Goal: Task Accomplishment & Management: Use online tool/utility

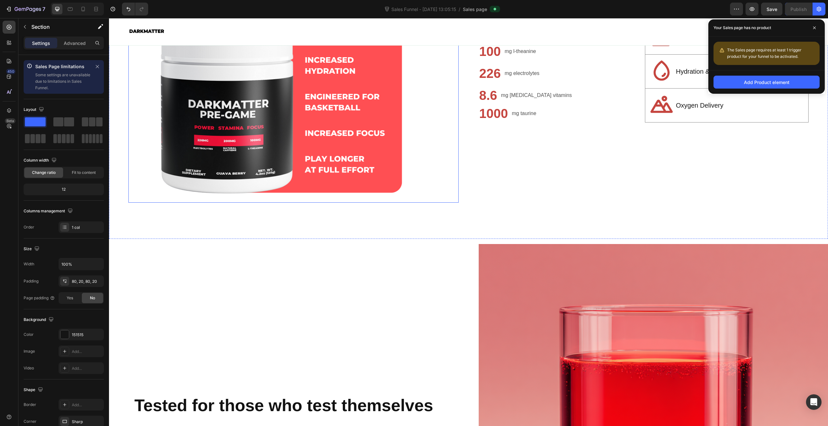
scroll to position [799, 0]
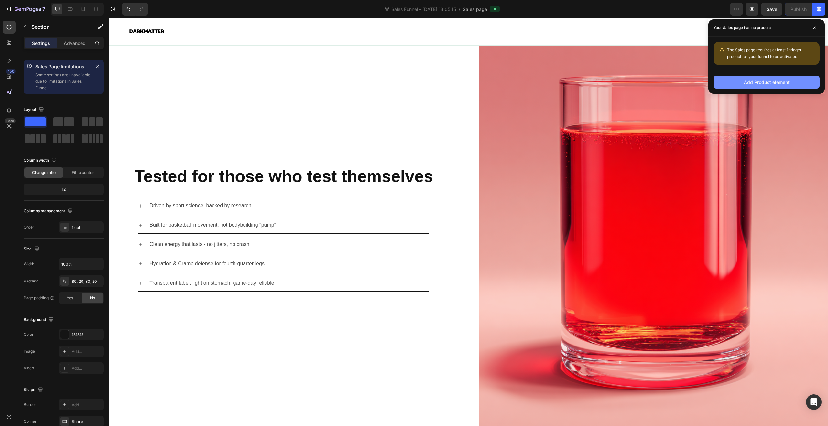
click at [777, 79] on div "Add Product element" at bounding box center [767, 82] width 46 height 7
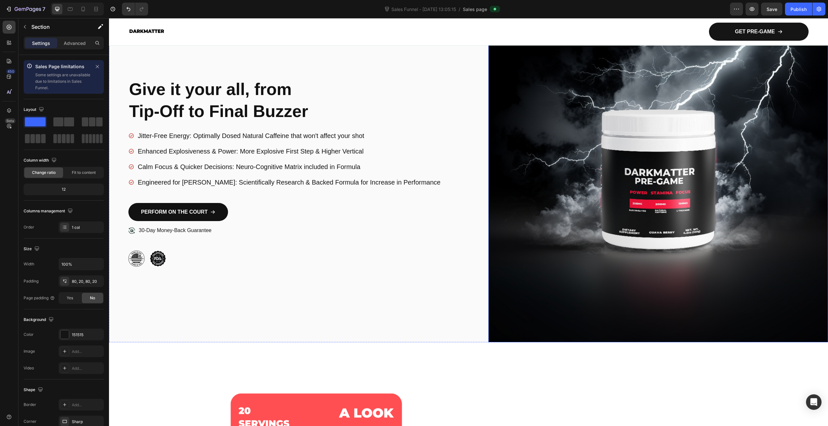
scroll to position [0, 0]
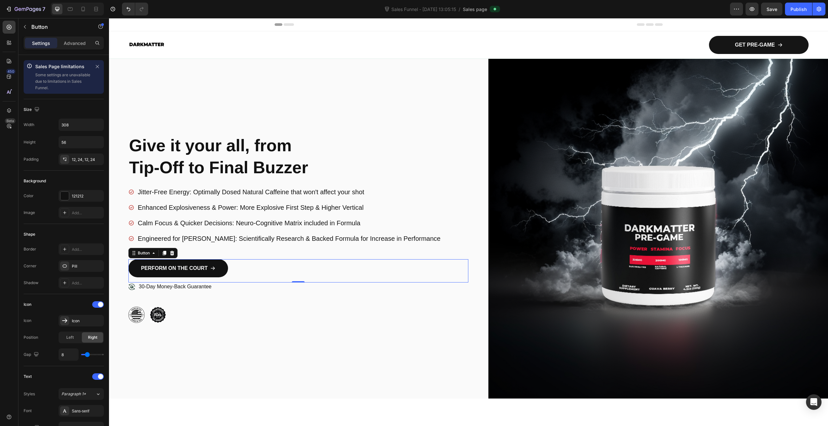
click at [242, 266] on div "PERFORM ON THE COURT Button 0" at bounding box center [298, 270] width 340 height 23
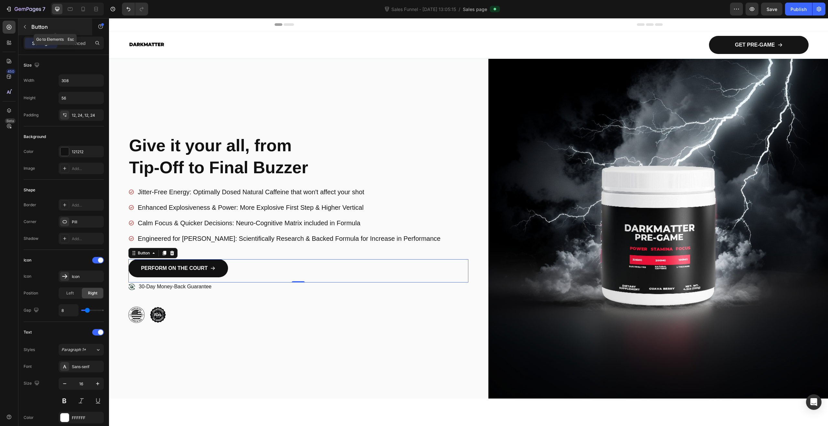
click at [23, 29] on icon "button" at bounding box center [24, 26] width 5 height 5
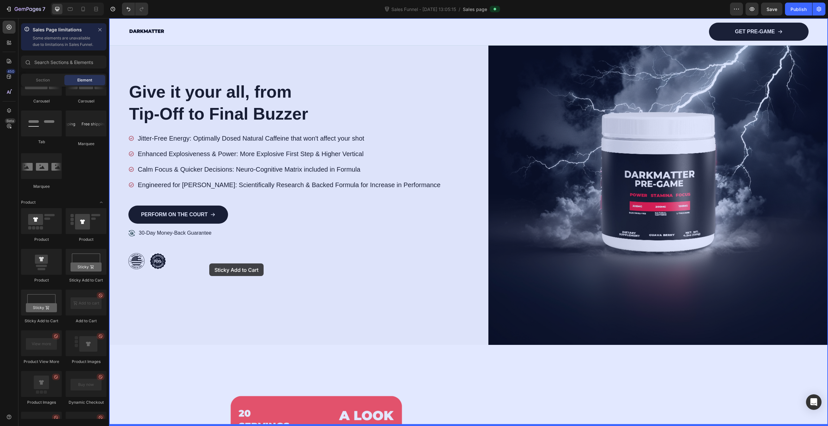
scroll to position [127, 0]
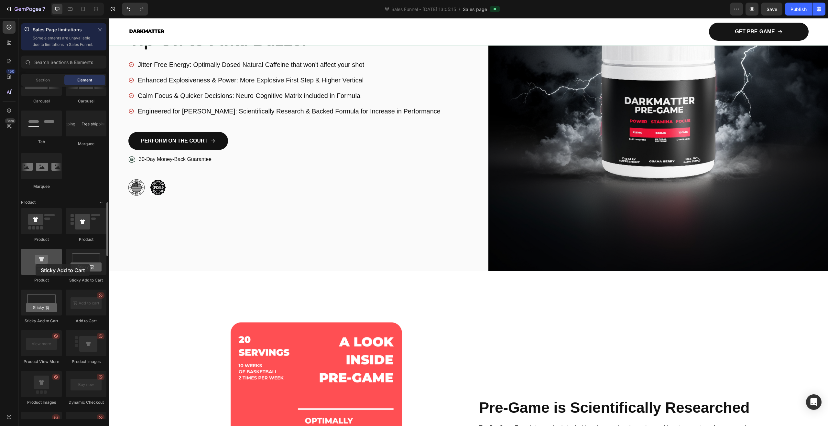
drag, startPoint x: 45, startPoint y: 317, endPoint x: 37, endPoint y: 266, distance: 51.7
click at [37, 266] on div "Product Product Product Sticky Add to Cart Sticky Add to Cart Add to Cart Produ…" at bounding box center [63, 432] width 85 height 448
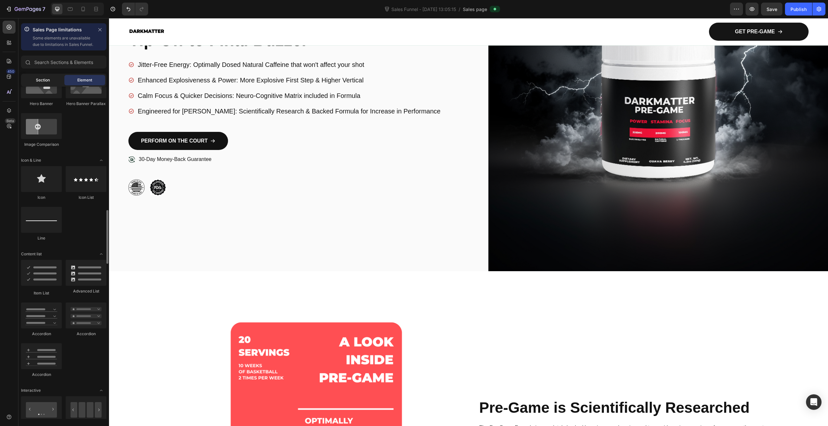
scroll to position [201, 0]
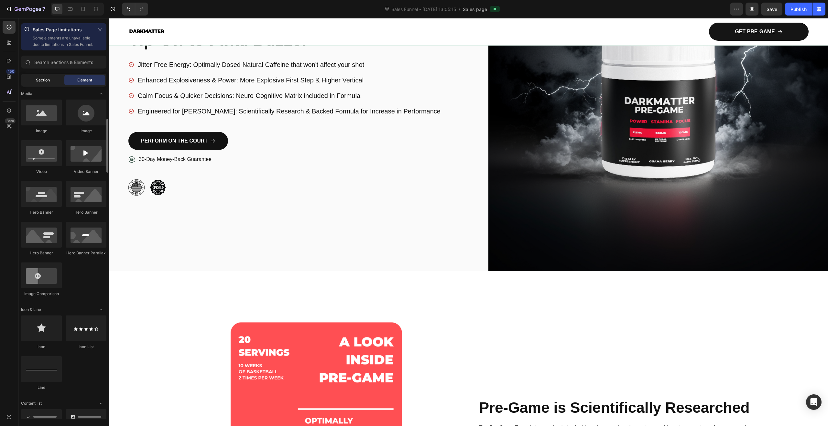
click at [36, 83] on span "Section" at bounding box center [43, 80] width 14 height 6
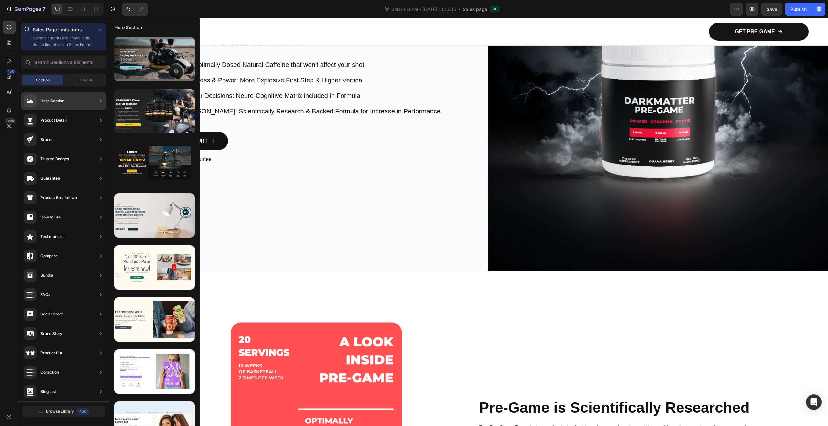
scroll to position [28, 0]
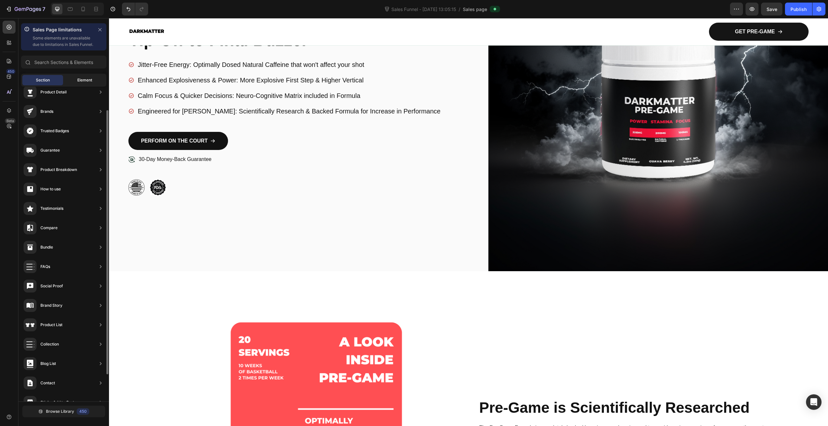
click at [85, 83] on span "Element" at bounding box center [84, 80] width 15 height 6
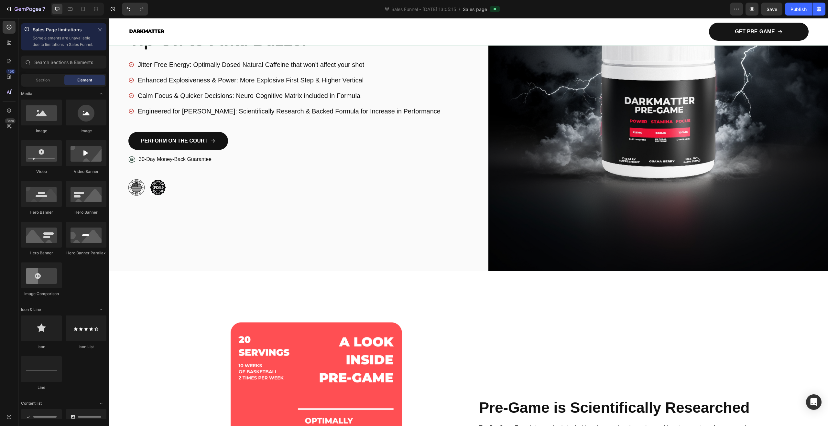
scroll to position [0, 0]
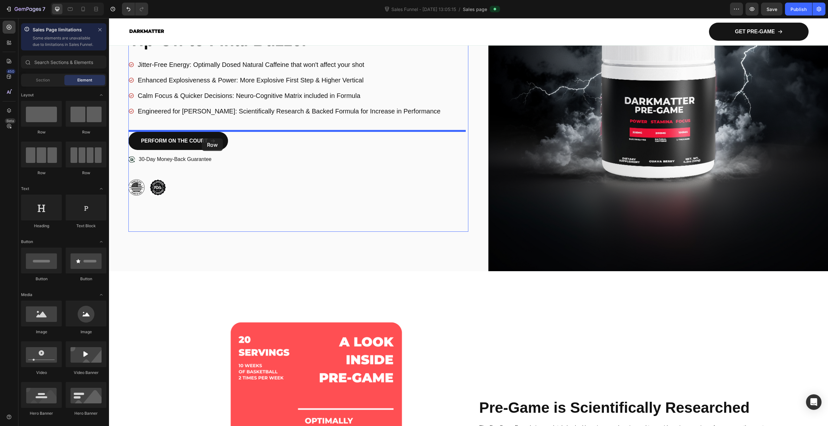
drag, startPoint x: 212, startPoint y: 152, endPoint x: 202, endPoint y: 138, distance: 17.0
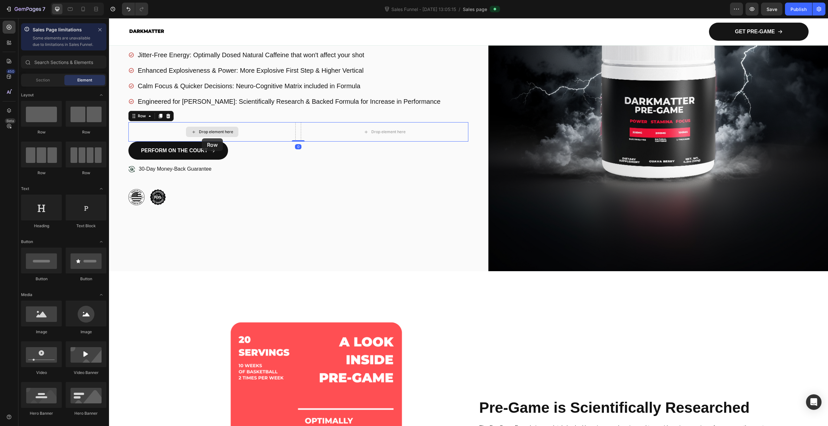
scroll to position [118, 0]
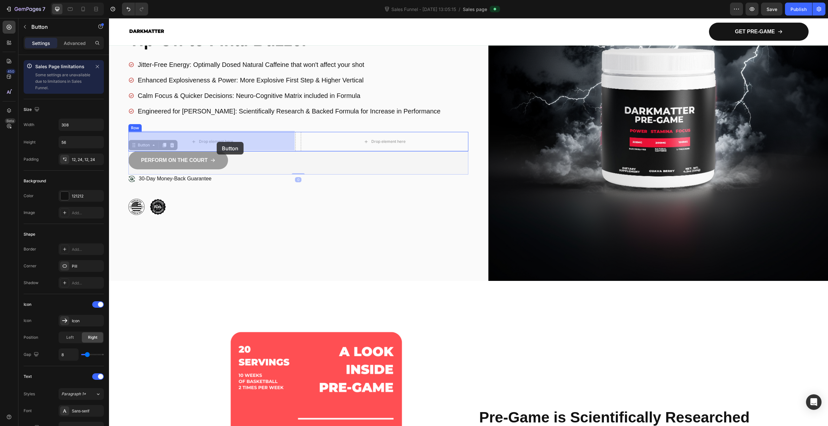
drag, startPoint x: 195, startPoint y: 161, endPoint x: 216, endPoint y: 143, distance: 28.4
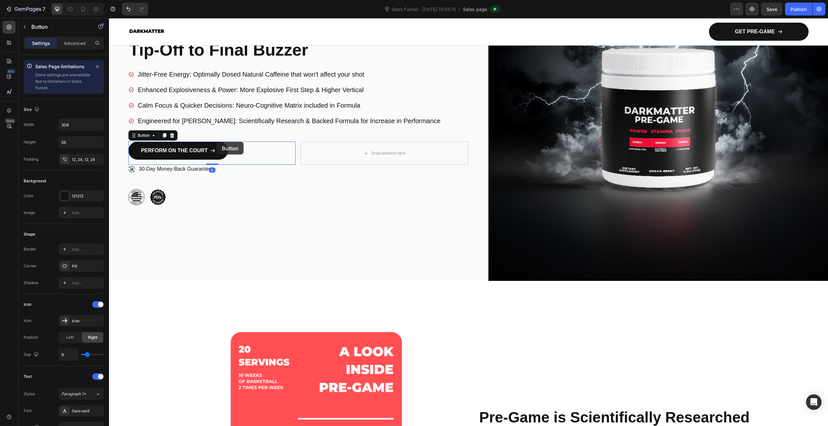
scroll to position [127, 0]
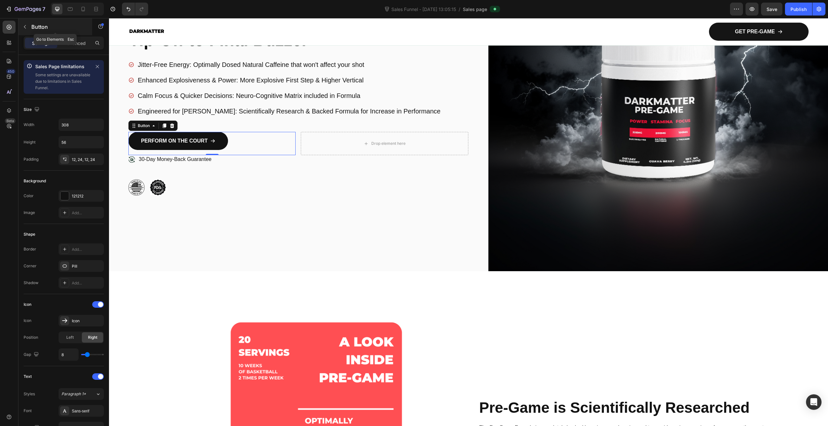
click at [26, 27] on icon "button" at bounding box center [24, 26] width 5 height 5
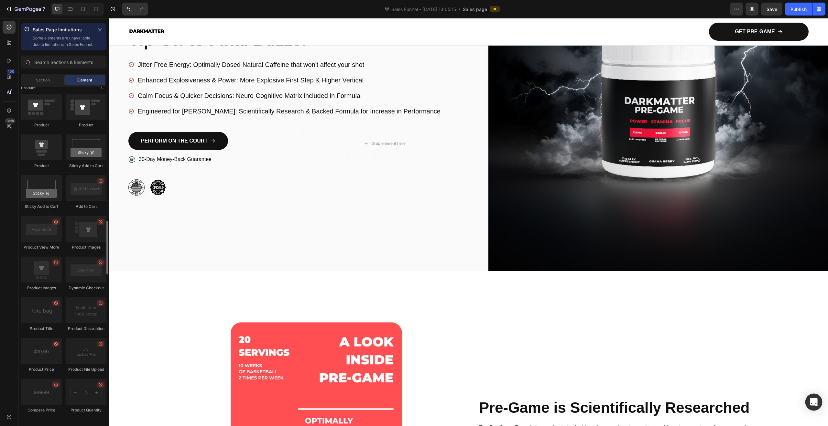
scroll to position [831, 0]
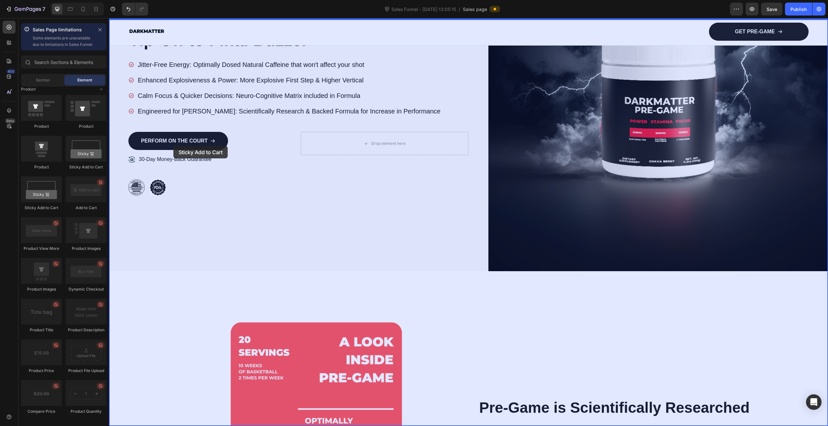
drag, startPoint x: 188, startPoint y: 178, endPoint x: 234, endPoint y: 133, distance: 64.7
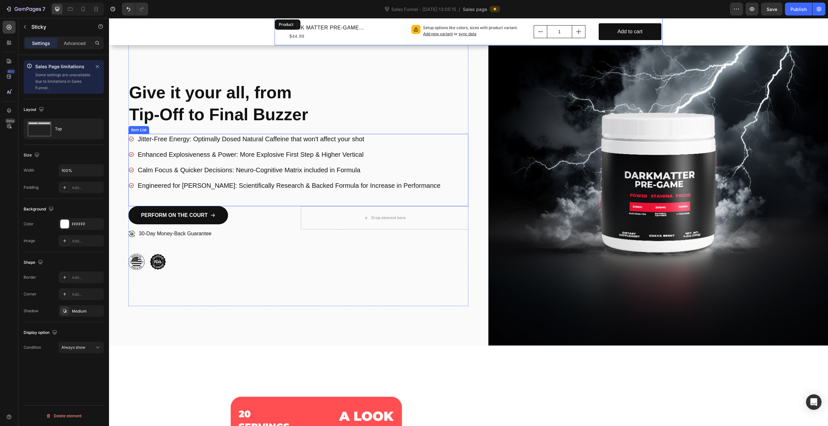
scroll to position [0, 0]
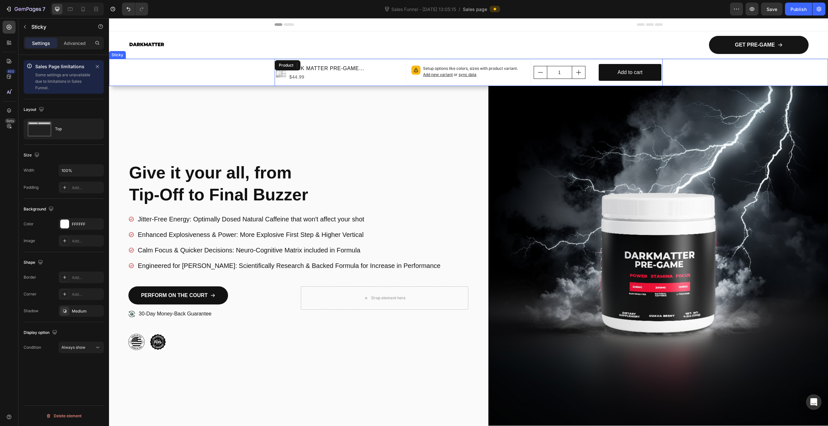
click at [245, 79] on div "Product Images DARK MATTER PRE-GAME (GUAVA BERRY) Product Title $44.99 Product …" at bounding box center [468, 72] width 719 height 27
click at [347, 76] on div "$44.99" at bounding box center [346, 77] width 115 height 8
click at [186, 71] on div "Product Images DARK MATTER PRE-GAME (GUAVA BERRY) Product Title $44.99 Product …" at bounding box center [468, 72] width 719 height 27
click at [154, 54] on icon at bounding box center [155, 52] width 4 height 5
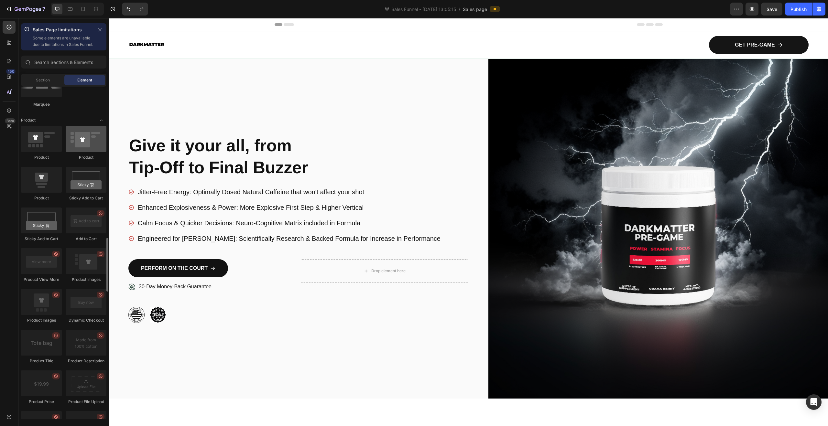
scroll to position [778, 0]
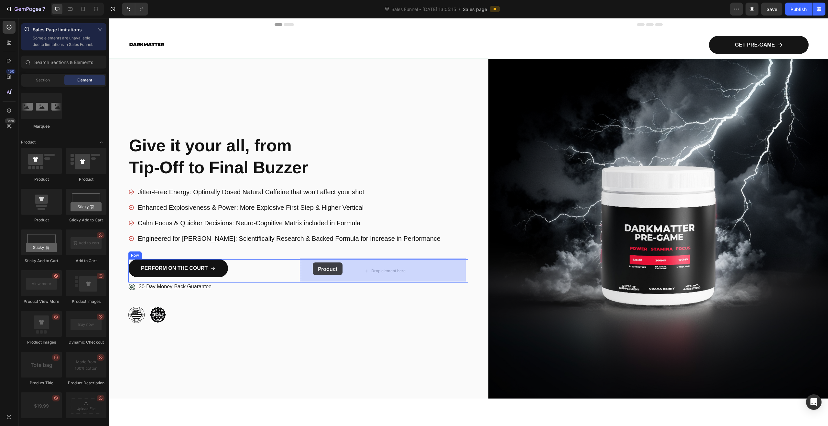
drag, startPoint x: 148, startPoint y: 243, endPoint x: 314, endPoint y: 263, distance: 167.8
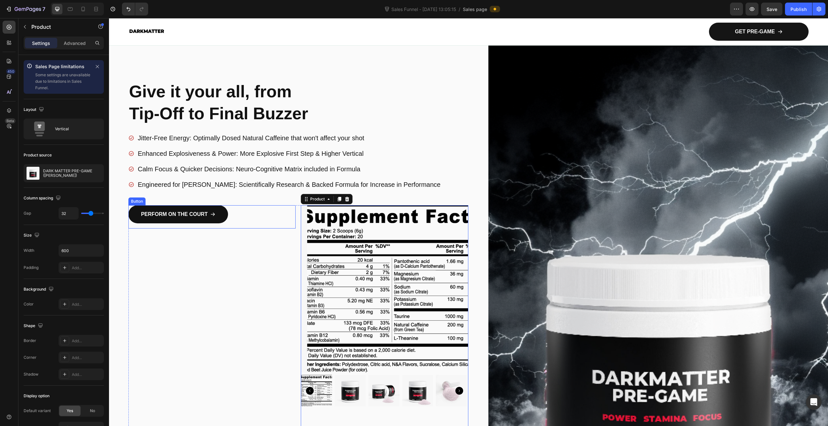
scroll to position [116, 0]
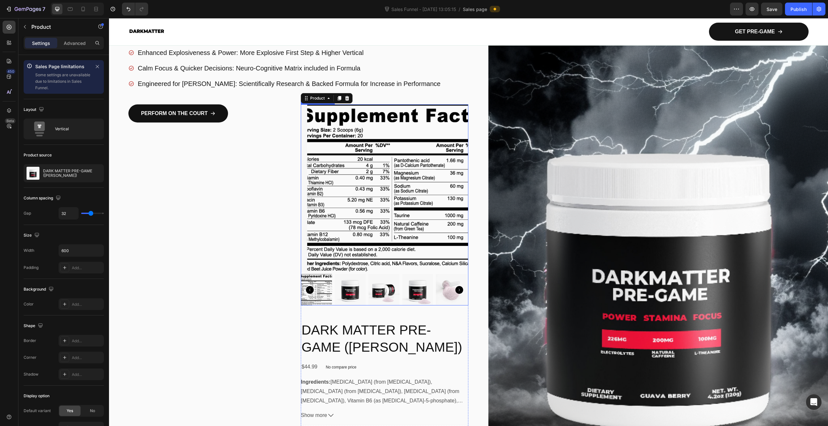
click at [311, 290] on icon "Carousel Back Arrow" at bounding box center [310, 290] width 8 height 8
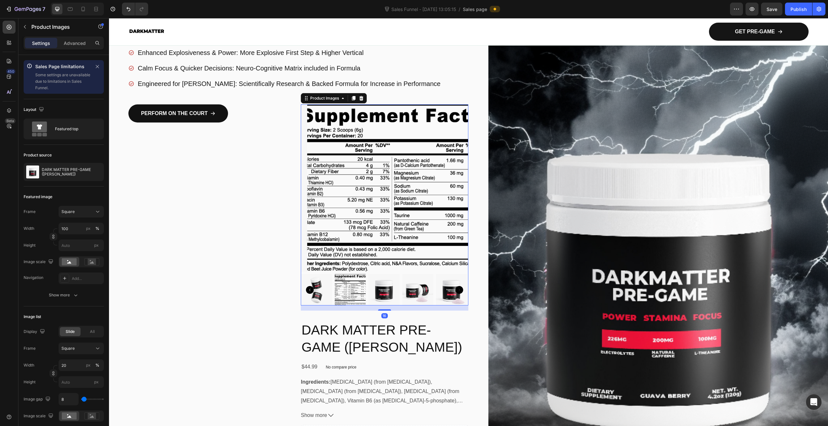
click at [310, 288] on icon "Carousel Back Arrow" at bounding box center [310, 290] width 8 height 8
click at [311, 287] on icon "Carousel Back Arrow" at bounding box center [310, 290] width 8 height 8
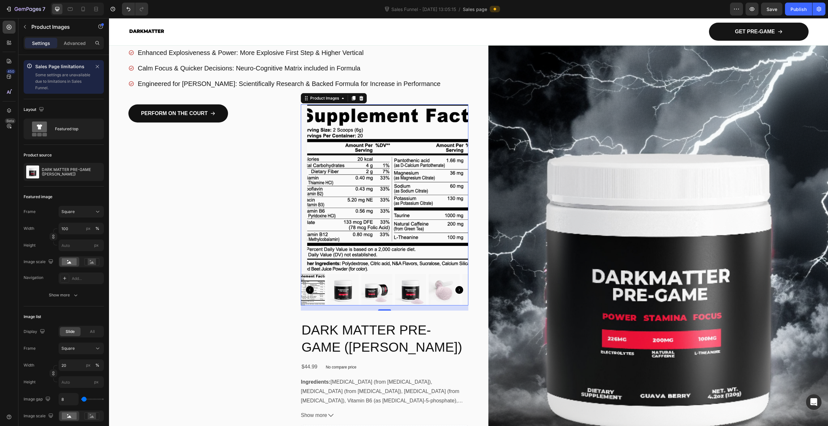
click at [311, 288] on icon "Carousel Back Arrow" at bounding box center [310, 290] width 8 height 8
click at [310, 288] on icon "Carousel Back Arrow" at bounding box center [310, 290] width 8 height 8
click at [308, 288] on icon "Carousel Back Arrow" at bounding box center [310, 290] width 8 height 8
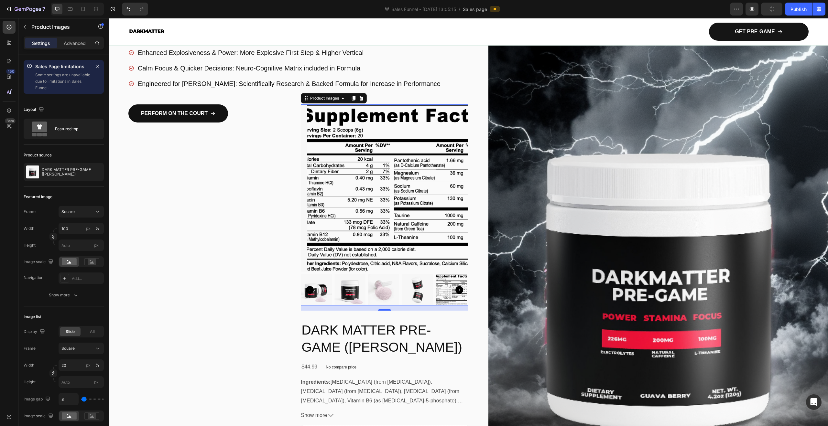
click at [308, 288] on icon "Carousel Back Arrow" at bounding box center [310, 290] width 8 height 8
click at [418, 283] on img at bounding box center [417, 289] width 31 height 31
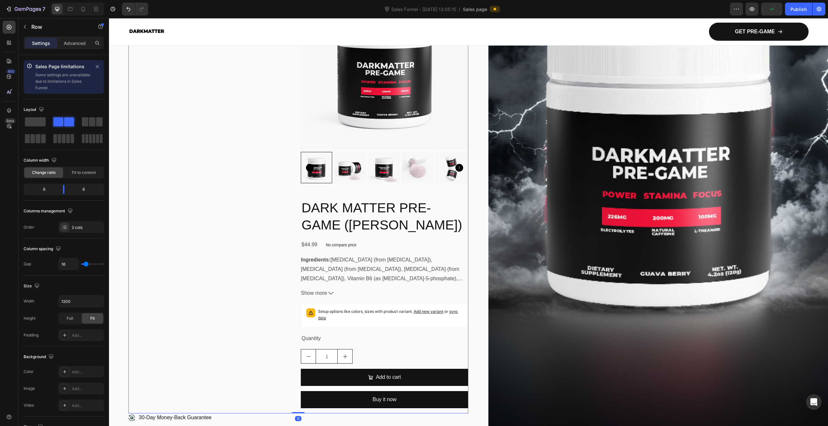
click at [218, 261] on div "PERFORM ON THE COURT Button" at bounding box center [211, 197] width 167 height 431
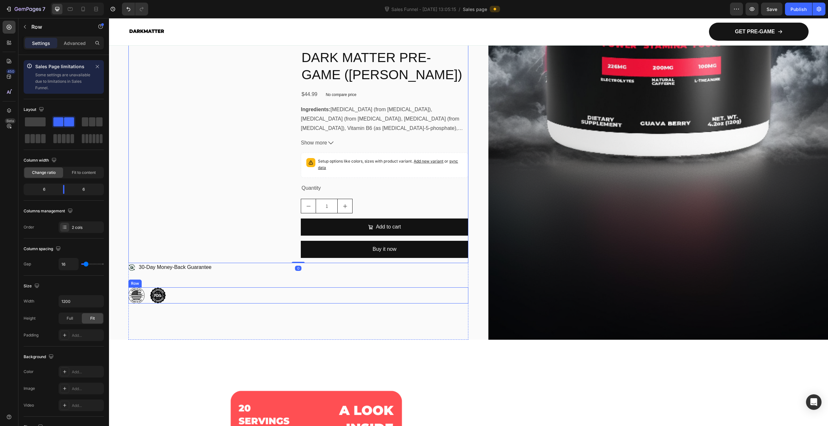
scroll to position [457, 0]
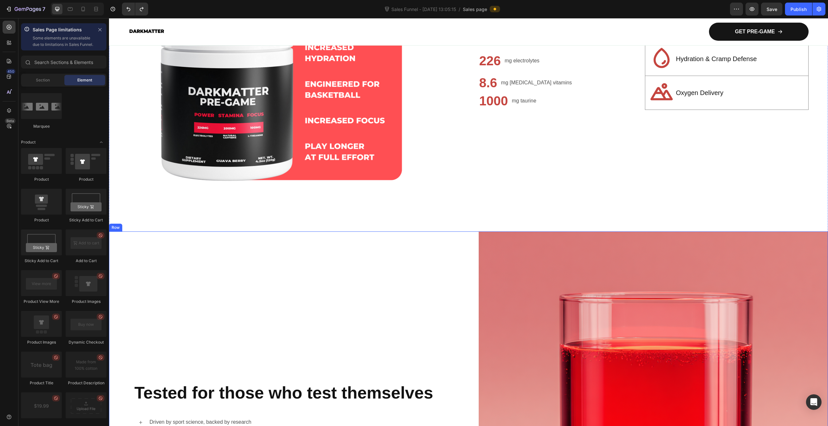
scroll to position [686, 0]
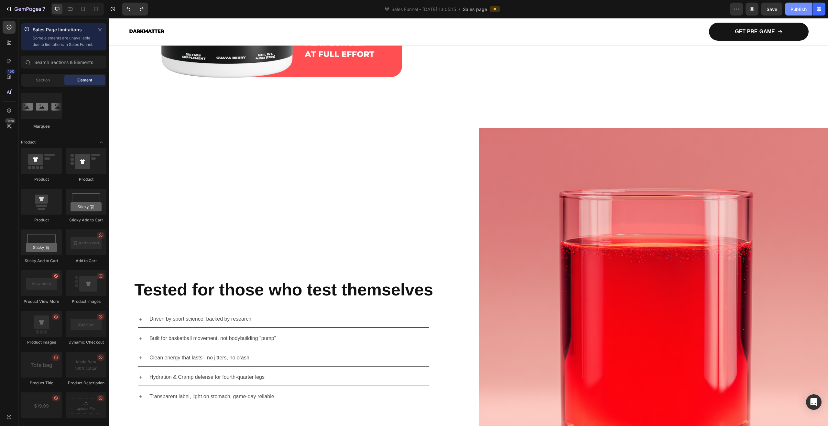
click at [802, 13] on button "Publish" at bounding box center [798, 9] width 27 height 13
click at [819, 8] on icon "button" at bounding box center [819, 9] width 6 height 6
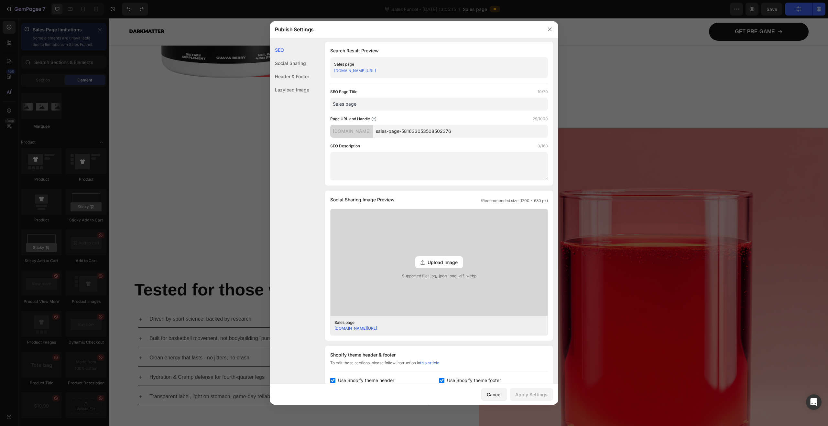
scroll to position [0, 0]
click at [545, 29] on button "button" at bounding box center [550, 29] width 10 height 10
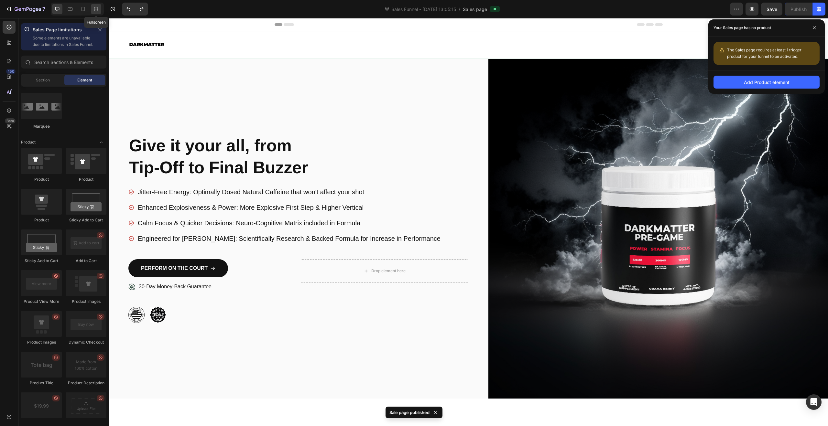
click at [93, 9] on icon at bounding box center [96, 9] width 6 height 6
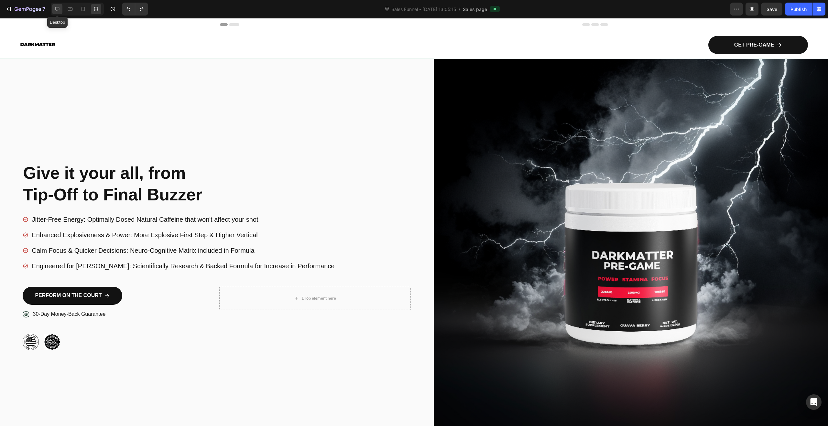
click at [61, 11] on div at bounding box center [57, 9] width 10 height 10
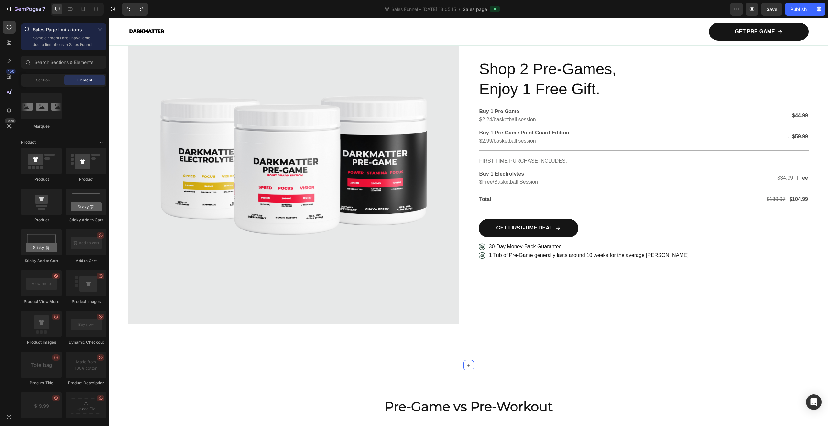
scroll to position [1358, 0]
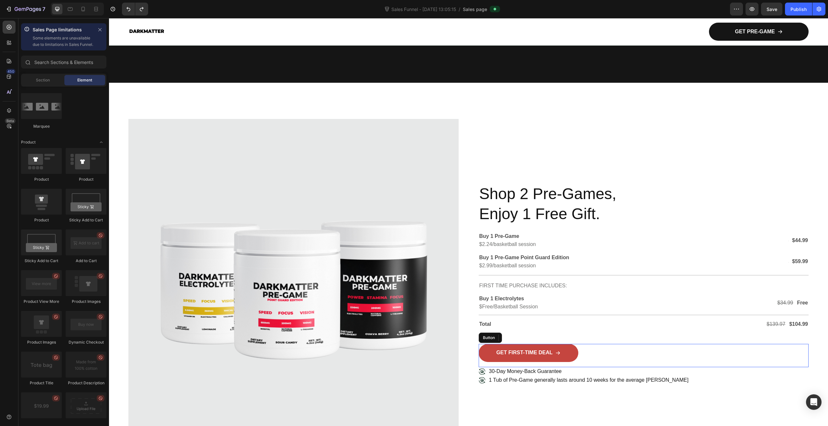
click at [542, 348] on link "GET FIRST-TIME DEAL" at bounding box center [529, 353] width 100 height 18
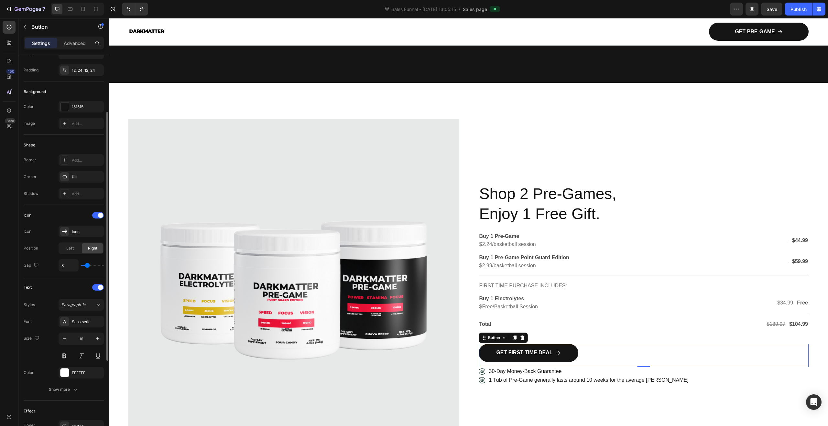
scroll to position [220, 0]
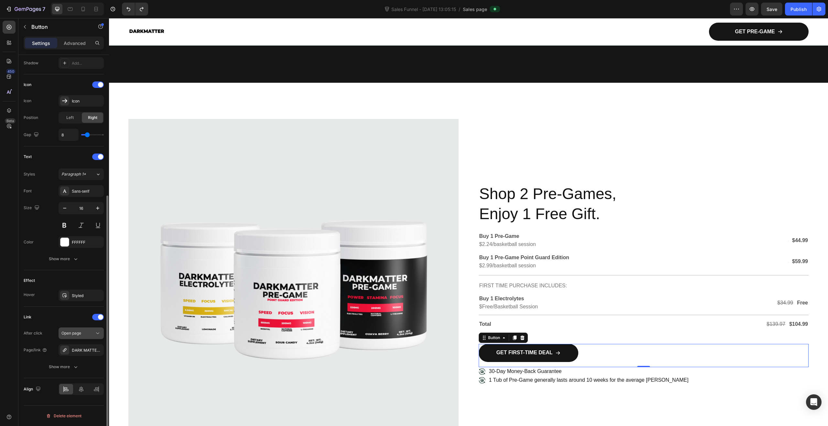
click at [74, 332] on span "Open page" at bounding box center [71, 333] width 20 height 5
click at [73, 335] on span "Open page" at bounding box center [71, 333] width 20 height 5
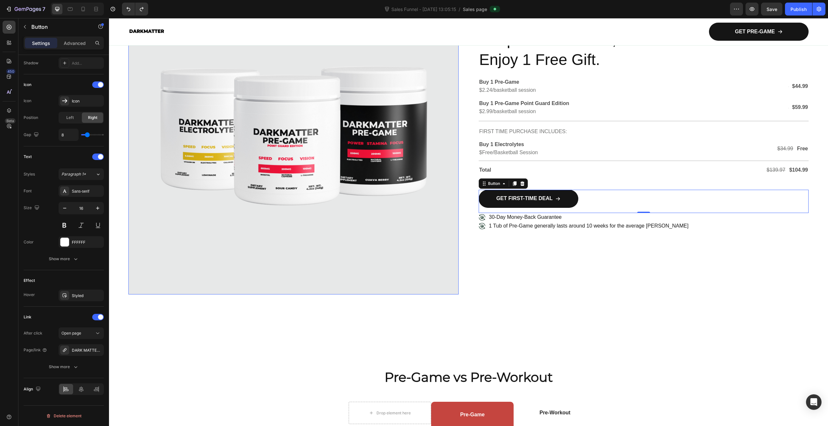
scroll to position [1579, 0]
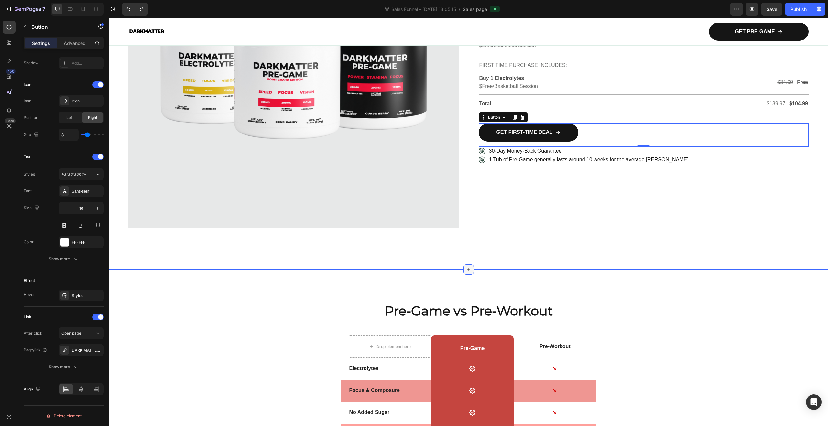
click at [467, 268] on icon at bounding box center [468, 269] width 3 height 3
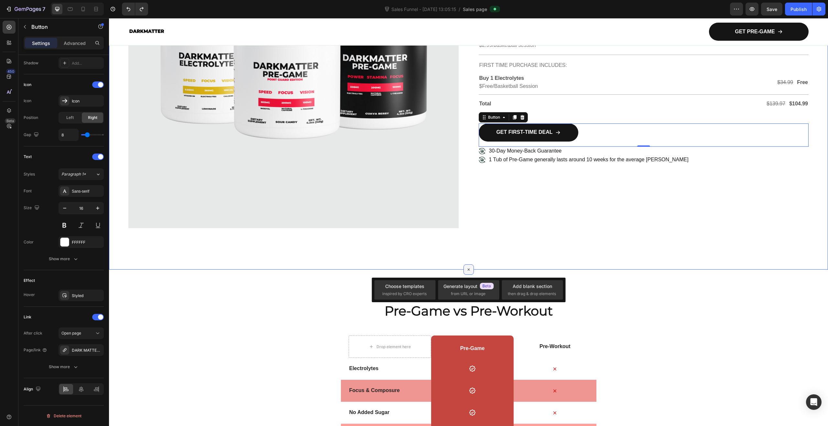
click at [465, 266] on icon at bounding box center [468, 269] width 7 height 7
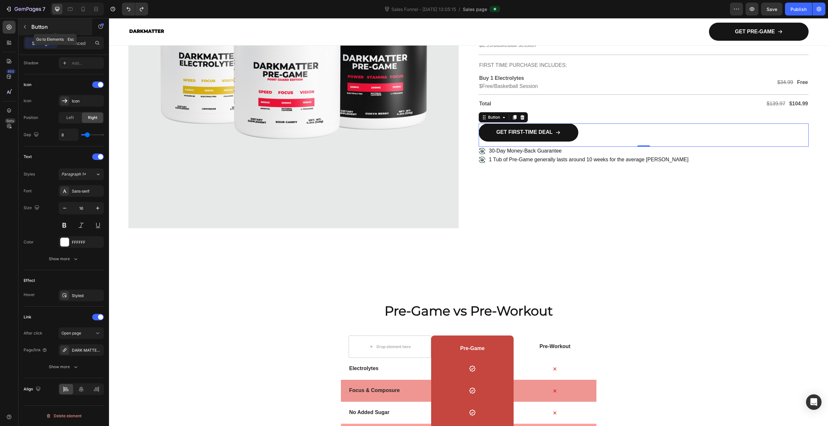
click at [28, 30] on button "button" at bounding box center [25, 27] width 10 height 10
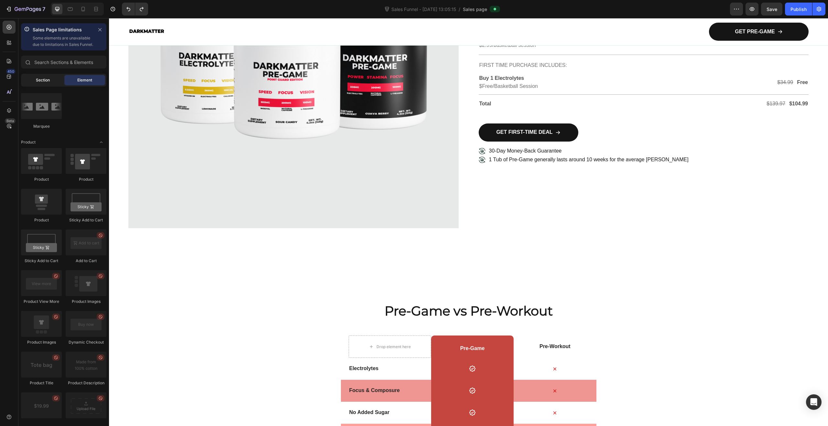
click at [53, 85] on div "Section" at bounding box center [42, 80] width 41 height 10
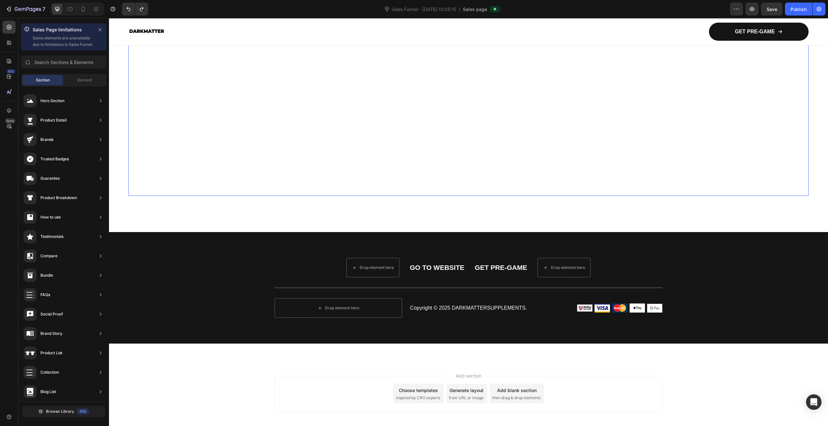
scroll to position [2469, 0]
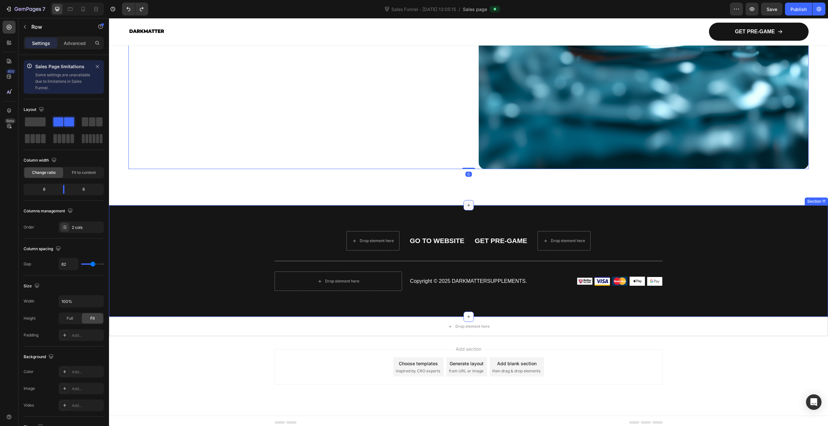
click at [466, 204] on icon at bounding box center [468, 205] width 5 height 5
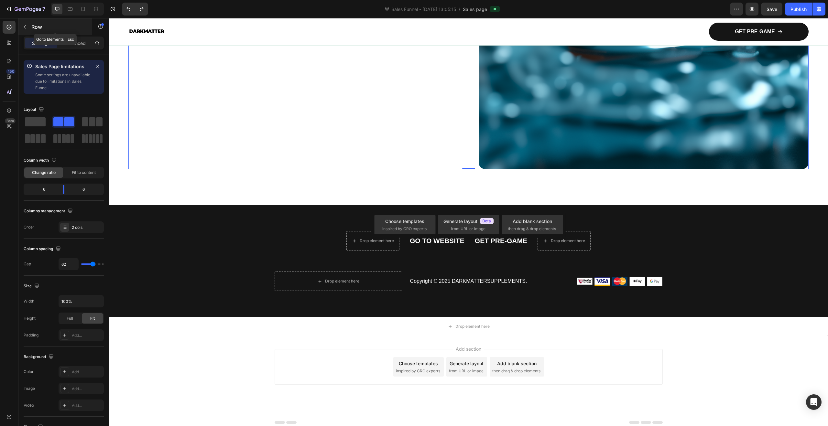
click at [25, 28] on icon "button" at bounding box center [24, 26] width 5 height 5
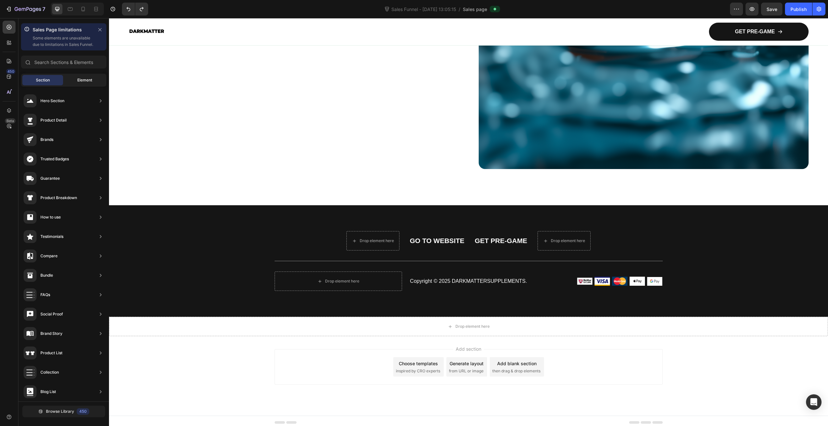
click at [82, 83] on span "Element" at bounding box center [84, 80] width 15 height 6
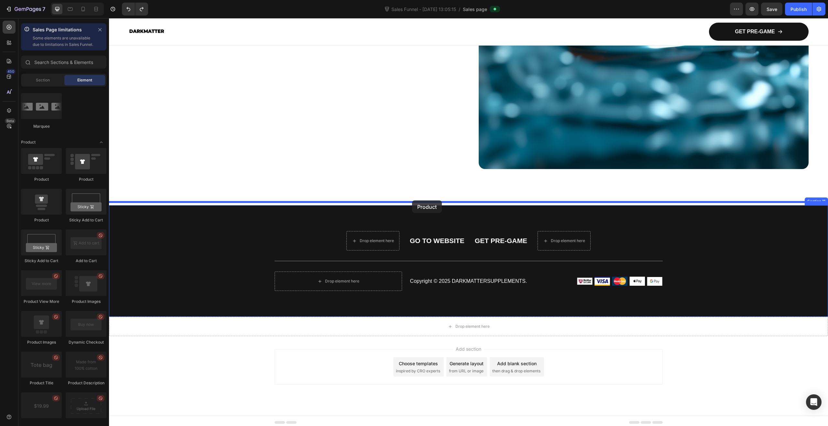
drag, startPoint x: 151, startPoint y: 222, endPoint x: 412, endPoint y: 201, distance: 261.9
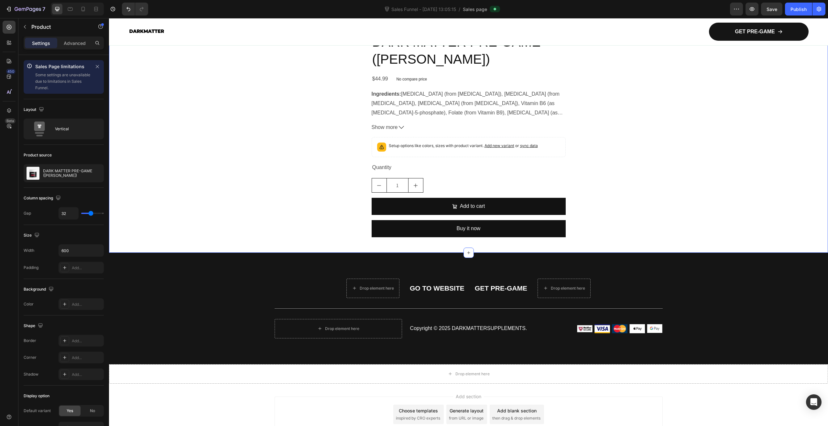
click at [231, 225] on div "Product Images DARK MATTER PRE-GAME (GUAVA BERRY) Product Title $44.99 Product …" at bounding box center [468, 13] width 719 height 459
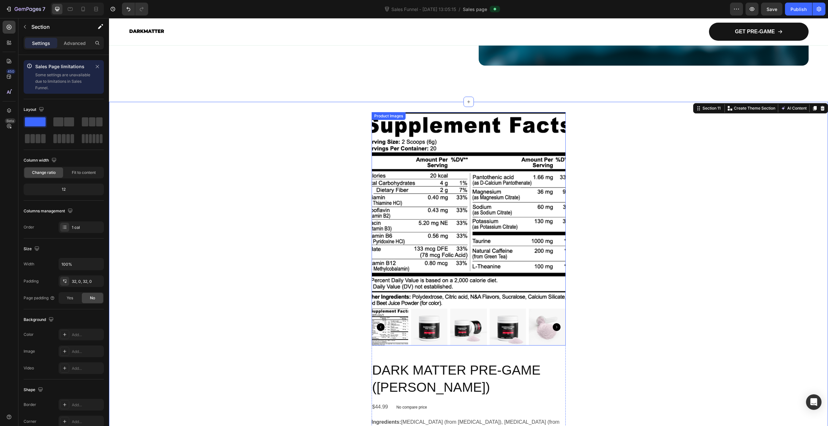
scroll to position [2461, 0]
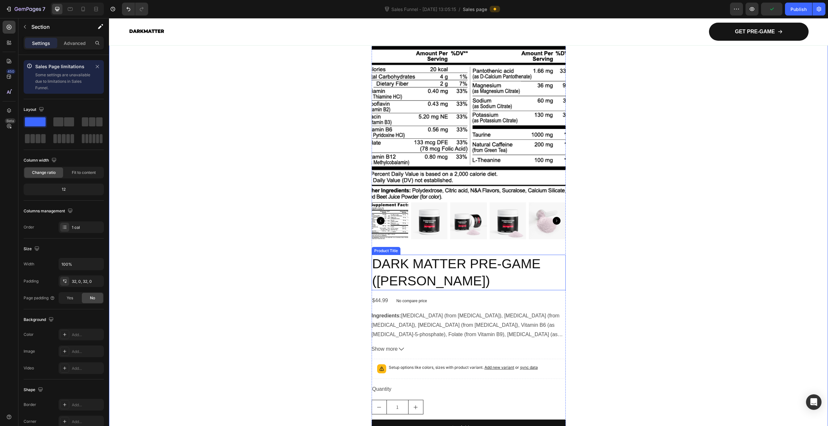
scroll to position [2676, 0]
click at [430, 216] on img at bounding box center [429, 221] width 37 height 37
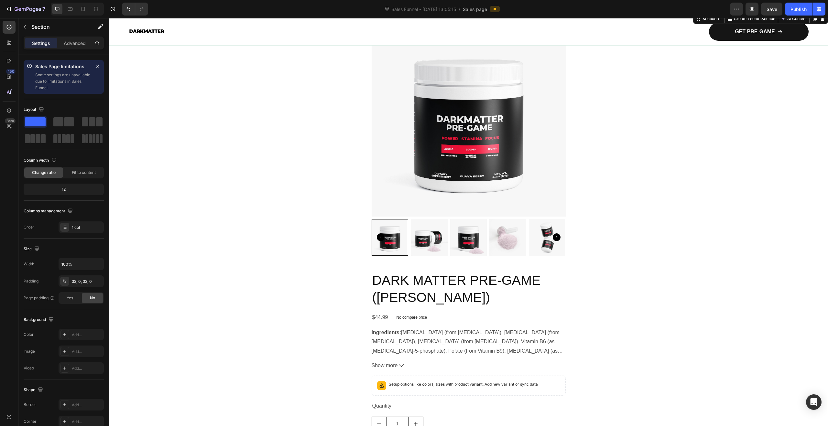
click at [676, 206] on div "Product Images DARK MATTER PRE-GAME (GUAVA BERRY) Product Title $44.99 Product …" at bounding box center [468, 252] width 719 height 459
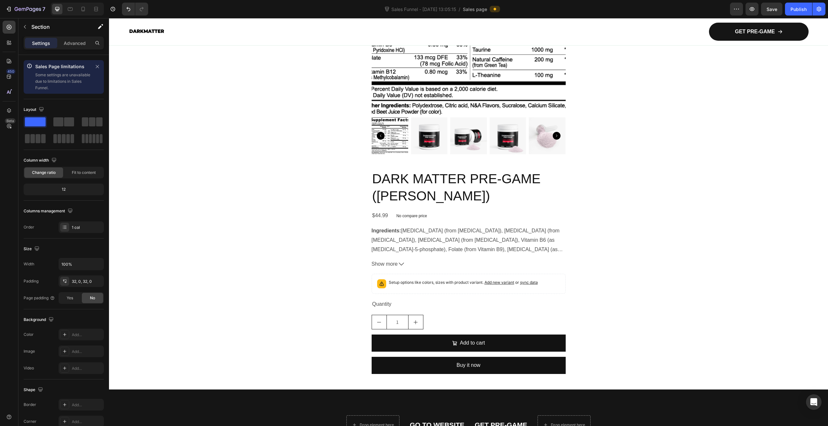
scroll to position [2761, 0]
click at [81, 80] on p "Some settings are unavailable due to limitations in Sales Funnel." at bounding box center [63, 81] width 56 height 19
click at [795, 7] on div "Publish" at bounding box center [798, 9] width 16 height 7
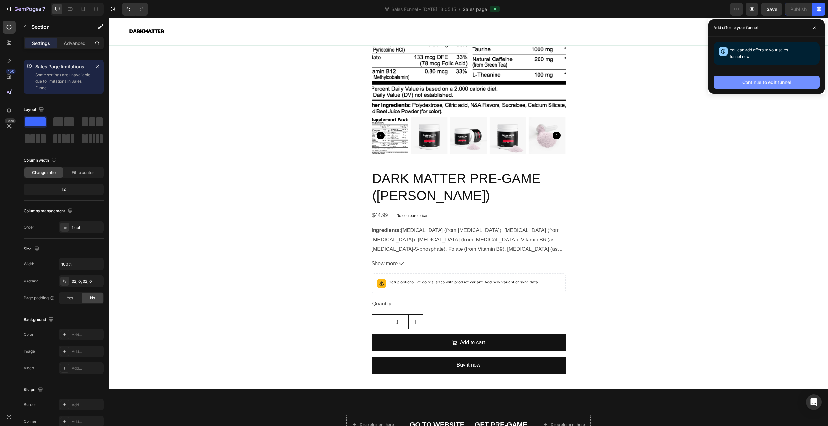
click at [768, 84] on div "Continue to edit funnel" at bounding box center [766, 82] width 49 height 7
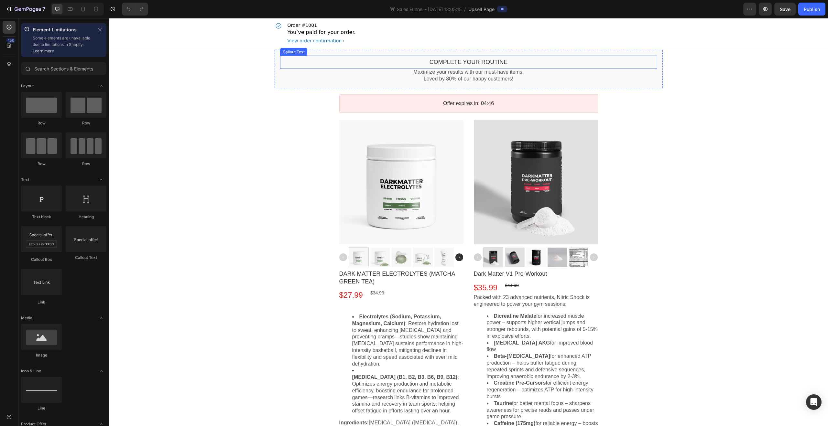
click at [387, 66] on div "Complete your routine Callout Text" at bounding box center [468, 62] width 377 height 13
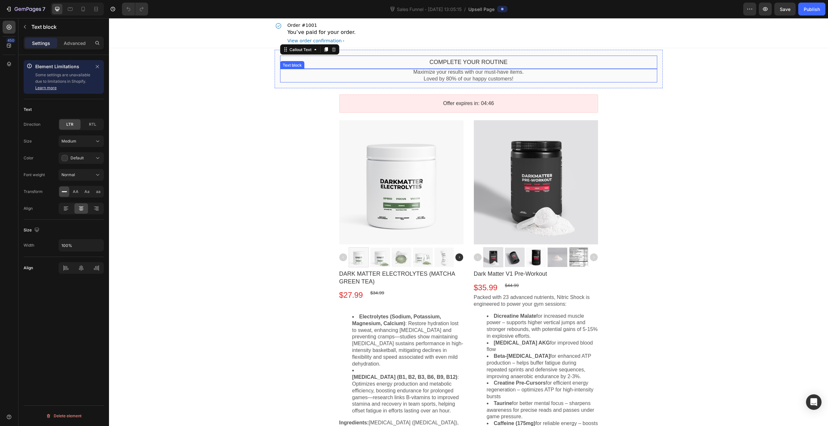
click at [377, 74] on p "Maximize your results with our must-have items." at bounding box center [468, 72] width 377 height 7
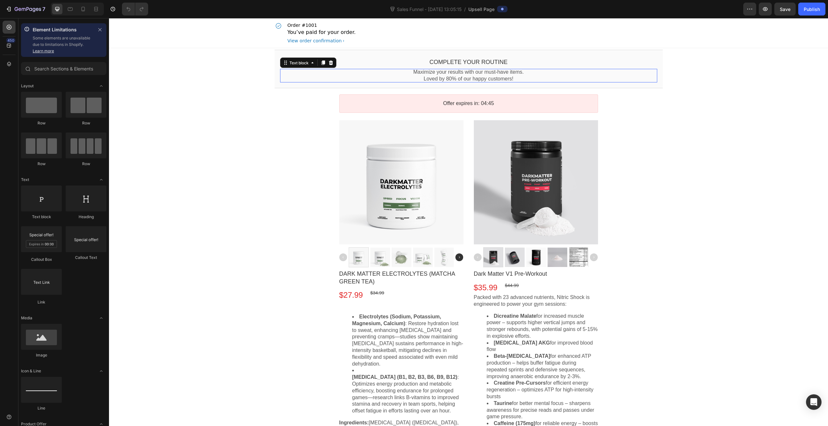
click at [407, 161] on div at bounding box center [401, 182] width 124 height 124
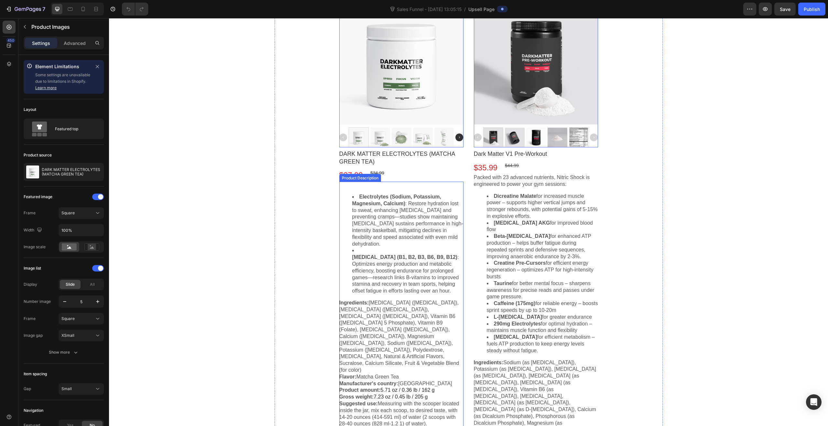
click at [405, 218] on li "Electrolytes (Sodium, Potassium, Magnesium, Calcium) : Restore hydration lost t…" at bounding box center [407, 221] width 111 height 54
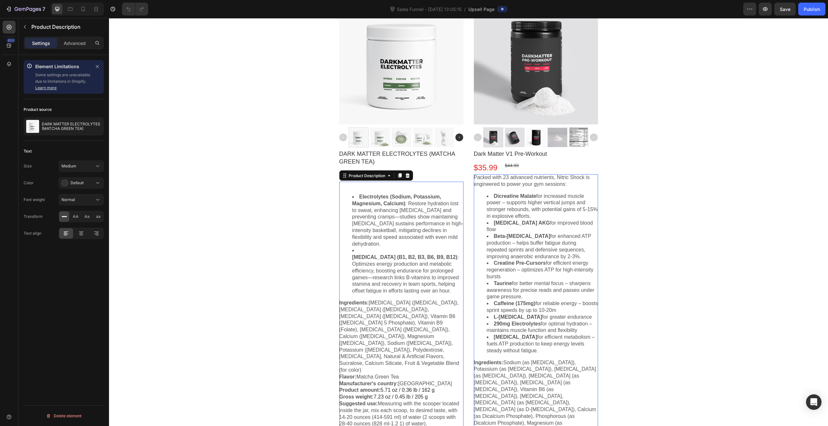
scroll to position [121, 0]
click at [405, 173] on icon at bounding box center [407, 174] width 4 height 5
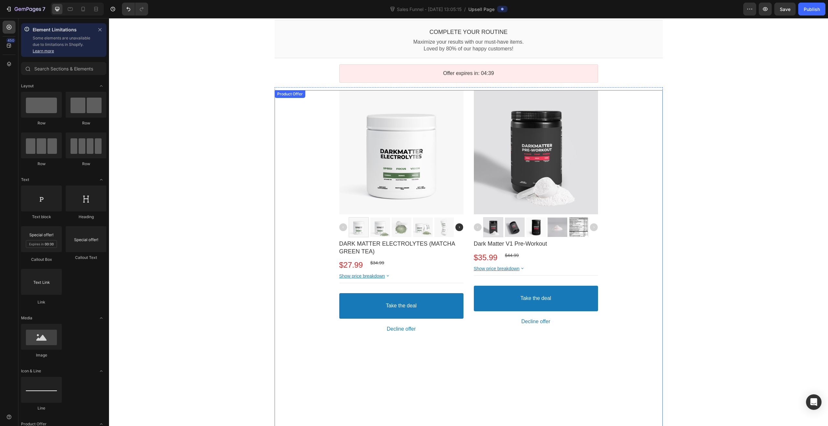
scroll to position [0, 0]
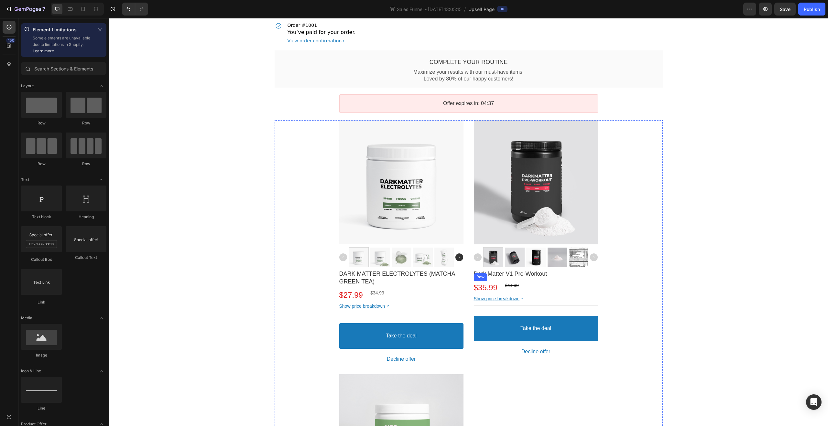
click at [463, 288] on div "$35.99 Price $44.99 Price Row" at bounding box center [401, 294] width 124 height 13
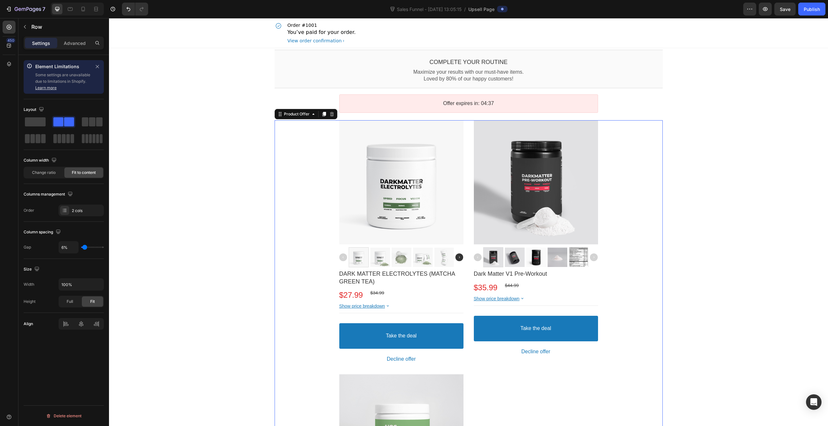
click at [639, 275] on div "Product Images DARK MATTER ELECTROLYTES (MATCHA GREEN TEA) Product Title $27.99…" at bounding box center [469, 366] width 388 height 492
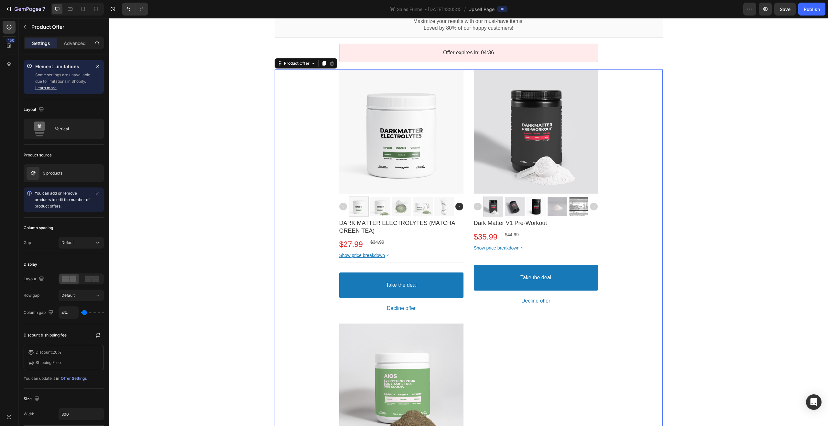
scroll to position [118, 0]
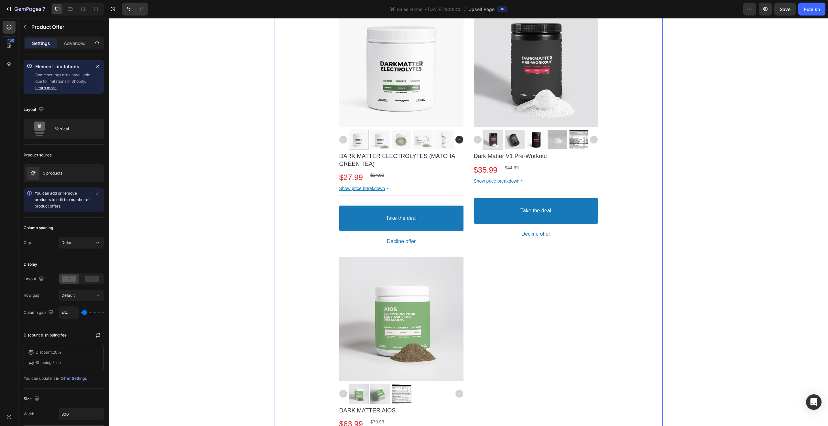
click at [327, 309] on div "Product Images DARK MATTER ELECTROLYTES (MATCHA GREEN TEA) Product Title $27.99…" at bounding box center [469, 249] width 388 height 492
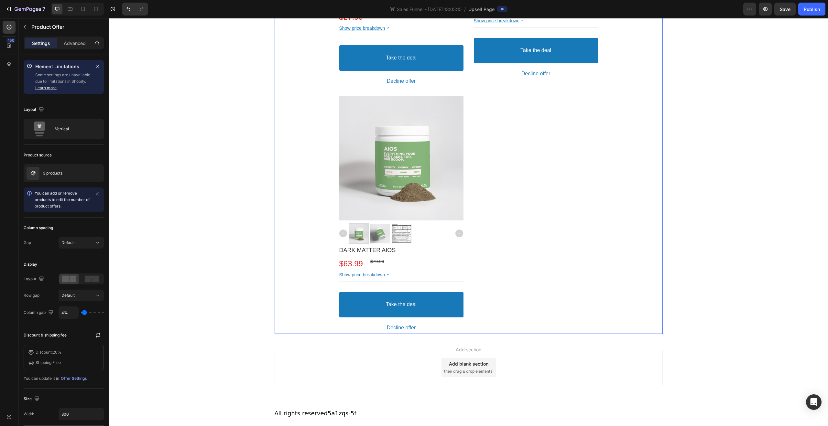
scroll to position [263, 0]
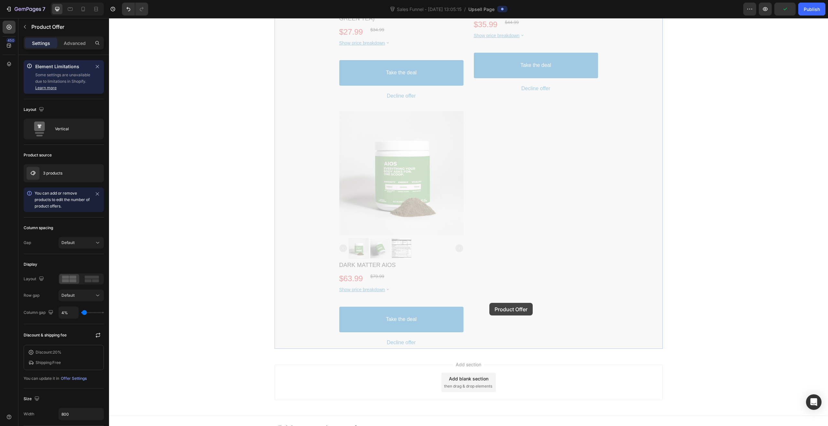
drag, startPoint x: 537, startPoint y: 333, endPoint x: 490, endPoint y: 308, distance: 52.4
click at [490, 308] on div "Order #1001 You’ve paid for your order. View order confirmation Complete your r…" at bounding box center [468, 98] width 719 height 686
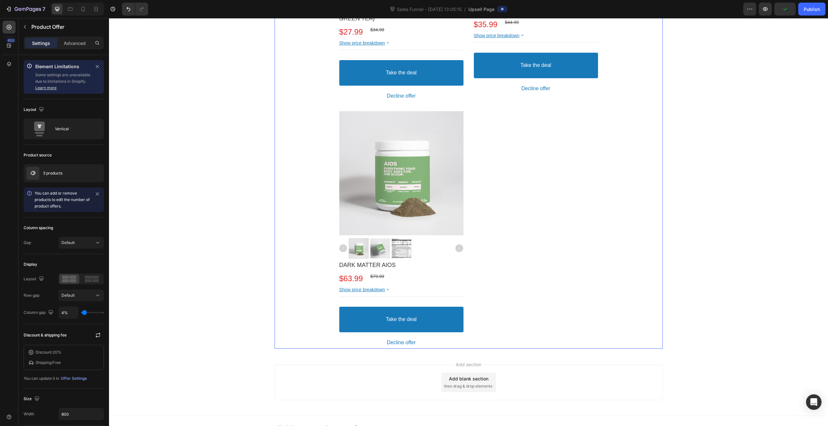
click at [487, 233] on div "Product Images DARK MATTER ELECTROLYTES (MATCHA GREEN TEA) Product Title $27.99…" at bounding box center [468, 103] width 259 height 492
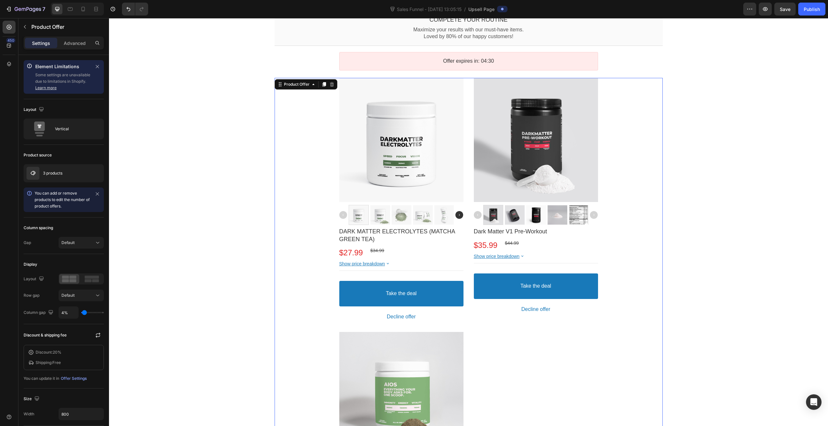
scroll to position [0, 0]
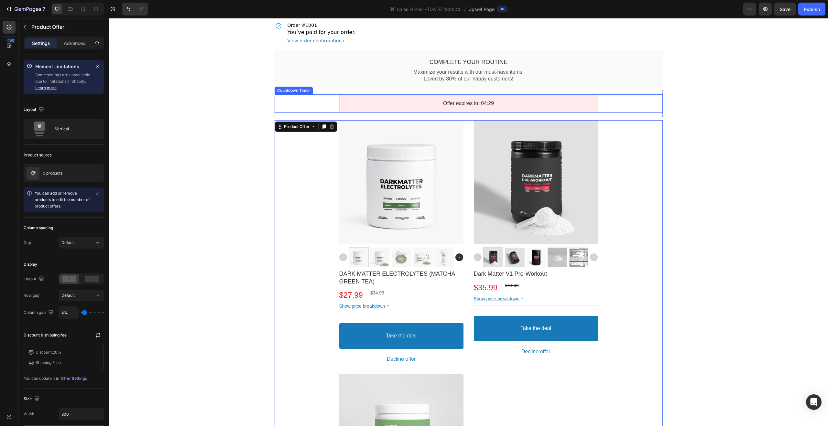
click at [145, 101] on div "Complete your routine Callout Text Maximize your results with our must-have ite…" at bounding box center [468, 331] width 719 height 567
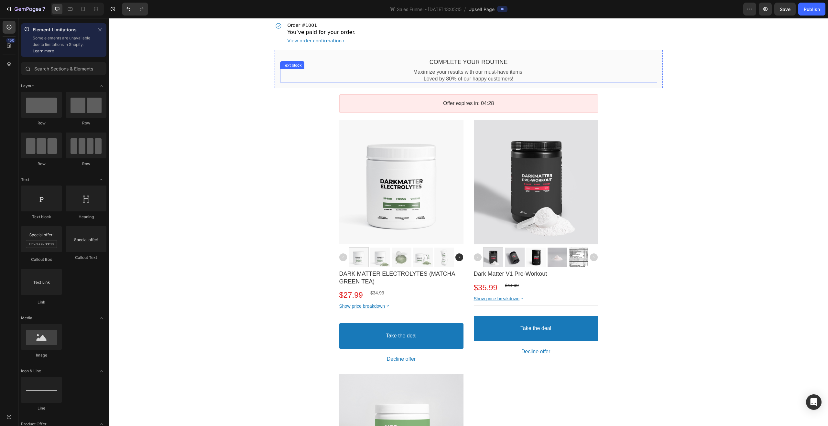
click at [429, 73] on p "Maximize your results with our must-have items." at bounding box center [468, 72] width 377 height 7
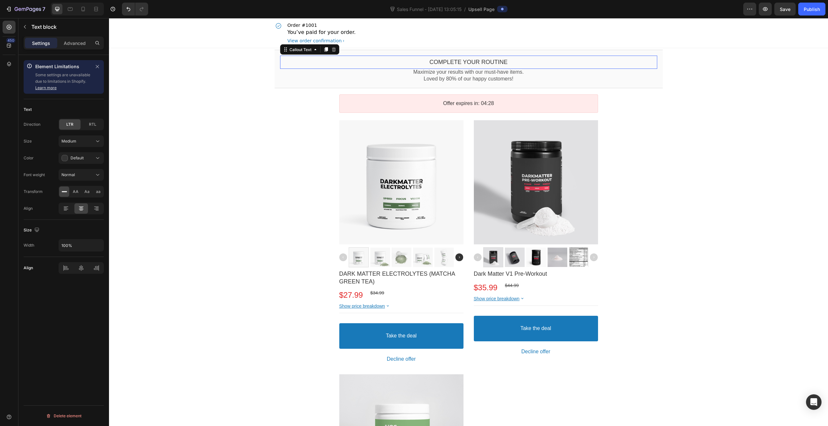
click at [387, 62] on div "Complete your routine" at bounding box center [468, 62] width 377 height 7
click at [648, 76] on p "Loved by 80% of our happy customers!" at bounding box center [468, 79] width 377 height 7
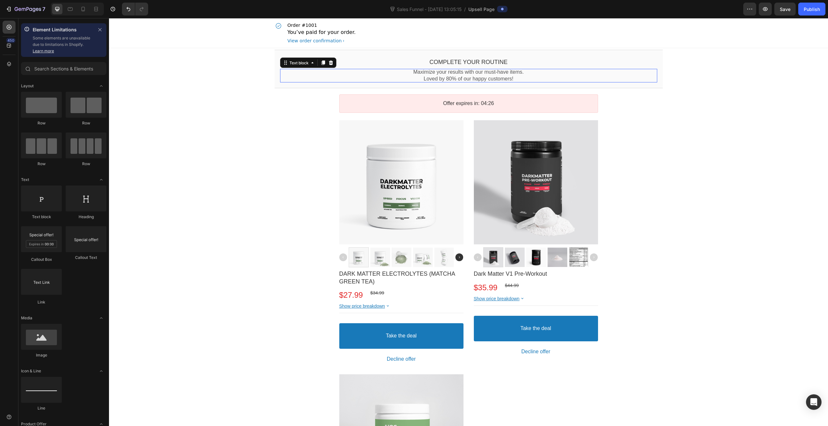
click at [689, 88] on div "Complete your routine Callout Text Maximize your results with our must-have ite…" at bounding box center [468, 331] width 719 height 567
click at [98, 12] on icon at bounding box center [96, 9] width 6 height 6
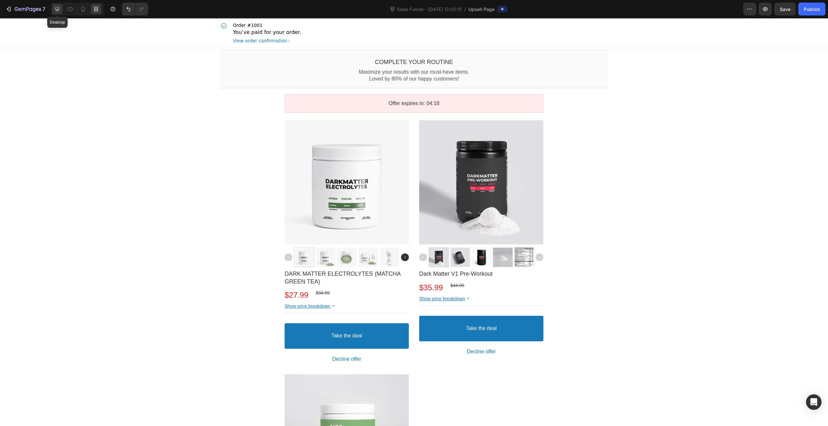
click at [57, 13] on div at bounding box center [57, 9] width 10 height 10
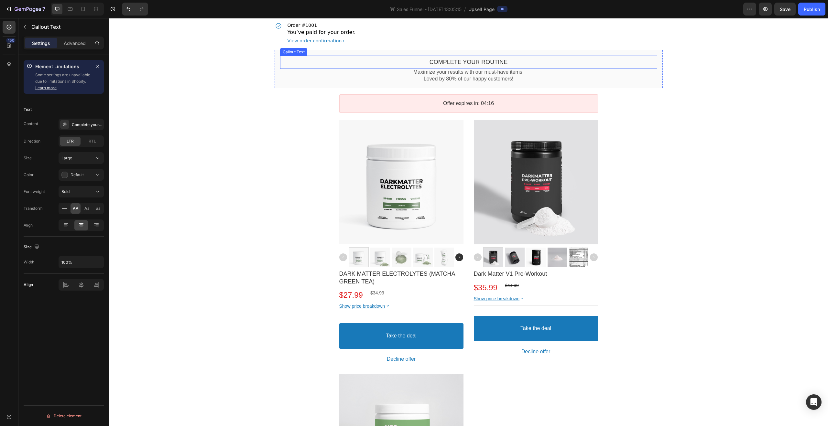
click at [469, 63] on bdo "Complete your routine" at bounding box center [468, 62] width 78 height 6
click at [500, 63] on bdo "Complete your routine" at bounding box center [468, 62] width 78 height 6
click at [301, 50] on div "Callout Text" at bounding box center [300, 49] width 25 height 5
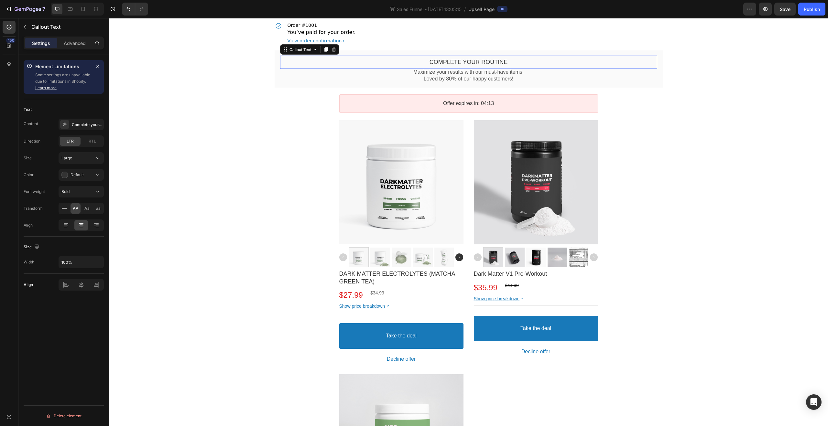
click at [451, 57] on div "Complete your routine Callout Text This element is required and can’t be deleted" at bounding box center [468, 62] width 377 height 13
click at [459, 62] on bdo "Complete your routine" at bounding box center [468, 62] width 78 height 6
click at [466, 65] on bdo "Complete your routine" at bounding box center [468, 62] width 78 height 6
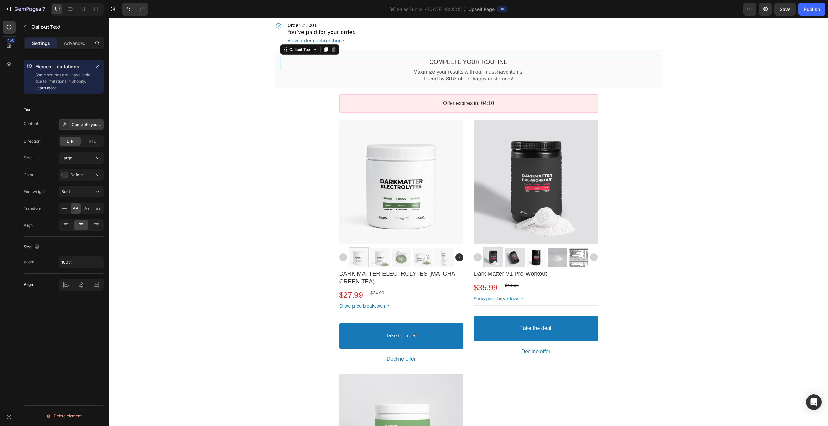
click at [81, 126] on div "Complete your routine" at bounding box center [87, 125] width 30 height 6
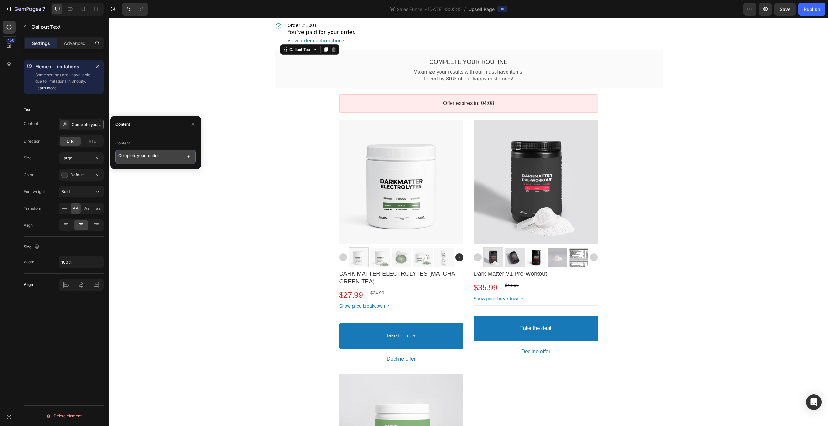
click at [145, 156] on textarea "Complete your routine" at bounding box center [155, 157] width 80 height 14
type textarea "h"
type textarea "t"
type textarea "W"
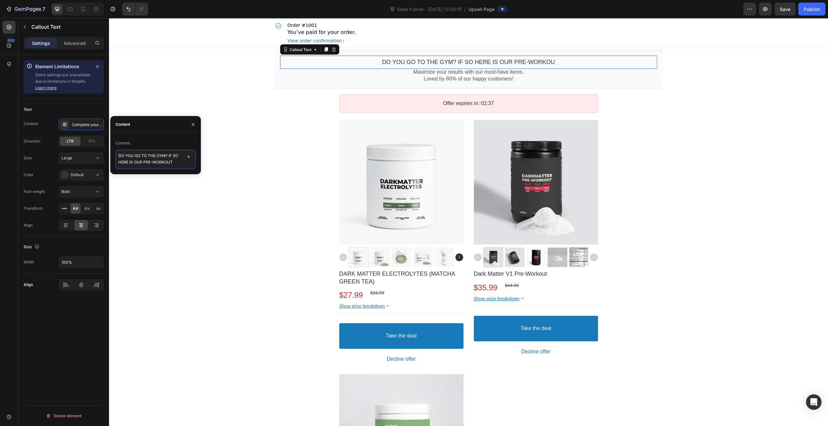
scroll to position [2, 0]
type textarea "DO YOU GO TO THE GYM? IF SO HERE IS OUR PRE-WORKOUT"
click at [386, 196] on div at bounding box center [401, 182] width 124 height 124
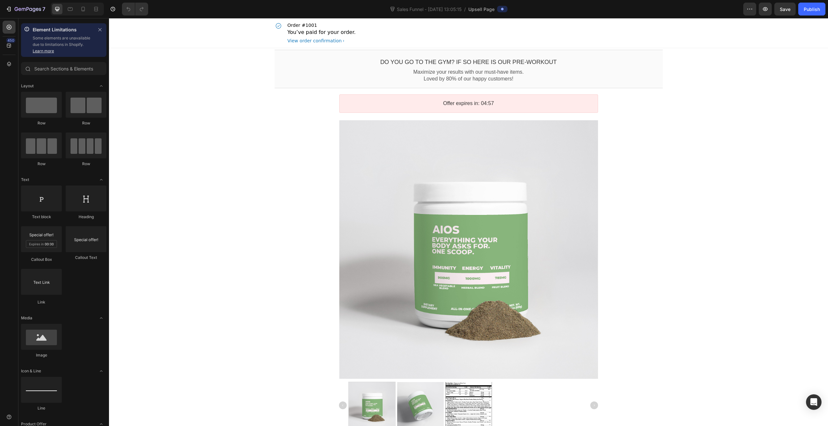
click at [699, 162] on div "DO YOU GO TO THE GYM? IF SO HERE IS OUR PRE-WORKOUT Callout Text Maximize your …" at bounding box center [468, 285] width 719 height 474
click at [479, 63] on bdo "DO YOU GO TO THE GYM? IF SO HERE IS OUR PRE-WORKOUT" at bounding box center [468, 62] width 177 height 6
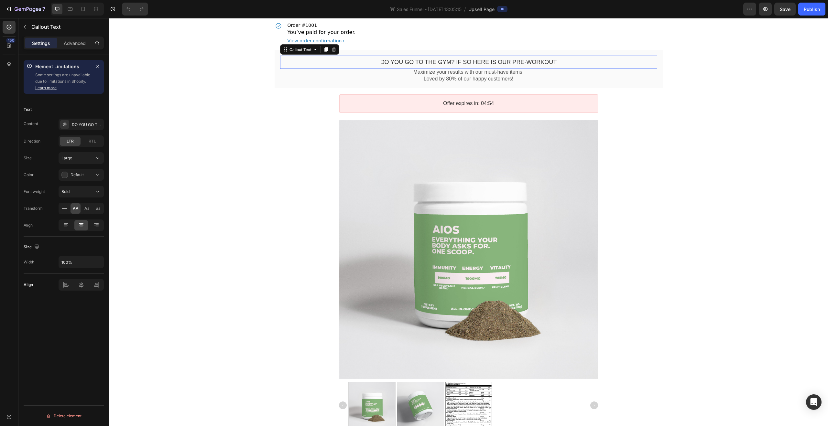
click at [511, 61] on bdo "DO YOU GO TO THE GYM? IF SO HERE IS OUR PRE-WORKOUT" at bounding box center [468, 62] width 177 height 6
click at [500, 66] on div "DO YOU GO TO THE GYM? IF SO HERE IS OUR PRE-WORKOUT Callout Text This element i…" at bounding box center [468, 62] width 377 height 13
click at [498, 64] on bdo "DO YOU GO TO THE GYM? IF SO HERE IS OUR PRE-WORKOUT" at bounding box center [468, 62] width 177 height 6
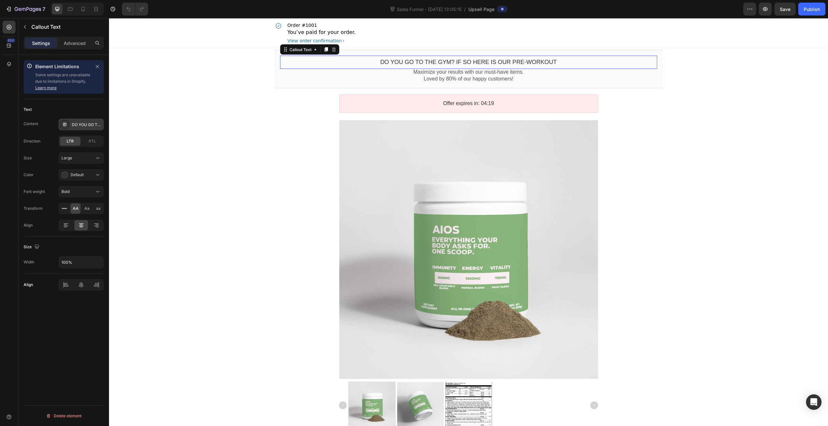
click at [77, 124] on div "DO YOU GO TO THE GYM? IF SO HERE IS OUR PRE-WORKOUT" at bounding box center [87, 125] width 30 height 6
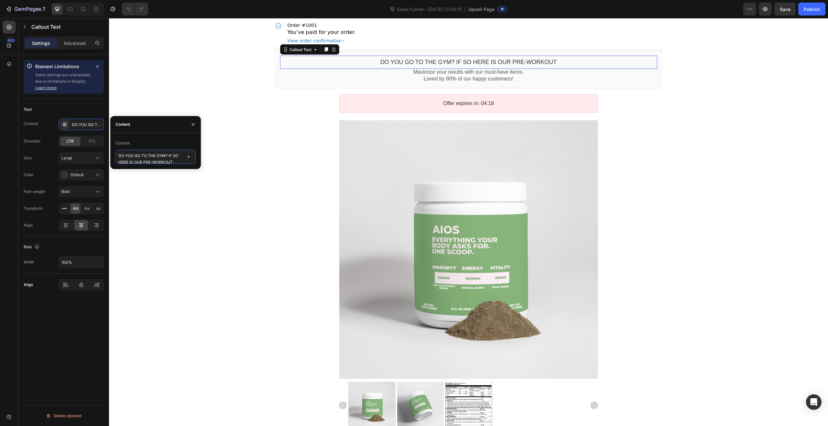
click at [158, 161] on textarea "DO YOU GO TO THE GYM? IF SO HERE IS OUR PRE-WORKOUT" at bounding box center [155, 157] width 80 height 14
type textarea "e"
type textarea "EVERYTHING YOUR BODY ASKS FOR. IN ONE SCOOP."
click at [507, 78] on p "Loved by 80% of our happy customers!" at bounding box center [468, 79] width 377 height 7
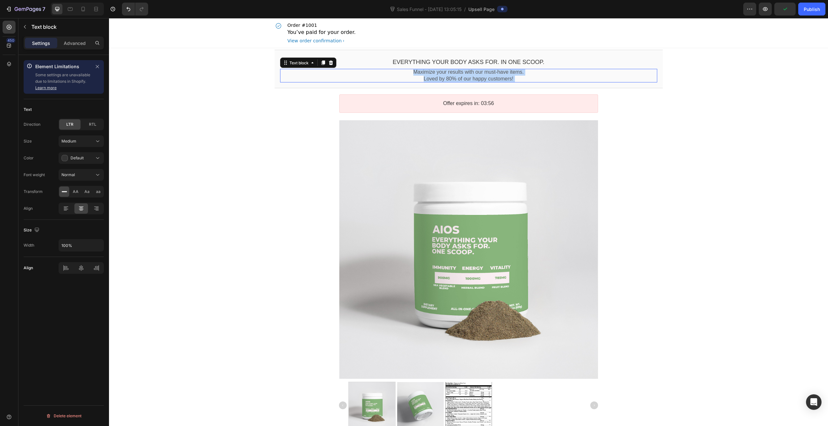
click at [483, 77] on p "Loved by 80% of our happy customers!" at bounding box center [468, 79] width 377 height 7
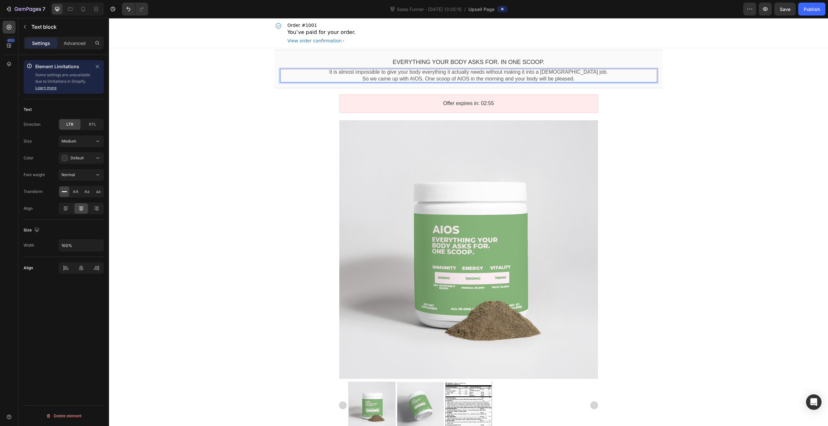
click at [695, 61] on div "EVERYTHING YOUR BODY ASKS FOR. IN ONE SCOOP. Callout Text It is almost impossib…" at bounding box center [468, 285] width 719 height 474
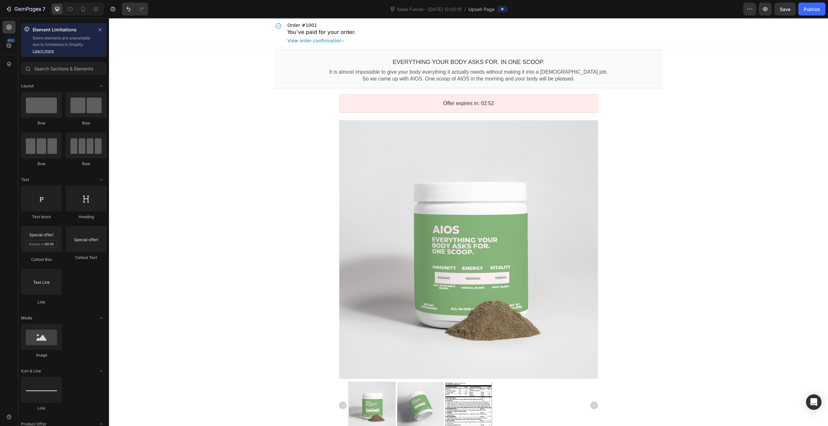
click at [740, 147] on div "EVERYTHING YOUR BODY ASKS FOR. IN ONE SCOOP. Callout Text It is almost impossib…" at bounding box center [468, 285] width 719 height 474
click at [669, 142] on div "EVERYTHING YOUR BODY ASKS FOR. IN ONE SCOOP. Callout Text It is almost impossib…" at bounding box center [468, 285] width 719 height 474
click at [673, 136] on div "EVERYTHING YOUR BODY ASKS FOR. IN ONE SCOOP. Callout Text It is almost impossib…" at bounding box center [468, 285] width 719 height 474
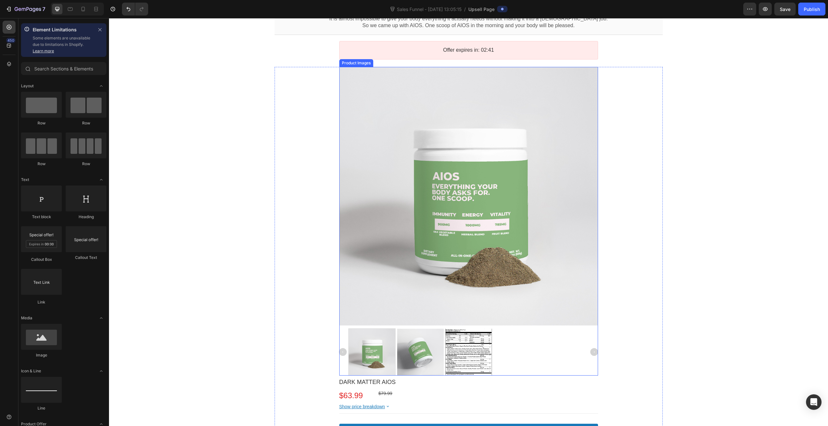
scroll to position [57, 0]
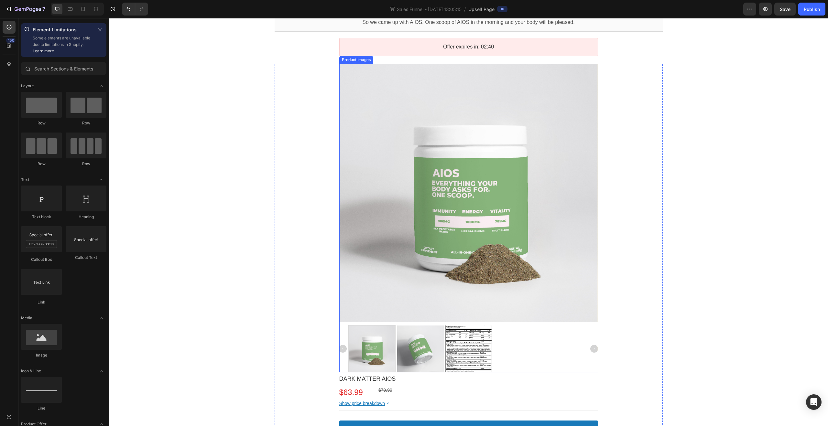
click at [412, 336] on div at bounding box center [420, 349] width 47 height 47
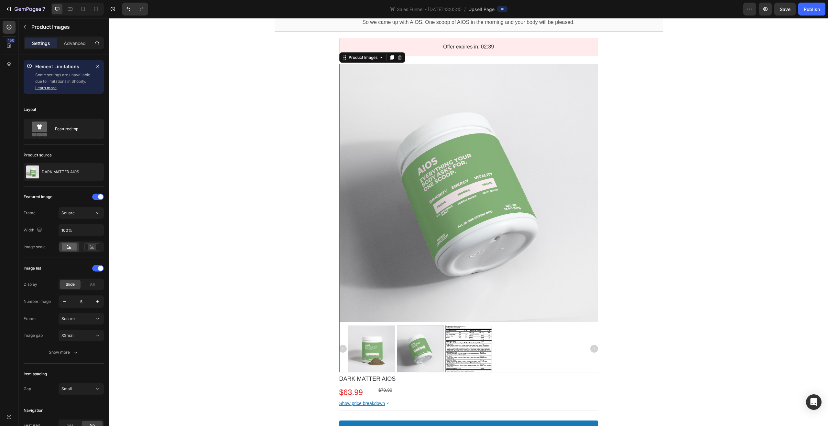
click at [457, 346] on div at bounding box center [468, 349] width 47 height 47
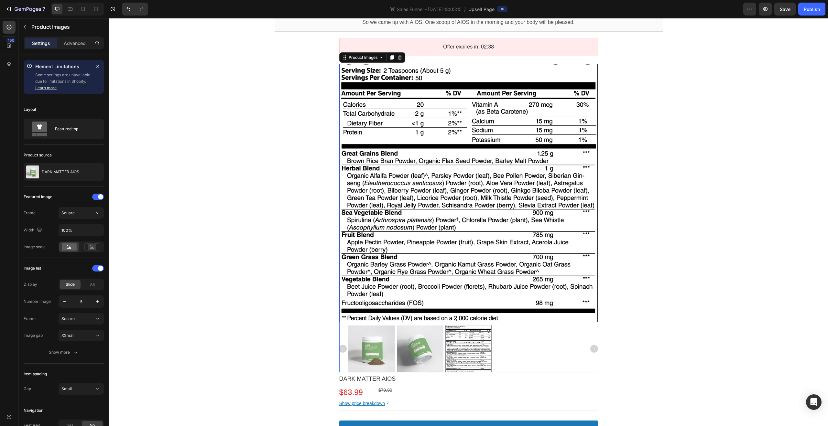
click at [348, 349] on div at bounding box center [371, 349] width 47 height 47
click at [359, 351] on div at bounding box center [372, 349] width 47 height 47
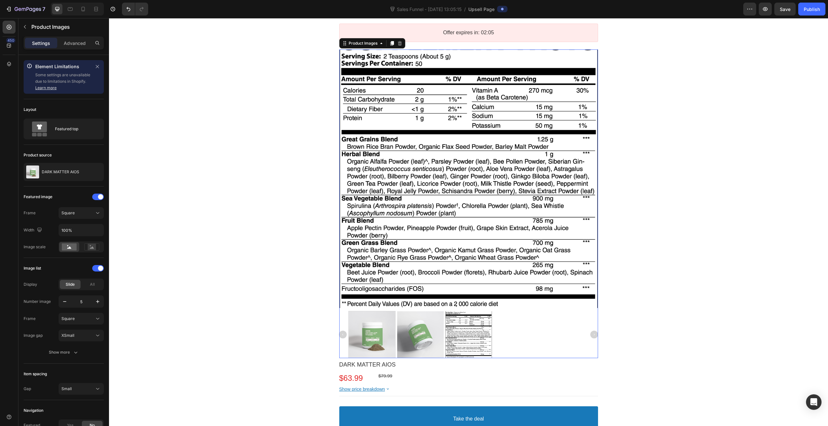
scroll to position [130, 0]
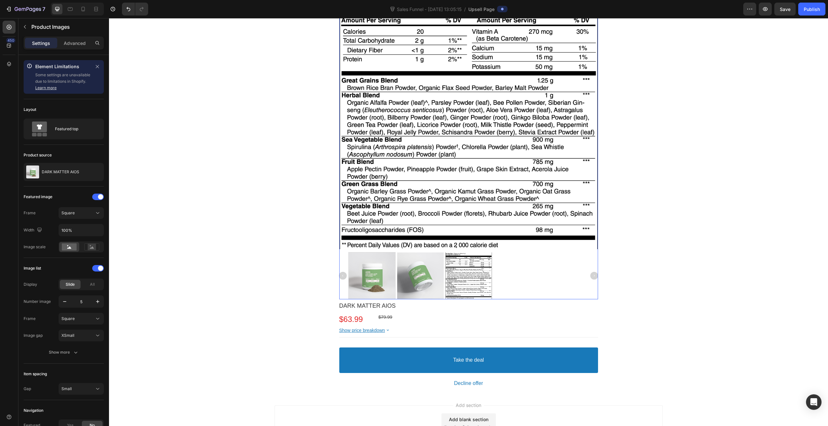
click at [364, 277] on div at bounding box center [372, 276] width 47 height 47
drag, startPoint x: 375, startPoint y: 281, endPoint x: 414, endPoint y: 275, distance: 39.9
click at [375, 281] on div at bounding box center [372, 276] width 47 height 47
click at [421, 274] on div at bounding box center [420, 276] width 47 height 47
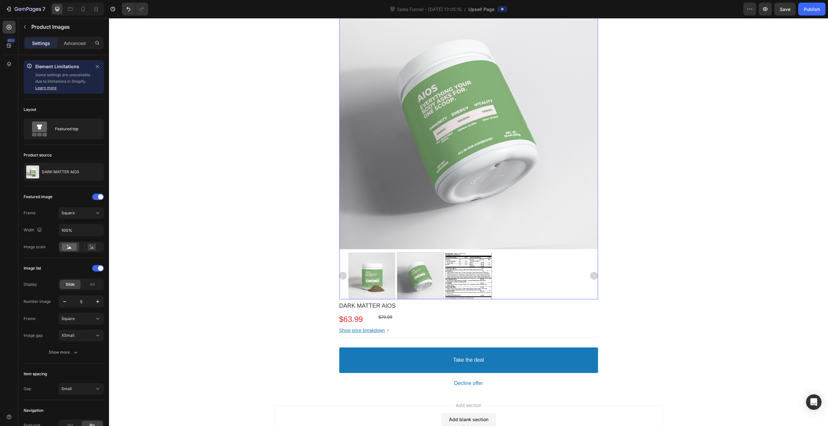
click at [459, 272] on div at bounding box center [468, 276] width 47 height 47
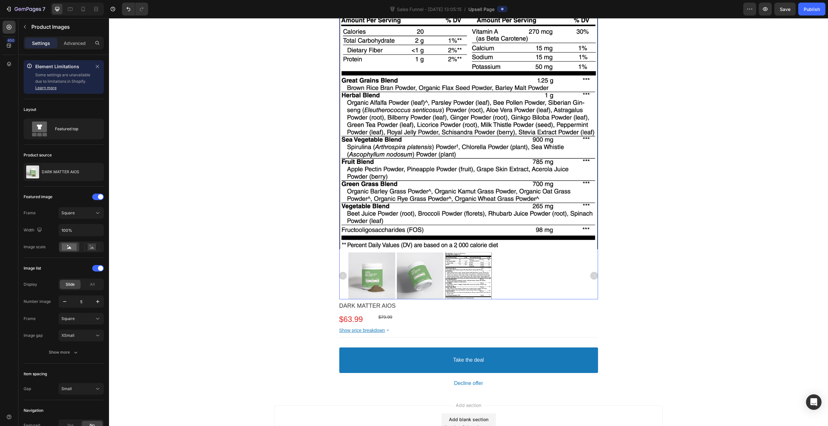
click at [428, 273] on div at bounding box center [420, 276] width 47 height 47
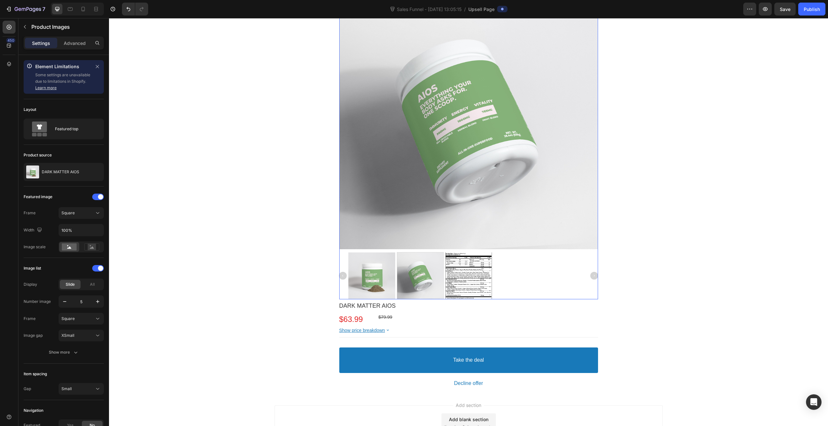
click at [373, 271] on div at bounding box center [371, 276] width 47 height 47
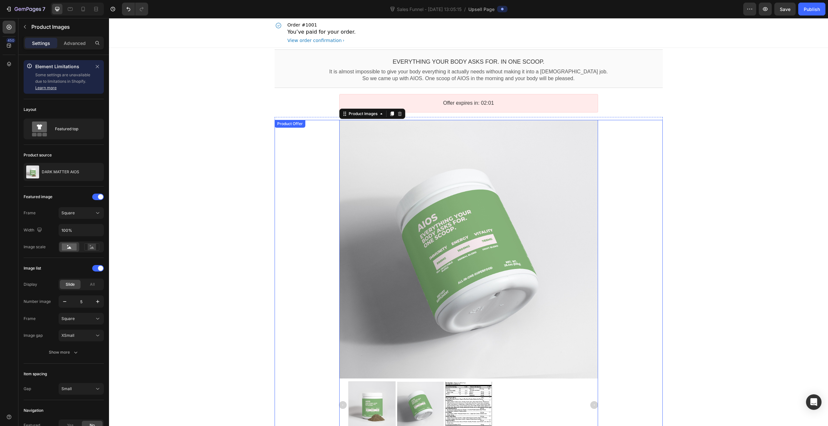
scroll to position [0, 0]
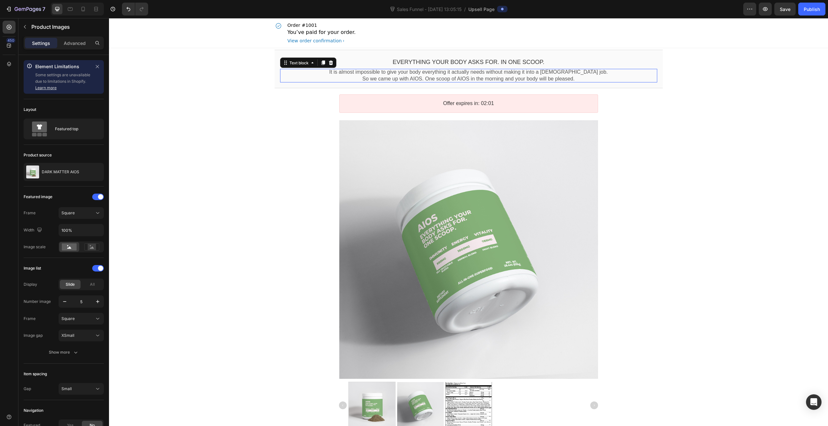
click at [522, 77] on p "So we came up with AIOS. One scoop of AIOS in the morning and your body will be…" at bounding box center [468, 79] width 377 height 7
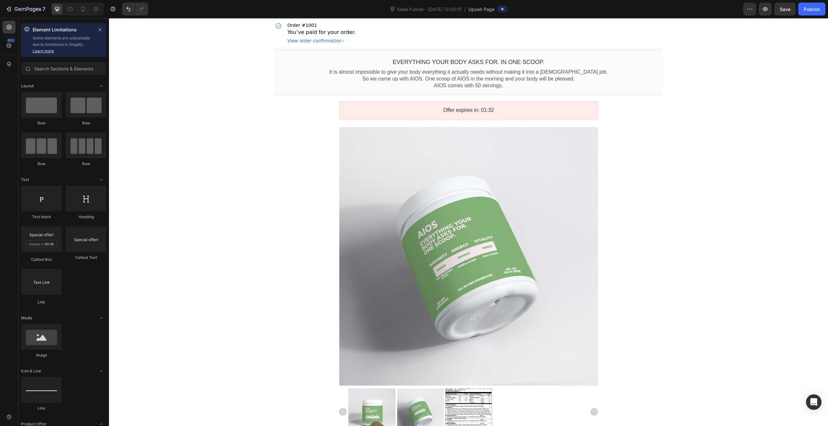
click at [729, 110] on div "EVERYTHING YOUR BODY ASKS FOR. IN ONE SCOOP. Callout Text It is almost impossib…" at bounding box center [468, 288] width 719 height 481
click at [517, 82] on p "AIOS comes with 50 servings." at bounding box center [468, 85] width 377 height 7
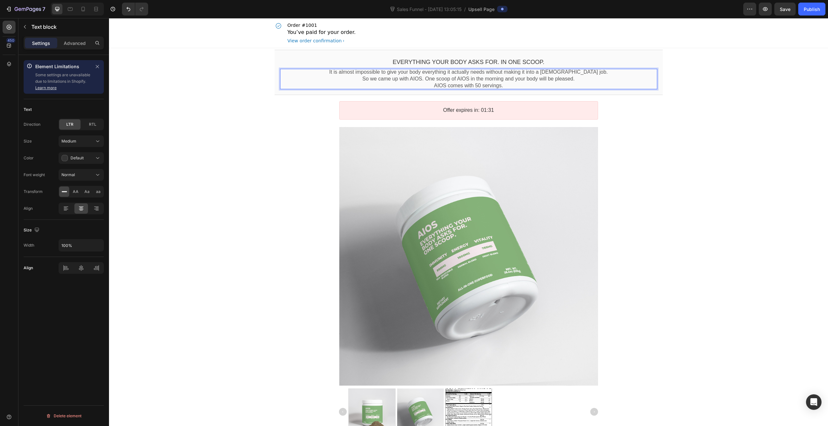
click at [504, 87] on p "AIOS comes with 50 servings." at bounding box center [468, 85] width 377 height 7
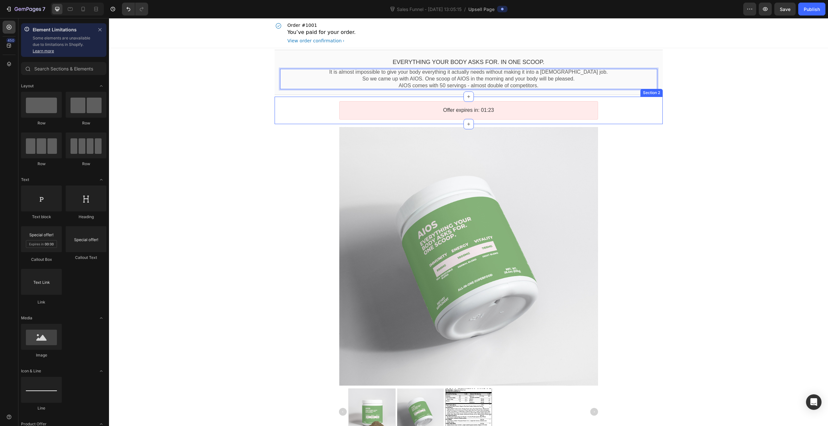
click at [730, 146] on div "EVERYTHING YOUR BODY ASKS FOR. IN ONE SCOOP. Callout Text It is almost impossib…" at bounding box center [468, 288] width 719 height 481
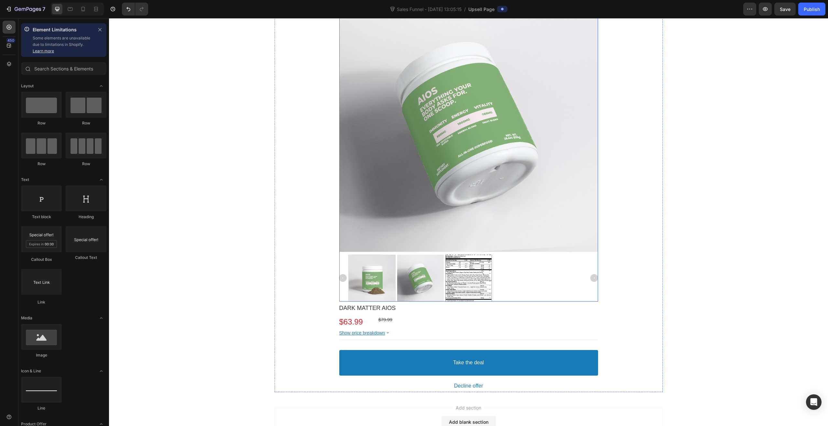
scroll to position [192, 0]
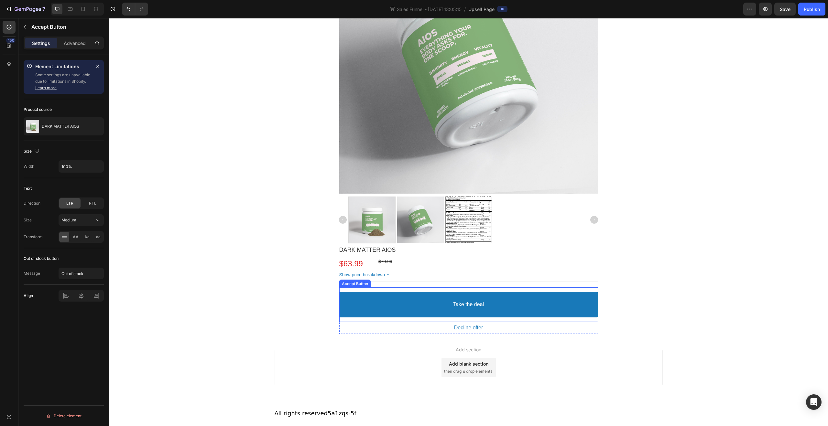
click at [584, 311] on button "Take the deal" at bounding box center [468, 305] width 259 height 26
click at [65, 47] on div "Advanced" at bounding box center [75, 43] width 32 height 10
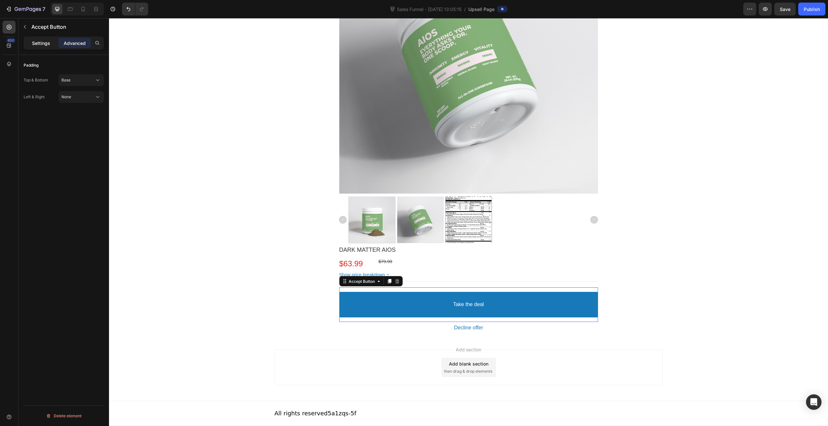
click at [47, 46] on p "Settings" at bounding box center [41, 43] width 18 height 7
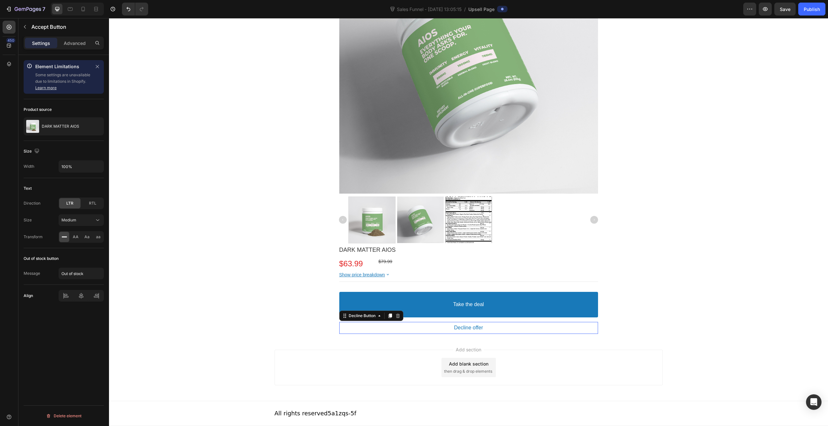
click at [492, 332] on button "Decline offer" at bounding box center [468, 328] width 259 height 12
click at [72, 130] on div "Text link" at bounding box center [74, 129] width 39 height 15
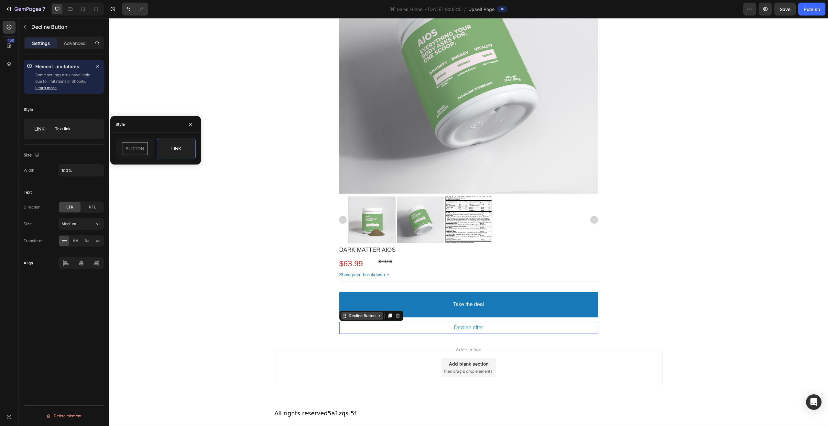
click at [360, 319] on div "Decline Button" at bounding box center [362, 316] width 42 height 8
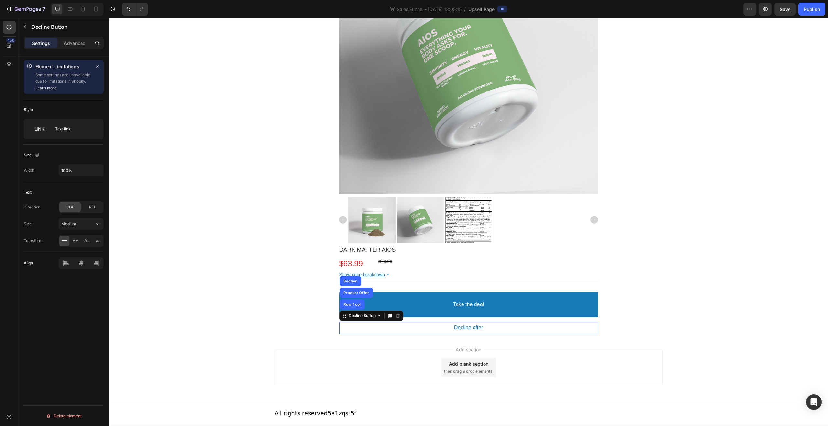
click at [356, 330] on button "Decline offer" at bounding box center [468, 328] width 259 height 12
click at [445, 332] on button "Decline offer" at bounding box center [468, 328] width 259 height 12
click at [450, 331] on button "Decline offer" at bounding box center [468, 328] width 259 height 12
click at [77, 171] on input "100%" at bounding box center [81, 171] width 45 height 12
click at [72, 155] on div "Size" at bounding box center [64, 155] width 80 height 10
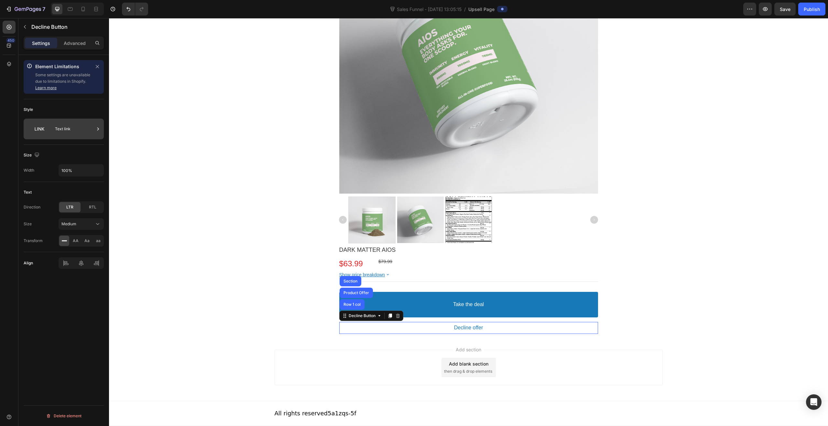
click at [69, 132] on div "Text link" at bounding box center [74, 129] width 39 height 15
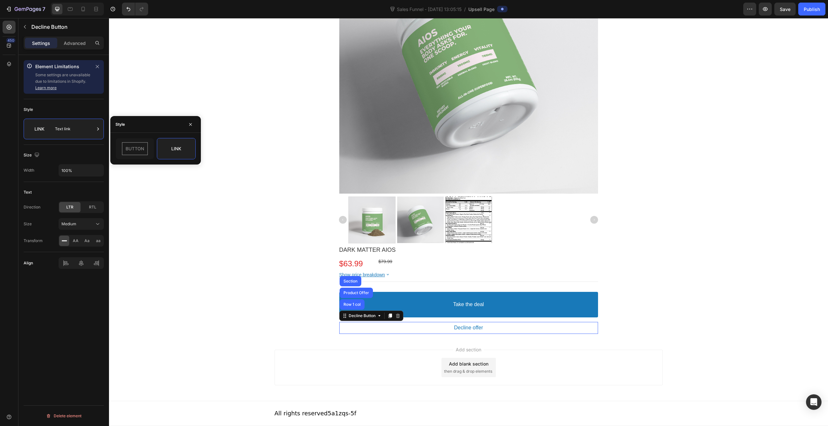
click at [30, 106] on div "Style" at bounding box center [64, 109] width 80 height 10
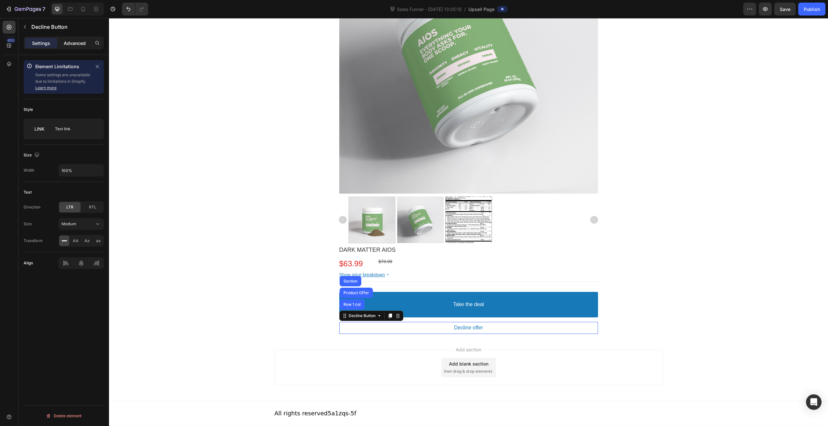
click at [69, 41] on p "Advanced" at bounding box center [75, 43] width 22 height 7
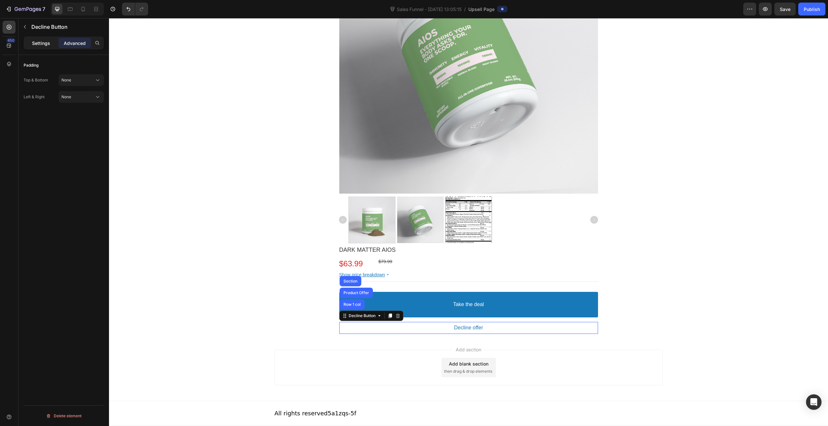
click at [39, 42] on p "Settings" at bounding box center [41, 43] width 18 height 7
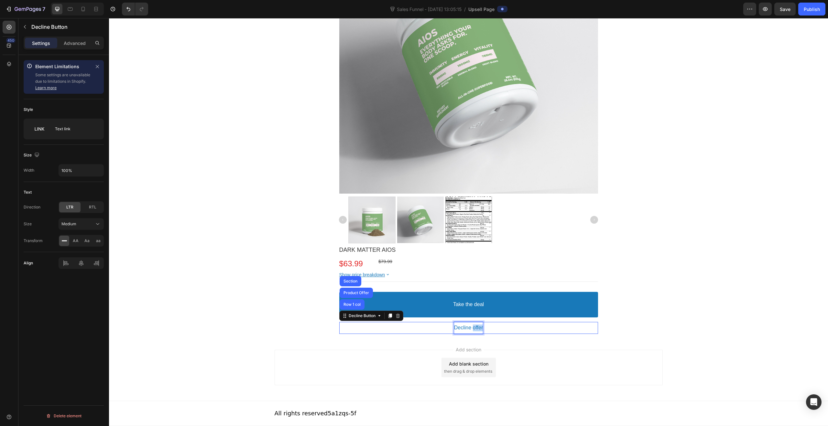
click at [473, 326] on p "Decline offer" at bounding box center [468, 328] width 29 height 7
click at [467, 329] on p "Decline offer" at bounding box center [468, 328] width 29 height 7
click at [339, 322] on button "I" at bounding box center [468, 328] width 259 height 12
click at [339, 322] on button "I will" at bounding box center [468, 328] width 259 height 12
click at [339, 322] on button "I will stick" at bounding box center [468, 328] width 259 height 12
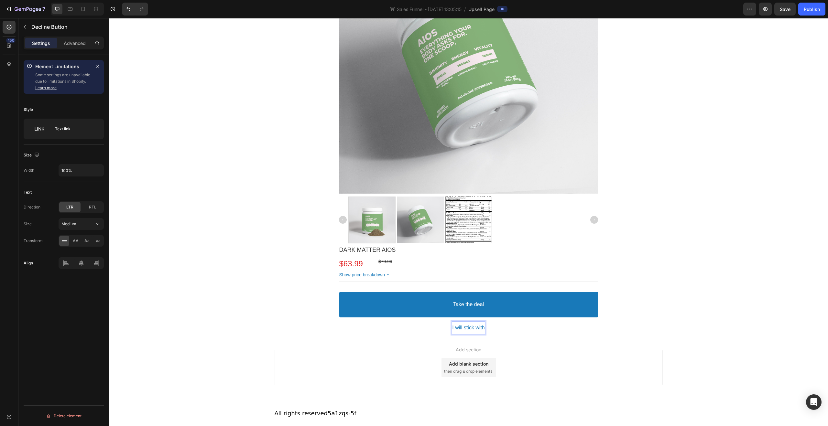
click at [339, 322] on button "I will stick with" at bounding box center [468, 328] width 259 height 12
click at [339, 322] on button "No" at bounding box center [468, 328] width 259 height 12
click at [339, 322] on button "No thank" at bounding box center [468, 328] width 259 height 12
click at [339, 322] on button "No thank you" at bounding box center [468, 328] width 259 height 12
click at [339, 322] on button "No thank you I" at bounding box center [468, 328] width 259 height 12
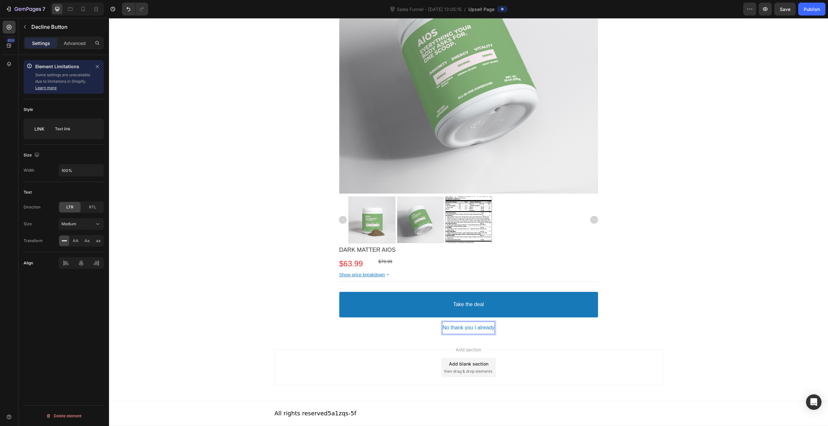
click at [339, 322] on button "No thank you I already" at bounding box center [468, 328] width 259 height 12
click at [339, 322] on button "No thank you I" at bounding box center [468, 328] width 259 height 12
click at [339, 322] on button "No thank you I dont" at bounding box center [468, 328] width 259 height 12
click at [339, 322] on button "No thank you I don;t" at bounding box center [468, 328] width 259 height 12
click at [339, 322] on button "No thank you I don'" at bounding box center [468, 328] width 259 height 12
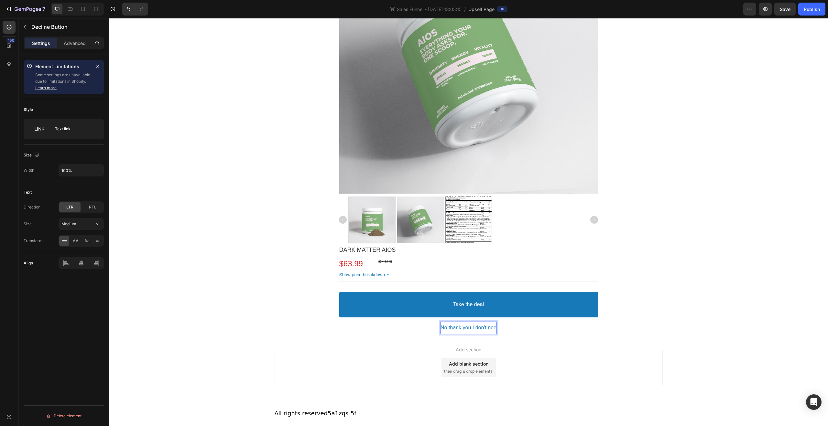
click at [339, 322] on button "No thank you I don't nee" at bounding box center [468, 328] width 259 height 12
click at [339, 322] on button "No thank you I don't need all" at bounding box center [468, 328] width 259 height 12
click at [339, 322] on button "No thank you I don't need all of" at bounding box center [468, 328] width 259 height 12
click at [339, 322] on button "No thank you I don't need all of those b" at bounding box center [468, 328] width 259 height 12
click at [726, 357] on div "Add section Add blank section then drag & drop elements" at bounding box center [468, 369] width 719 height 64
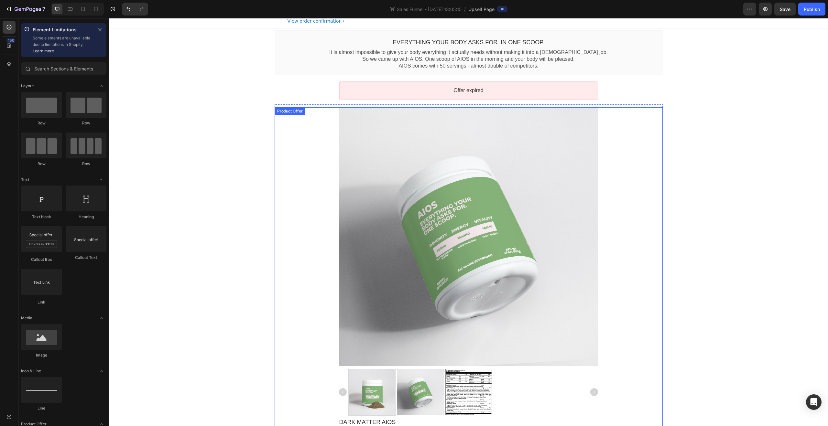
scroll to position [0, 0]
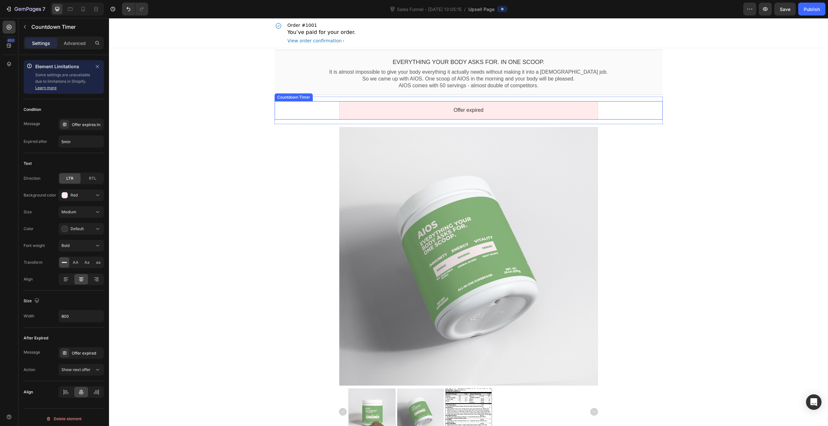
click at [505, 111] on div "Offer expired" at bounding box center [468, 110] width 247 height 7
click at [337, 94] on icon at bounding box center [339, 94] width 5 height 5
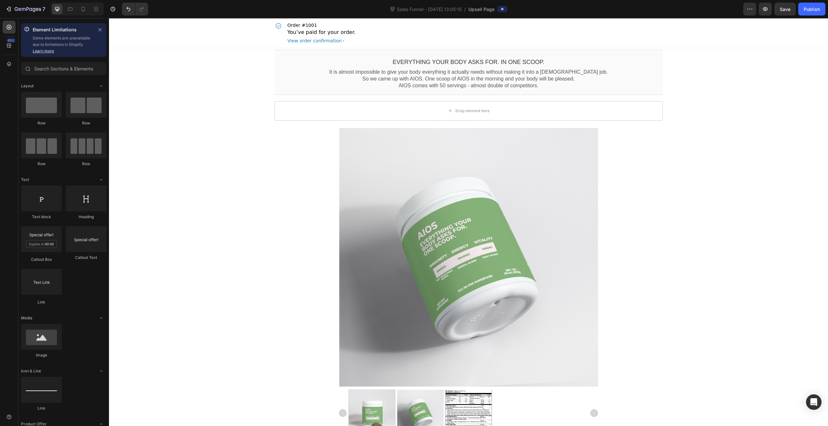
click at [702, 144] on div "EVERYTHING YOUR BODY ASKS FOR. IN ONE SCOOP. Callout Text It is almost impossib…" at bounding box center [468, 289] width 719 height 482
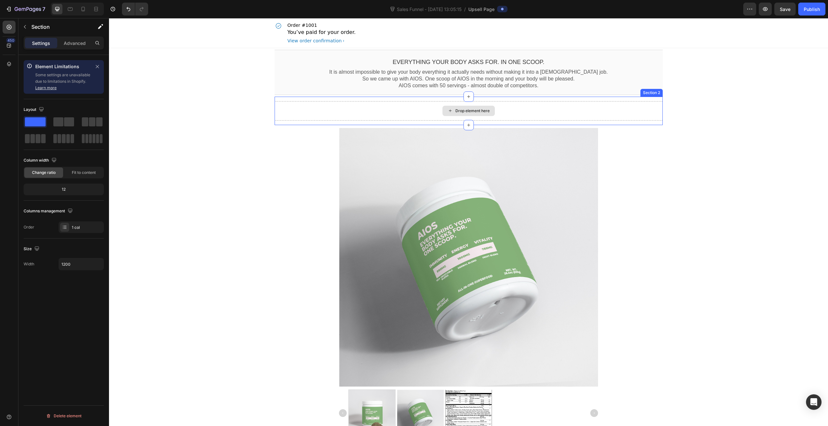
click at [495, 111] on div "Drop element here" at bounding box center [469, 110] width 388 height 19
click at [21, 29] on button "button" at bounding box center [25, 27] width 10 height 10
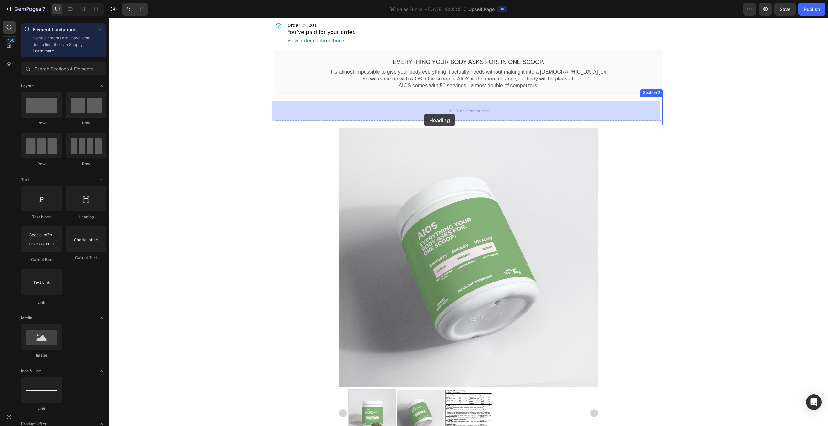
drag, startPoint x: 195, startPoint y: 221, endPoint x: 401, endPoint y: 120, distance: 229.3
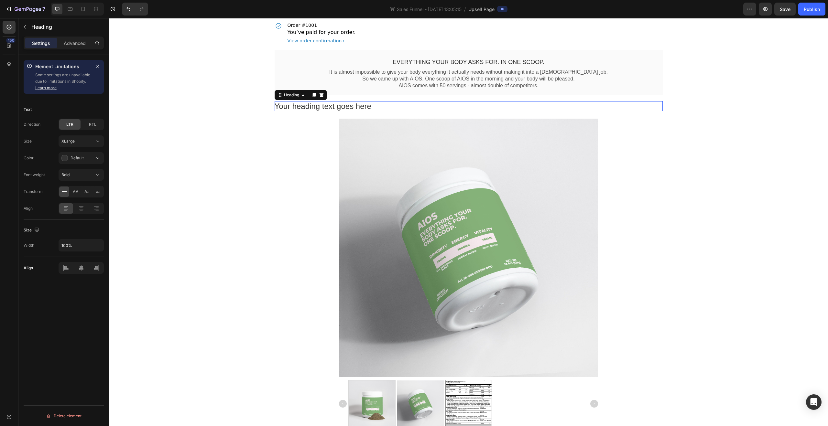
click at [392, 101] on div "Your heading text goes here" at bounding box center [469, 106] width 388 height 10
click at [375, 104] on p "Your heading text goes here" at bounding box center [469, 106] width 388 height 10
click at [359, 105] on p "Learn more about AIOS." at bounding box center [469, 106] width 388 height 10
click at [78, 208] on icon at bounding box center [81, 208] width 6 height 6
click at [80, 157] on span "Default" at bounding box center [77, 158] width 13 height 5
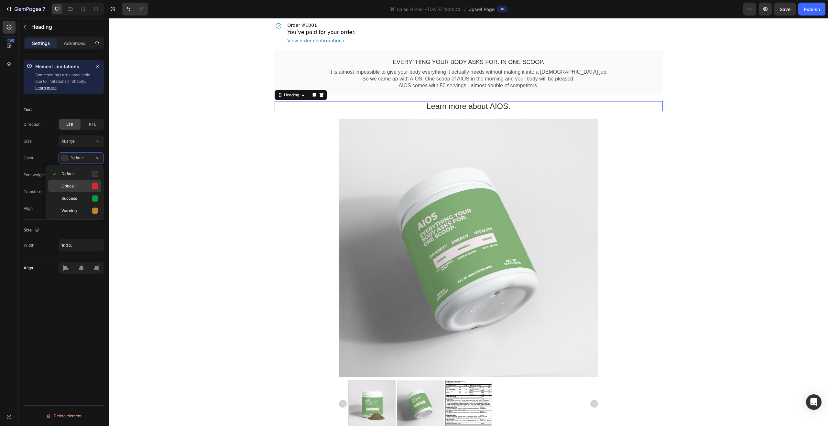
click at [87, 187] on p "Critical" at bounding box center [79, 186] width 37 height 6
click at [79, 156] on span "Critical" at bounding box center [77, 158] width 13 height 5
click at [78, 173] on p "Default" at bounding box center [79, 174] width 37 height 6
click at [94, 127] on span "RTL" at bounding box center [92, 125] width 7 height 6
click at [72, 127] on span "LTR" at bounding box center [69, 125] width 7 height 6
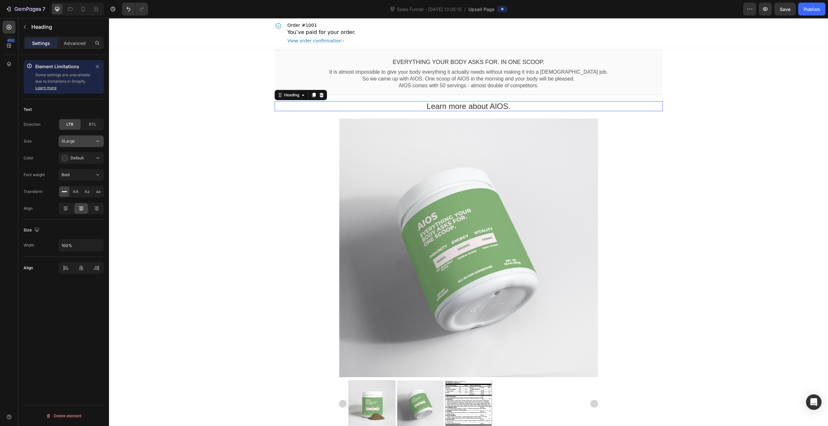
click at [87, 145] on button "XLarge" at bounding box center [81, 142] width 45 height 12
click at [81, 141] on div "XLarge" at bounding box center [77, 141] width 33 height 6
click at [60, 415] on div "Delete element" at bounding box center [64, 416] width 36 height 8
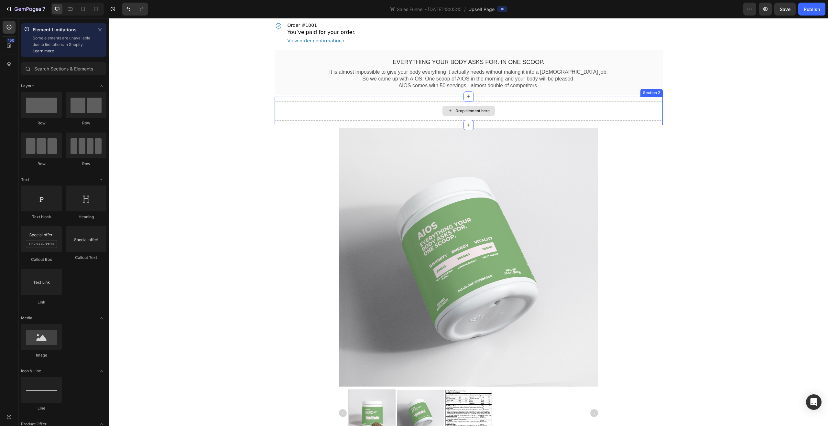
click at [332, 109] on div "Drop element here" at bounding box center [469, 110] width 388 height 19
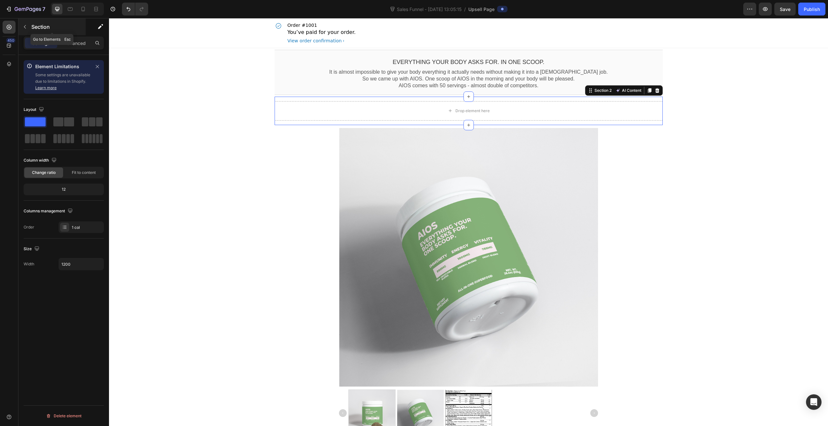
click at [24, 28] on icon "button" at bounding box center [24, 26] width 5 height 5
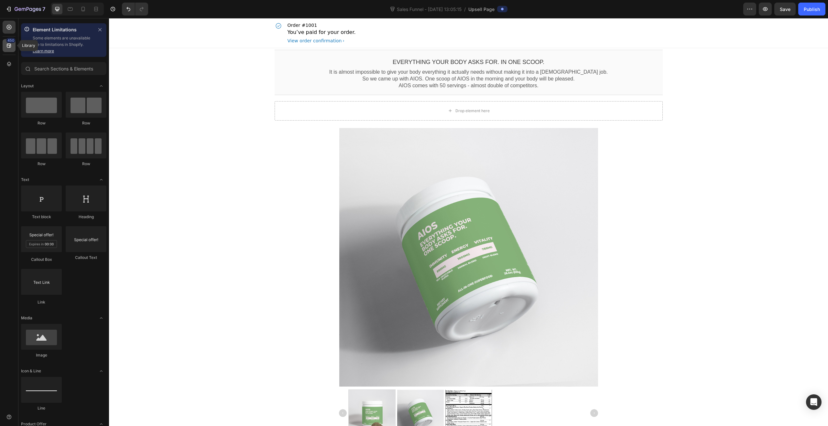
click at [9, 47] on icon at bounding box center [9, 46] width 4 height 4
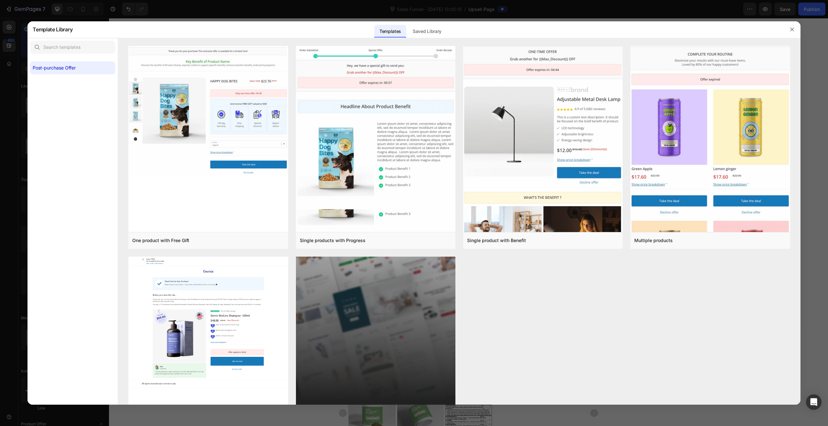
click at [93, 11] on div at bounding box center [414, 213] width 828 height 426
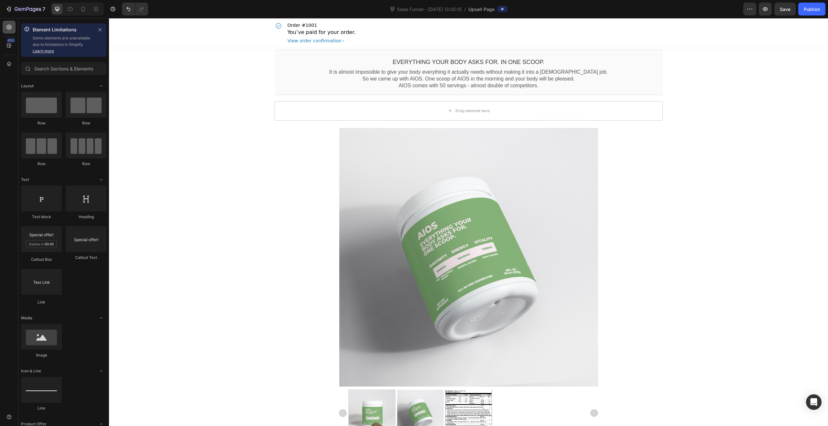
click at [15, 29] on div at bounding box center [9, 27] width 13 height 13
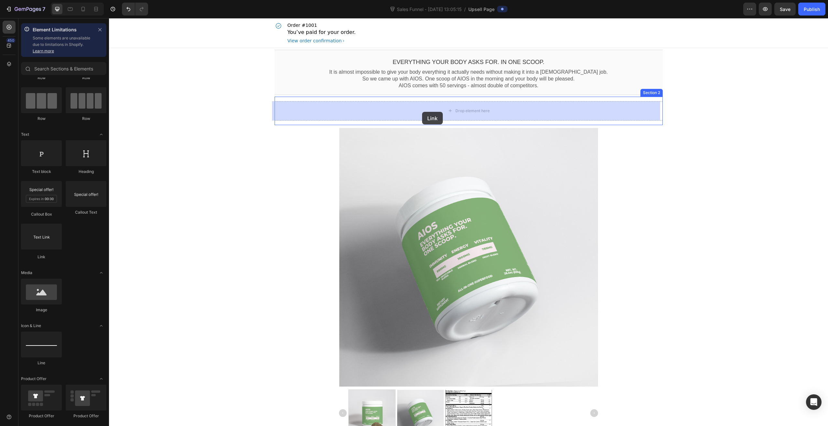
drag, startPoint x: 156, startPoint y: 256, endPoint x: 422, endPoint y: 112, distance: 302.7
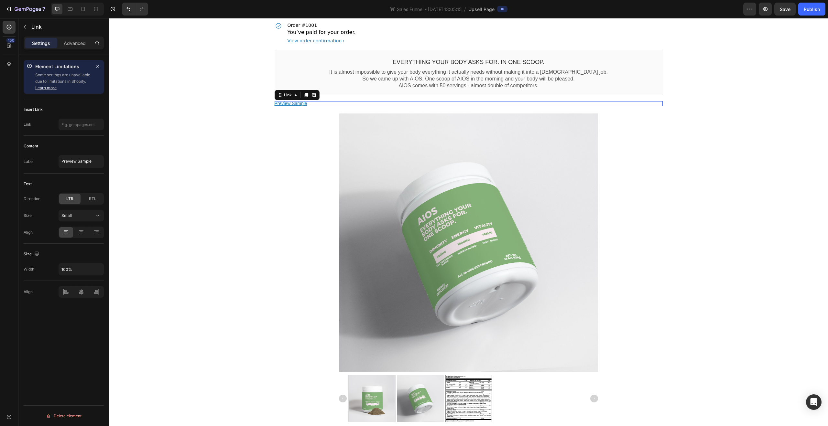
click at [318, 103] on div "Preview Sample" at bounding box center [469, 103] width 388 height 5
click at [83, 164] on textarea "Preview Sample" at bounding box center [81, 161] width 45 height 13
type textarea "Learn More about AIOS"
click at [79, 236] on div at bounding box center [81, 232] width 14 height 10
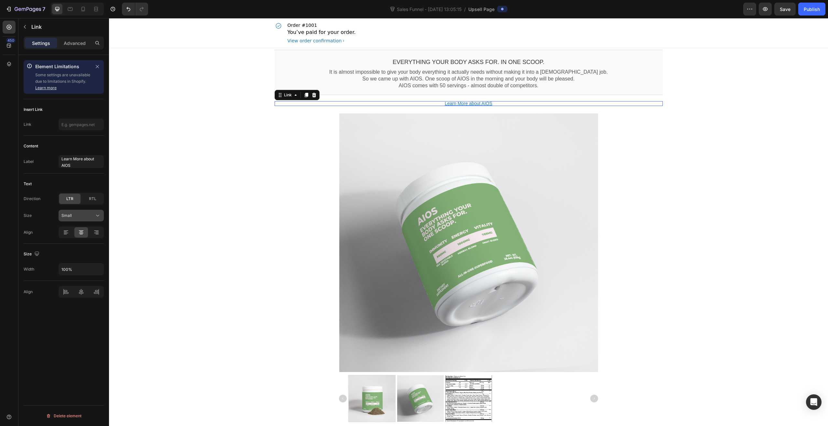
click at [77, 220] on button "Small" at bounding box center [81, 216] width 45 height 12
click at [80, 282] on p "XLarge 24px" at bounding box center [79, 281] width 37 height 6
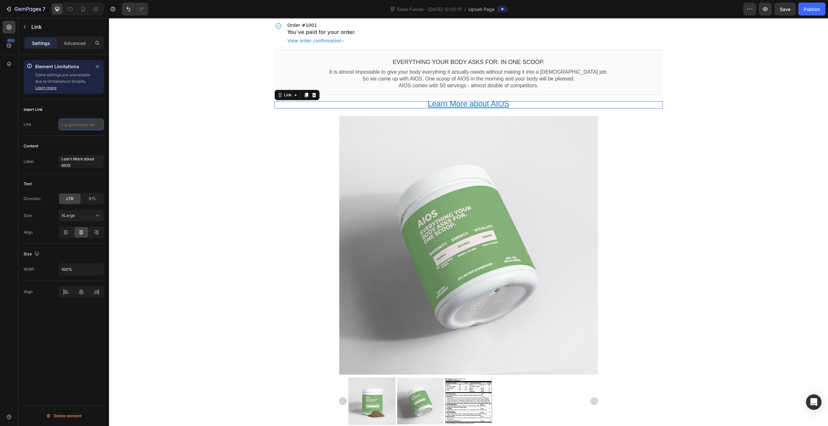
click at [78, 128] on input "text" at bounding box center [81, 125] width 45 height 12
click at [76, 126] on input "text" at bounding box center [81, 125] width 45 height 12
paste input "https://darkmattersupplements.com/products/aios"
type input "https://darkmattersupplements.com/products/aios"
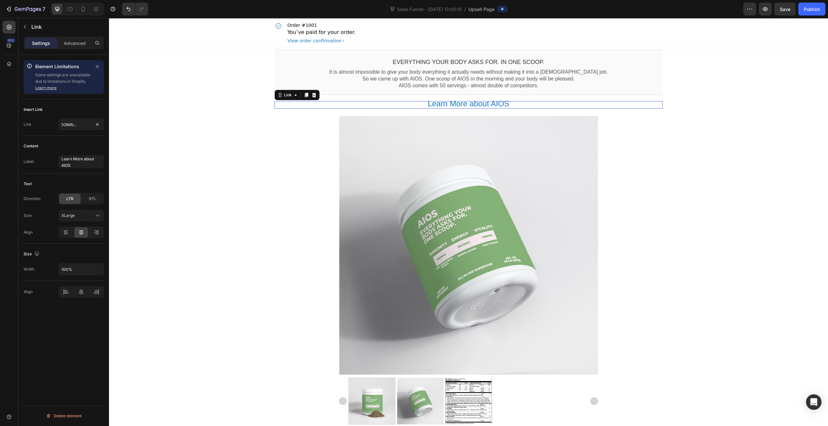
click at [125, 137] on div "EVERYTHING YOUR BODY ASKS FOR. IN ONE SCOOP. Callout Text It is almost impossib…" at bounding box center [468, 283] width 719 height 470
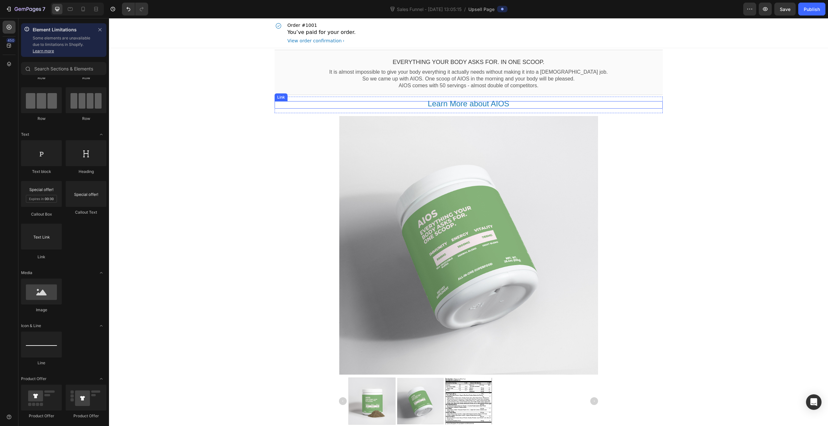
click at [473, 104] on bdo "Learn More about AIOS" at bounding box center [469, 103] width 82 height 5
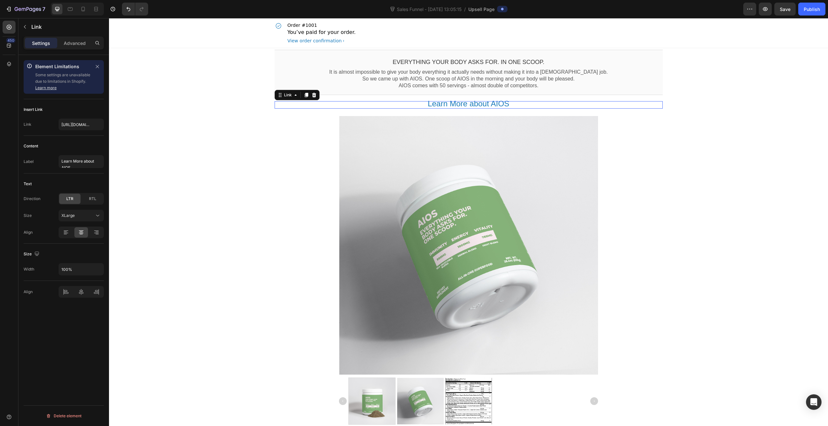
click at [469, 104] on bdo "Learn More about AIOS" at bounding box center [469, 103] width 82 height 5
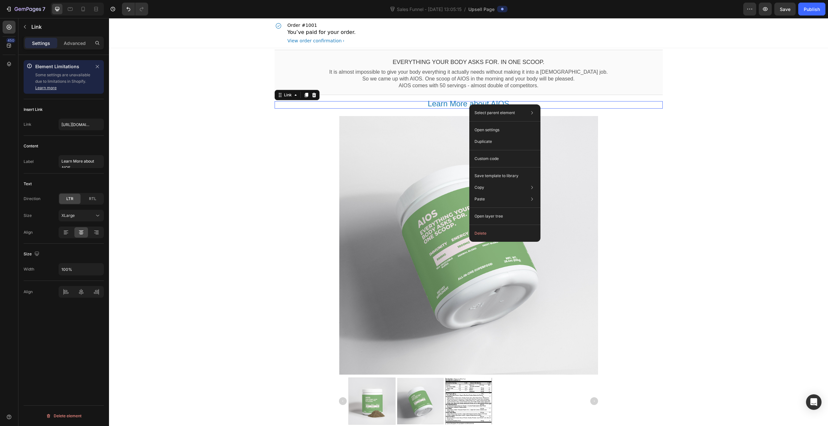
click at [220, 173] on div "EVERYTHING YOUR BODY ASKS FOR. IN ONE SCOOP. Callout Text It is almost impossib…" at bounding box center [468, 283] width 719 height 470
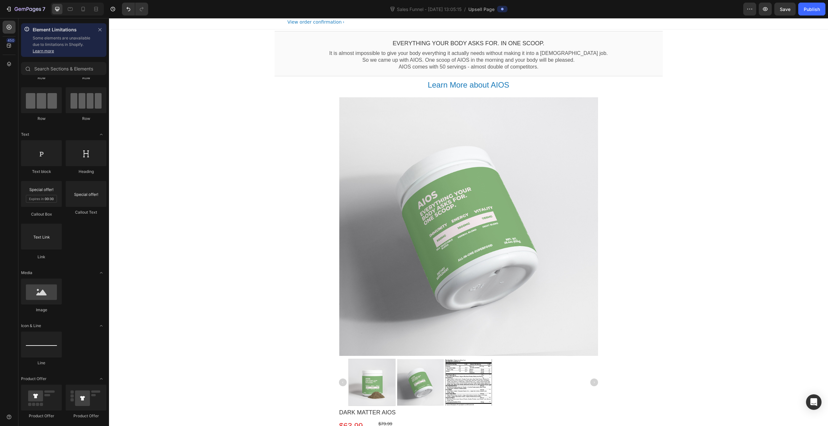
scroll to position [20, 0]
click at [559, 59] on p "So we came up with AIOS. One scoop of AIOS in the morning and your body will be…" at bounding box center [468, 59] width 377 height 7
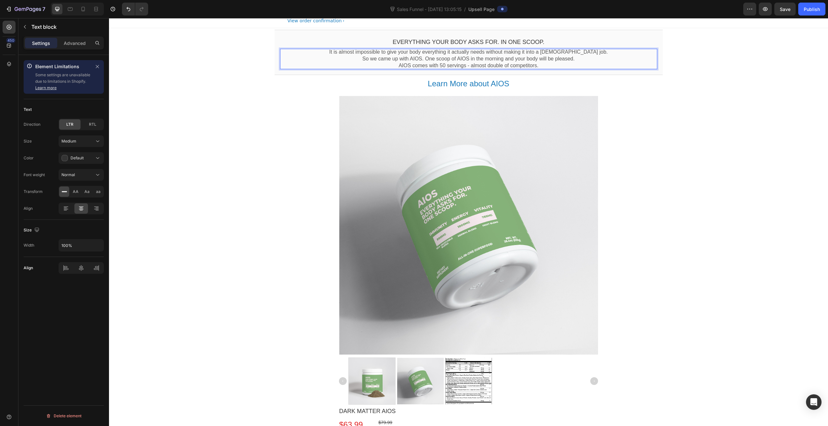
click at [555, 59] on p "So we came up with AIOS. One scoop of AIOS in the morning and your body will be…" at bounding box center [468, 59] width 377 height 7
click at [543, 60] on p "So we came up with AIOS. One scoop of AIOS in the morning and your body will be…" at bounding box center [468, 59] width 377 height 7
click at [570, 60] on p "So we came up with AIOS. One scoop of AIOS in the morning and your body will be…" at bounding box center [468, 59] width 377 height 7
drag, startPoint x: 575, startPoint y: 60, endPoint x: 554, endPoint y: 60, distance: 20.7
click at [554, 60] on p "So we came up with AIOS. One scoop of AIOS in the morning and your body will be…" at bounding box center [468, 59] width 377 height 7
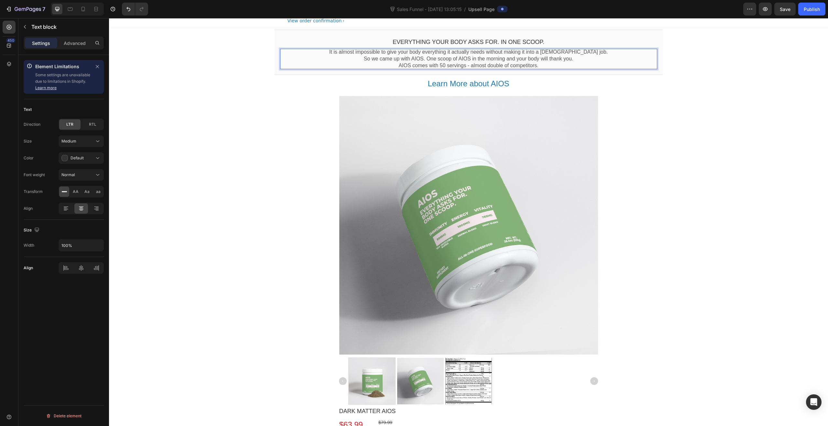
click at [592, 53] on p "It is almost impossible to give your body everything it actually needs without …" at bounding box center [468, 52] width 377 height 7
click at [590, 58] on p "So we came up with AIOS. One scoop of AIOS in the morning and your body will th…" at bounding box center [468, 59] width 377 height 7
click at [558, 68] on p "AIOS comes with 50 servings - almost double of competitors." at bounding box center [468, 65] width 377 height 7
click at [545, 65] on p "AIOS comes with 50 servings - almost double of competitors." at bounding box center [468, 65] width 377 height 7
click at [552, 65] on p "AIOS comes with 50 servings - almost double of competitors." at bounding box center [468, 65] width 377 height 7
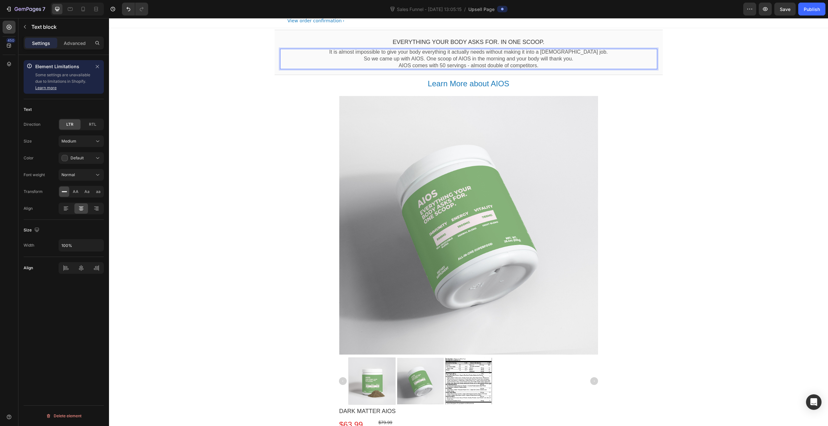
click at [578, 57] on p "So we came up with AIOS. One scoop of AIOS in the morning and your body will th…" at bounding box center [468, 59] width 377 height 7
click at [731, 79] on div "EVERYTHING YOUR BODY ASKS FOR. IN ONE SCOOP. Callout Text It is almost impossib…" at bounding box center [468, 263] width 719 height 470
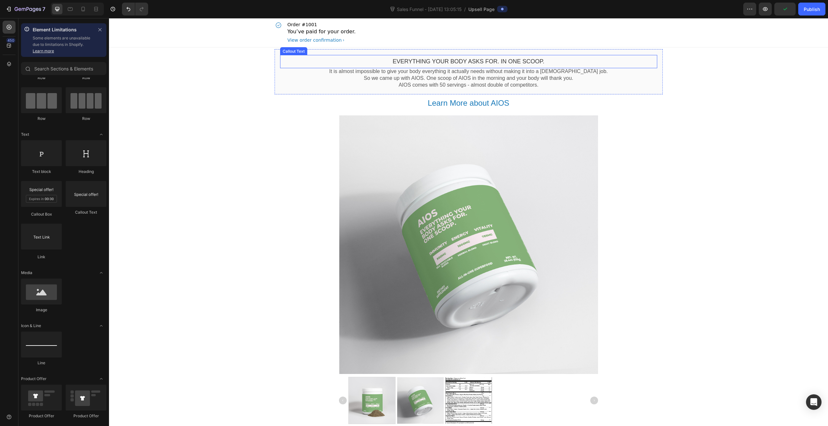
scroll to position [0, 0]
click at [462, 82] on p "So we came up with AIOS. One scoop of AIOS in the morning and your body will th…" at bounding box center [468, 79] width 377 height 7
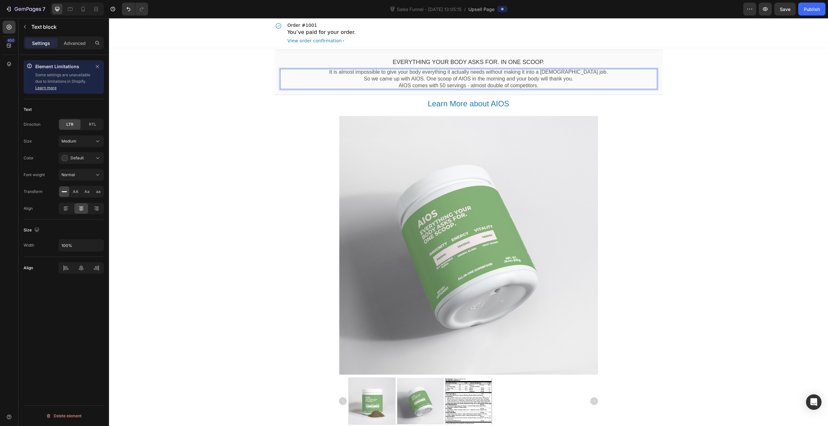
click at [463, 88] on p "AIOS comes with 50 servings - almost double of competitors." at bounding box center [468, 85] width 377 height 7
click at [501, 85] on p "AIOS comes with 50 servings - almost double of competitors." at bounding box center [468, 85] width 377 height 7
drag, startPoint x: 518, startPoint y: 90, endPoint x: 532, endPoint y: 88, distance: 13.4
click at [522, 90] on div "EVERYTHING YOUR BODY ASKS FOR. IN ONE SCOOP. Callout Text It is almost impossib…" at bounding box center [469, 72] width 388 height 45
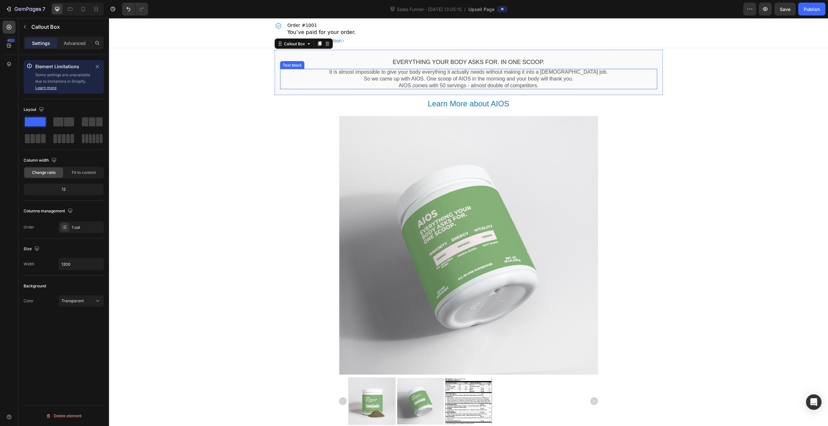
click at [542, 86] on p "AIOS comes with 50 servings - almost double of competitors." at bounding box center [468, 85] width 377 height 7
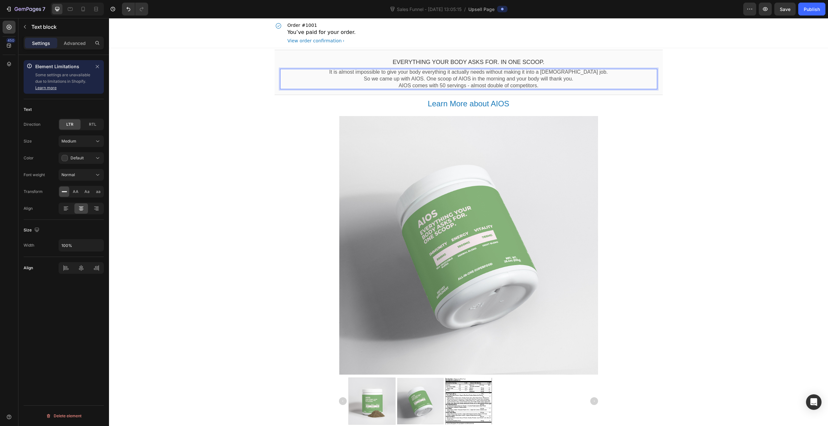
click at [746, 115] on div "EVERYTHING YOUR BODY ASKS FOR. IN ONE SCOOP. Callout Text It is almost impossib…" at bounding box center [468, 283] width 719 height 470
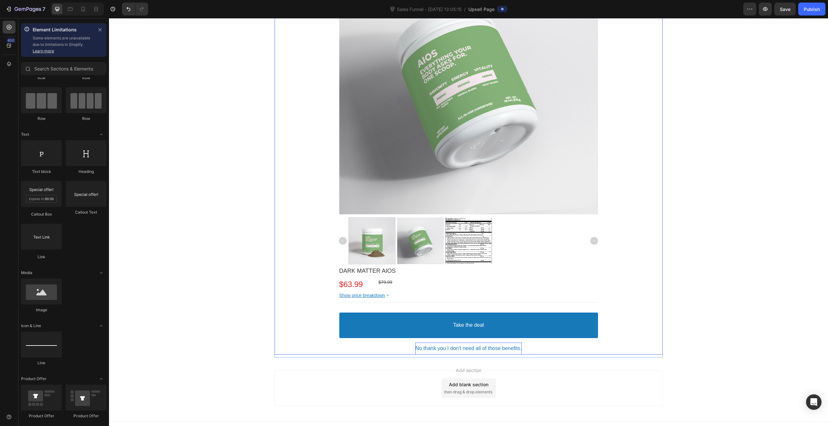
scroll to position [181, 0]
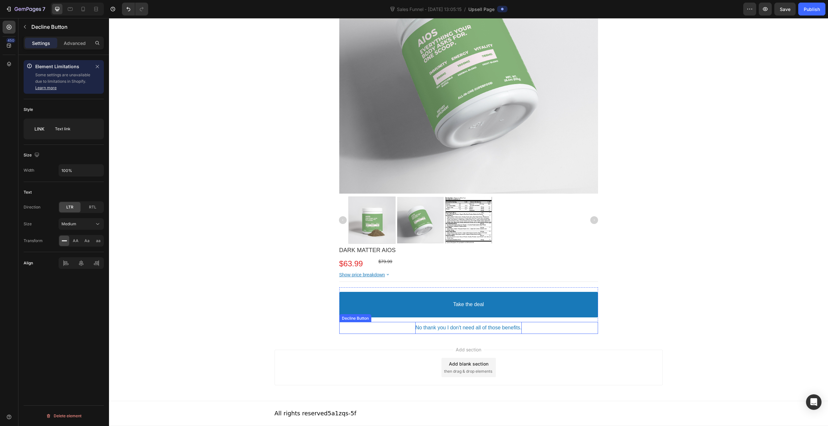
click at [512, 330] on p "No thank you I don't need all of those benefits." at bounding box center [468, 328] width 106 height 7
click at [504, 329] on p "No thank you I don't need all of those benefits." at bounding box center [468, 328] width 106 height 7
drag, startPoint x: 519, startPoint y: 329, endPoint x: 493, endPoint y: 330, distance: 26.2
click at [493, 330] on p "No thank you I don't need all of those benefits." at bounding box center [468, 328] width 106 height 7
click at [339, 322] on button "No thank you I don't need all of the." at bounding box center [468, 328] width 259 height 12
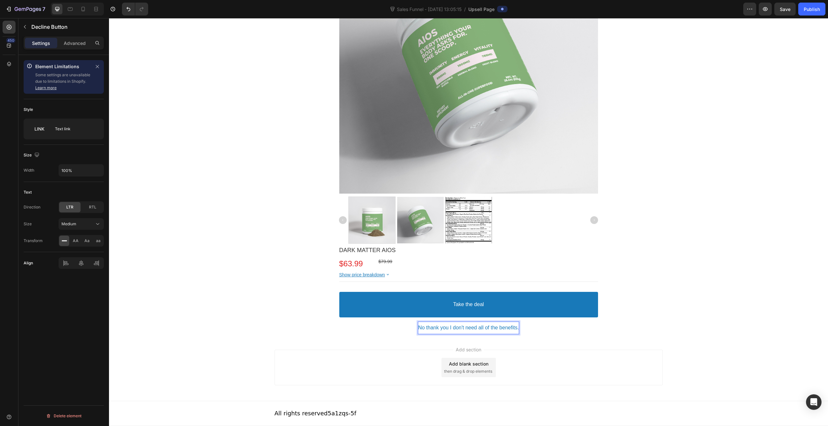
click at [339, 322] on button "No thank you I don't need all of the benefits." at bounding box center [468, 328] width 259 height 12
click at [339, 322] on button "No thank you I don't need all of the benefits AIOS ." at bounding box center [468, 328] width 259 height 12
click at [339, 322] on button "No thank you I don't need all of the benefits AIOS comes." at bounding box center [468, 328] width 259 height 12
click at [770, 252] on div "EVERYTHING YOUR BODY ASKS FOR. IN ONE SCOOP. Callout Text It is almost impossib…" at bounding box center [468, 102] width 719 height 470
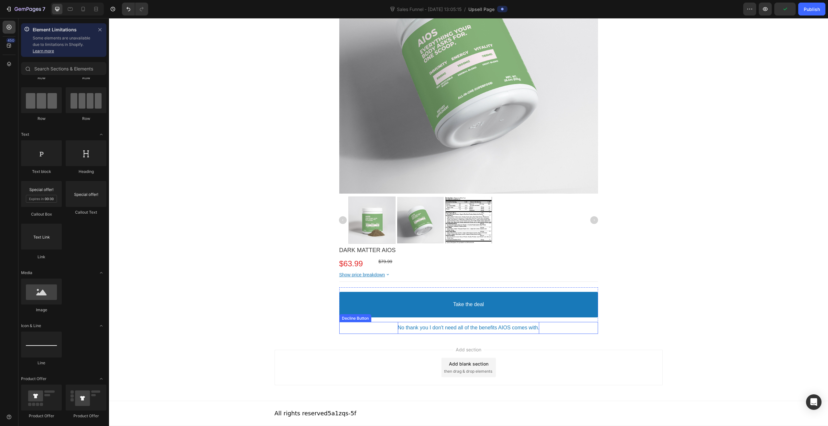
scroll to position [0, 0]
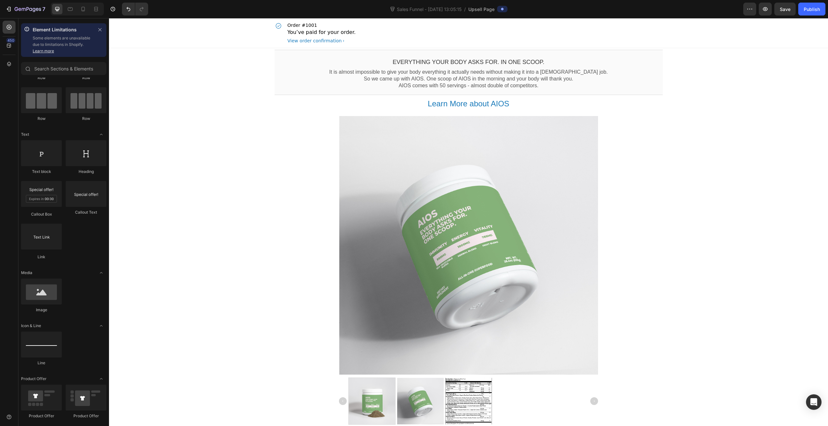
click at [749, 118] on div "EVERYTHING YOUR BODY ASKS FOR. IN ONE SCOOP. Callout Text It is almost impossib…" at bounding box center [468, 283] width 719 height 470
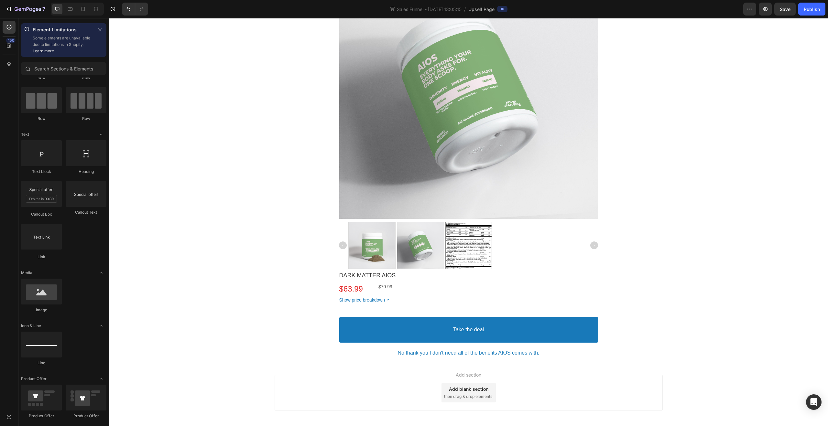
scroll to position [181, 0]
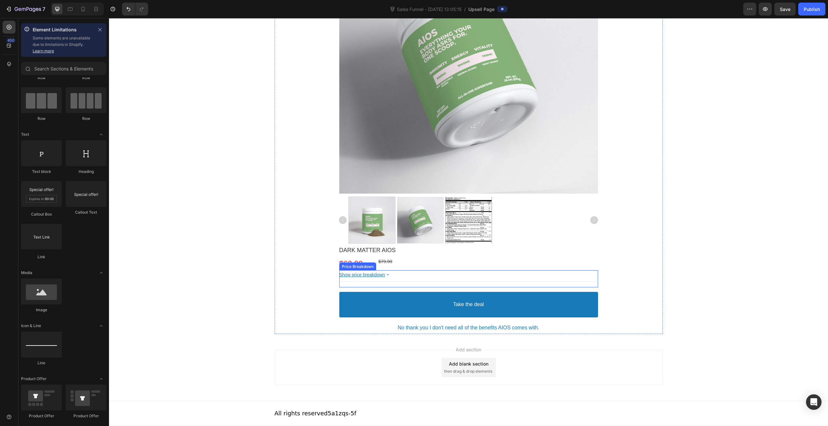
click at [370, 275] on bdo "Show price breakdown" at bounding box center [362, 274] width 46 height 5
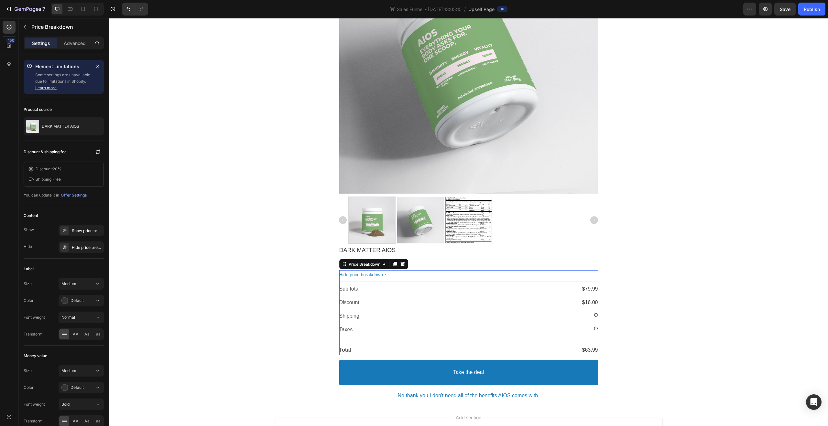
click at [379, 275] on bdo "Hide price breakdown" at bounding box center [361, 274] width 44 height 5
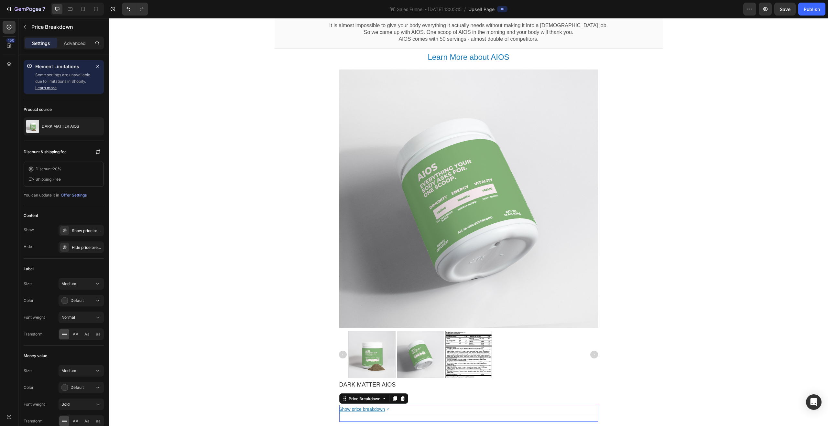
scroll to position [0, 0]
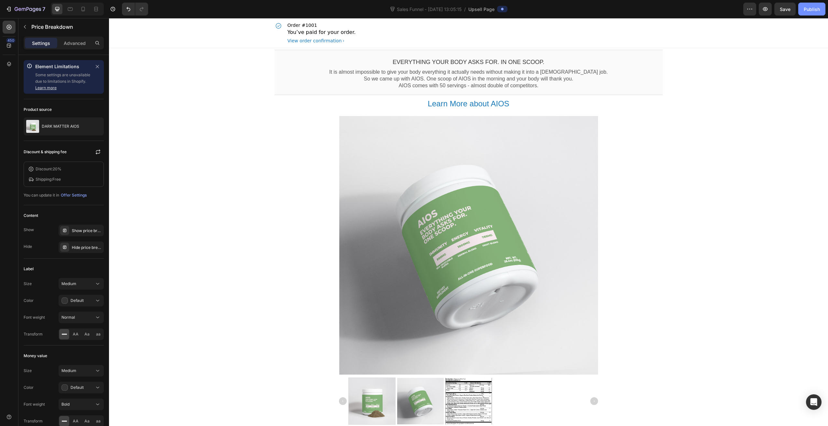
click at [817, 8] on div "Publish" at bounding box center [812, 9] width 16 height 7
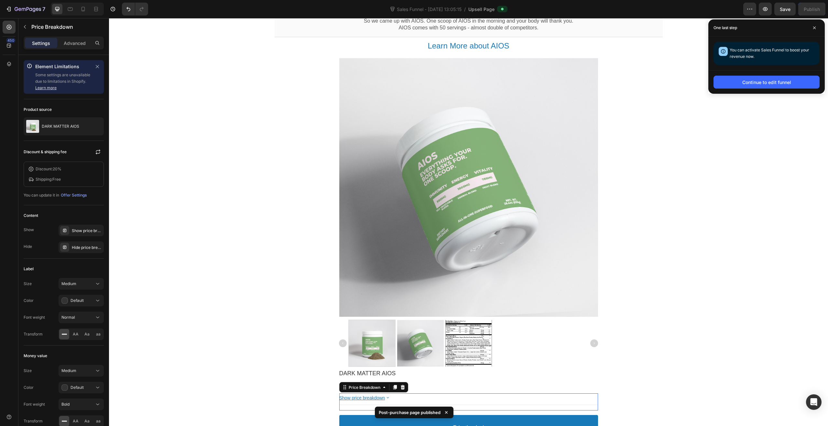
scroll to position [181, 0]
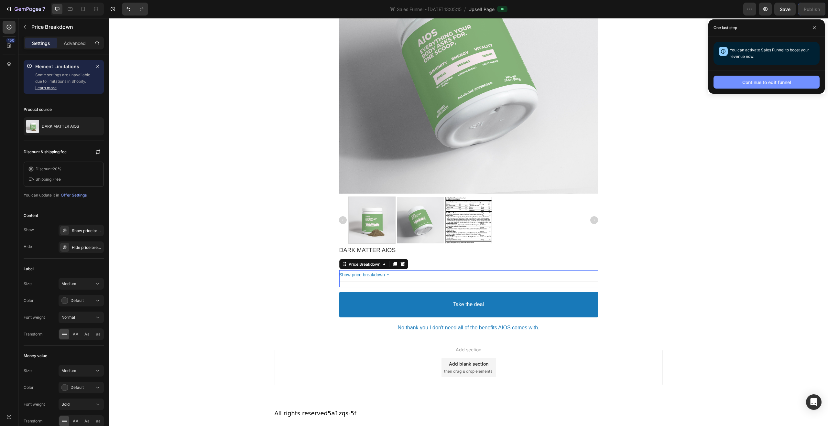
click at [776, 84] on div "Continue to edit funnel" at bounding box center [766, 82] width 49 height 7
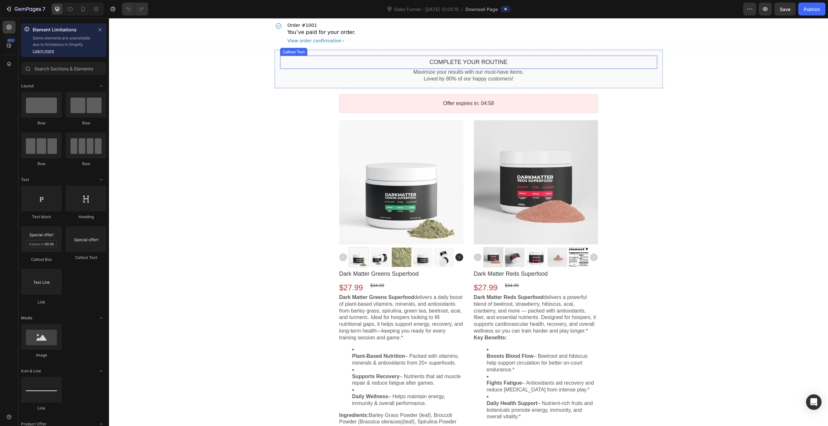
click at [482, 59] on bdo "Complete your routine" at bounding box center [468, 62] width 78 height 6
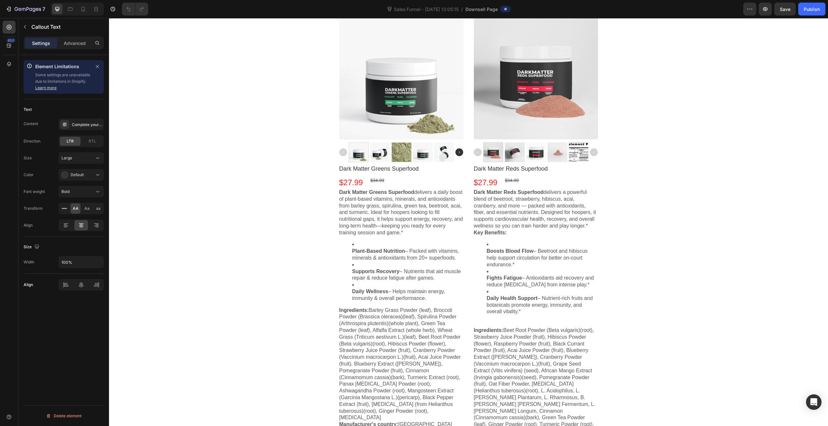
scroll to position [113, 0]
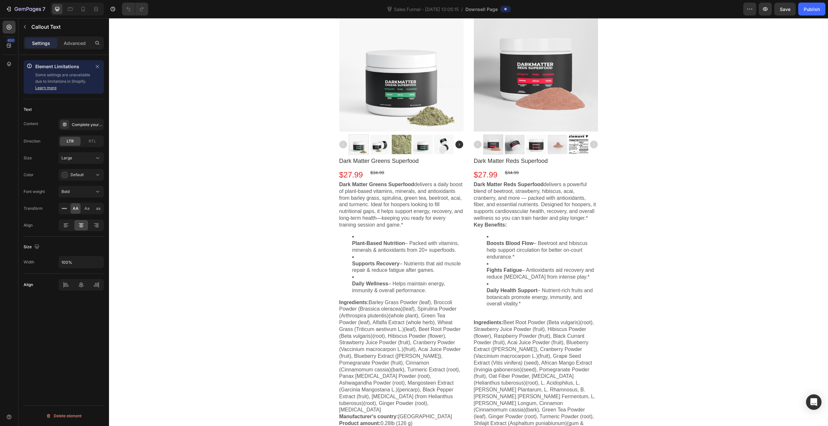
click at [463, 254] on p "Boosts Blood Flow – Beetroot and hibiscus help support circulation for better o…" at bounding box center [407, 247] width 111 height 14
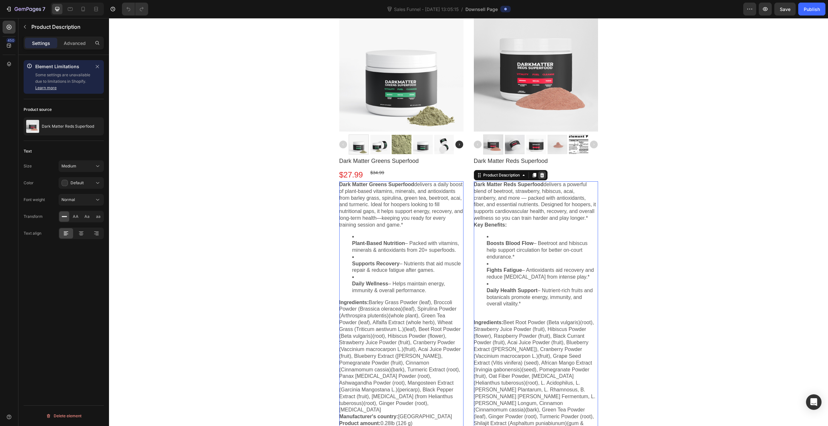
click at [539, 175] on icon at bounding box center [541, 175] width 5 height 5
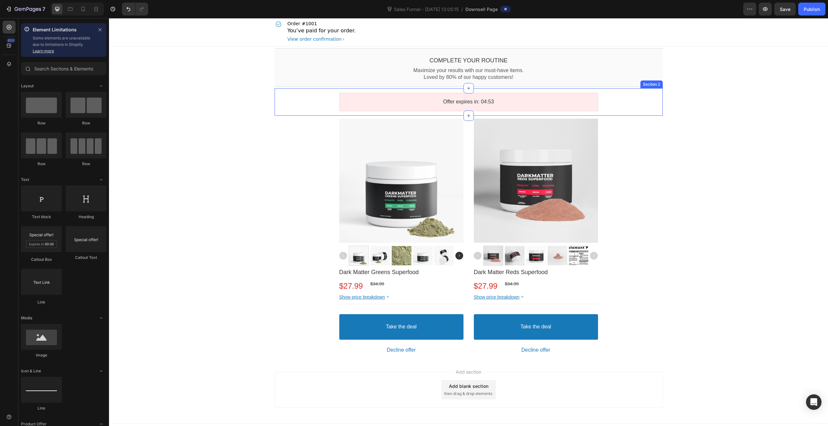
scroll to position [0, 0]
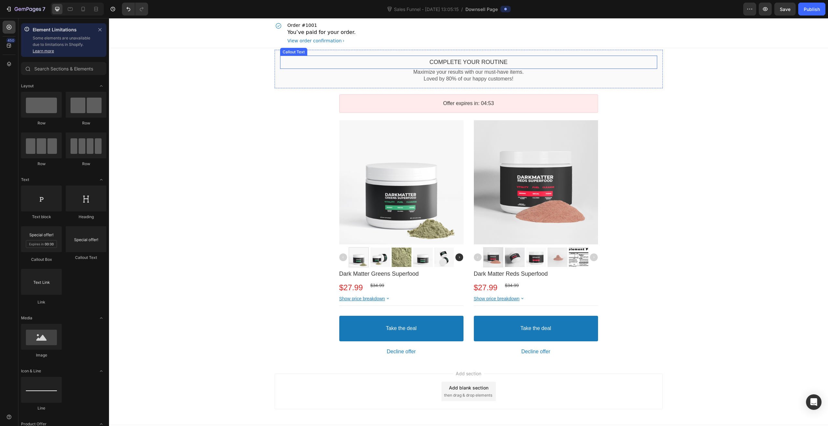
click at [458, 62] on bdo "Complete your routine" at bounding box center [468, 62] width 78 height 6
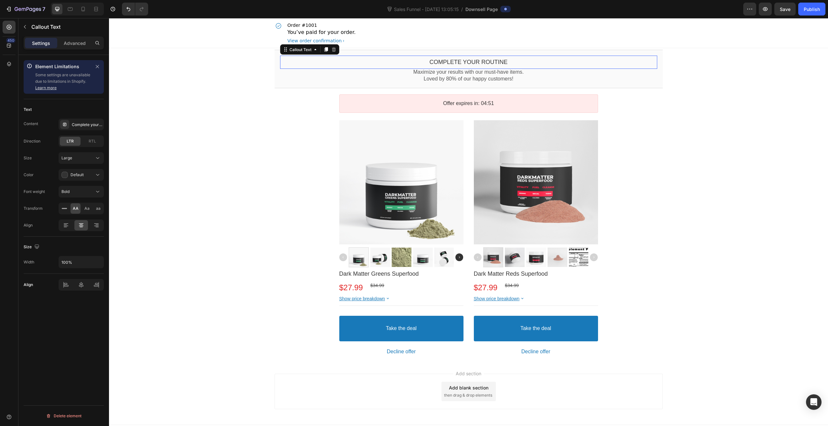
click at [500, 63] on bdo "Complete your routine" at bounding box center [468, 62] width 78 height 6
click at [488, 63] on bdo "Complete your routine" at bounding box center [468, 62] width 78 height 6
click at [82, 125] on div "Complete your routine" at bounding box center [87, 125] width 30 height 6
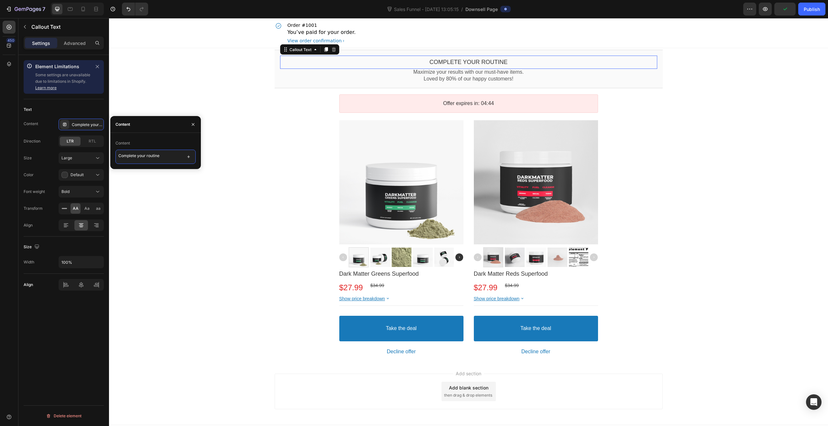
click at [166, 156] on textarea "Complete your routine" at bounding box center [155, 157] width 80 height 14
type textarea "We TOOK AIOS. AND SPLIT IT IN TWO FOR A MORE AFFORDABLE PRICE."
click at [759, 244] on div "We TOOK AIOS. AND SPLIT IT IN TWO FOR A MORE AFFORDABLE PRICE. Callout Text Thi…" at bounding box center [468, 204] width 719 height 313
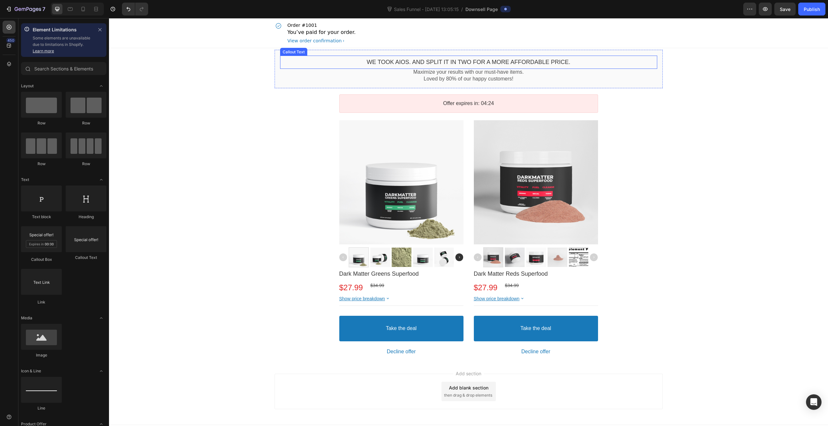
click at [549, 60] on bdo "We TOOK AIOS. AND SPLIT IT IN TWO FOR A MORE AFFORDABLE PRICE." at bounding box center [468, 62] width 203 height 6
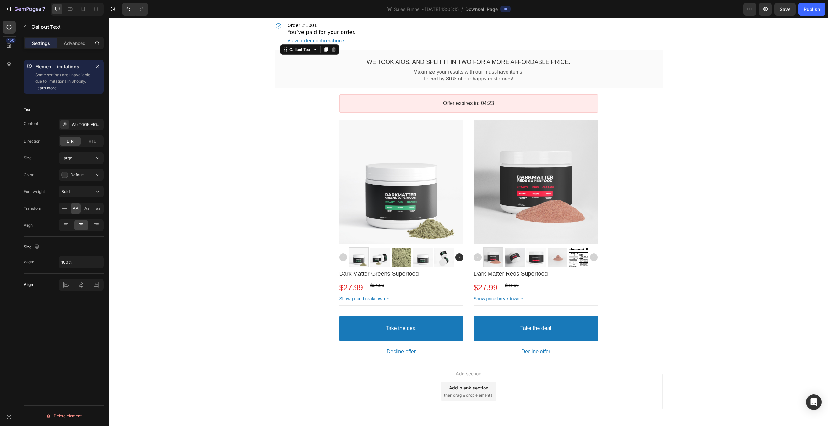
click at [417, 60] on bdo "We TOOK AIOS. AND SPLIT IT IN TWO FOR A MORE AFFORDABLE PRICE." at bounding box center [468, 62] width 203 height 6
click at [469, 64] on bdo "We TOOK AIOS. AND SPLIT IT IN TWO FOR A MORE AFFORDABLE PRICE." at bounding box center [468, 62] width 203 height 6
click at [473, 64] on bdo "We TOOK AIOS. AND SPLIT IT IN TWO FOR A MORE AFFORDABLE PRICE." at bounding box center [468, 62] width 203 height 6
click at [530, 76] on p "Loved by 80% of our happy customers!" at bounding box center [468, 79] width 377 height 7
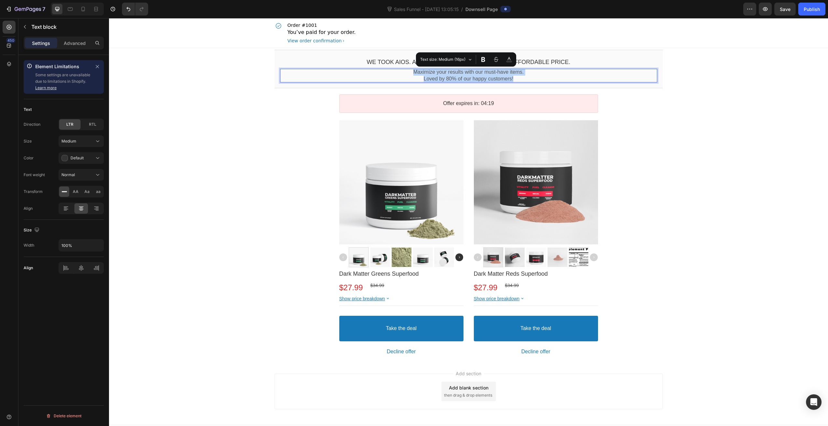
drag, startPoint x: 484, startPoint y: 80, endPoint x: 402, endPoint y: 73, distance: 81.5
click at [402, 73] on div "Maximize your results with our must-have items. Loved by 80% of our happy custo…" at bounding box center [468, 76] width 377 height 14
click at [541, 78] on p "Loved by 80% of our happy customers!" at bounding box center [468, 79] width 377 height 7
click at [690, 152] on div "We TOOK AIOS. AND SPLIT IT IN TWO FOR A MORE AFFORDABLE PRICE. Callout Text Max…" at bounding box center [468, 204] width 719 height 313
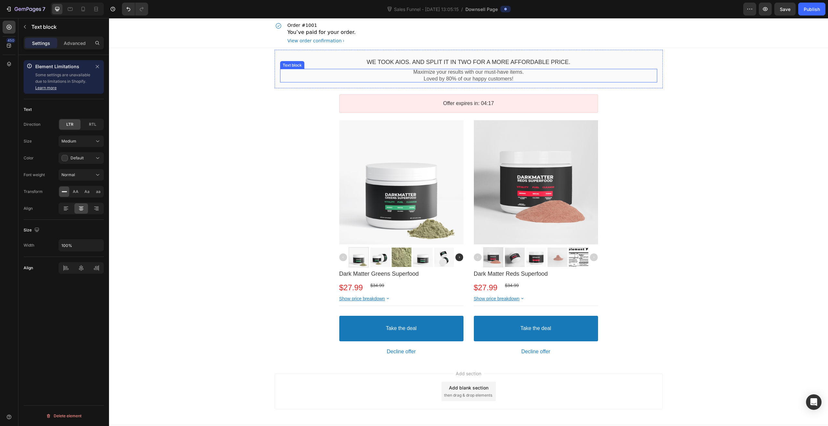
click at [530, 76] on p "Loved by 80% of our happy customers!" at bounding box center [468, 79] width 377 height 7
click at [516, 79] on p "Loved by 80% of our happy customers!" at bounding box center [468, 79] width 377 height 7
click at [547, 59] on bdo "We TOOK AIOS. AND SPLIT IT IN TWO FOR A MORE AFFORDABLE PRICE." at bounding box center [468, 62] width 203 height 6
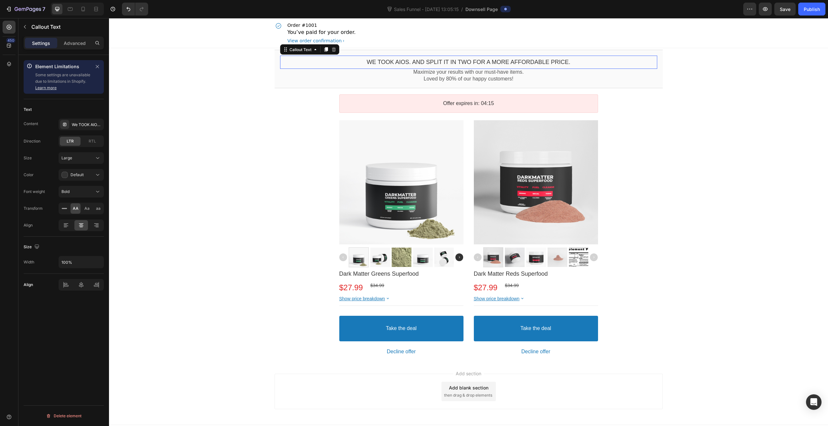
drag, startPoint x: 525, startPoint y: 61, endPoint x: 502, endPoint y: 63, distance: 22.7
click at [525, 61] on bdo "We TOOK AIOS. AND SPLIT IT IN TWO FOR A MORE AFFORDABLE PRICE." at bounding box center [468, 62] width 203 height 6
click at [83, 120] on div "We TOOK AIOS. AND SPLIT IT IN TWO FOR A MORE AFFORDABLE PRICE." at bounding box center [81, 125] width 45 height 12
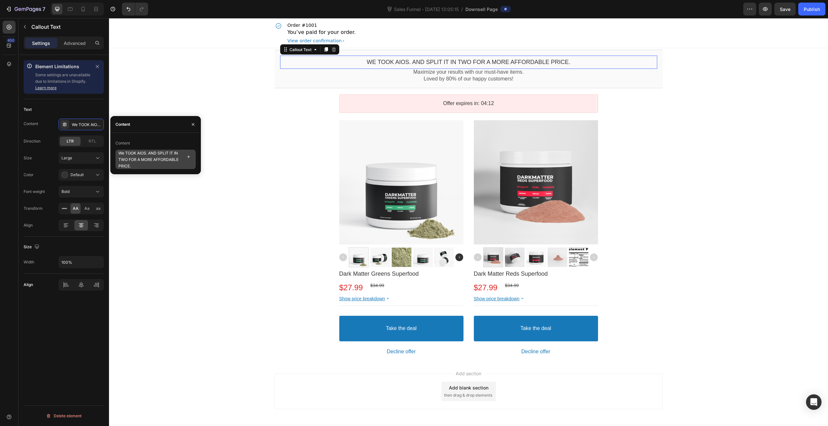
scroll to position [6, 0]
drag, startPoint x: 167, startPoint y: 165, endPoint x: 135, endPoint y: 156, distance: 33.1
click at [135, 156] on textarea "We TOOK AIOS. AND SPLIT IT IN TWO FOR A MORE AFFORDABLE PRICE." at bounding box center [155, 159] width 80 height 19
type textarea "We TOOK AIOS. AND SPLIT IT IN TWO."
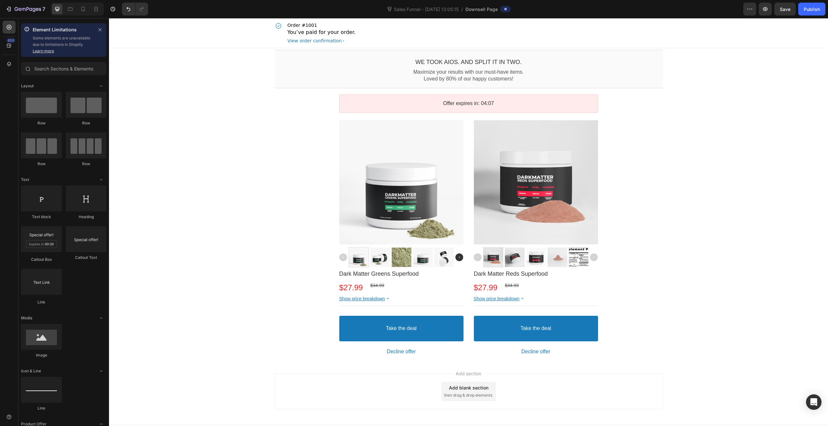
click at [708, 190] on div "We TOOK AIOS. AND SPLIT IT IN TWO. Callout Text Maximize your results with our …" at bounding box center [468, 204] width 719 height 313
click at [487, 77] on p "Loved by 80% of our happy customers!" at bounding box center [468, 79] width 377 height 7
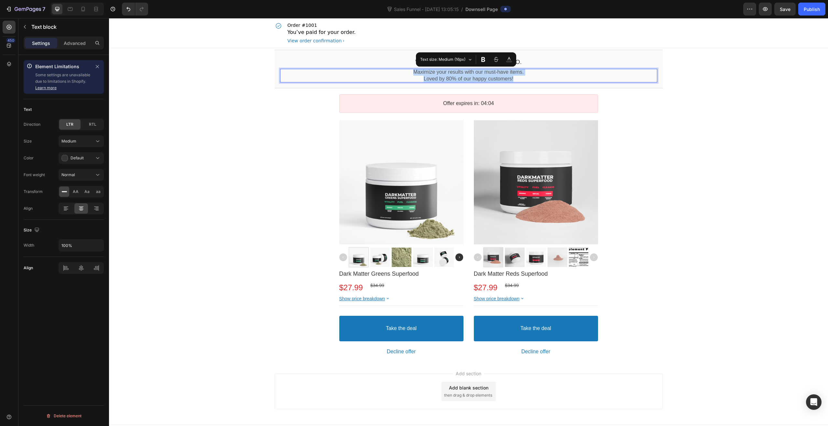
drag, startPoint x: 514, startPoint y: 78, endPoint x: 407, endPoint y: 74, distance: 106.8
click at [407, 74] on div "Maximize your results with our must-have items. Loved by 80% of our happy custo…" at bounding box center [468, 76] width 377 height 14
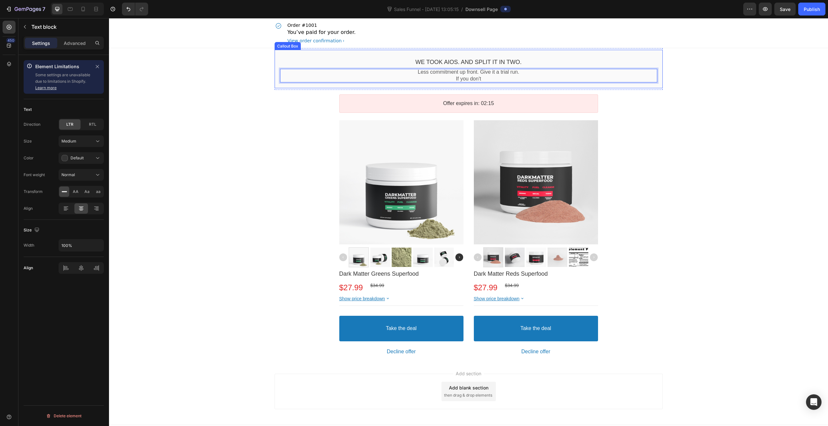
click at [481, 81] on p "If you don't" at bounding box center [468, 79] width 377 height 7
click at [513, 72] on p "Less commitment up front. Give it a trial run." at bounding box center [468, 72] width 377 height 7
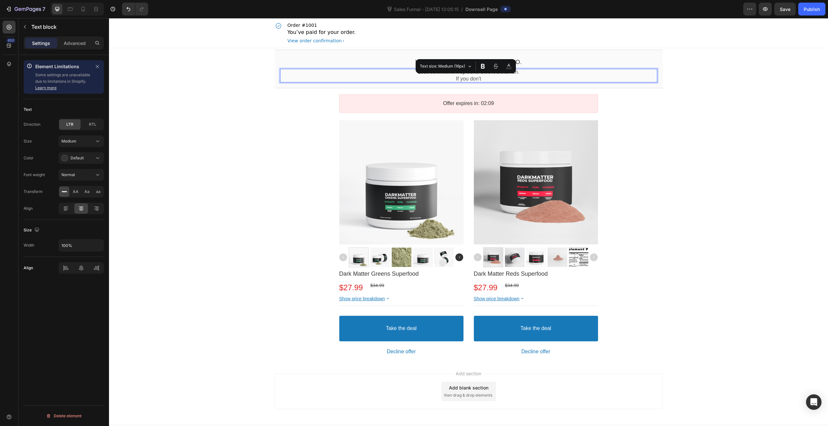
drag, startPoint x: 457, startPoint y: 80, endPoint x: 443, endPoint y: 80, distance: 14.2
click at [443, 80] on p "If you don't" at bounding box center [468, 79] width 377 height 7
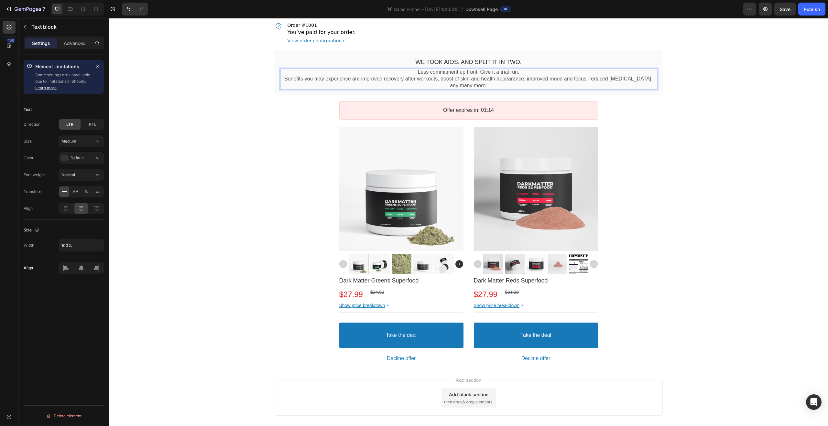
click at [269, 152] on section "Product Images Dark Matter Greens Superfood Product Title $27.99 Price $34.99 P…" at bounding box center [468, 246] width 398 height 244
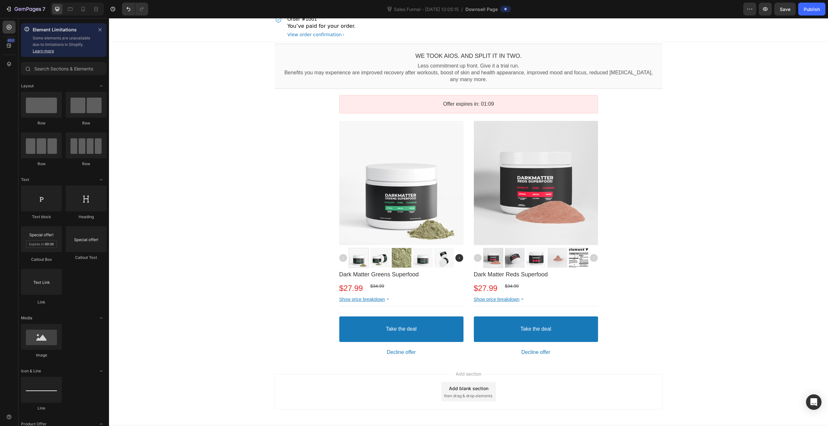
scroll to position [6, 0]
click at [473, 73] on p "Benefits you may experience are improved recovery after workouts, boost of skin…" at bounding box center [468, 76] width 377 height 14
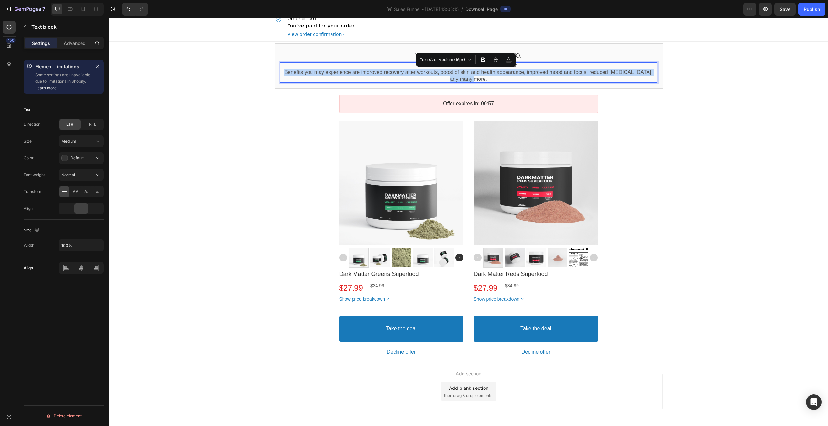
drag, startPoint x: 475, startPoint y: 79, endPoint x: 280, endPoint y: 72, distance: 194.8
click at [280, 72] on p "Benefits you may experience are improved recovery after workouts, boost of skin…" at bounding box center [468, 76] width 377 height 14
copy p "Benefits you may experience are improved recovery after workouts, boost of skin…"
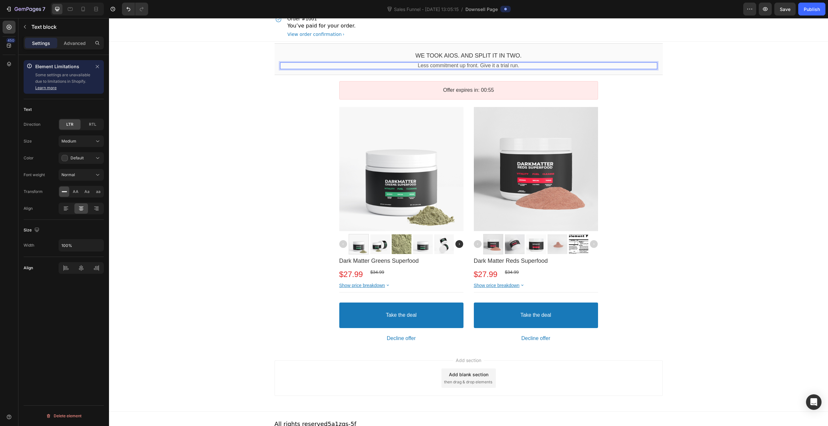
click at [765, 106] on div "We TOOK AIOS. AND SPLIT IT IN TWO. Callout Text Less commitment up front. Give …" at bounding box center [468, 195] width 719 height 306
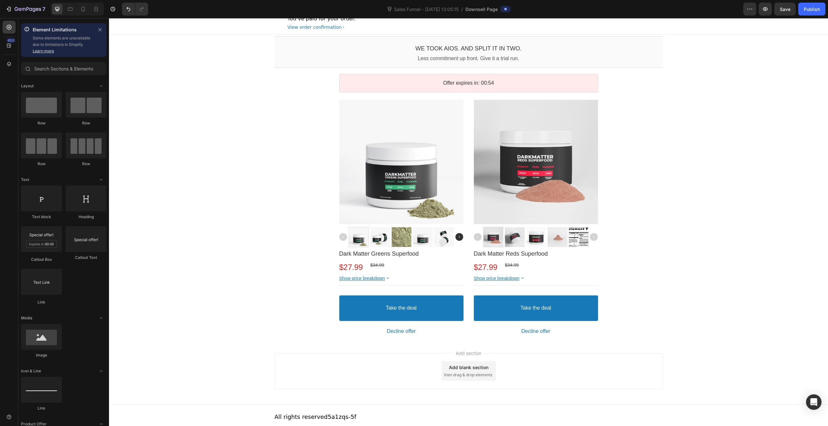
scroll to position [17, 0]
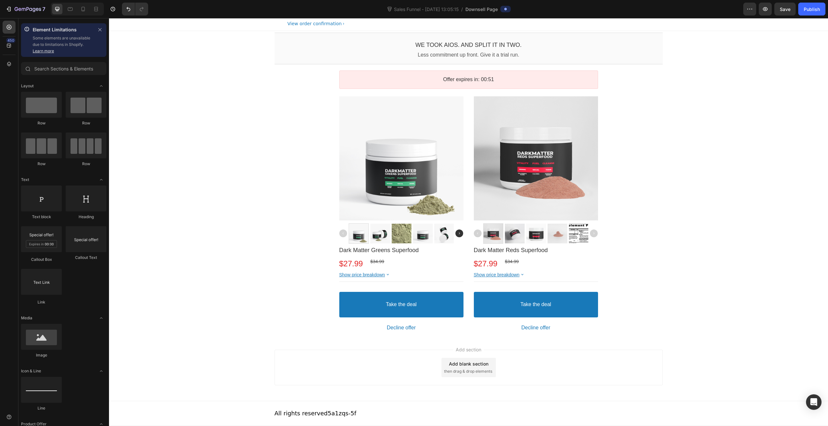
click at [713, 291] on div "We TOOK AIOS. AND SPLIT IT IN TWO. Callout Text Less commitment up front. Give …" at bounding box center [468, 184] width 719 height 306
click at [481, 367] on div "Add blank section" at bounding box center [468, 364] width 39 height 7
click at [476, 353] on div "Drop element here" at bounding box center [472, 351] width 34 height 5
click at [765, 285] on div "We TOOK AIOS. AND SPLIT IT IN TWO. Callout Text Less commitment up front. Give …" at bounding box center [468, 198] width 719 height 334
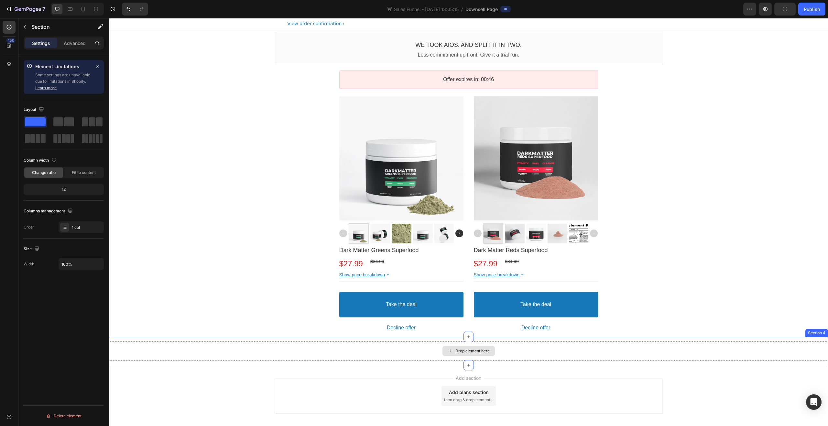
click at [766, 354] on div "Drop element here" at bounding box center [468, 351] width 719 height 19
click at [820, 333] on icon at bounding box center [822, 330] width 5 height 5
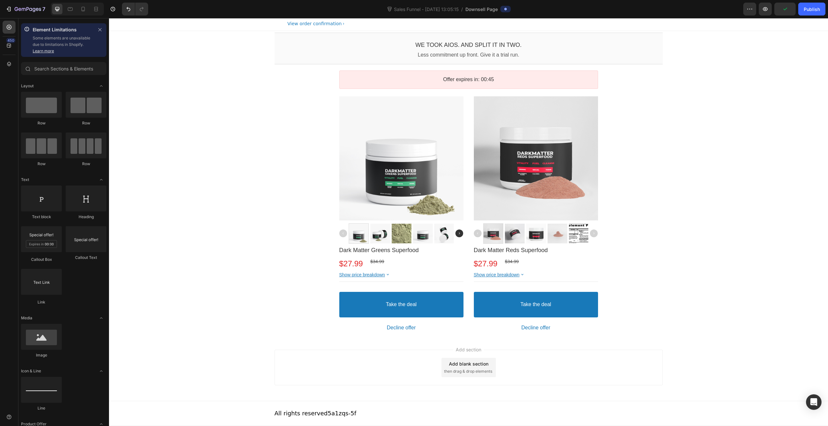
scroll to position [0, 0]
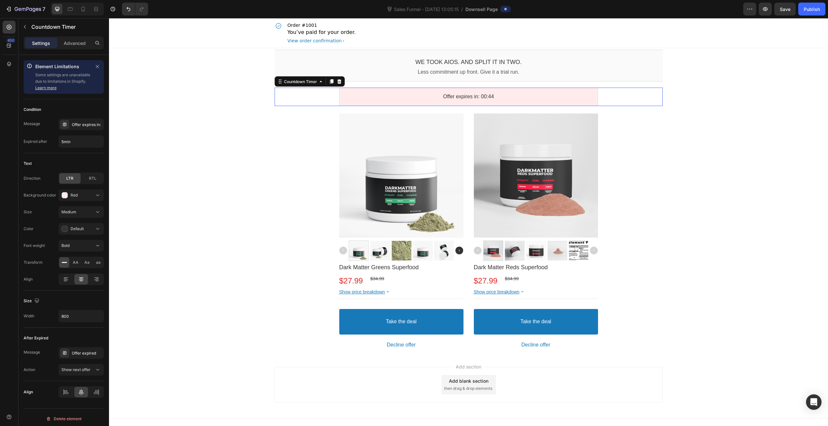
click at [557, 95] on div "Offer expires in: 00:44" at bounding box center [468, 96] width 247 height 7
click at [337, 80] on icon at bounding box center [339, 81] width 4 height 5
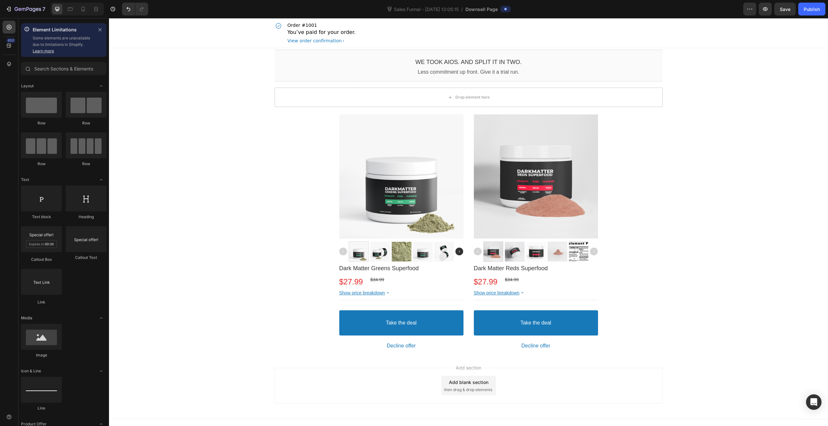
click at [717, 131] on div "We TOOK AIOS. AND SPLIT IT IN TWO. Callout Text Less commitment up front. Give …" at bounding box center [468, 201] width 719 height 307
click at [818, 7] on div "Publish" at bounding box center [812, 9] width 16 height 7
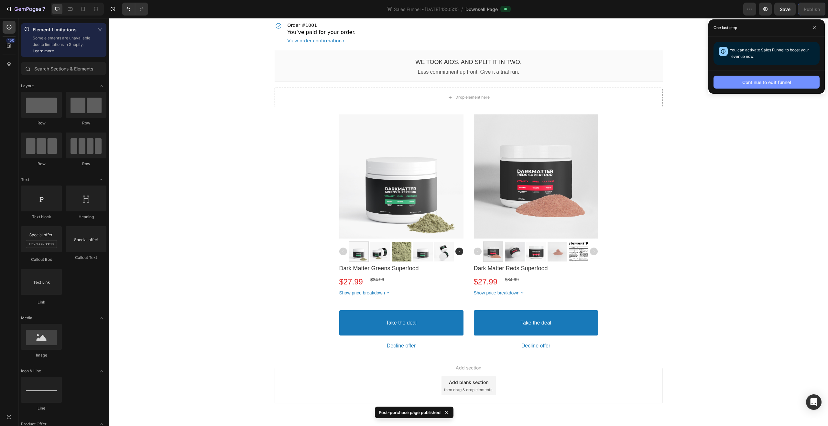
click at [754, 82] on div "Continue to edit funnel" at bounding box center [766, 82] width 49 height 7
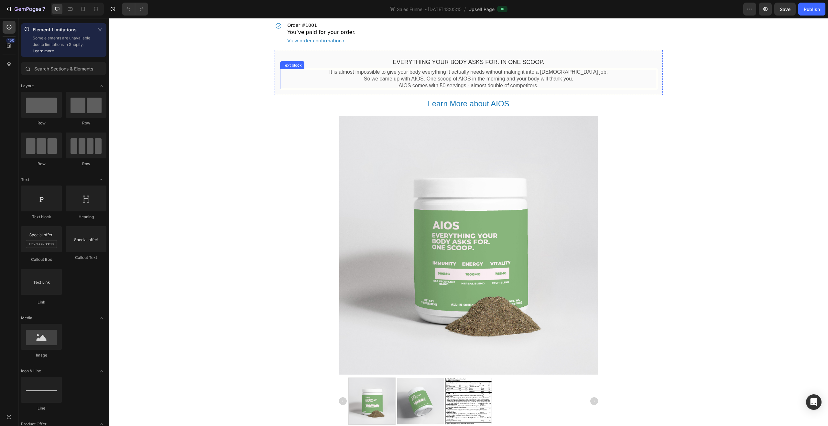
drag, startPoint x: 568, startPoint y: 78, endPoint x: 571, endPoint y: 79, distance: 4.0
click at [568, 78] on p "So we came up with AIOS. One scoop of AIOS in the morning and your body will th…" at bounding box center [468, 79] width 377 height 7
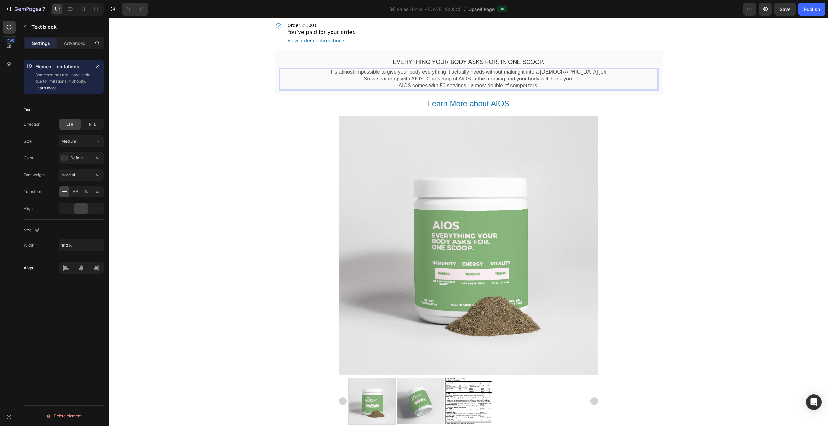
click at [572, 84] on p "AIOS comes with 50 servings - almost double of competitors." at bounding box center [468, 85] width 377 height 7
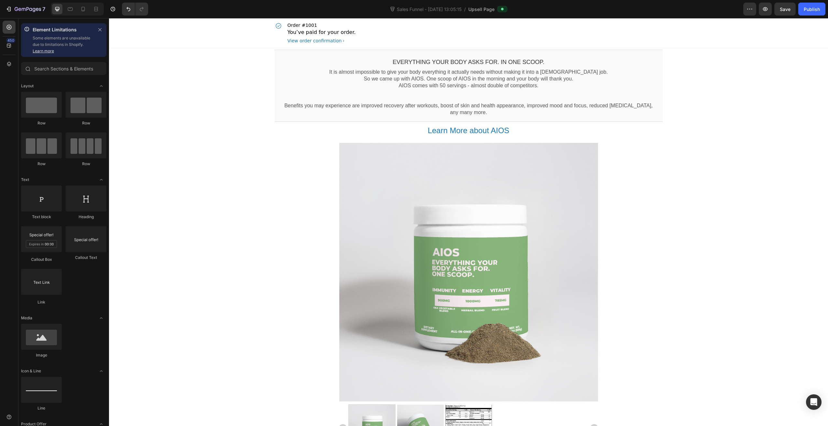
click at [712, 153] on div "EVERYTHING YOUR BODY ASKS FOR. IN ONE SCOOP. Callout Text It is almost impossib…" at bounding box center [468, 296] width 719 height 497
click at [816, 179] on div "EVERYTHING YOUR BODY ASKS FOR. IN ONE SCOOP. Callout Text It is almost impossib…" at bounding box center [468, 296] width 719 height 497
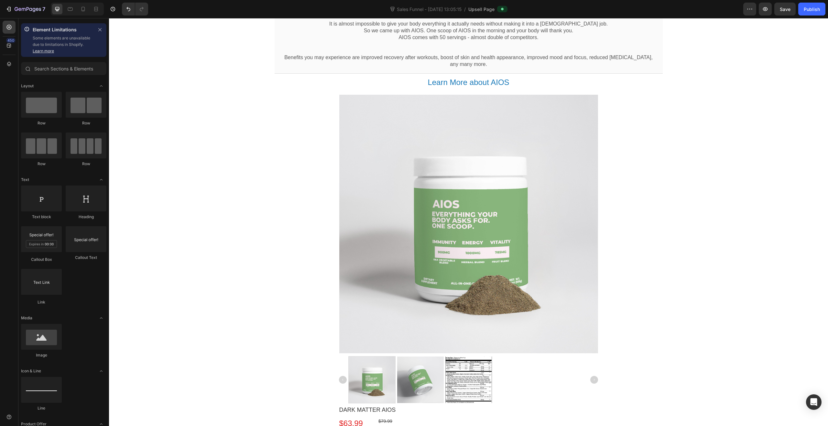
scroll to position [49, 0]
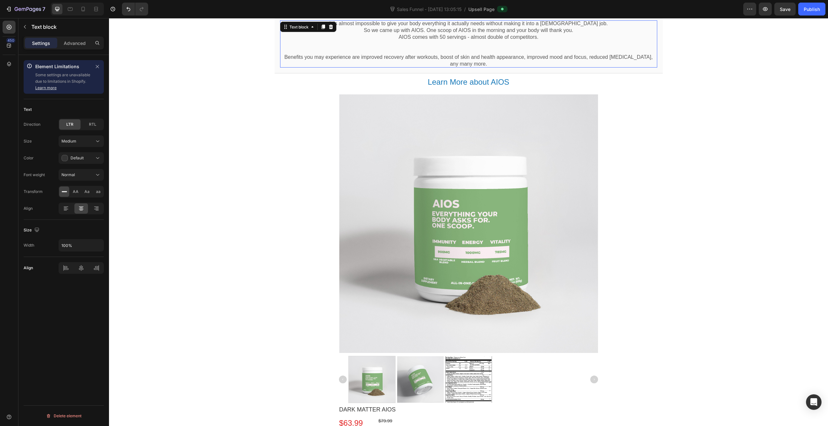
click at [633, 64] on p "Benefits you may experience are improved recovery after workouts, boost of skin…" at bounding box center [468, 61] width 377 height 14
click at [639, 59] on p "Benefits you may experience are improved recovery after workouts, boost of skin…" at bounding box center [468, 61] width 377 height 14
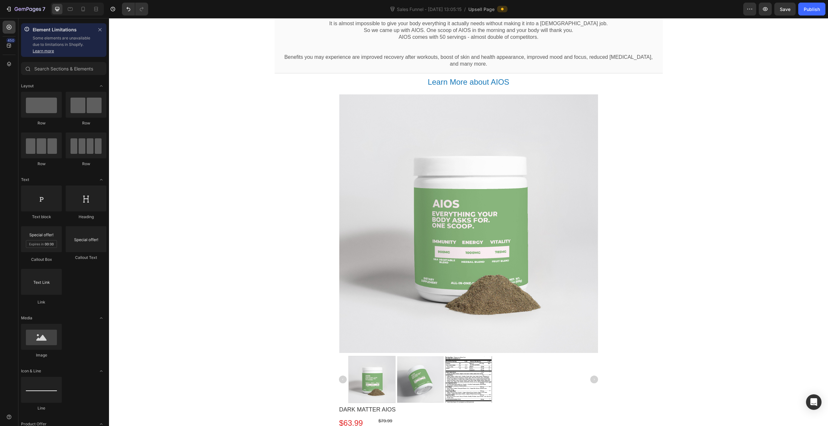
click at [719, 80] on div "EVERYTHING YOUR BODY ASKS FOR. IN ONE SCOOP. Callout Text It is almost impossib…" at bounding box center [468, 248] width 719 height 497
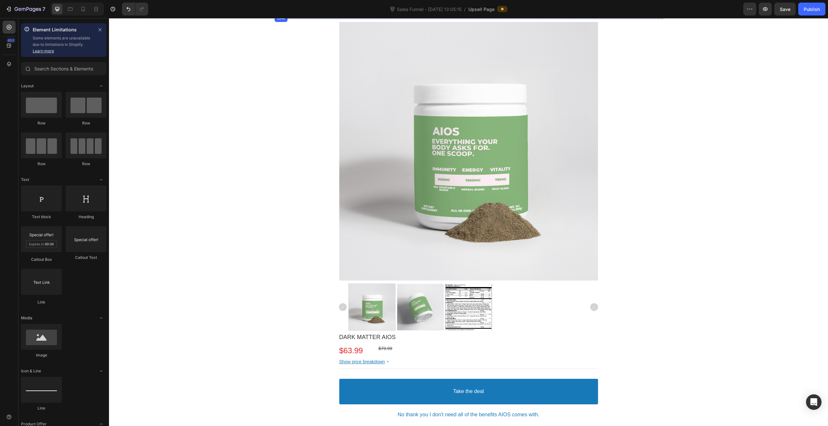
scroll to position [152, 0]
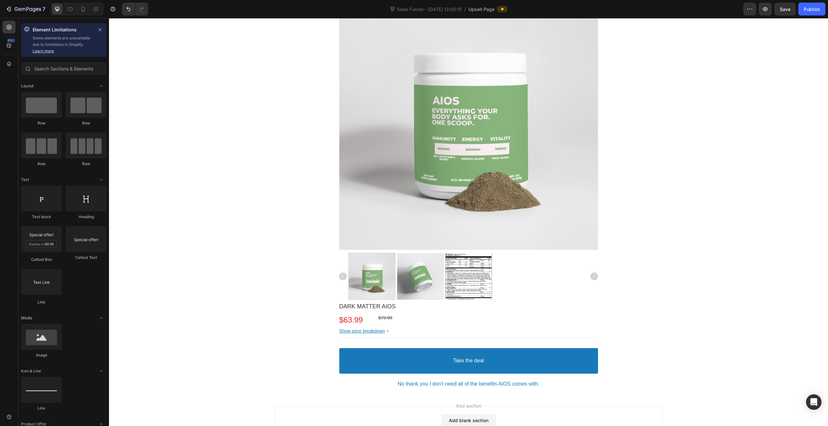
click at [768, 189] on div "EVERYTHING YOUR BODY ASKS FOR. IN ONE SCOOP. Callout Text It is almost impossib…" at bounding box center [468, 145] width 719 height 497
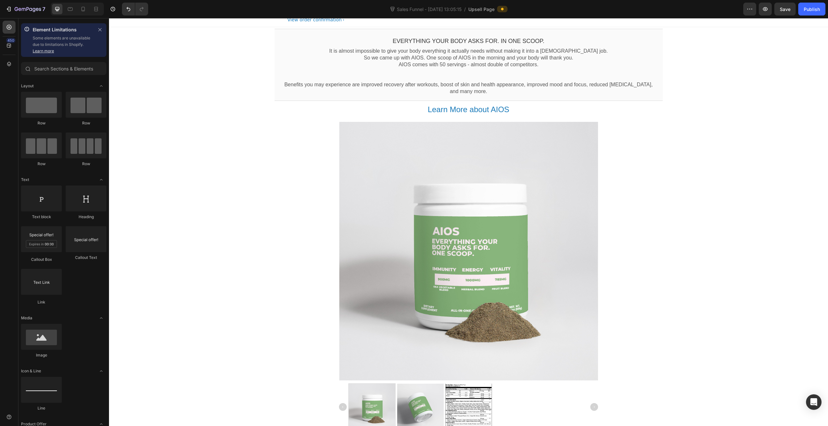
scroll to position [0, 0]
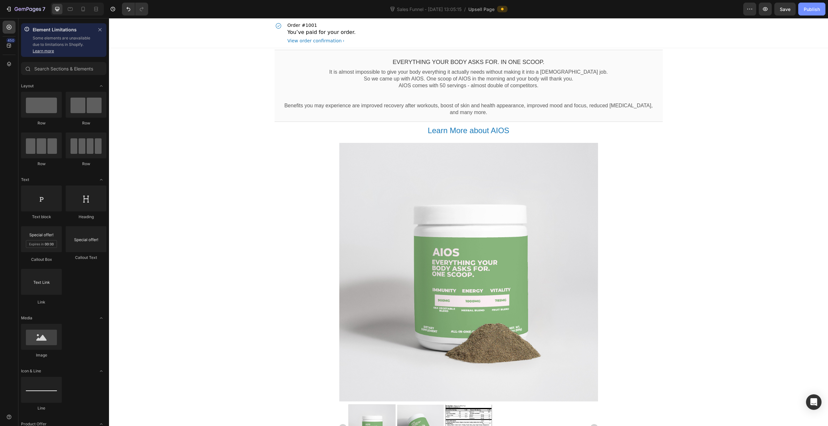
drag, startPoint x: 816, startPoint y: 12, endPoint x: 695, endPoint y: 10, distance: 120.7
click at [816, 12] on div "Publish" at bounding box center [812, 9] width 16 height 7
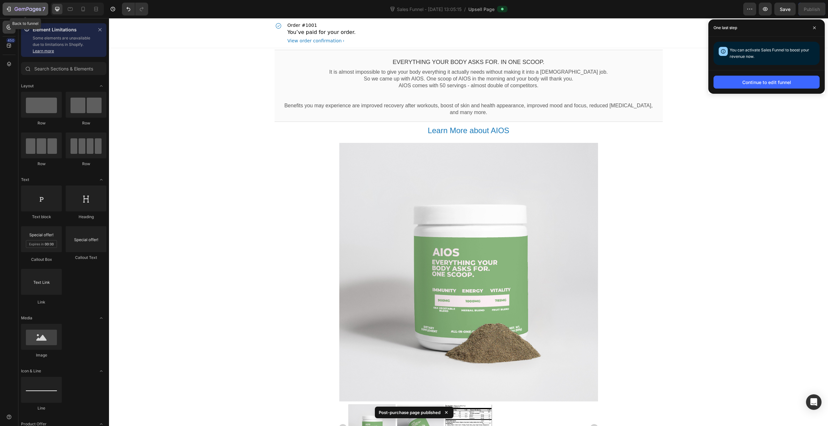
click at [9, 11] on icon "button" at bounding box center [9, 9] width 3 height 5
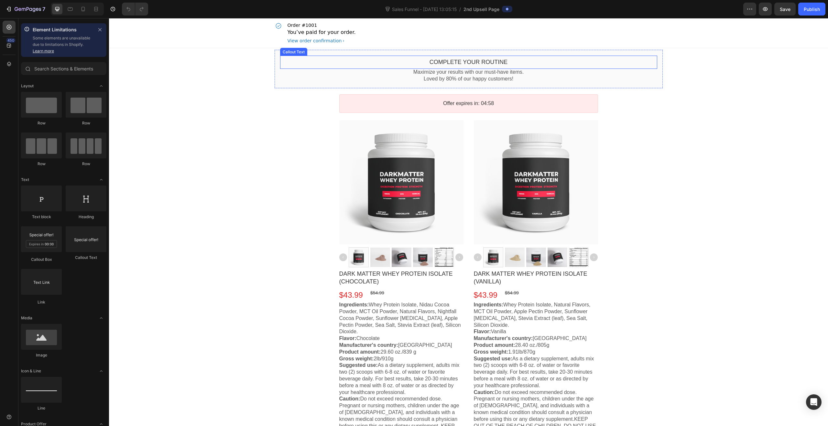
click at [467, 62] on bdo "Complete your routine" at bounding box center [468, 62] width 78 height 6
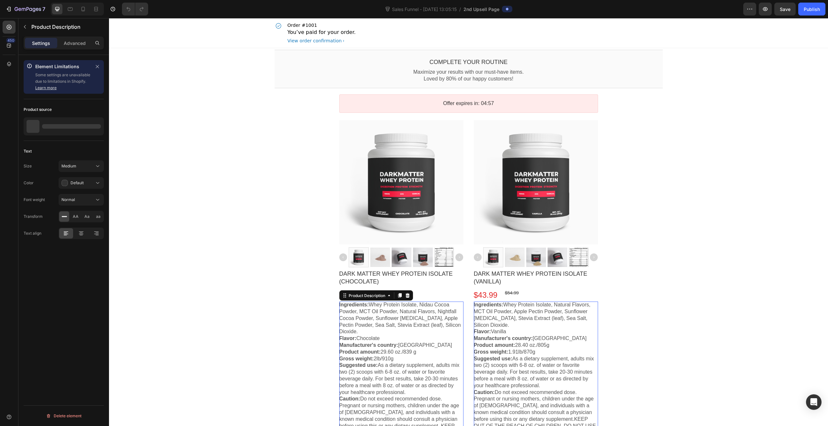
click at [430, 340] on p "Flavor: Chocolate" at bounding box center [401, 338] width 124 height 7
click at [406, 295] on icon at bounding box center [407, 295] width 4 height 5
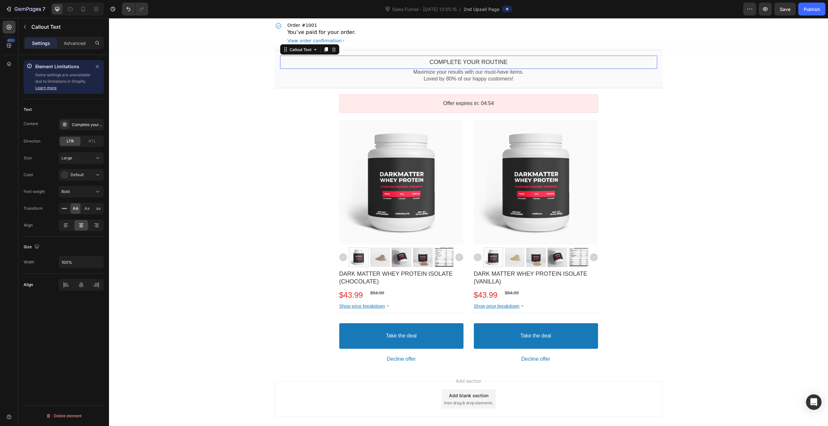
click at [477, 62] on bdo "Complete your routine" at bounding box center [468, 62] width 78 height 6
click at [452, 59] on bdo "Complete your routine" at bounding box center [468, 62] width 78 height 6
click at [89, 125] on div "Complete your routine" at bounding box center [87, 125] width 30 height 6
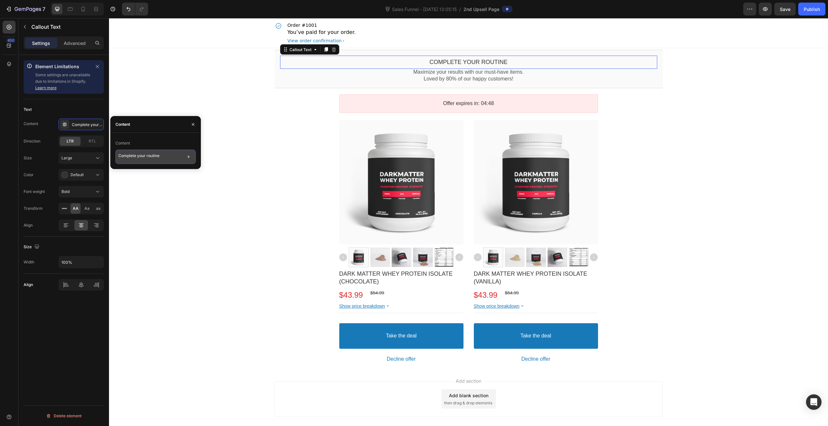
click at [150, 152] on textarea "Complete your routine" at bounding box center [155, 157] width 80 height 14
type textarea "GO ALL IN ON NUTRITION."
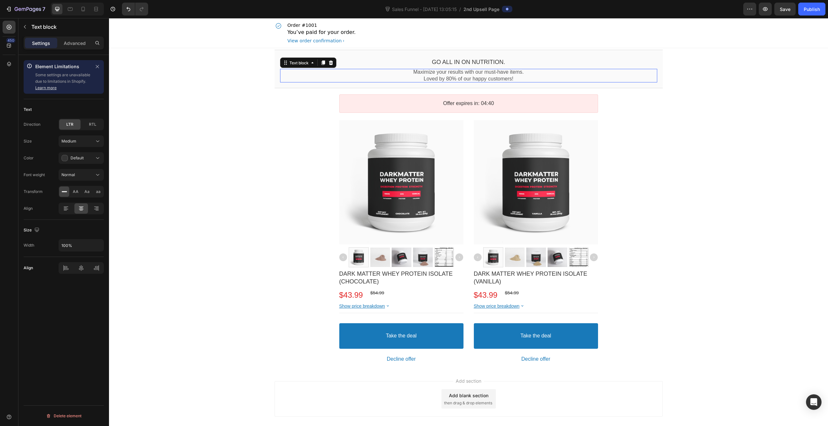
click at [443, 73] on p "Maximize your results with our must-have items." at bounding box center [468, 72] width 377 height 7
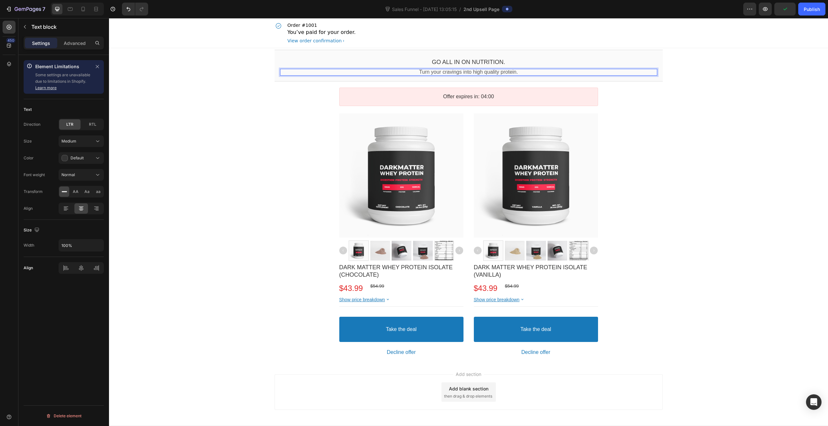
click at [696, 149] on div "GO ALL IN ON NUTRITION. Callout Text Turn your cravings into high quality prote…" at bounding box center [468, 204] width 719 height 313
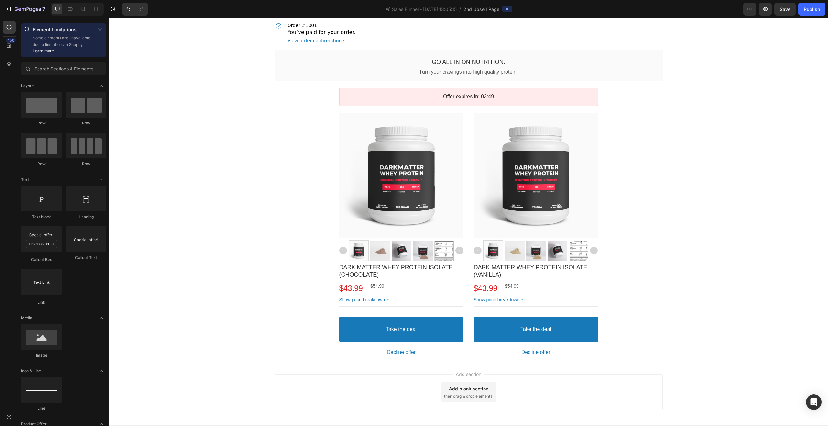
click at [689, 164] on div "GO ALL IN ON NUTRITION. Callout Text Turn your cravings into high quality prote…" at bounding box center [468, 204] width 719 height 313
click at [502, 298] on bdo "Show price breakdown" at bounding box center [497, 299] width 46 height 5
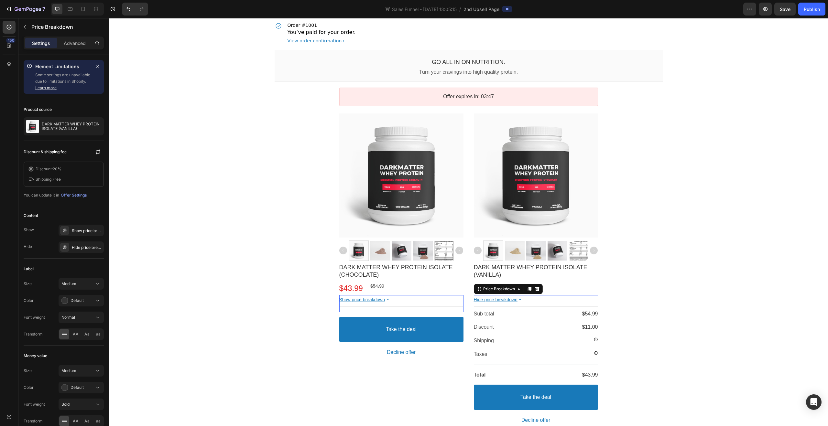
click at [503, 298] on bdo "Hide price breakdown" at bounding box center [496, 299] width 44 height 5
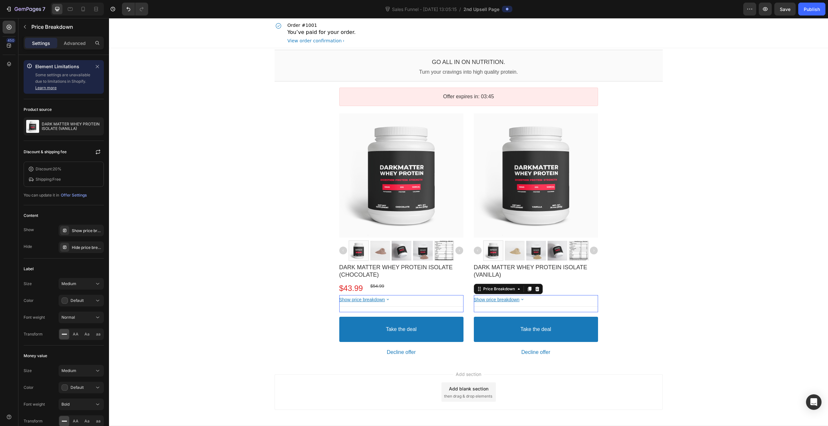
click at [669, 346] on div "GO ALL IN ON NUTRITION. Callout Text Turn your cravings into high quality prote…" at bounding box center [468, 204] width 719 height 313
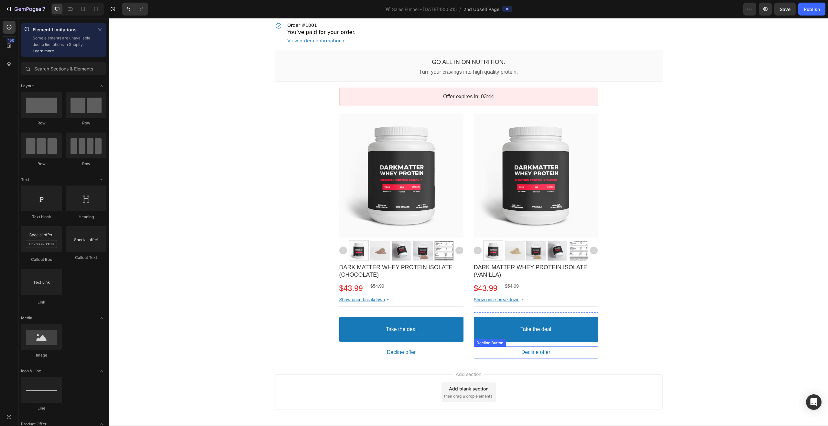
click at [463, 353] on button "Decline offer" at bounding box center [401, 353] width 124 height 12
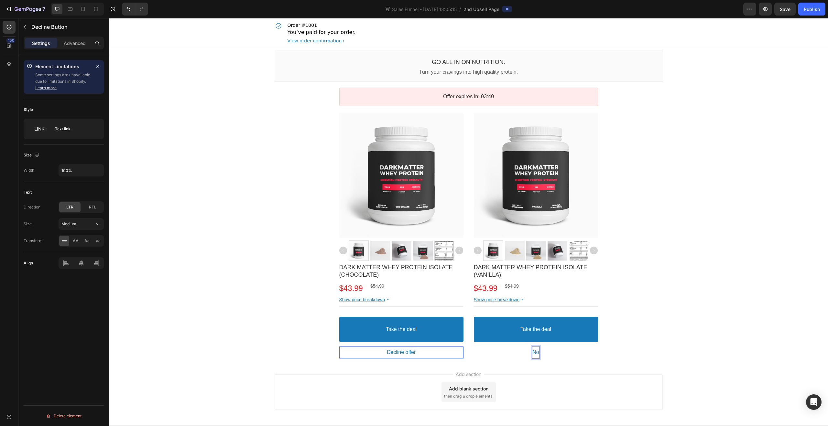
click at [339, 347] on button "No" at bounding box center [401, 353] width 124 height 12
click at [339, 347] on button "No thank" at bounding box center [401, 353] width 124 height 12
click at [339, 347] on button "No thank you" at bounding box center [401, 353] width 124 height 12
click at [339, 347] on button "No thank you I" at bounding box center [401, 353] width 124 height 12
click at [339, 347] on button "No thank you I get" at bounding box center [401, 353] width 124 height 12
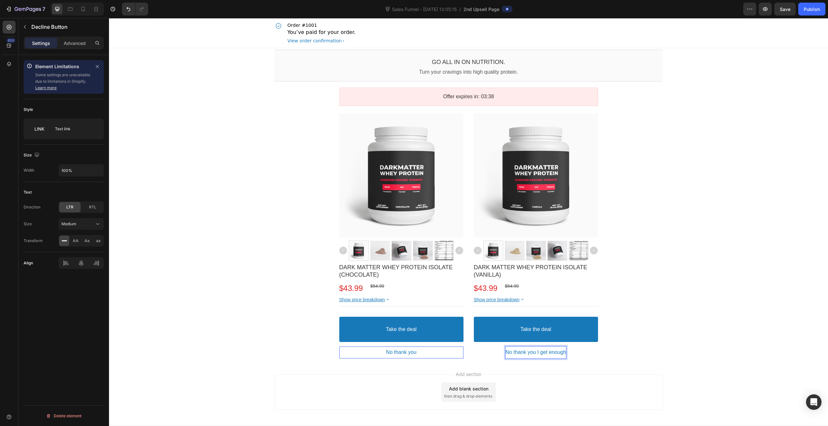
click at [339, 347] on button "No thank you I get enough" at bounding box center [401, 353] width 124 height 12
click at [339, 347] on button "No thank you I get enough high q" at bounding box center [401, 353] width 124 height 12
click at [339, 347] on button "No thank you I get enough high qualit" at bounding box center [401, 353] width 124 height 12
click at [339, 347] on button "No thank you I get enough high quality protein" at bounding box center [401, 353] width 124 height 12
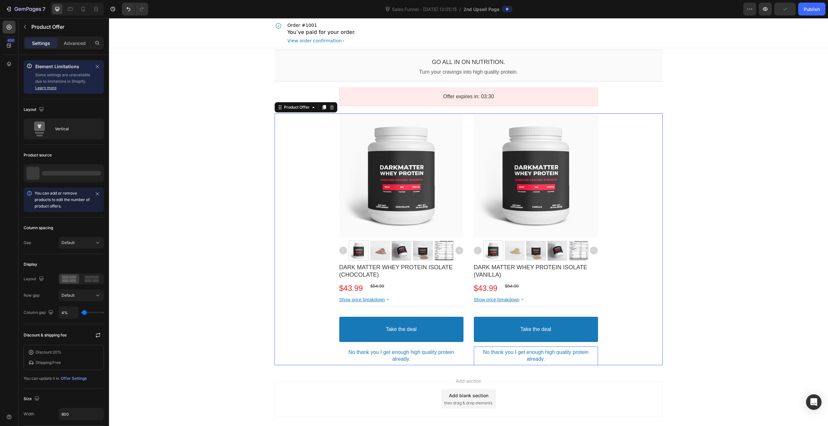
click at [653, 302] on div "Product Images DARK MATTER WHEY PROTEIN ISOLATE (CHOCOLATE) Product Title $43.9…" at bounding box center [469, 240] width 388 height 252
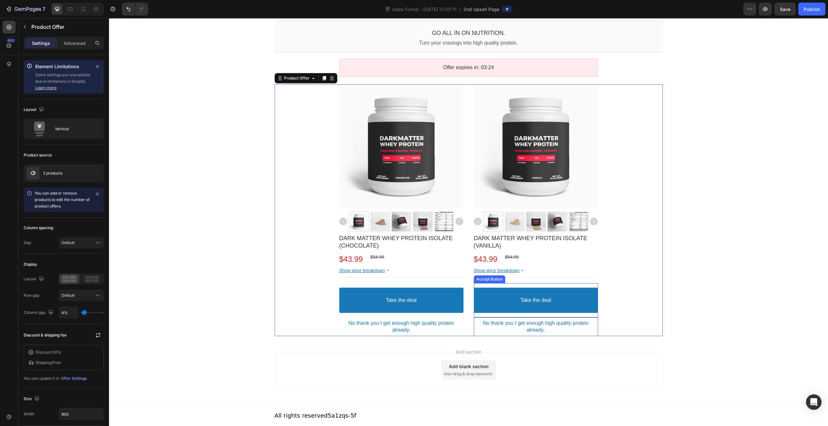
scroll to position [31, 0]
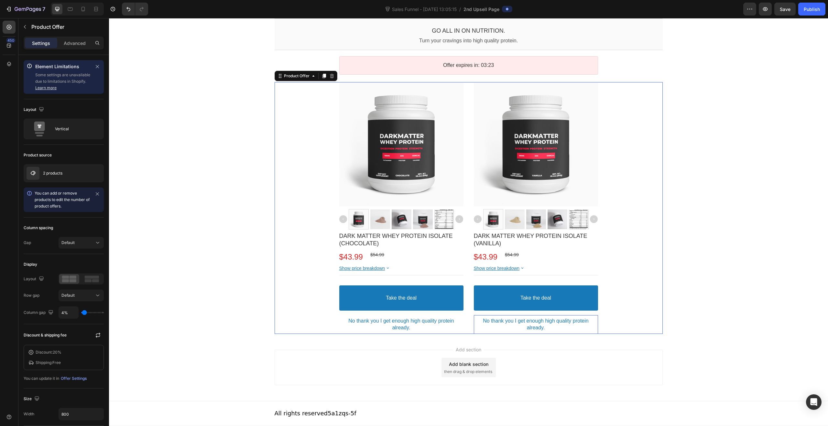
click at [759, 304] on div "GO ALL IN ON NUTRITION. Callout Text Turn your cravings into high quality prote…" at bounding box center [468, 177] width 719 height 320
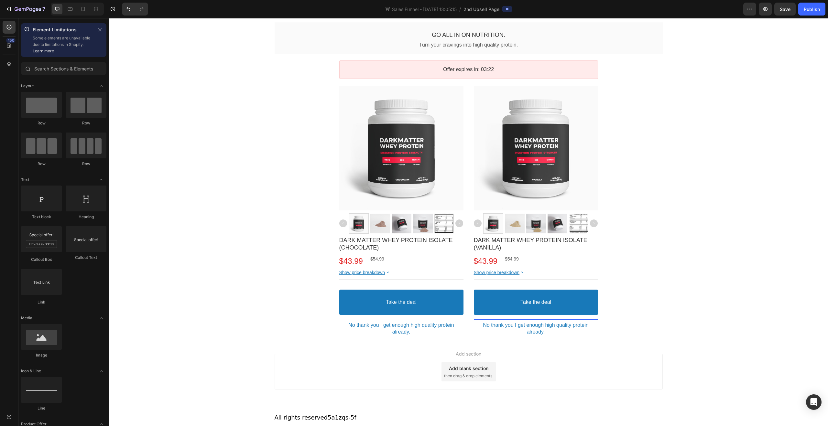
scroll to position [23, 0]
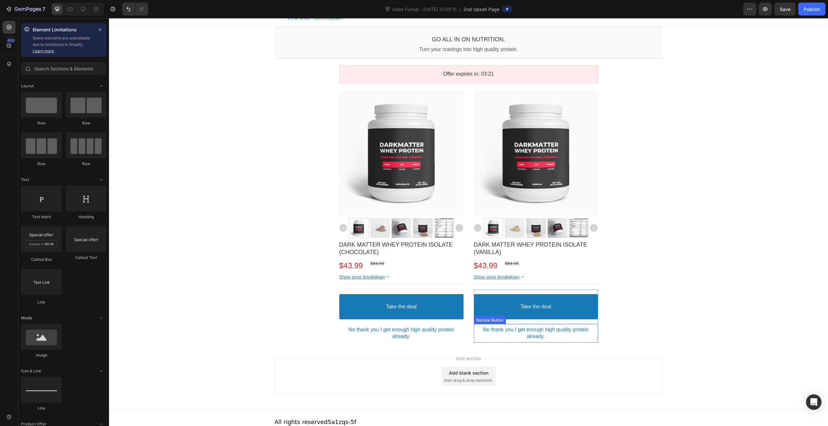
click at [515, 334] on p "No thank you I get enough high quality protein already." at bounding box center [536, 334] width 124 height 14
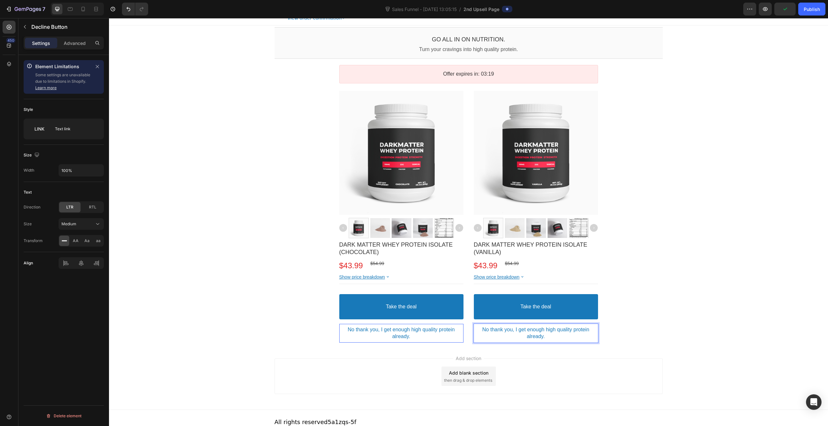
click at [722, 277] on div "GO ALL IN ON NUTRITION. Callout Text Turn your cravings into high quality prote…" at bounding box center [468, 186] width 719 height 320
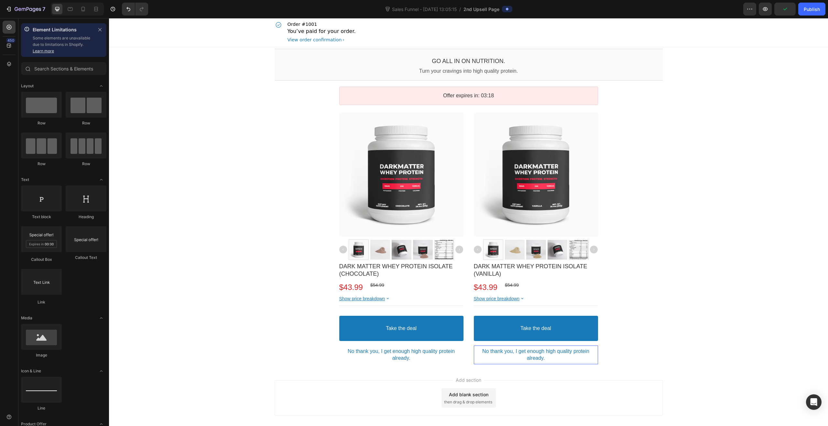
scroll to position [0, 0]
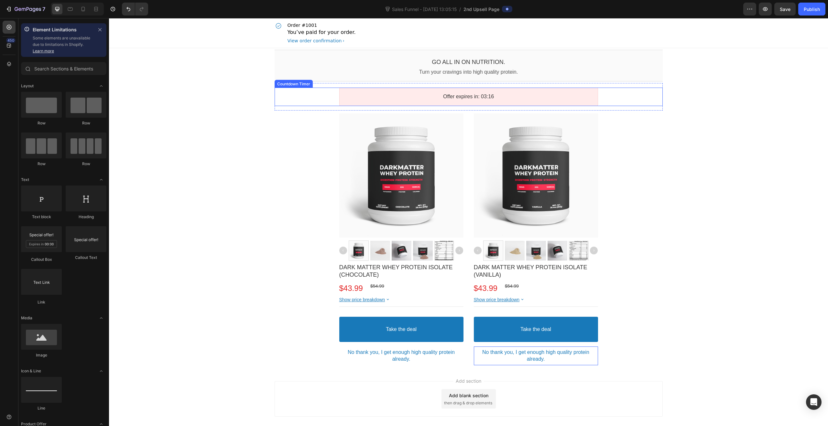
click at [521, 93] on div "Offer expires in: 03:16" at bounding box center [468, 96] width 247 height 7
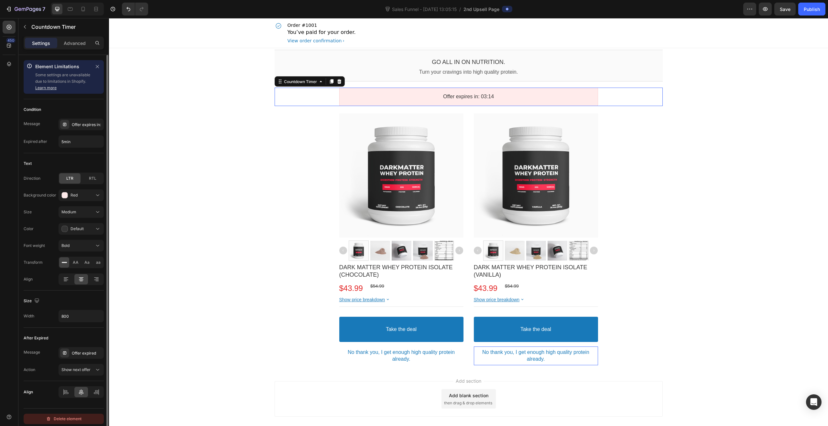
click at [85, 417] on button "Delete element" at bounding box center [64, 419] width 80 height 10
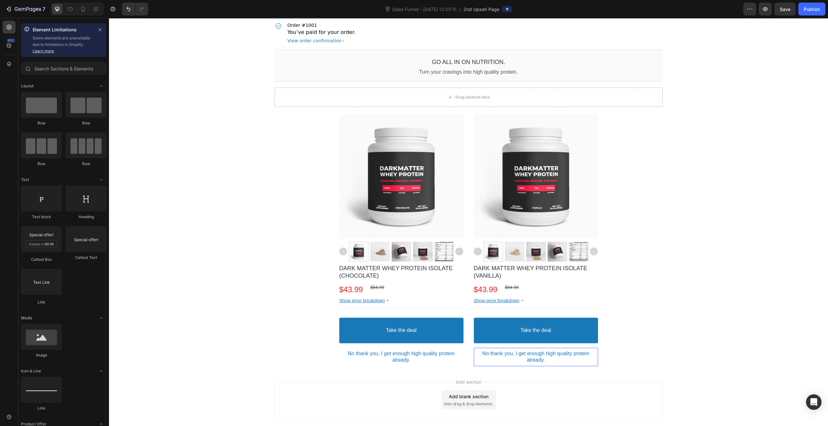
click at [209, 231] on div "GO ALL IN ON NUTRITION. Callout Text Turn your cravings into high quality prote…" at bounding box center [468, 208] width 719 height 321
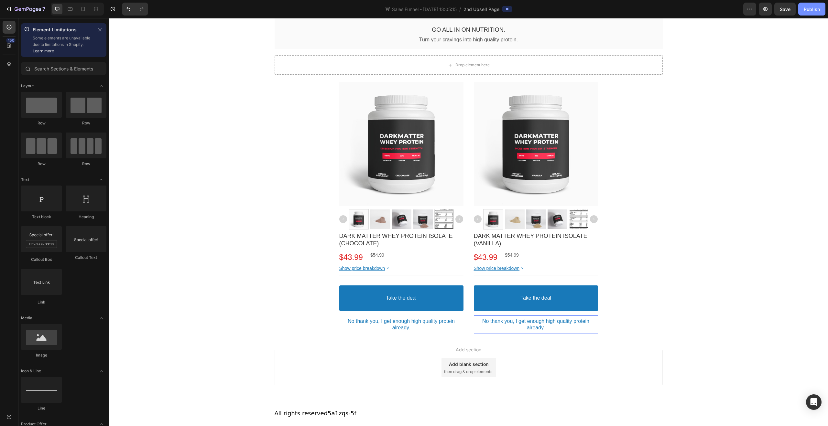
click at [817, 13] on button "Publish" at bounding box center [811, 9] width 27 height 13
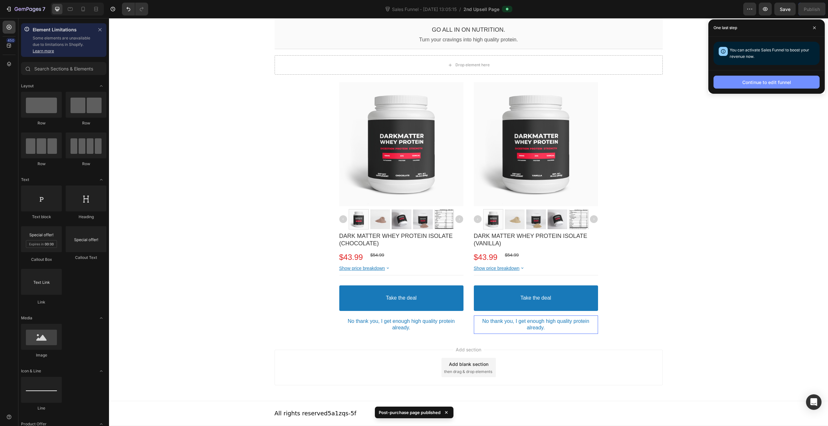
click at [774, 84] on div "Continue to edit funnel" at bounding box center [766, 82] width 49 height 7
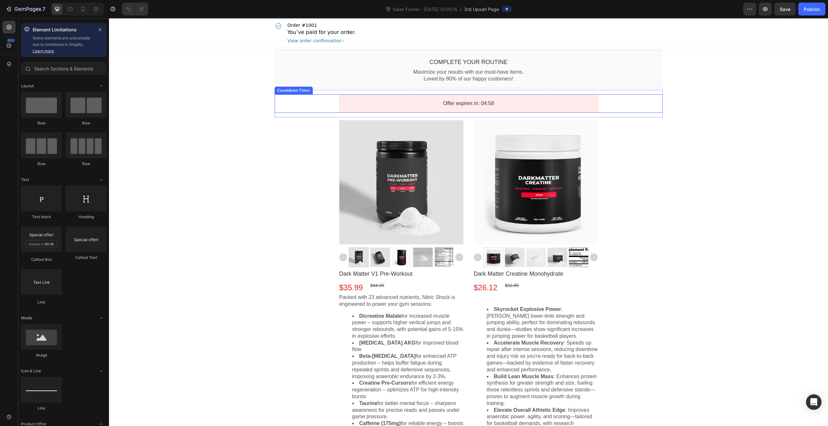
click at [527, 99] on div "Offer expires in: 04:58" at bounding box center [468, 103] width 259 height 18
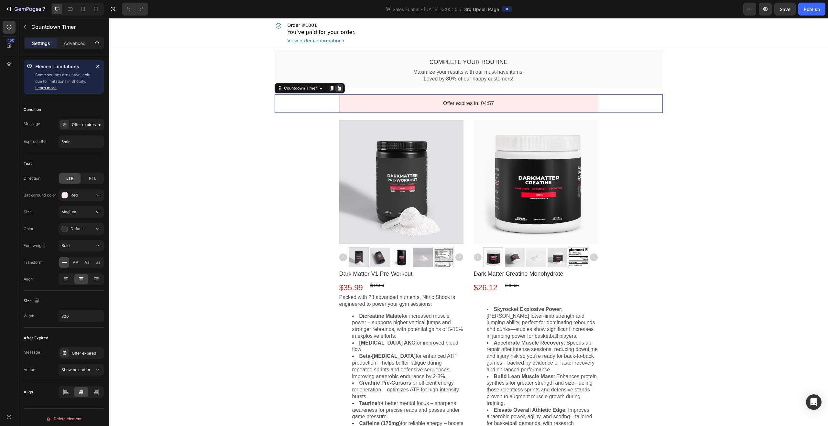
click at [337, 90] on icon at bounding box center [339, 88] width 4 height 5
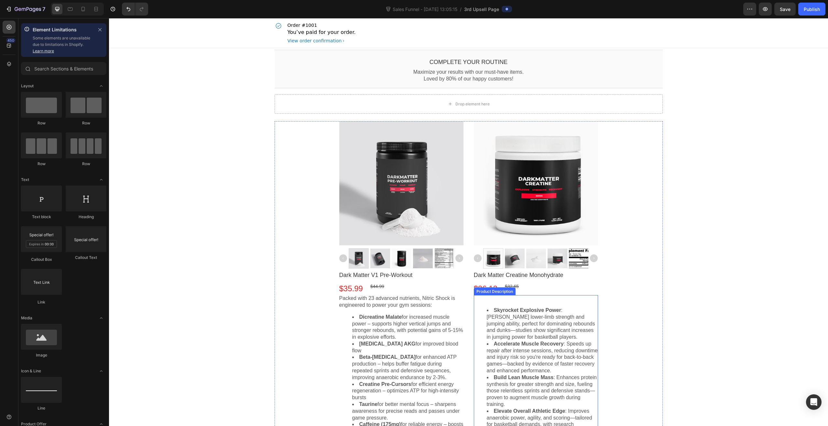
scroll to position [202, 0]
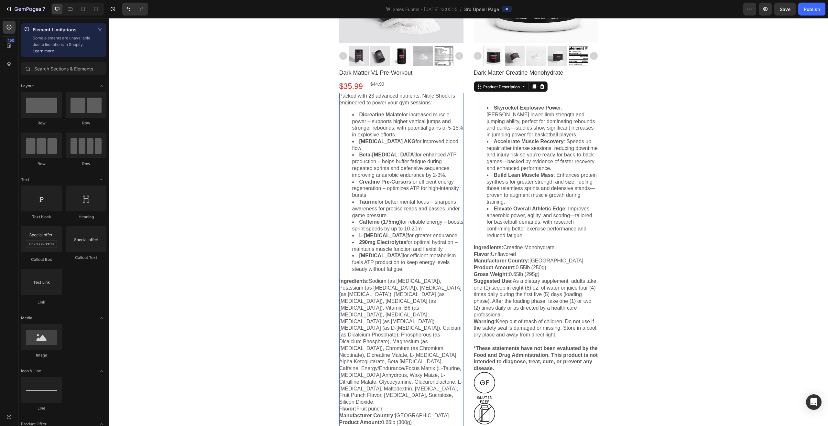
click at [463, 199] on li "Elevate Overall Athletic Edge : Improves anaerobic power, agility, and scoring—…" at bounding box center [407, 189] width 111 height 20
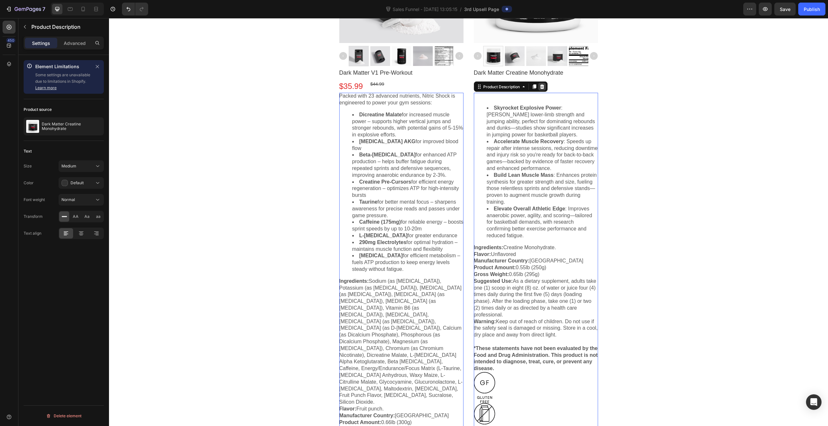
click at [541, 88] on icon at bounding box center [542, 86] width 4 height 5
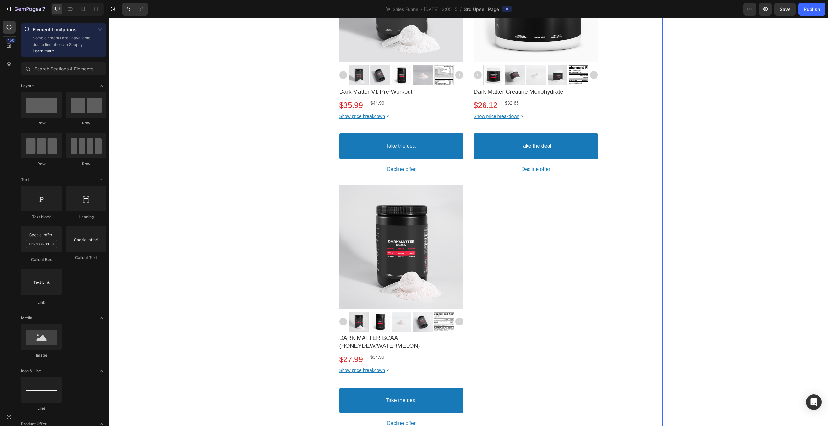
scroll to position [144, 0]
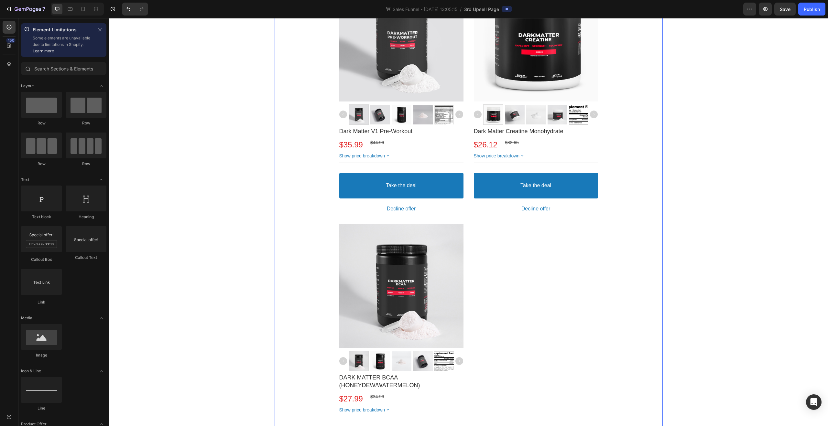
click at [625, 260] on div "Product Images Dark Matter V1 Pre-Workout Product Title $35.99 Price $44.99 Pri…" at bounding box center [469, 223] width 388 height 492
click at [222, 129] on div "Complete your routine Callout Text Maximize your results with our must-have ite…" at bounding box center [468, 188] width 719 height 568
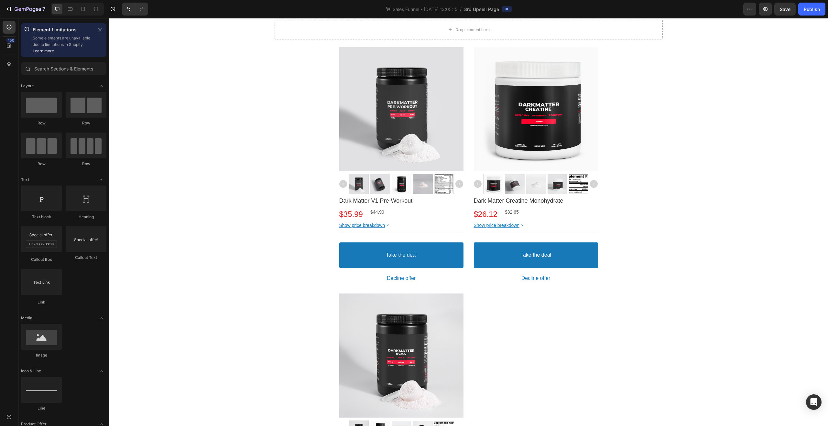
scroll to position [12, 0]
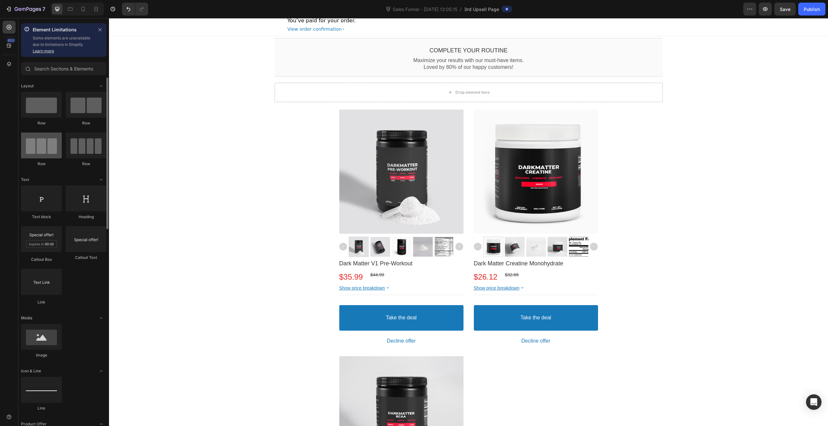
click at [52, 141] on div at bounding box center [41, 146] width 41 height 26
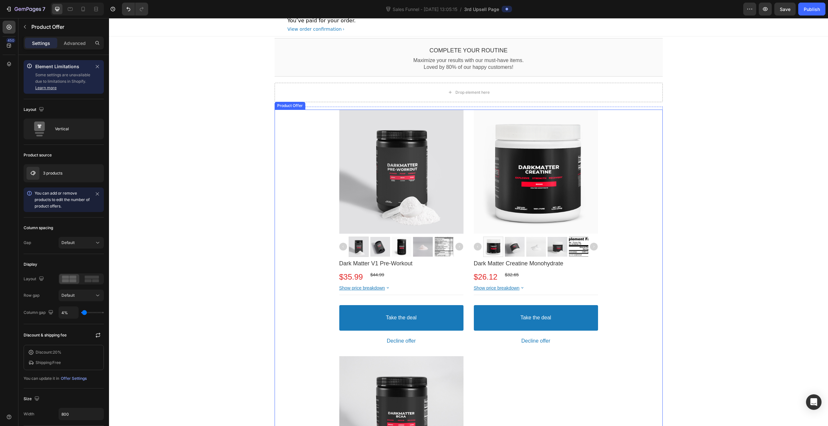
click at [305, 113] on div "Product Images Dark Matter V1 Pre-Workout Product Title $35.99 Price $44.99 Pri…" at bounding box center [469, 356] width 388 height 492
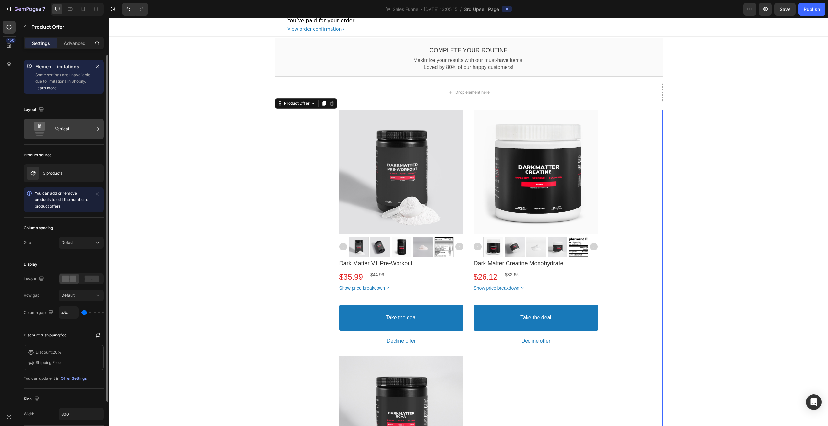
click at [60, 126] on div "Vertical" at bounding box center [74, 129] width 39 height 15
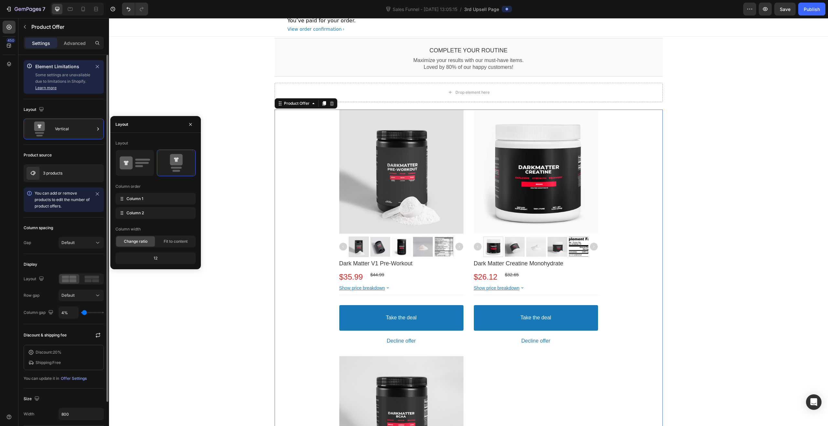
drag, startPoint x: 76, startPoint y: 108, endPoint x: 91, endPoint y: 106, distance: 14.5
click at [76, 108] on div "Layout" at bounding box center [64, 109] width 80 height 10
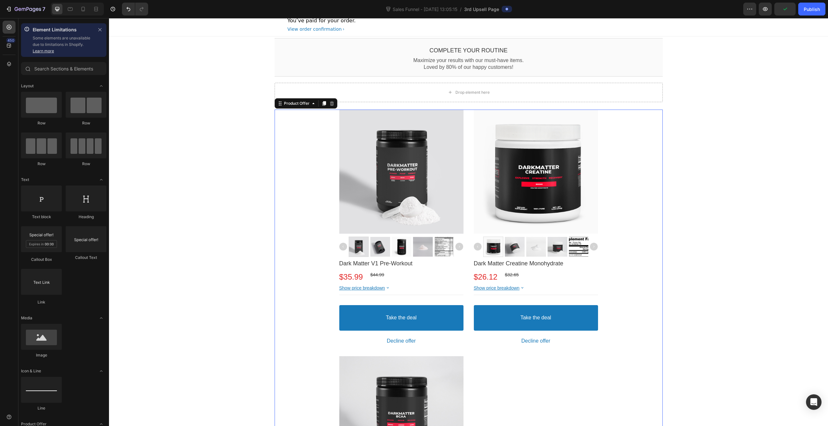
drag, startPoint x: 705, startPoint y: 125, endPoint x: 687, endPoint y: 116, distance: 19.7
click at [703, 125] on div "Complete your routine Callout Text Maximize your results with our must-have ite…" at bounding box center [468, 321] width 719 height 568
drag, startPoint x: 687, startPoint y: 90, endPoint x: 687, endPoint y: 83, distance: 6.8
click at [687, 86] on div "Complete your routine Callout Text Maximize your results with our must-have ite…" at bounding box center [468, 321] width 719 height 568
click at [671, 51] on div "Complete your routine Callout Text Maximize your results with our must-have ite…" at bounding box center [468, 321] width 719 height 568
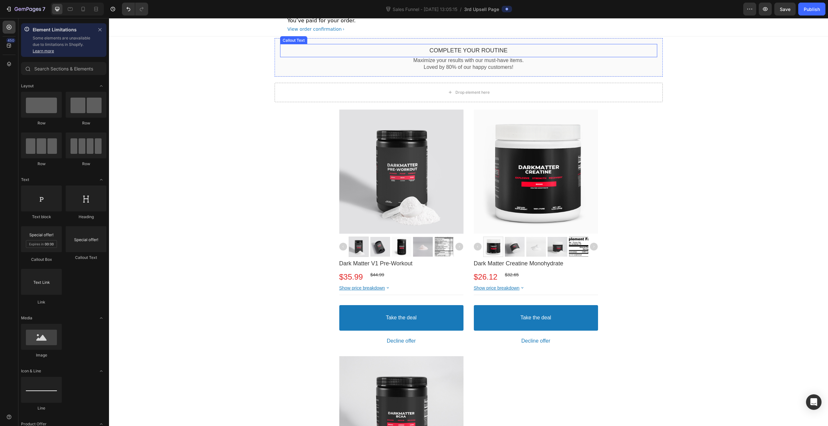
click at [549, 60] on p "Maximize your results with our must-have items." at bounding box center [468, 60] width 377 height 7
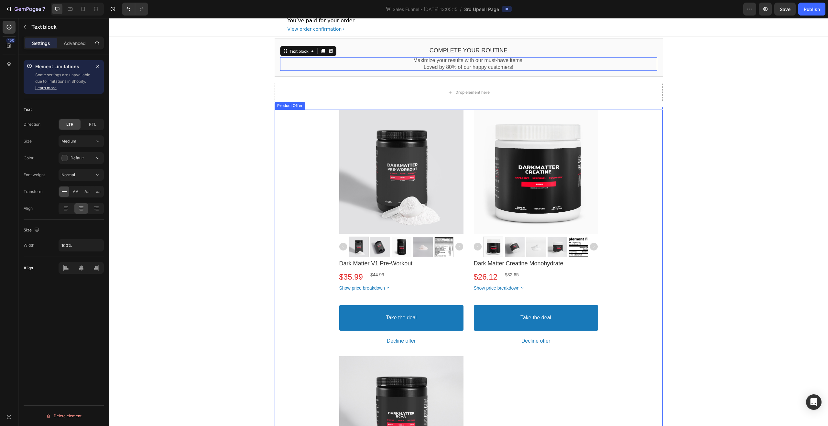
click at [275, 202] on div "Product Images Dark Matter V1 Pre-Workout Product Title $35.99 Price $44.99 Pri…" at bounding box center [469, 356] width 388 height 492
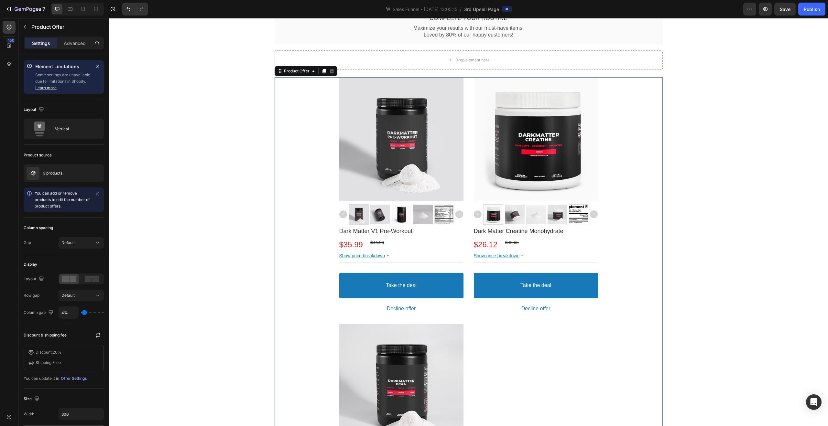
scroll to position [0, 0]
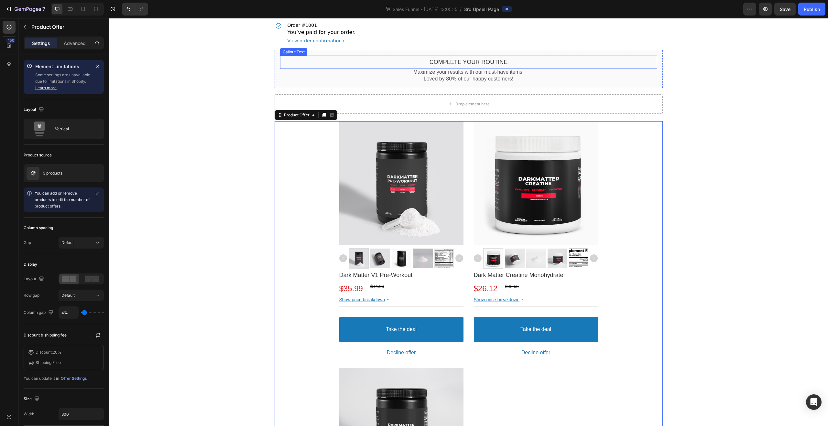
click at [471, 60] on bdo "Complete your routine" at bounding box center [468, 62] width 78 height 6
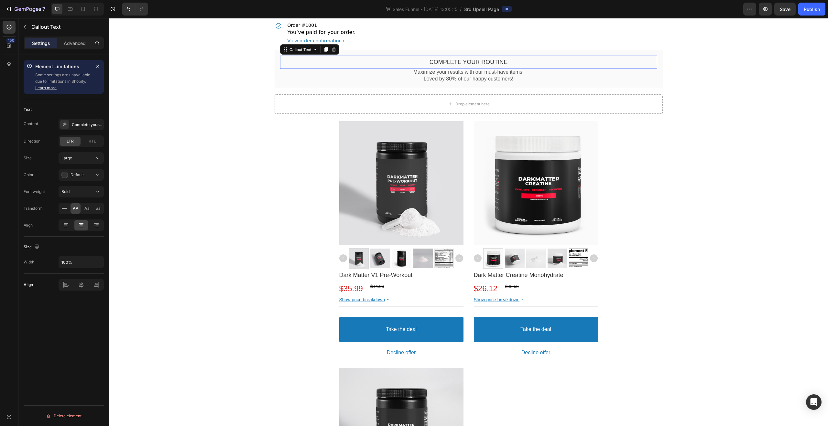
click at [471, 60] on bdo "Complete your routine" at bounding box center [468, 62] width 78 height 6
click at [85, 128] on div "Complete your routine" at bounding box center [81, 125] width 45 height 12
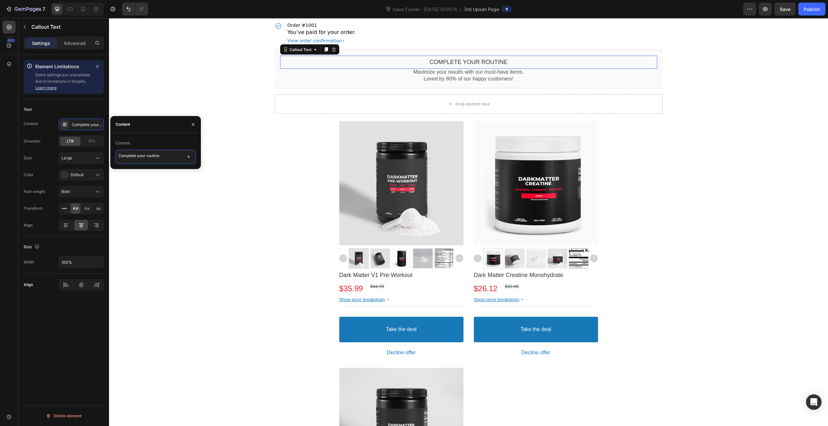
click at [163, 159] on textarea "Complete your routine" at bounding box center [155, 157] width 80 height 14
type textarea "are you missing any of these from your gym training?"
click at [524, 73] on p "Maximize your results with our must-have items." at bounding box center [468, 72] width 377 height 7
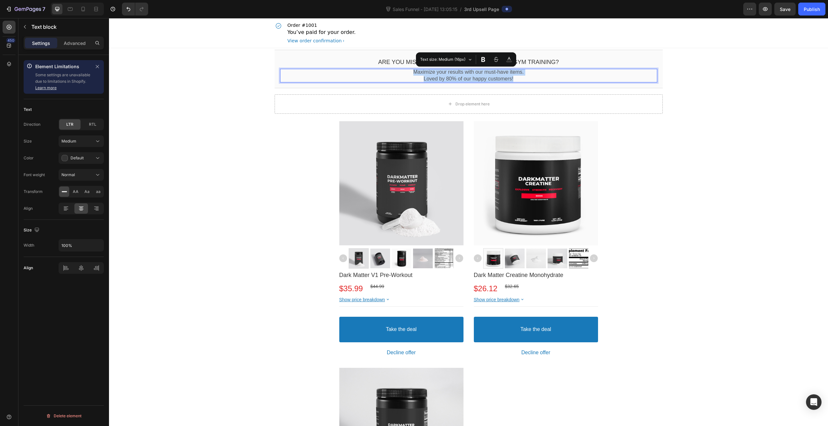
drag, startPoint x: 529, startPoint y: 80, endPoint x: 405, endPoint y: 74, distance: 124.3
click at [405, 74] on div "Maximize your results with our must-have items. Loved by 80% of our happy custo…" at bounding box center [468, 76] width 377 height 14
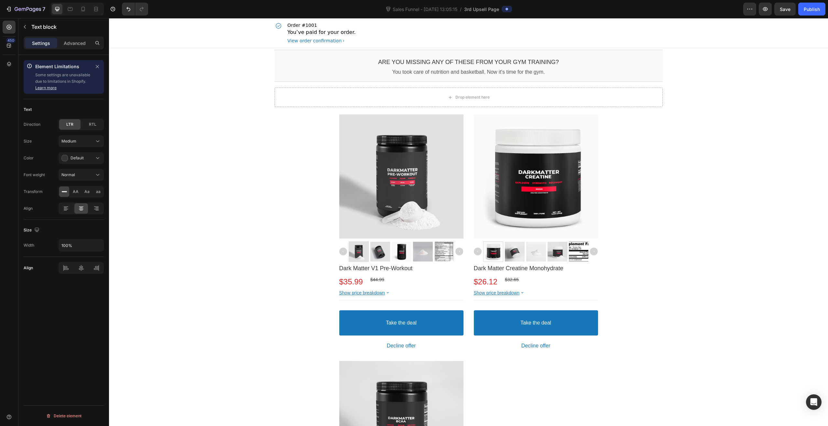
click at [710, 163] on div "are you missing any of these from your gym training? Callout Text You took care…" at bounding box center [468, 328] width 719 height 561
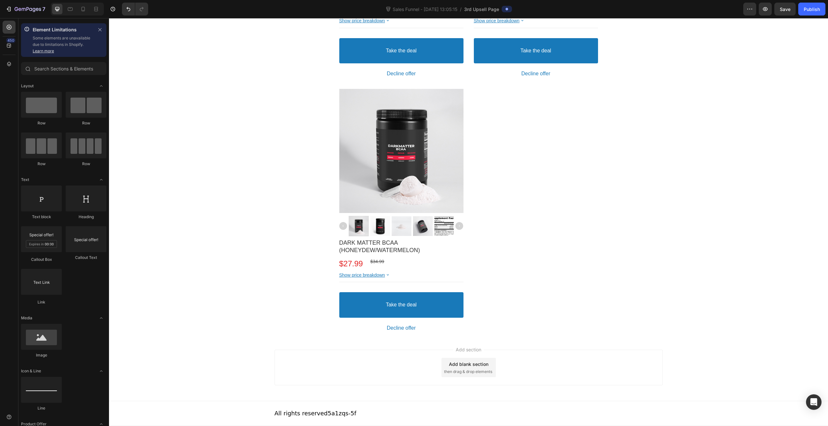
scroll to position [0, 0]
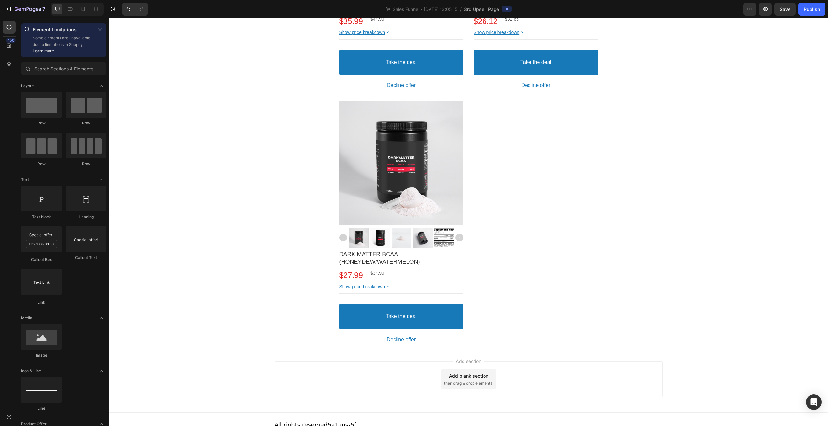
click at [794, 272] on div "are you missing any of these from your gym training? Callout Text You took care…" at bounding box center [468, 68] width 719 height 561
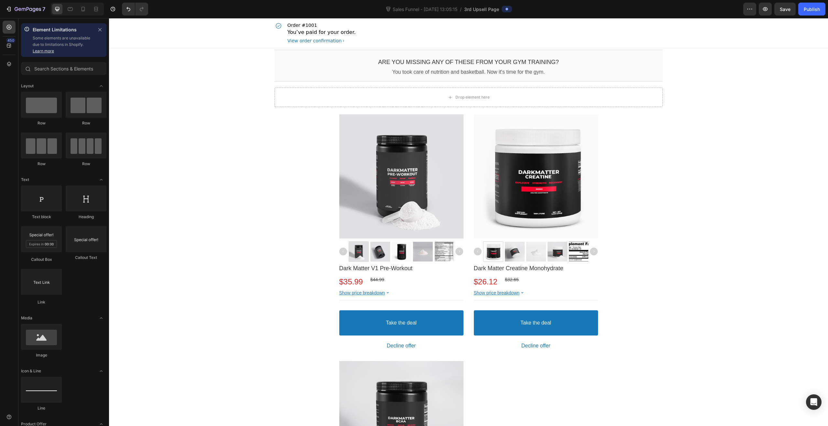
click at [818, 1] on div "7 Sales Funnel - Aug 26, 13:05:15 / 3rd Upsell Page Preview Save Publish" at bounding box center [414, 9] width 828 height 18
click at [813, 8] on div "Publish" at bounding box center [812, 9] width 16 height 7
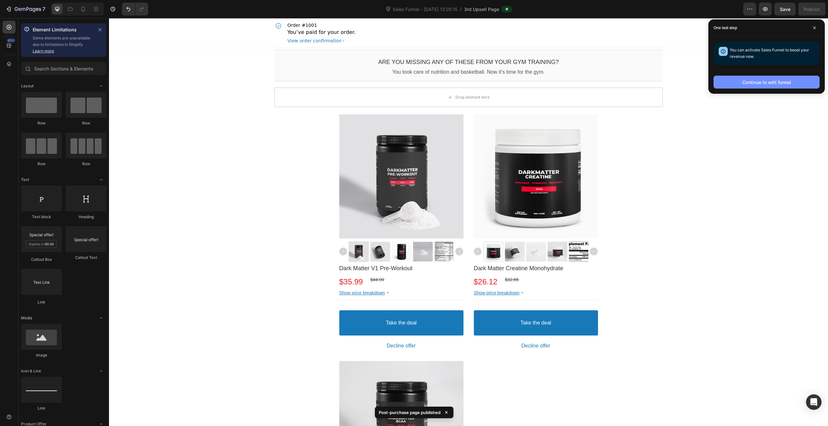
click at [781, 83] on div "Continue to edit funnel" at bounding box center [766, 82] width 49 height 7
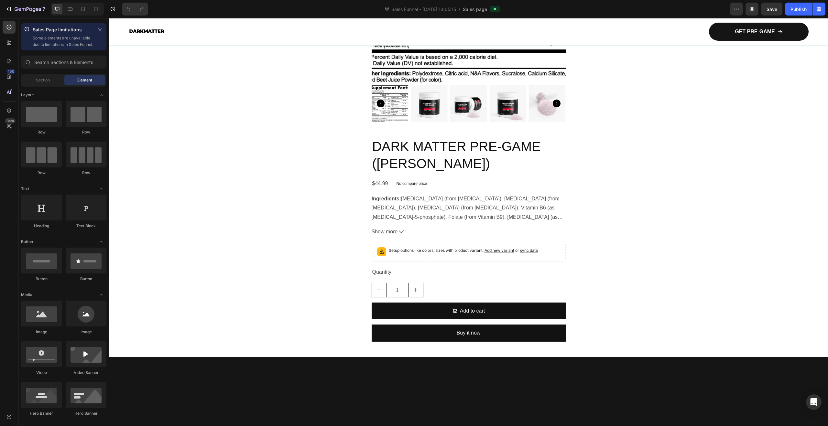
scroll to position [2435, 0]
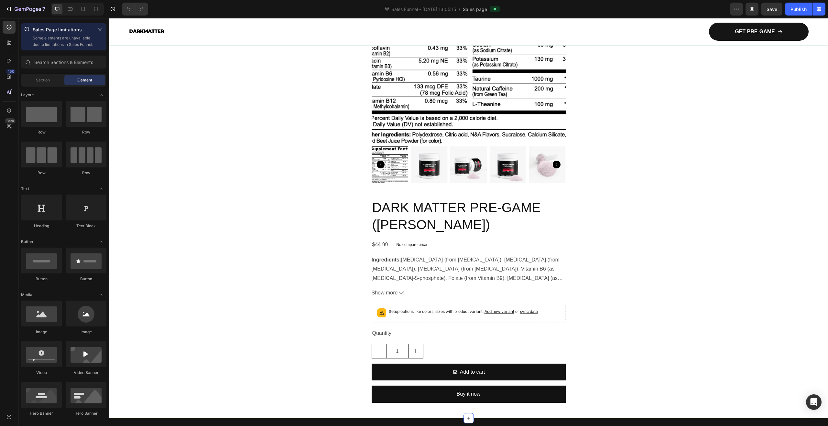
click at [621, 258] on div "Product Images DARK MATTER PRE-GAME (GUAVA BERRY) Product Title $44.99 Product …" at bounding box center [468, 179] width 719 height 459
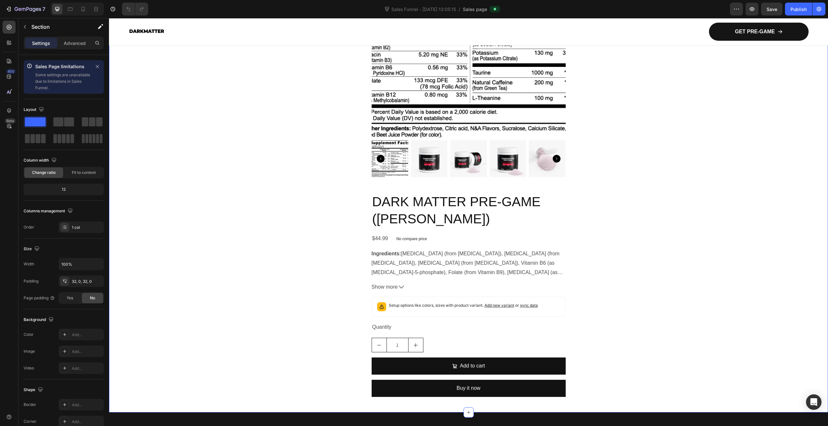
scroll to position [2785, 0]
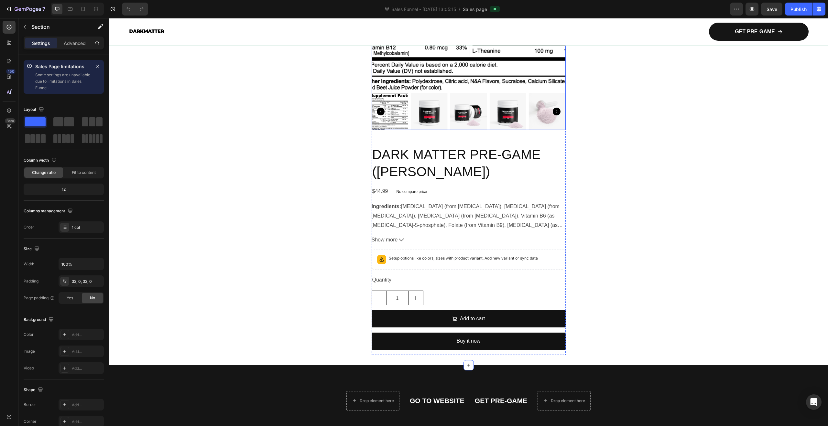
click at [402, 119] on img at bounding box center [389, 111] width 37 height 37
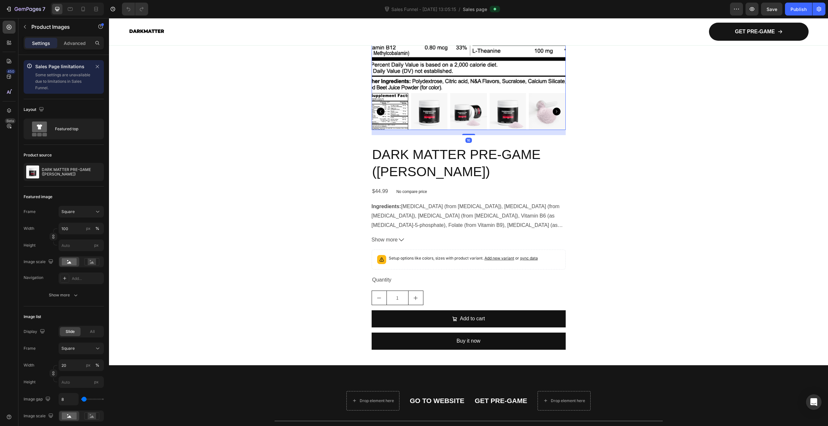
click at [416, 116] on img at bounding box center [429, 111] width 37 height 37
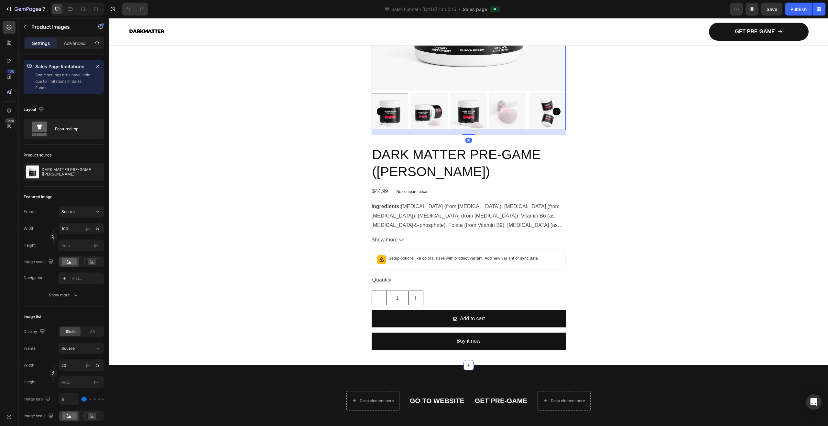
click at [286, 200] on div "Product Images 16 DARK MATTER PRE-GAME (GUAVA BERRY) Product Title $44.99 Produ…" at bounding box center [468, 126] width 719 height 459
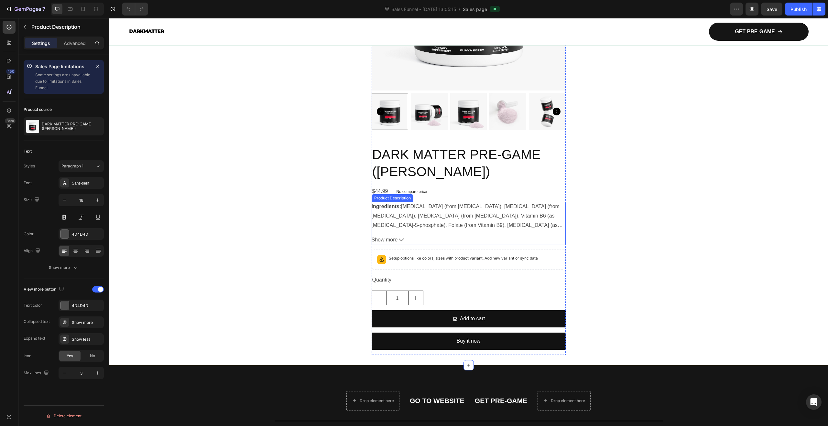
click at [492, 231] on div "Ingredients: Thiamin (from Vitamin B1), Riboflavin (from Vitamin B2), Niacin (f…" at bounding box center [469, 223] width 194 height 42
click at [523, 178] on h2 "DARK MATTER PRE-GAME (GUAVA BERRY)" at bounding box center [469, 164] width 194 height 36
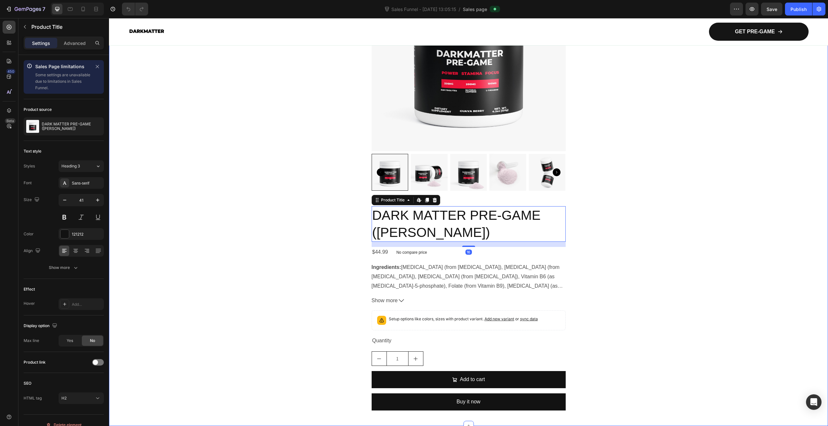
scroll to position [2724, 0]
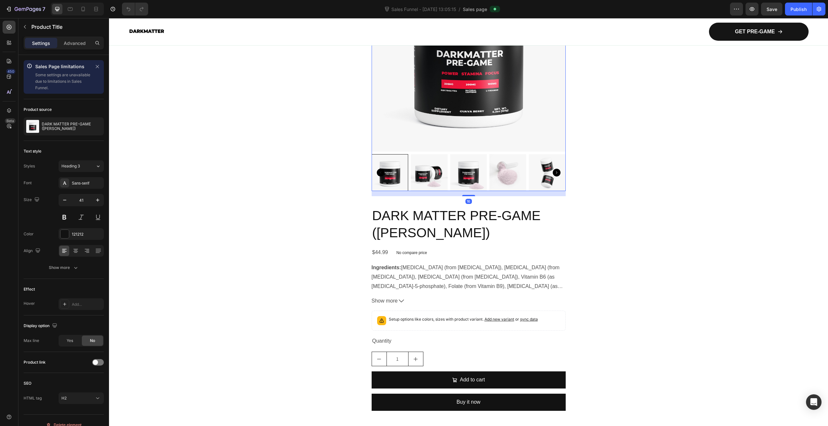
click at [527, 127] on img at bounding box center [469, 55] width 194 height 194
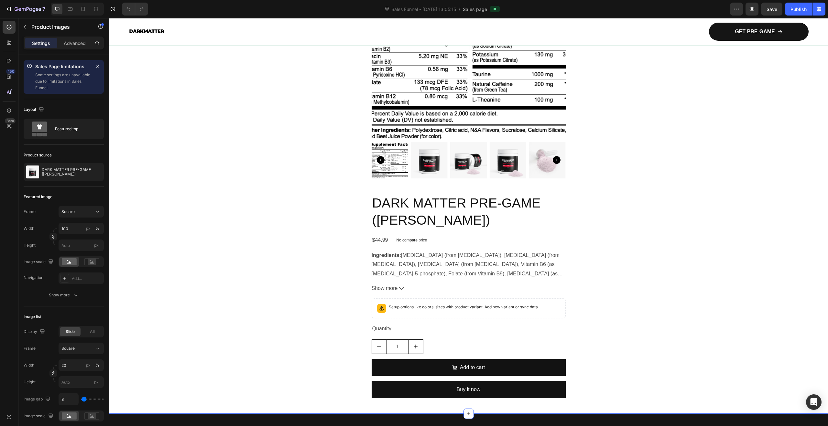
scroll to position [2532, 0]
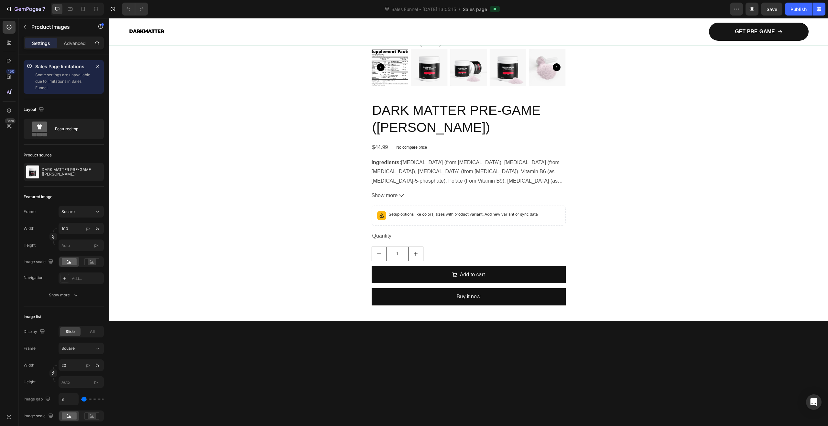
drag, startPoint x: 537, startPoint y: 335, endPoint x: 538, endPoint y: 351, distance: 15.3
click at [552, 311] on div "Product Images DARK MATTER PRE-GAME (GUAVA BERRY) Product Title $44.99 Product …" at bounding box center [469, 82] width 194 height 459
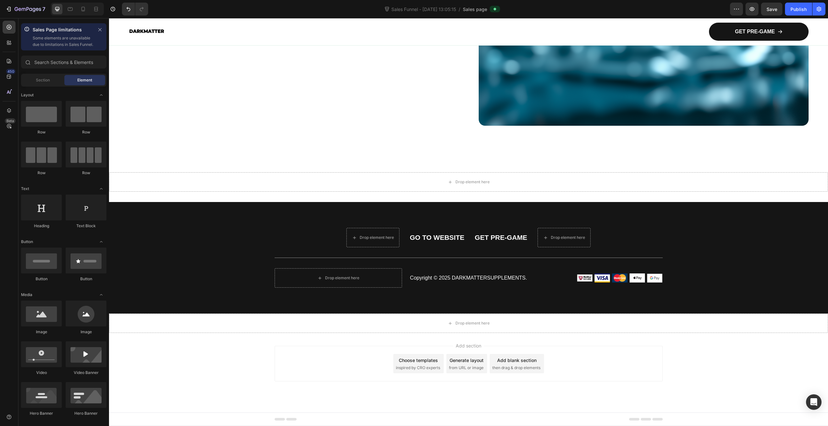
scroll to position [2509, 0]
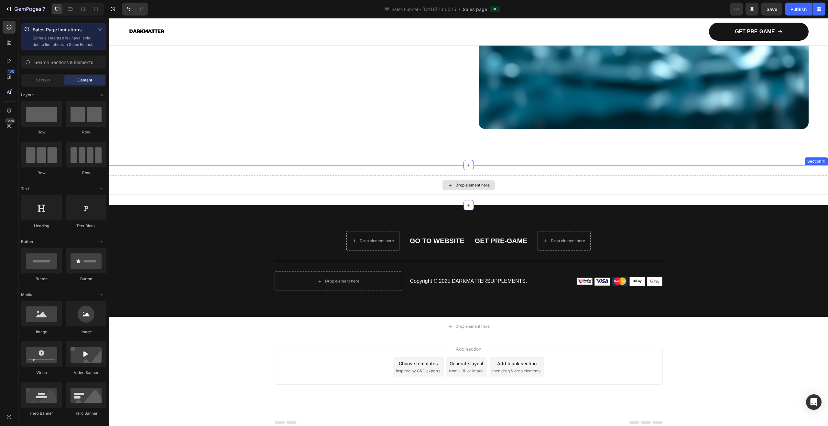
click at [473, 183] on div "Drop element here" at bounding box center [472, 185] width 34 height 5
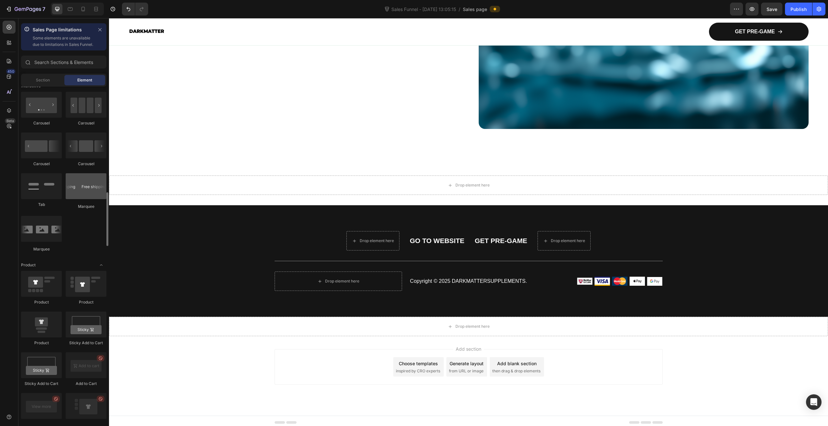
scroll to position [708, 0]
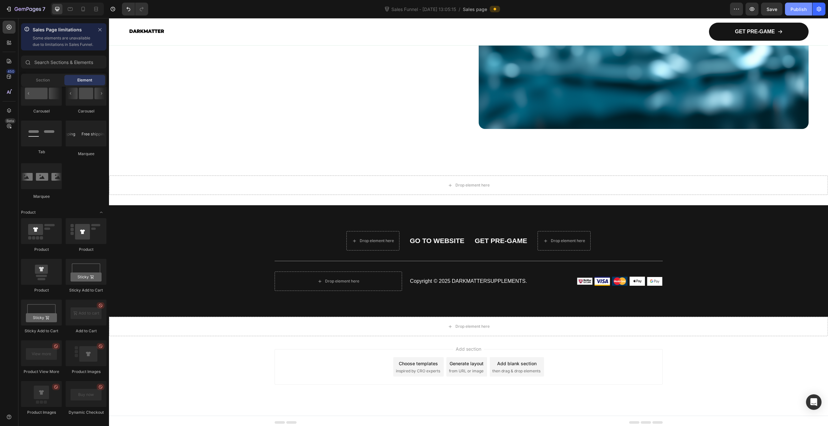
click at [803, 8] on div "Publish" at bounding box center [798, 9] width 16 height 7
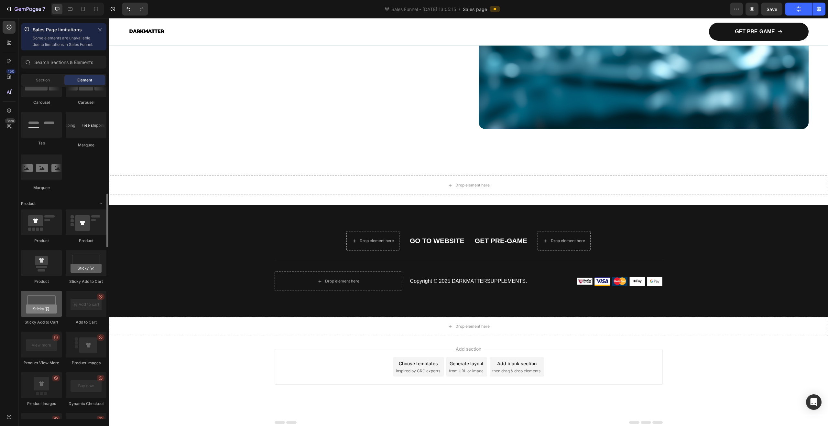
scroll to position [767, 0]
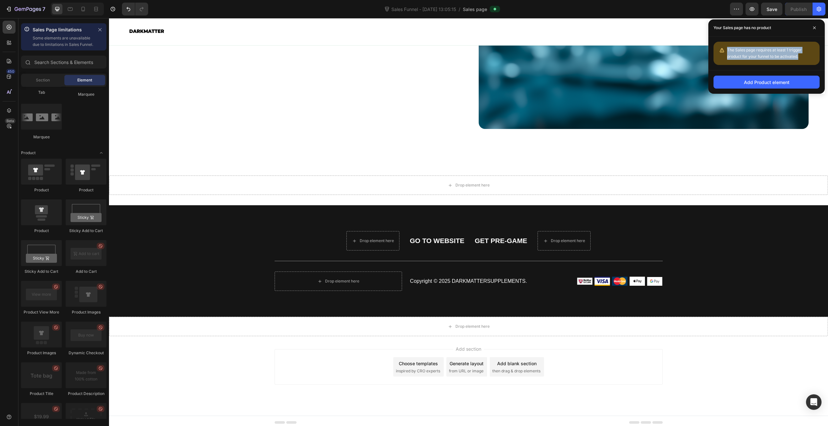
drag, startPoint x: 800, startPoint y: 57, endPoint x: 716, endPoint y: 46, distance: 85.4
click at [716, 46] on div "The Sales page requires at least 1 trigger product for your funnel to be activa…" at bounding box center [766, 53] width 106 height 23
click at [795, 64] on div "The Sales page requires at least 1 trigger product for your funnel to be activa…" at bounding box center [766, 53] width 106 height 23
click at [792, 82] on button "Add Product element" at bounding box center [766, 82] width 106 height 13
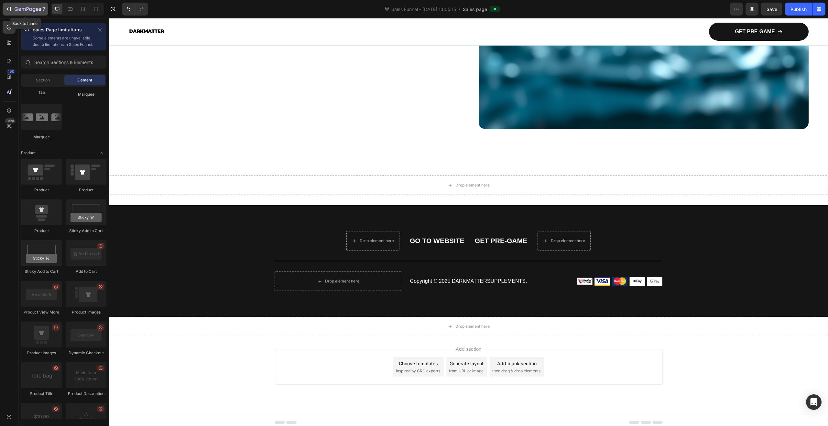
click at [13, 12] on div "7" at bounding box center [25, 9] width 40 height 8
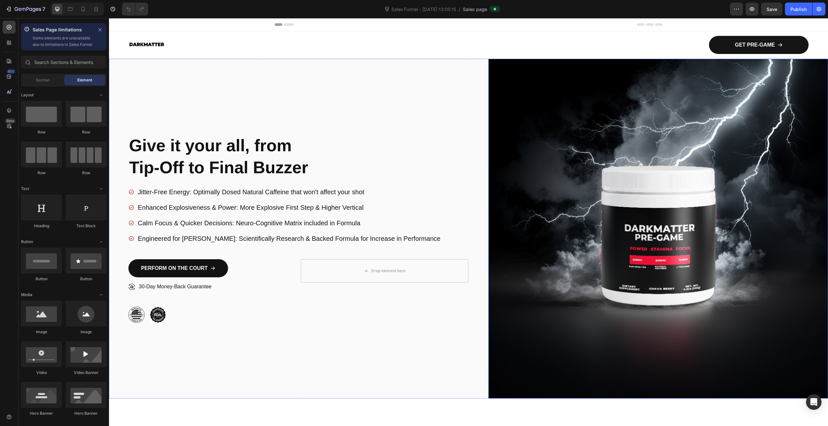
click at [660, 210] on img at bounding box center [658, 229] width 340 height 340
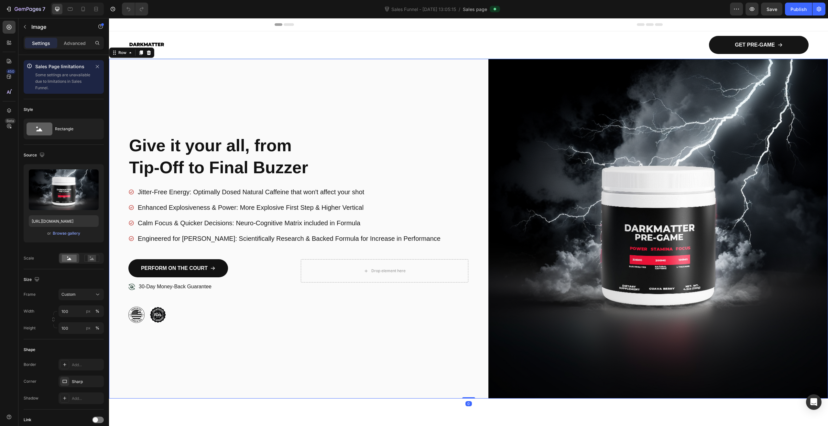
click at [369, 366] on div "Give it your all, from Tip-Off to Final Buzzer Heading Jitter-Free Energy: Opti…" at bounding box center [298, 229] width 340 height 340
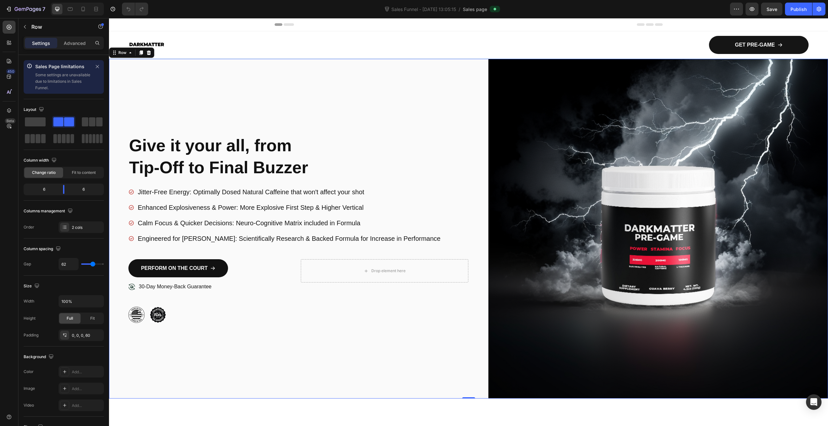
click at [441, 371] on div "Give it your all, from Tip-Off to Final Buzzer Heading Jitter-Free Energy: Opti…" at bounding box center [298, 229] width 340 height 340
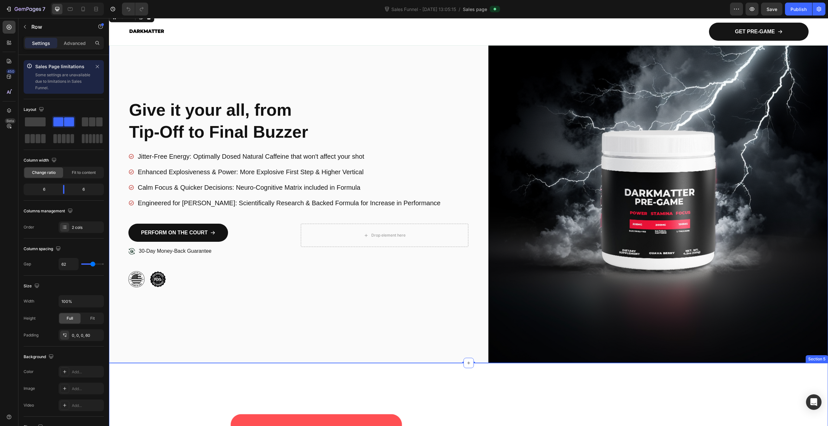
scroll to position [36, 0]
click at [9, 77] on icon at bounding box center [9, 76] width 6 height 6
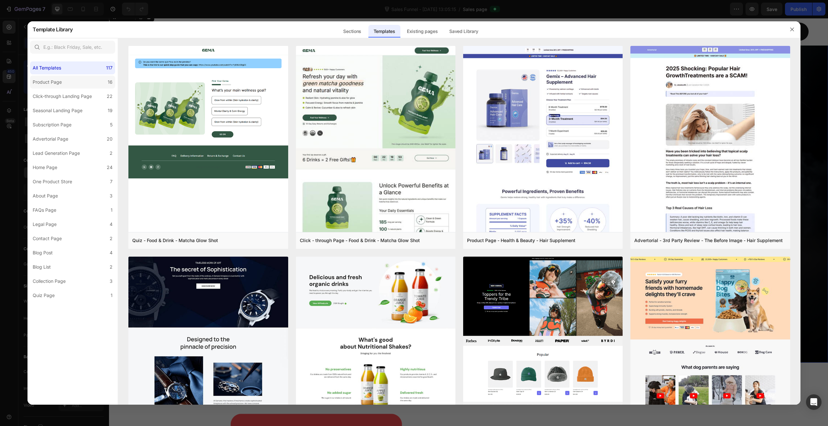
click at [90, 86] on label "Product Page 16" at bounding box center [72, 82] width 85 height 13
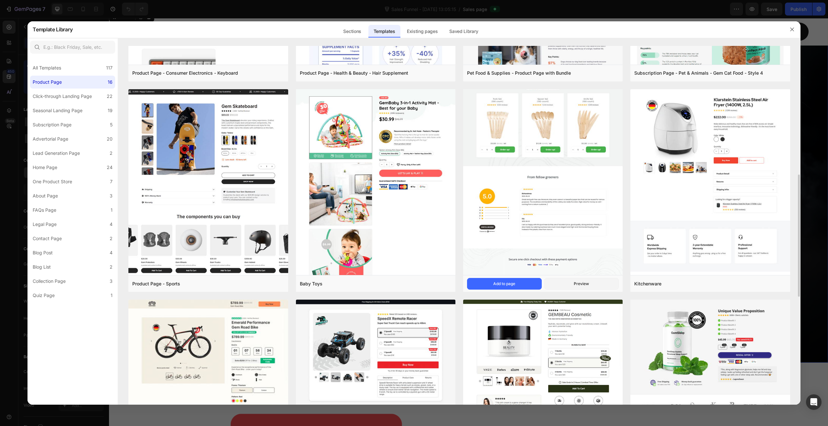
scroll to position [430, 0]
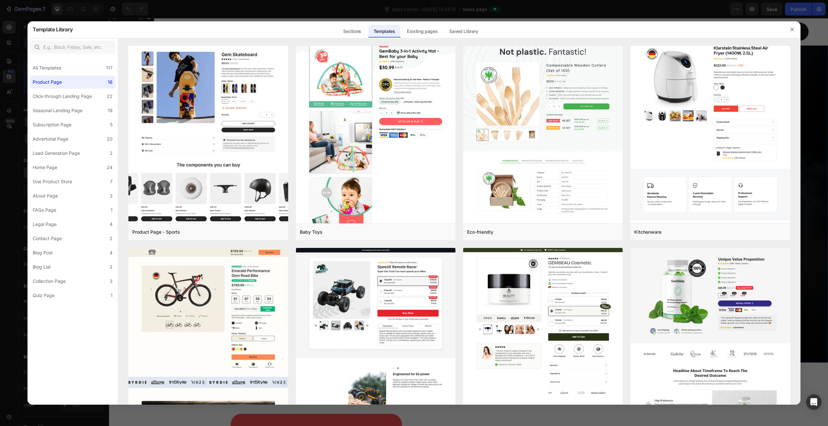
click at [13, 49] on div at bounding box center [414, 213] width 828 height 426
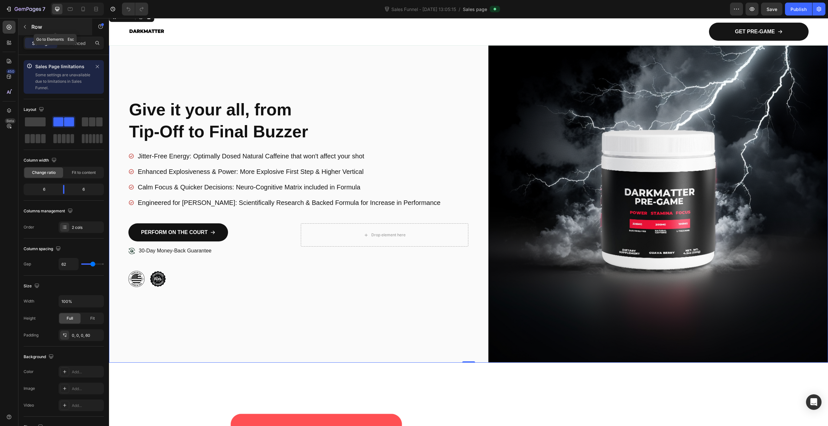
click at [27, 25] on icon "button" at bounding box center [24, 26] width 5 height 5
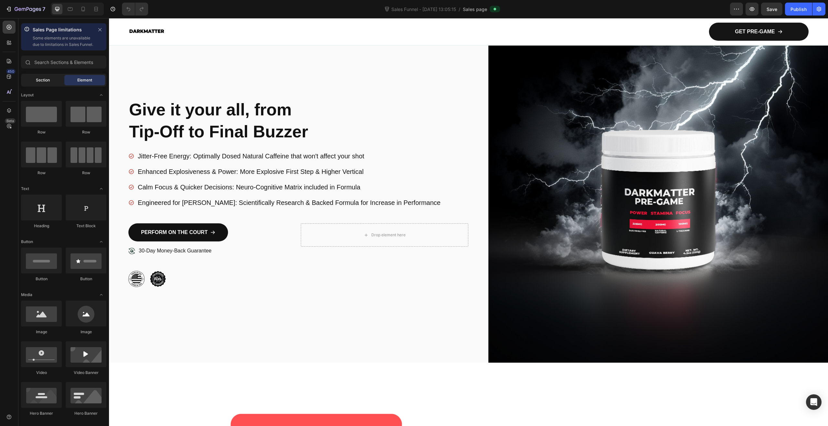
click at [49, 83] on span "Section" at bounding box center [43, 80] width 14 height 6
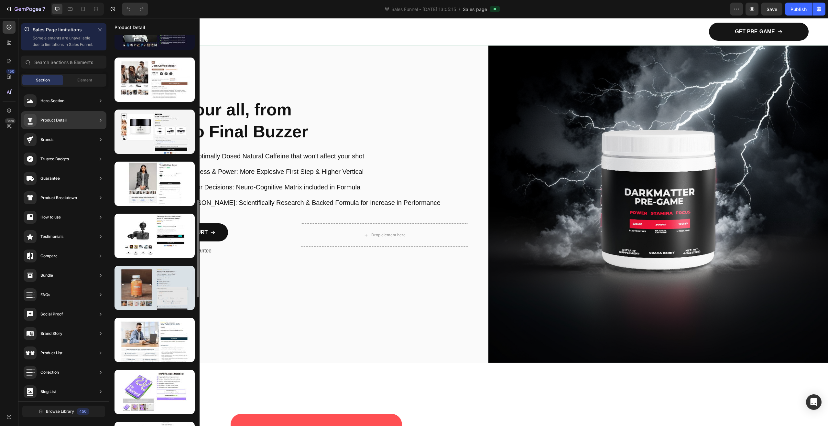
scroll to position [658, 0]
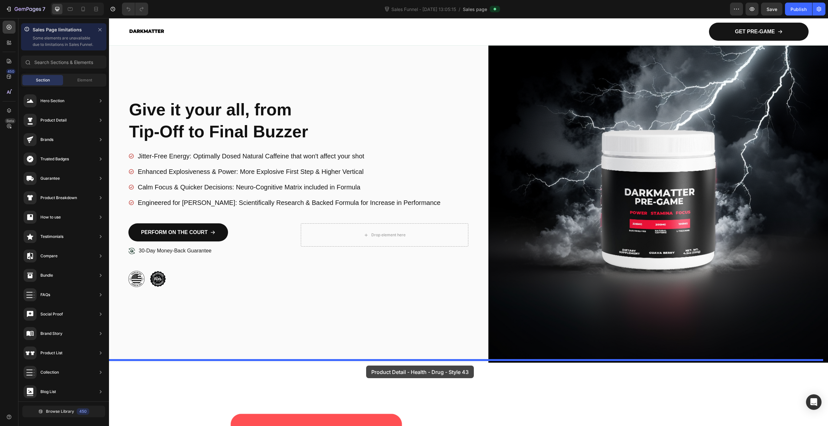
drag, startPoint x: 269, startPoint y: 310, endPoint x: 366, endPoint y: 366, distance: 112.2
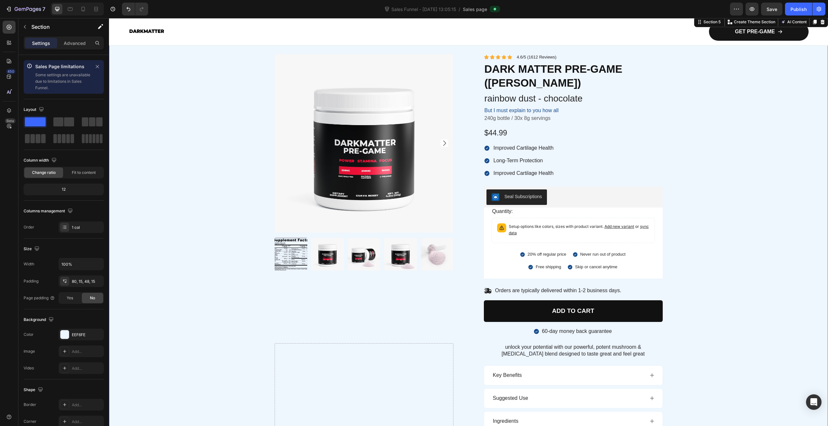
click at [212, 276] on div "Product Images Icon Icon Icon Icon Icon Icon List 4.6/5 (1612 Reviews) Text Blo…" at bounding box center [468, 302] width 709 height 496
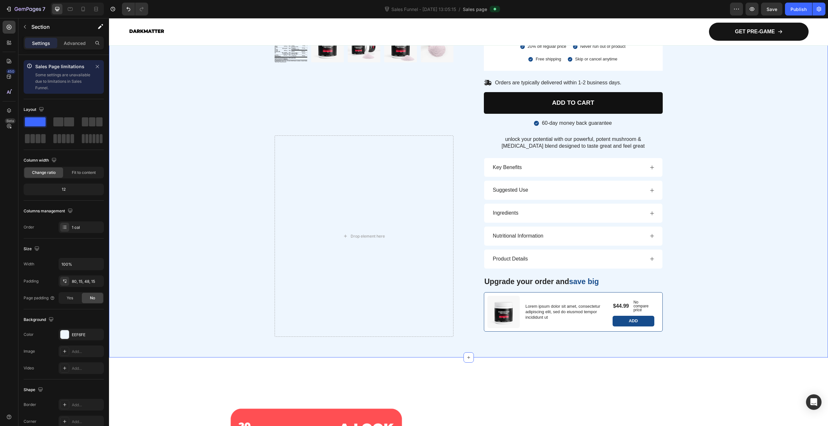
scroll to position [569, 0]
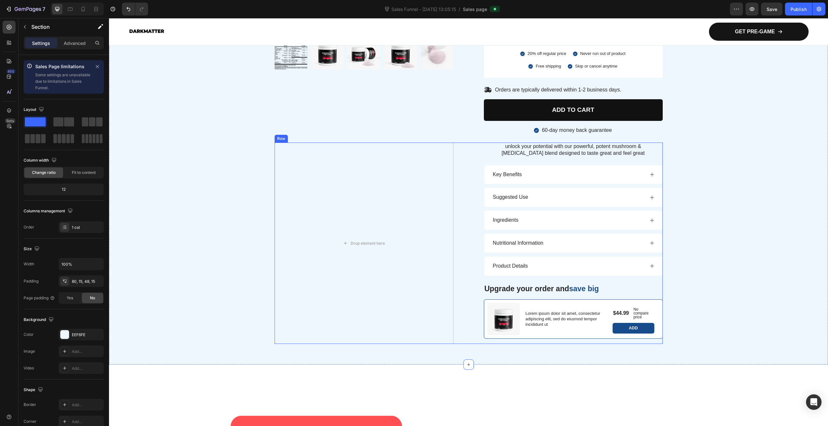
click at [452, 200] on div "Drop element here unlock your potential with our powerful, potent mushroom & ad…" at bounding box center [469, 243] width 388 height 201
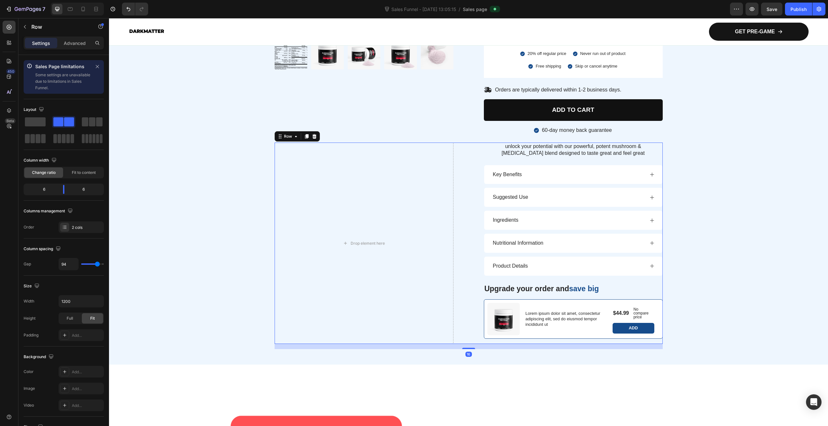
click at [316, 137] on div "Row" at bounding box center [297, 136] width 45 height 10
click at [312, 138] on icon at bounding box center [314, 136] width 4 height 5
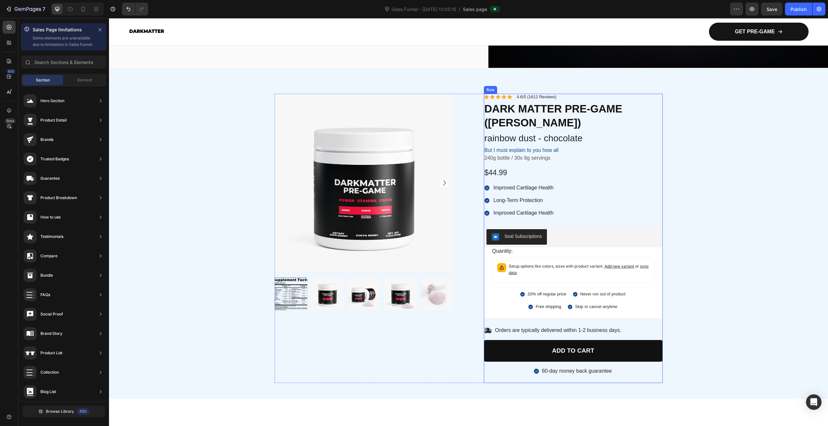
scroll to position [265, 0]
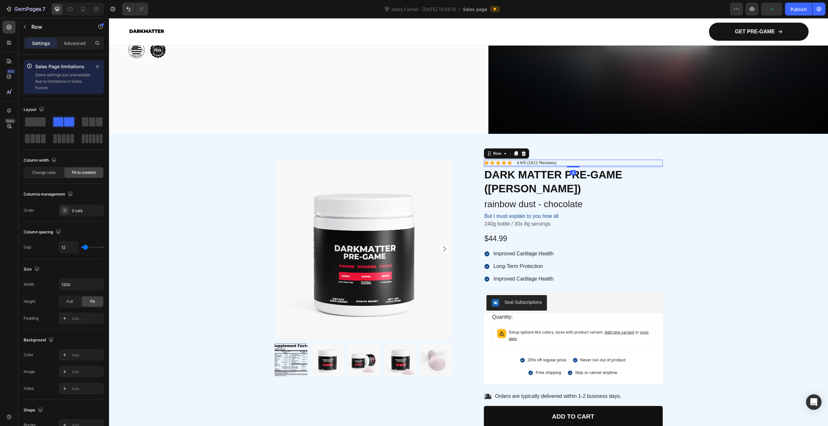
click at [564, 160] on div "Icon Icon Icon Icon Icon Icon List 4.6/5 (1612 Reviews) Text Block Row 4" at bounding box center [573, 163] width 179 height 7
click at [521, 150] on div at bounding box center [524, 154] width 8 height 8
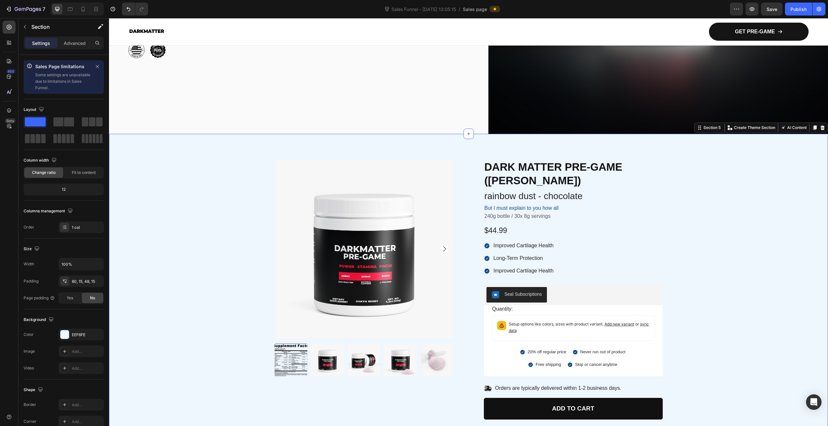
click at [727, 242] on div "Product Images DARK MATTER PRE-GAME (GUAVA BERRY) Product Title rainbow dust - …" at bounding box center [468, 301] width 709 height 282
click at [595, 193] on p "rainbow dust - chocolate" at bounding box center [573, 196] width 178 height 12
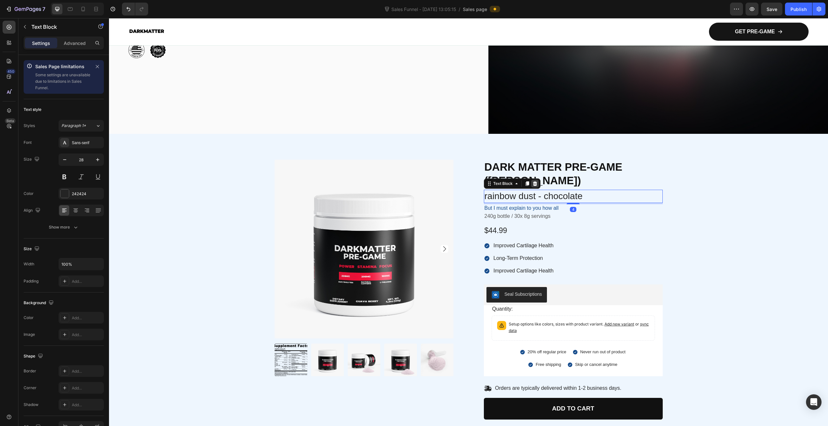
click at [533, 181] on icon at bounding box center [535, 183] width 4 height 5
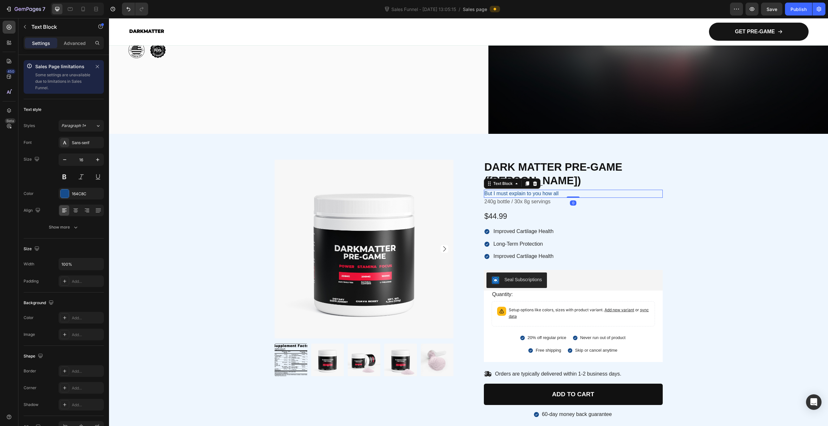
click at [573, 192] on p "But I must explain to you how all" at bounding box center [573, 193] width 178 height 7
click at [532, 181] on icon at bounding box center [534, 183] width 5 height 5
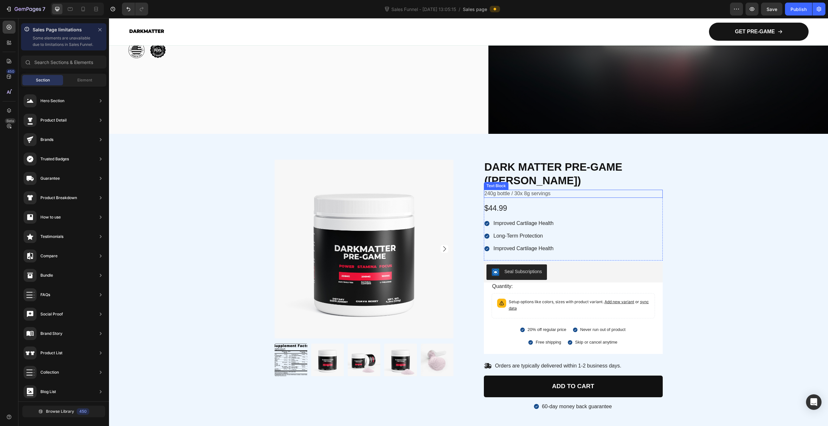
click at [558, 193] on p "240g bottle / 30x 8g servings" at bounding box center [573, 193] width 178 height 7
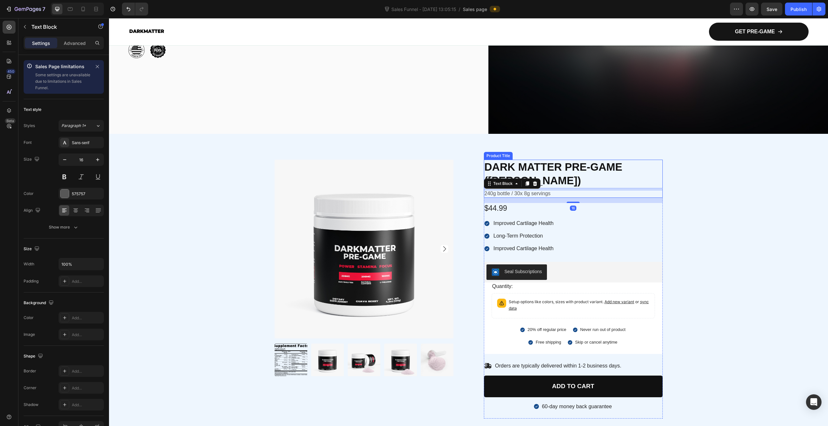
click at [683, 186] on div "Product Images DARK MATTER PRE-GAME (GUAVA BERRY) Product Title 240g bottle / 3…" at bounding box center [468, 289] width 709 height 259
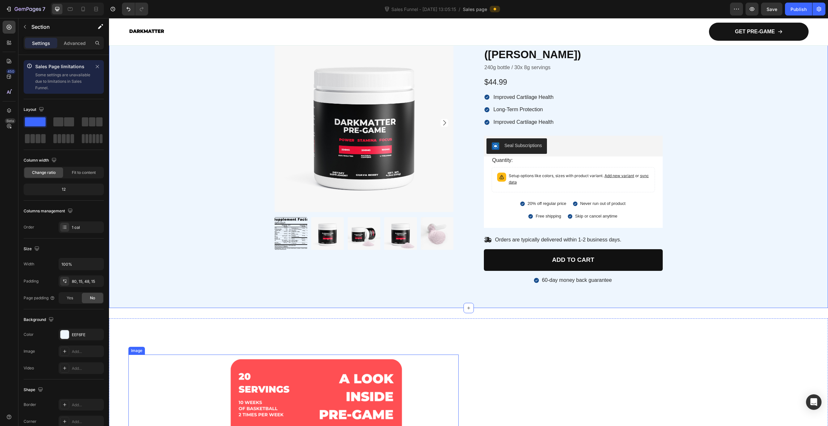
scroll to position [347, 0]
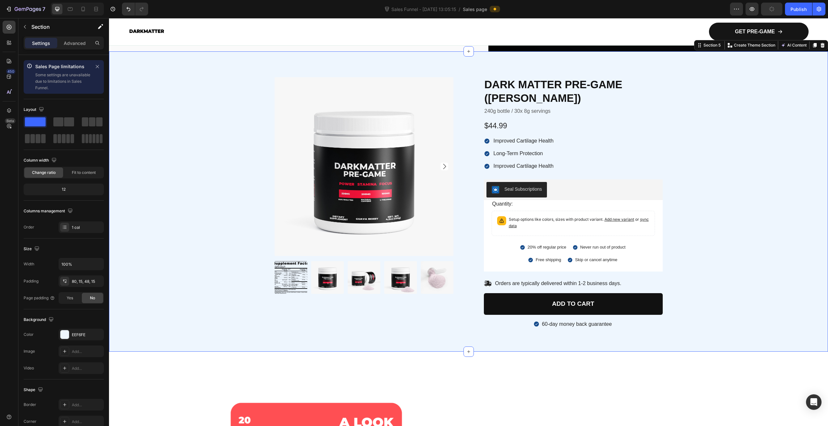
click at [736, 196] on div "Product Images DARK MATTER PRE-GAME (GUAVA BERRY) Product Title 240g bottle / 3…" at bounding box center [468, 206] width 709 height 259
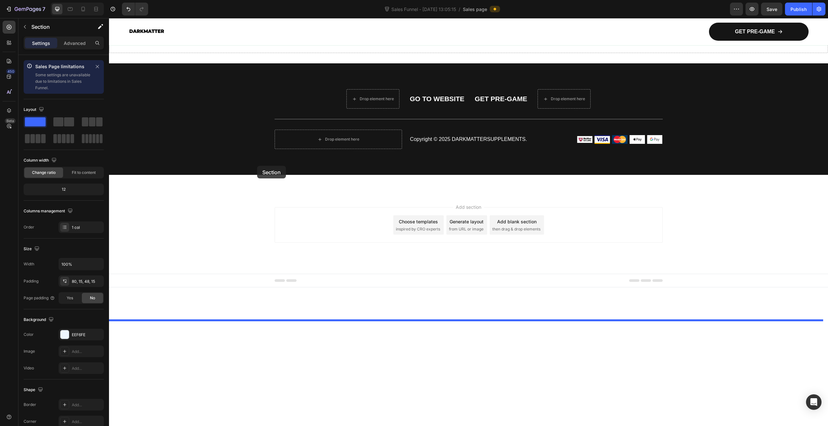
scroll to position [2653, 0]
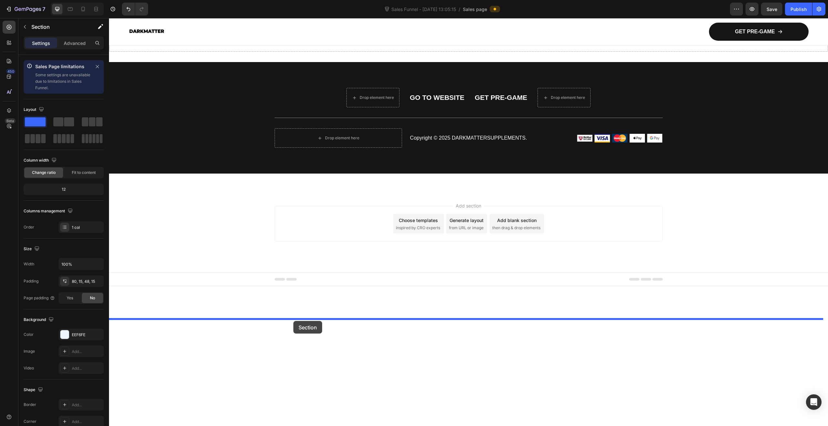
drag, startPoint x: 217, startPoint y: 76, endPoint x: 293, endPoint y: 321, distance: 256.4
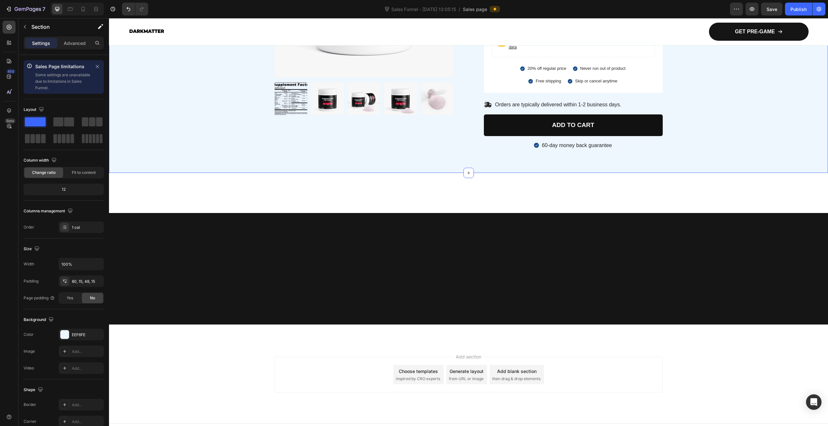
scroll to position [2546, 0]
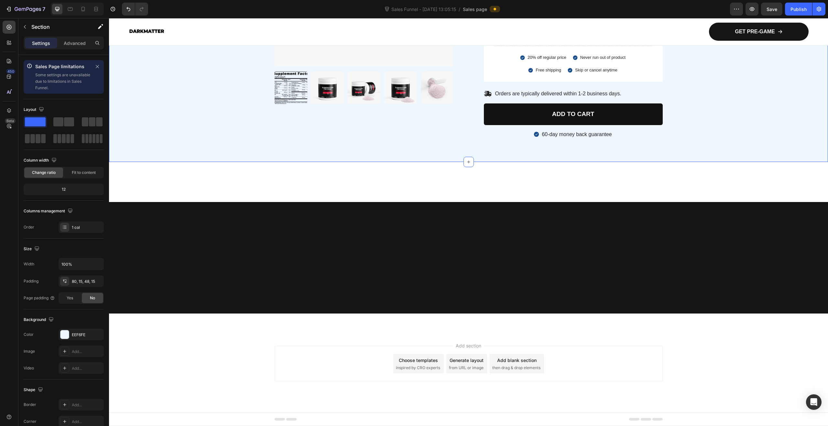
click at [669, 147] on div "Product Images DARK MATTER PRE-GAME (GUAVA BERRY) Product Title 240g bottle / 3…" at bounding box center [468, 16] width 709 height 259
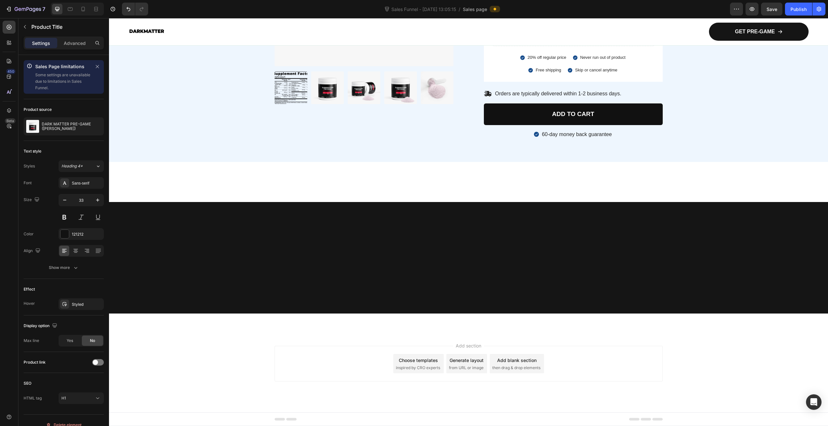
click at [749, 147] on div "Product Images DARK MATTER PRE-GAME (GUAVA BERRY) Product Title Edit content in…" at bounding box center [468, 16] width 709 height 259
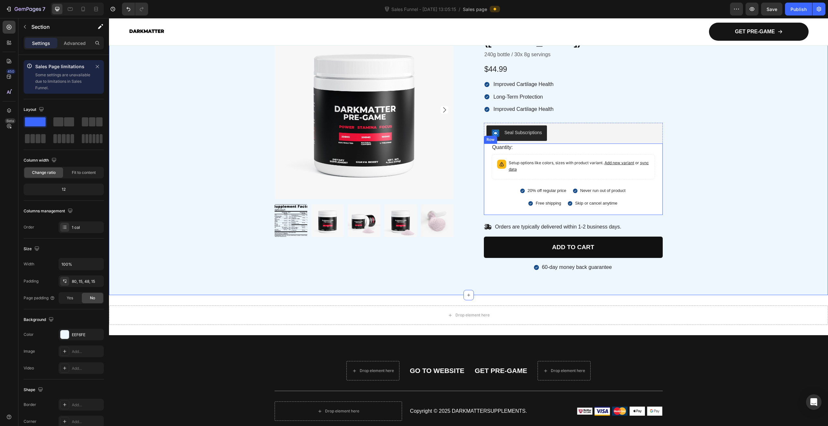
click at [751, 212] on div "Product Images DARK MATTER PRE-GAME (GUAVA BERRY) Product Title 240g bottle / 3…" at bounding box center [468, 149] width 709 height 259
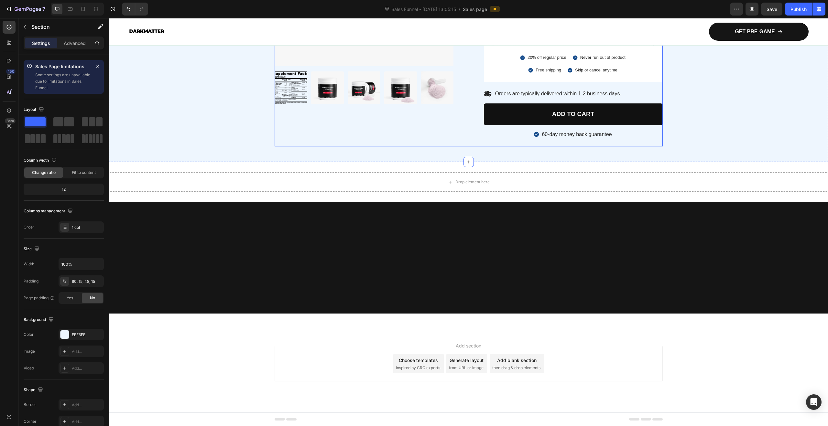
scroll to position [2558, 0]
click at [248, 147] on div "Product Images DARK MATTER PRE-GAME (GUAVA BERRY) Product Title 240g bottle / 3…" at bounding box center [468, 16] width 709 height 259
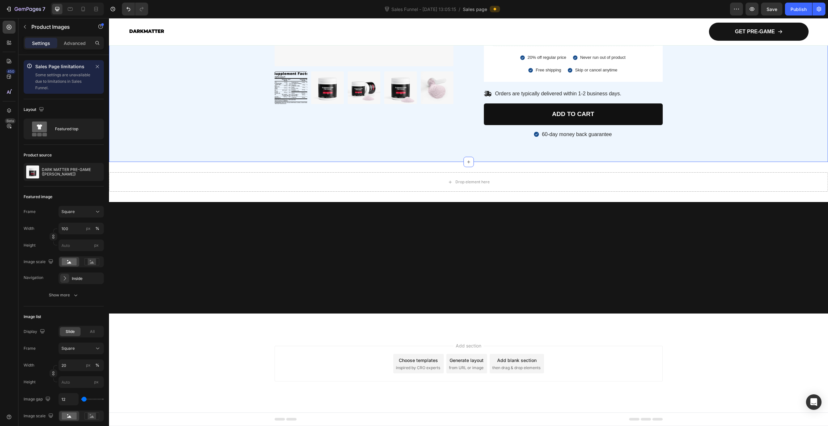
click at [204, 147] on div "Product Images DARK MATTER PRE-GAME (GUAVA BERRY) Product Title 240g bottle / 3…" at bounding box center [468, 16] width 709 height 259
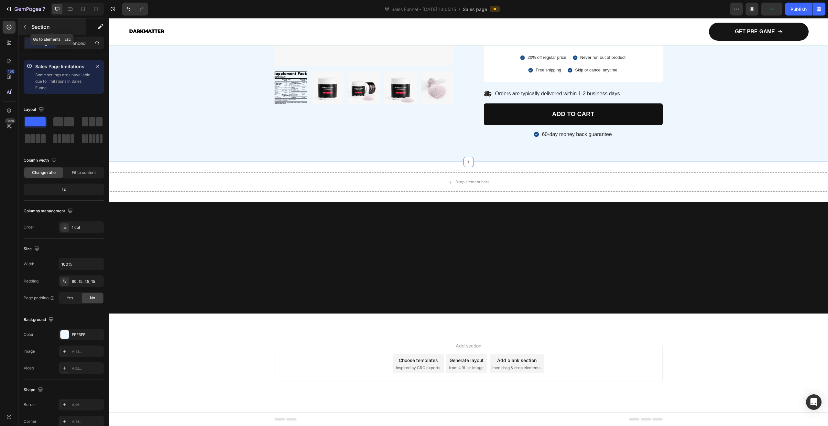
click at [25, 28] on icon "button" at bounding box center [24, 26] width 5 height 5
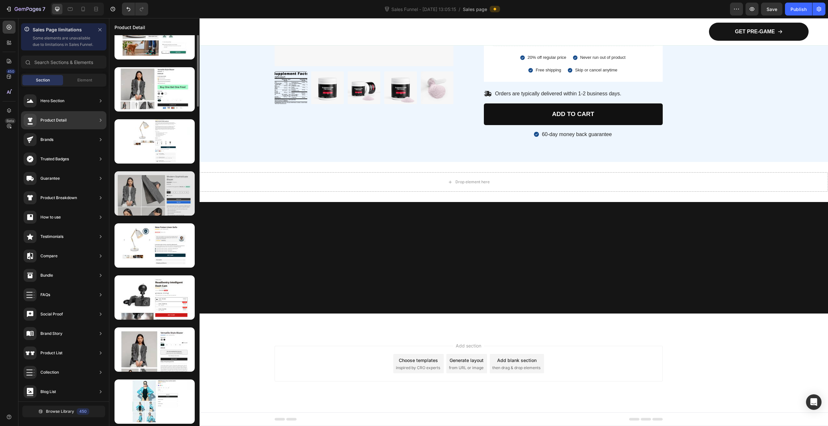
scroll to position [944, 0]
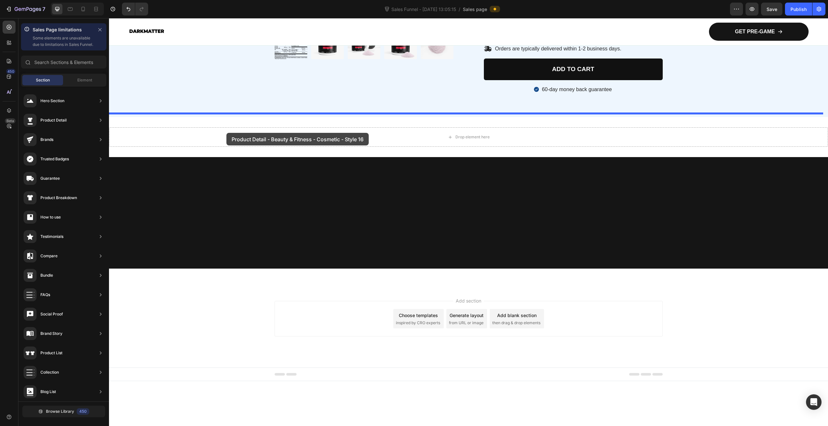
drag, startPoint x: 253, startPoint y: 177, endPoint x: 226, endPoint y: 133, distance: 51.2
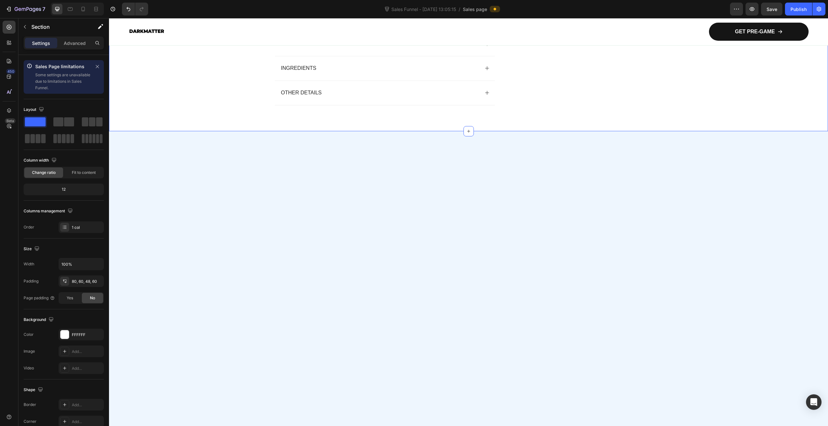
scroll to position [2622, 0]
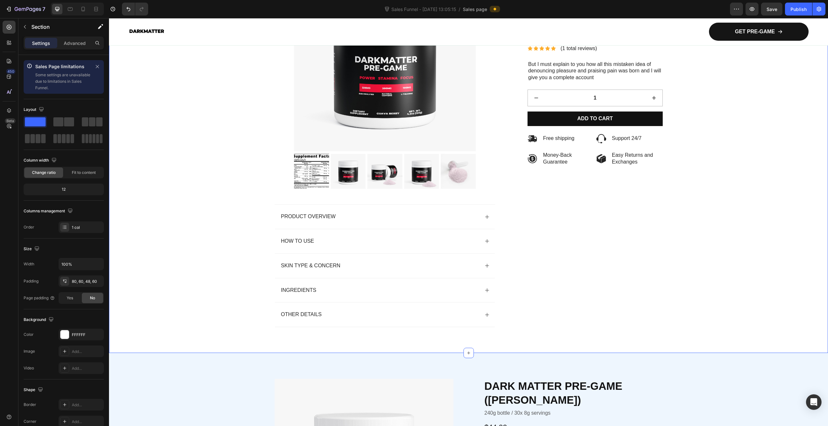
scroll to position [2730, 0]
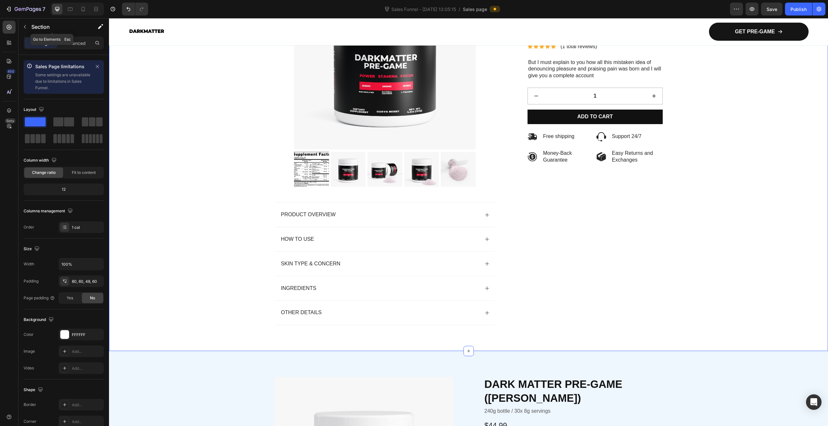
click at [28, 27] on button "button" at bounding box center [25, 27] width 10 height 10
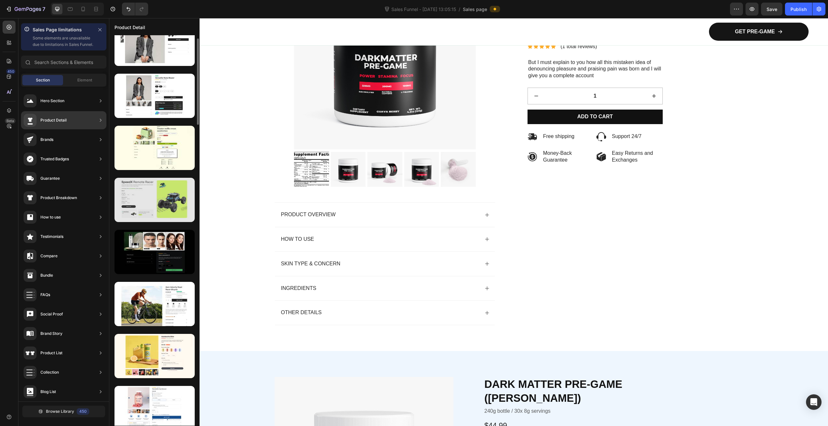
scroll to position [0, 0]
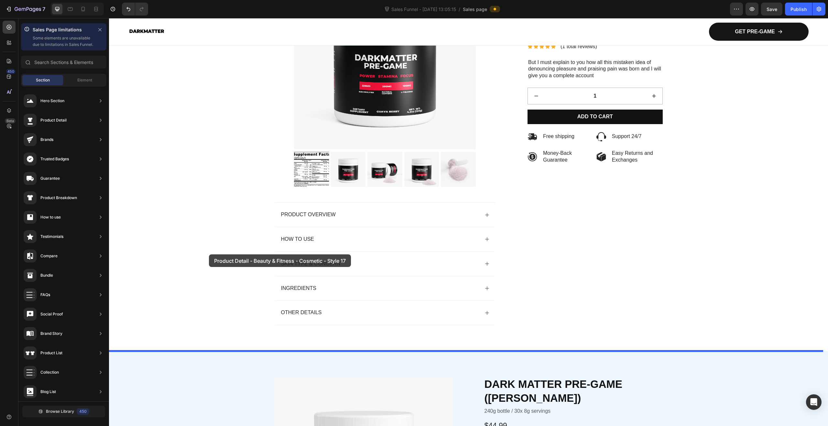
drag, startPoint x: 257, startPoint y: 286, endPoint x: 209, endPoint y: 257, distance: 56.1
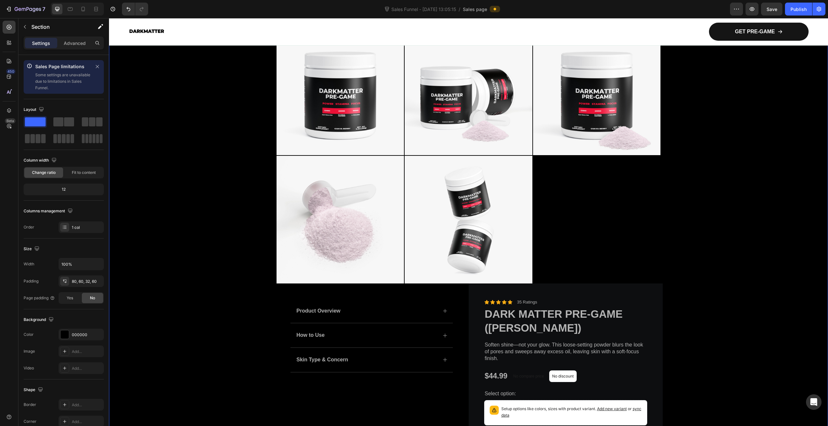
click at [677, 265] on div "Product Images Product Overview How to Use Skin Type & Concern Accordion Icon I…" at bounding box center [468, 250] width 680 height 447
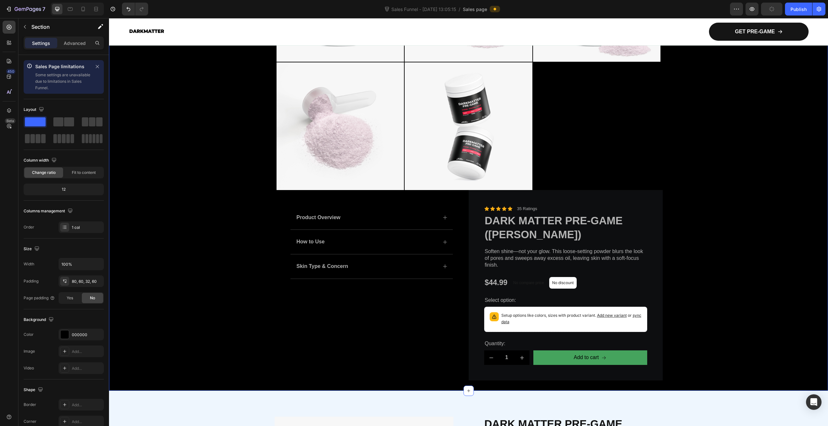
scroll to position [3196, 0]
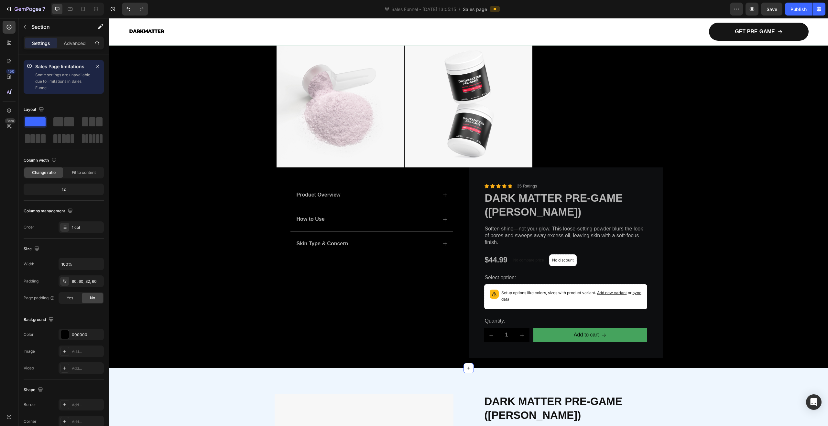
click at [706, 265] on div "Product Images Product Overview How to Use Skin Type & Concern Accordion Icon I…" at bounding box center [468, 134] width 680 height 447
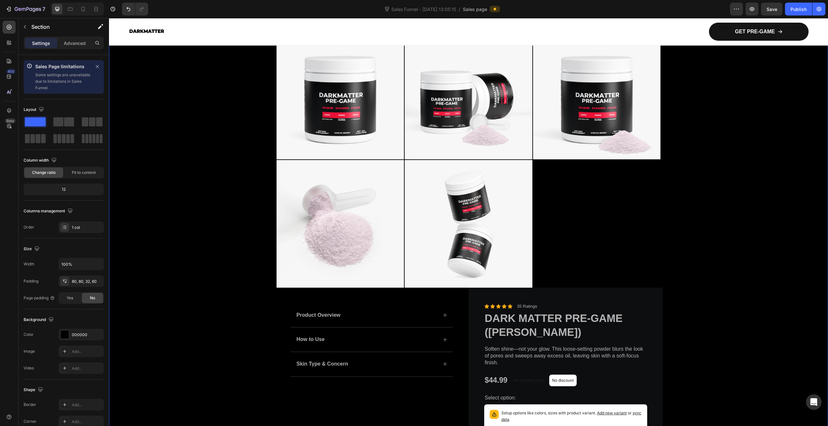
scroll to position [2876, 0]
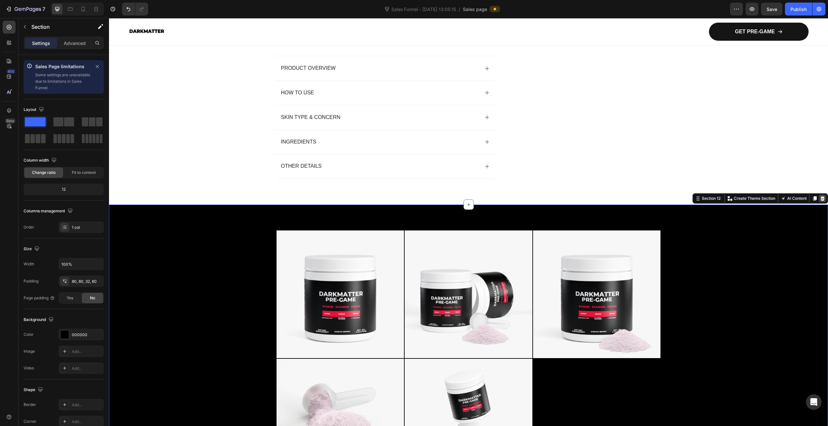
click at [821, 200] on icon at bounding box center [823, 198] width 4 height 5
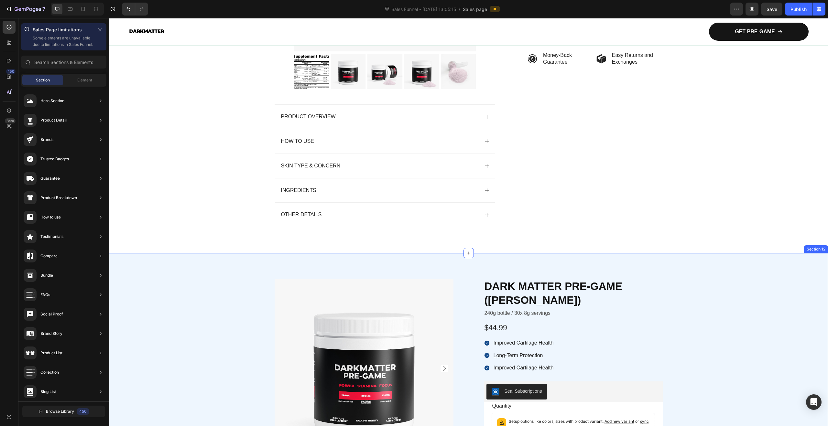
scroll to position [2936, 0]
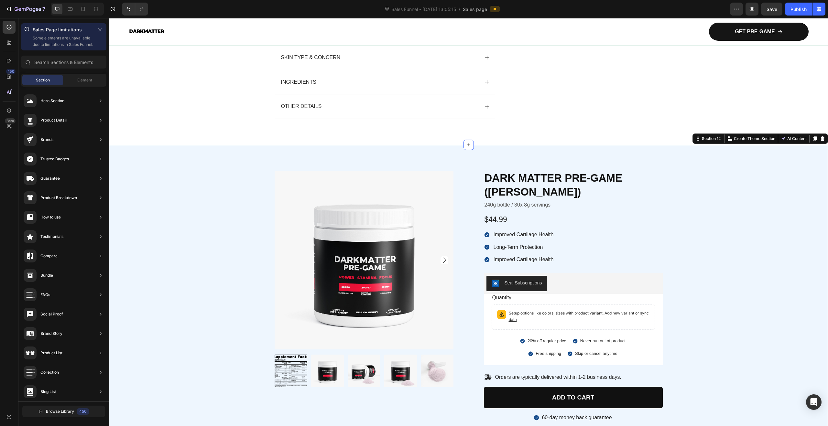
click at [732, 264] on div "Product Images DARK MATTER PRE-GAME (GUAVA BERRY) Product Title 240g bottle / 3…" at bounding box center [468, 300] width 709 height 259
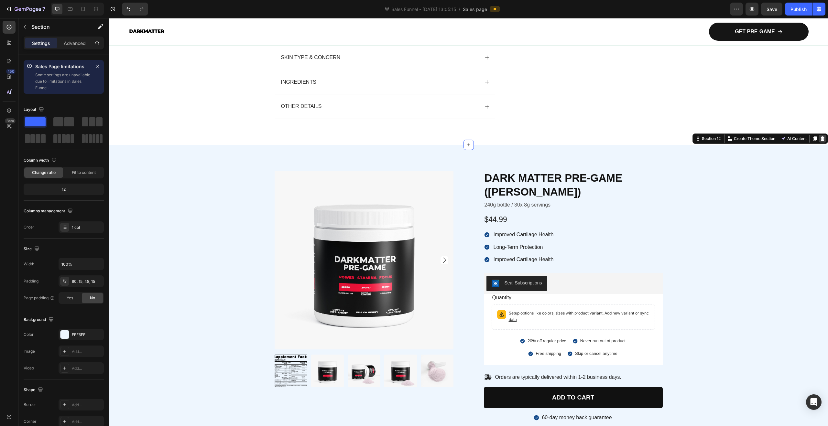
click at [821, 138] on icon at bounding box center [823, 138] width 4 height 5
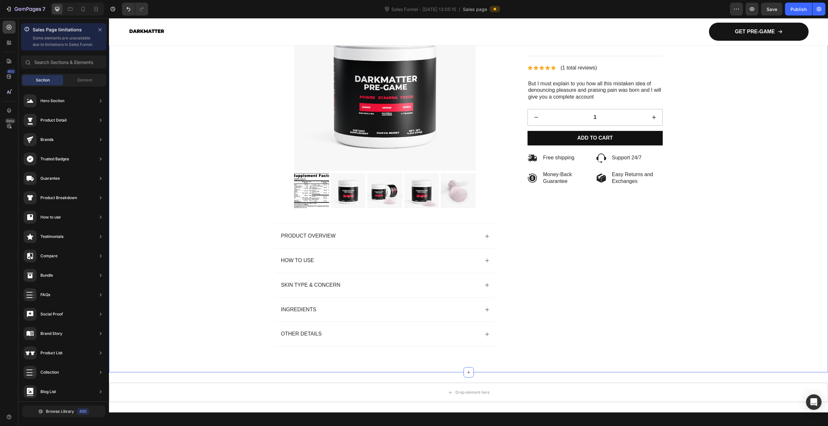
click at [724, 231] on div "Product Images Product Overview How to Use Skin Type & Concern Ingredients Othe…" at bounding box center [468, 173] width 680 height 368
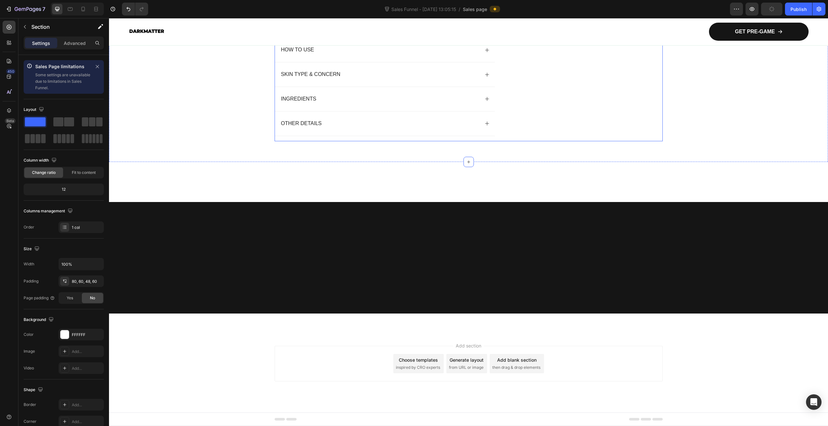
scroll to position [2590, 0]
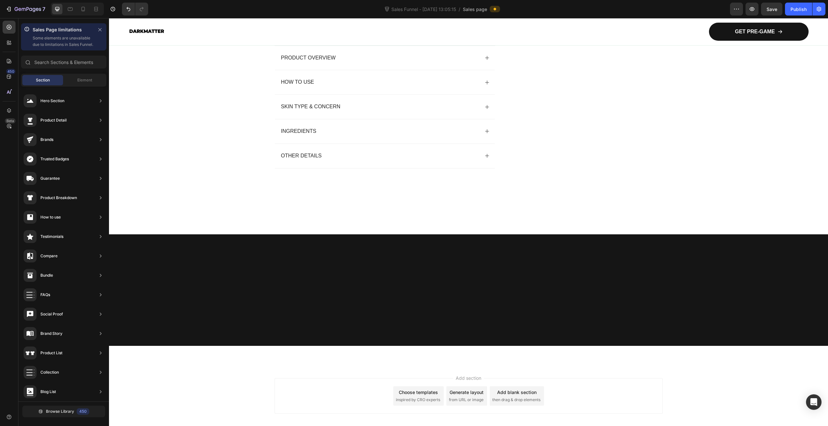
click at [645, 16] on p "Exchanges" at bounding box center [632, 12] width 41 height 7
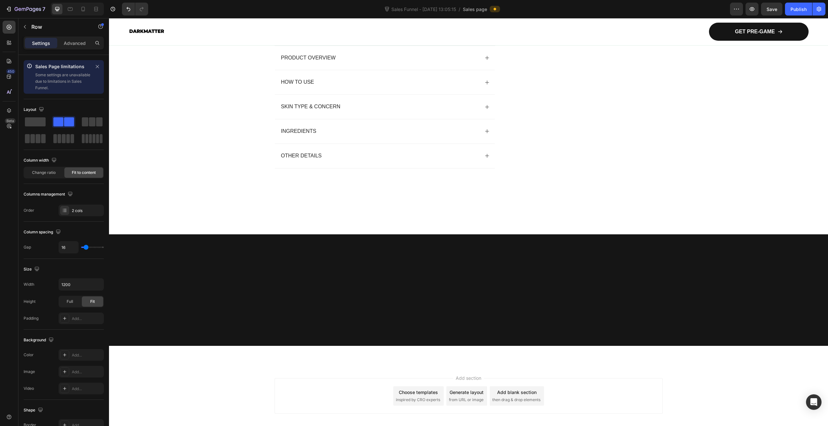
click at [655, 17] on div "Icon Easy Returns and Exchanges Text Block 0 Row" at bounding box center [629, 9] width 66 height 15
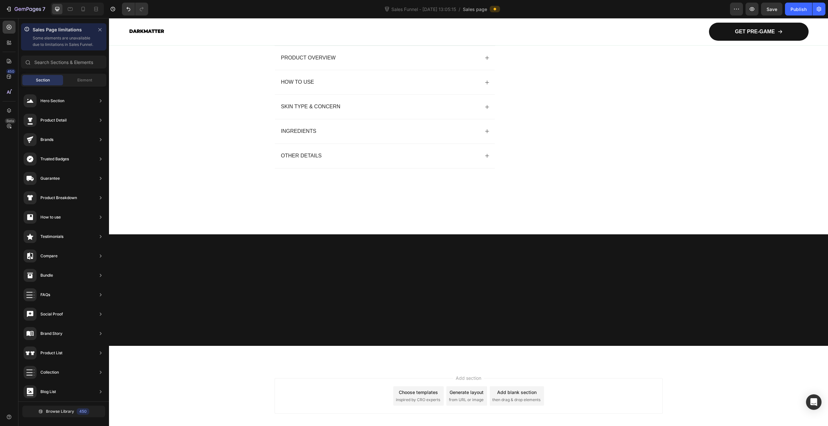
click at [592, 21] on div "Icon Money-Back Guarantee Text Block Row Drop element here Row" at bounding box center [594, 11] width 135 height 19
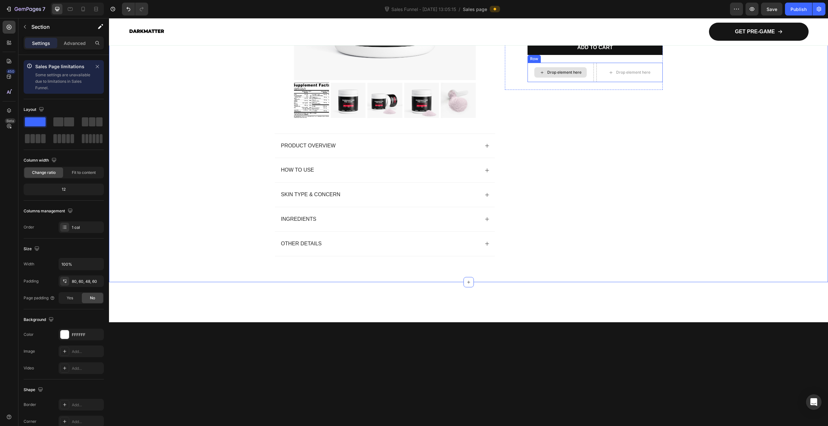
scroll to position [2484, 0]
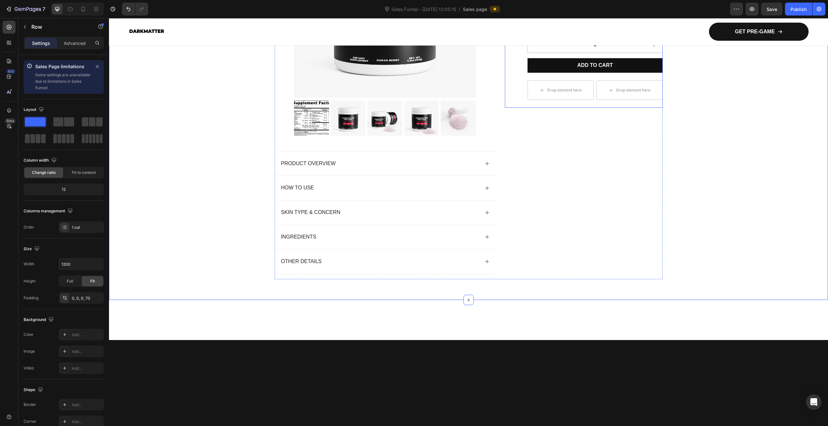
drag, startPoint x: 623, startPoint y: 260, endPoint x: 604, endPoint y: 264, distance: 19.2
click at [622, 108] on div "Lorem ipsum dolor Text Block Icon Icon Icon Icon Icon Icon List (1 total review…" at bounding box center [594, 12] width 135 height 192
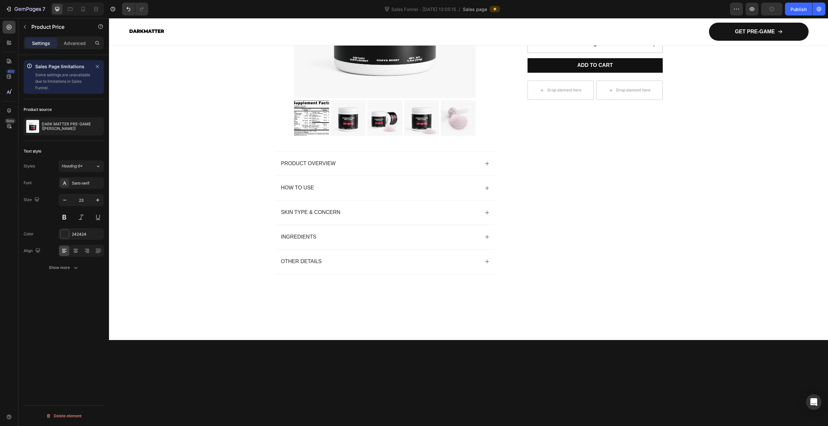
click at [694, 240] on div "Product Images Product Overview How to Use Skin Type & Concern Ingredients Othe…" at bounding box center [468, 100] width 680 height 368
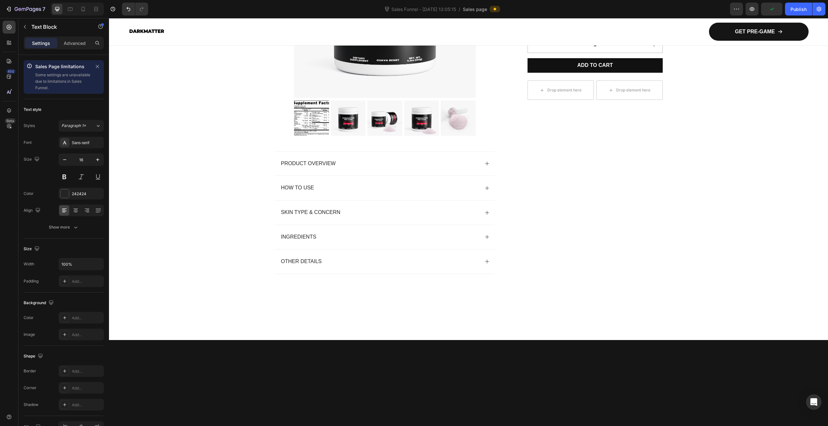
drag, startPoint x: 584, startPoint y: 216, endPoint x: 526, endPoint y: 216, distance: 57.9
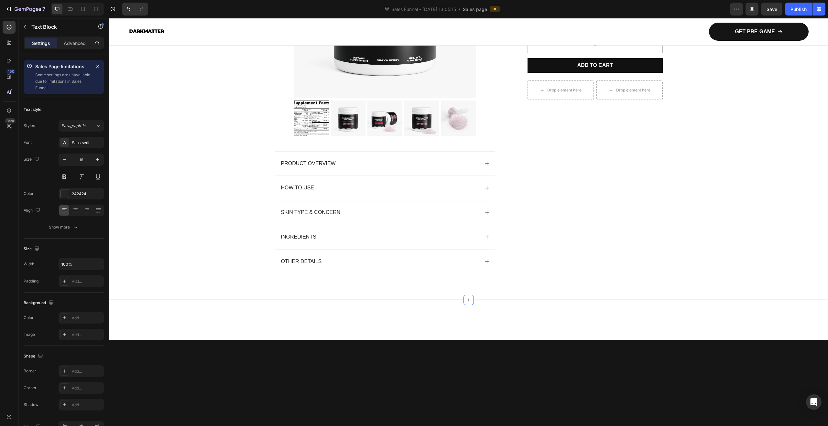
click at [765, 245] on div "Product Images Product Overview How to Use Skin Type & Concern Ingredients Othe…" at bounding box center [468, 100] width 680 height 368
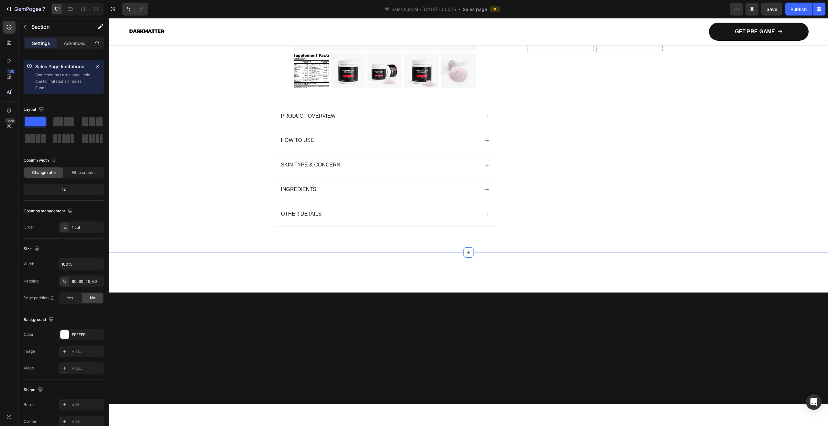
scroll to position [2535, 0]
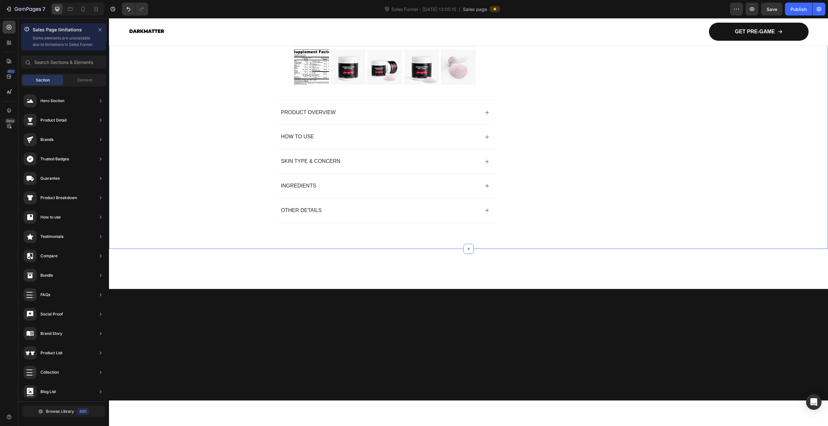
click at [743, 234] on div "Product Images Product Overview How to Use Skin Type & Concern Ingredients Othe…" at bounding box center [468, 49] width 680 height 368
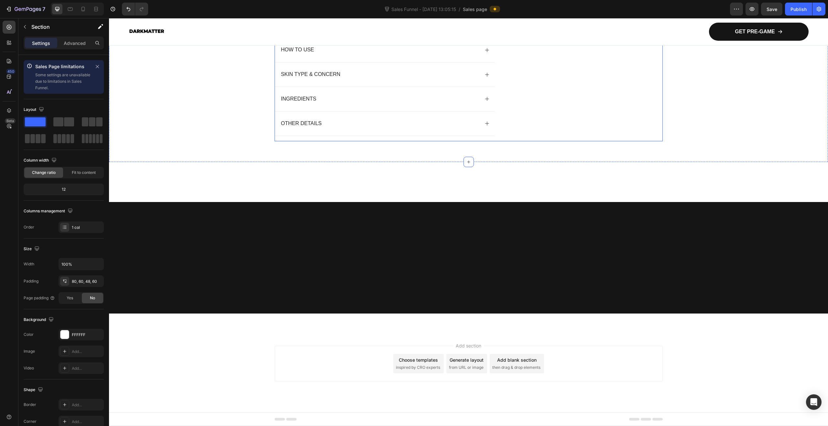
scroll to position [2707, 0]
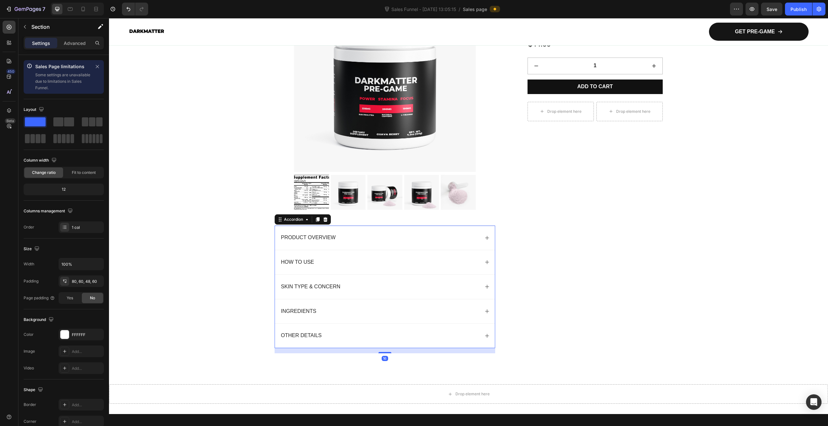
click at [356, 240] on div "Product Overview" at bounding box center [380, 238] width 200 height 9
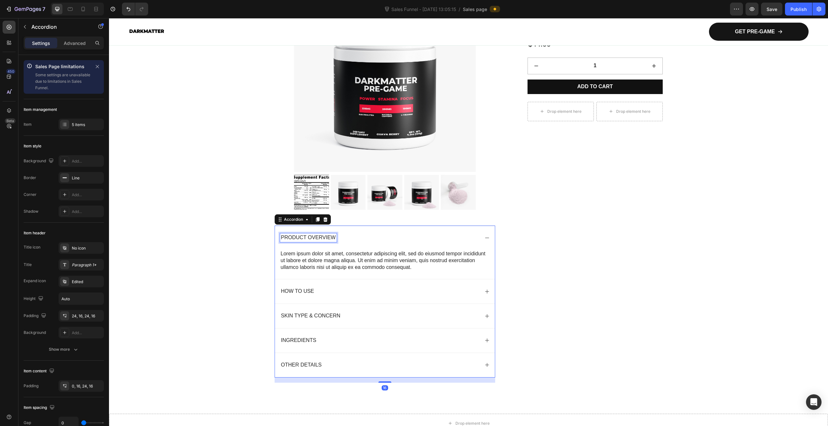
click at [322, 238] on p "Product Overview" at bounding box center [308, 237] width 55 height 7
click at [355, 261] on div "Lorem ipsum dolor sit amet, consectetur adipiscing elit, sed do eiusmod tempor …" at bounding box center [385, 260] width 210 height 21
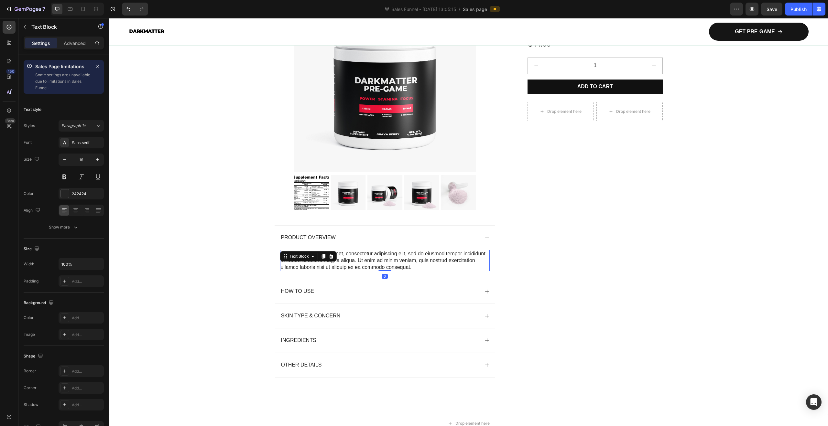
click at [390, 264] on div "Lorem ipsum dolor sit amet, consectetur adipiscing elit, sed do eiusmod tempor …" at bounding box center [385, 260] width 210 height 21
click at [409, 266] on p "Lorem ipsum dolor sit amet, consectetur adipiscing elit, sed do eiusmod tempor …" at bounding box center [385, 261] width 209 height 20
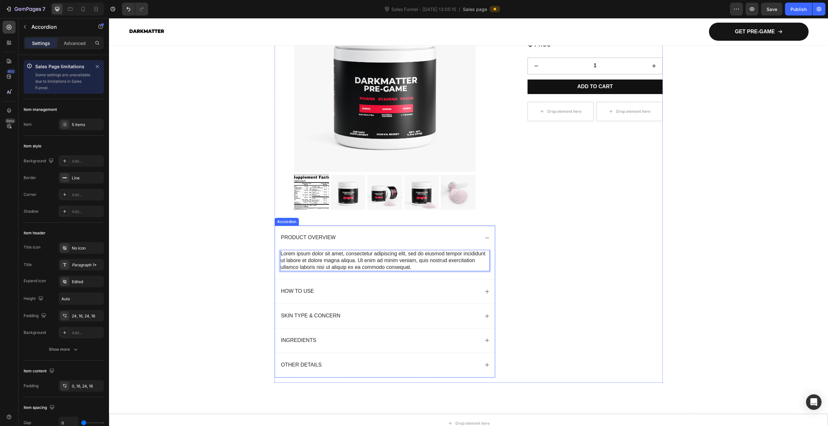
click at [360, 296] on div "How to Use" at bounding box center [385, 291] width 220 height 24
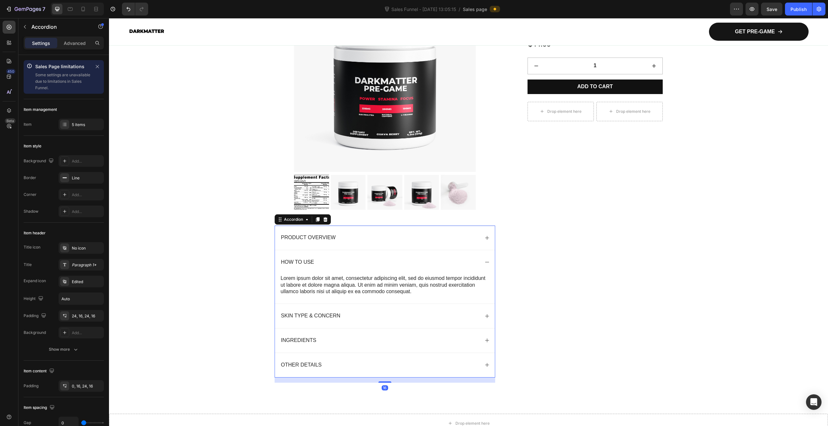
click at [362, 268] on div "How to Use" at bounding box center [385, 262] width 220 height 24
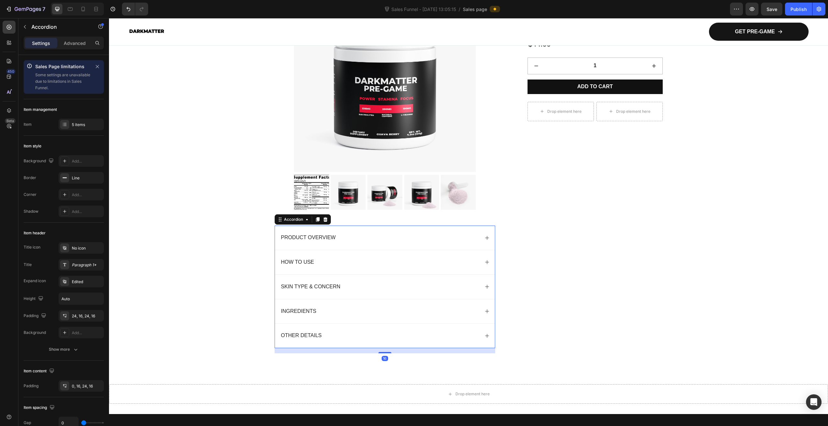
click at [375, 293] on div "Skin Type & Concern" at bounding box center [385, 287] width 220 height 24
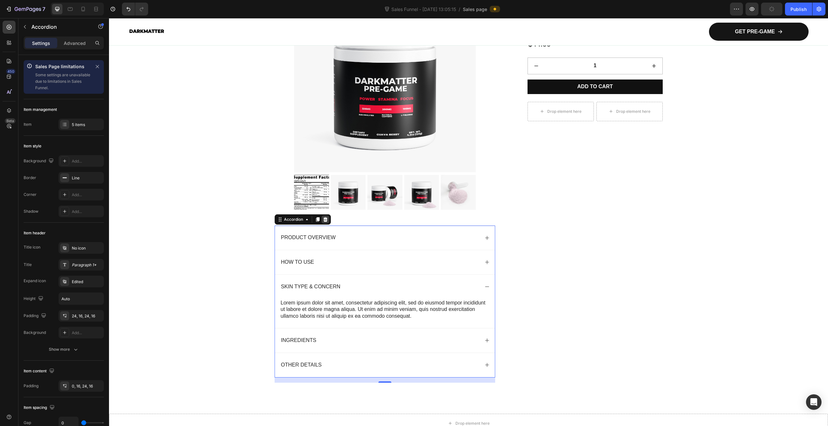
click at [324, 221] on icon at bounding box center [325, 219] width 4 height 5
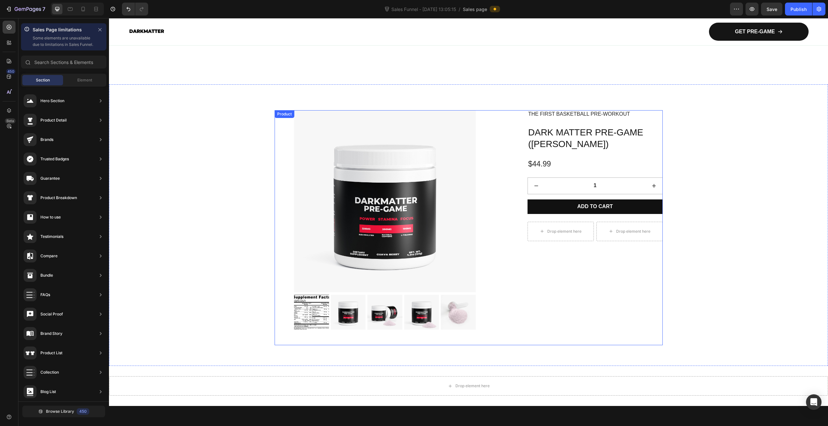
click at [736, 234] on div "Product Images The first basketball pre-workout Text Block Icon Icon Icon Icon …" at bounding box center [468, 230] width 680 height 240
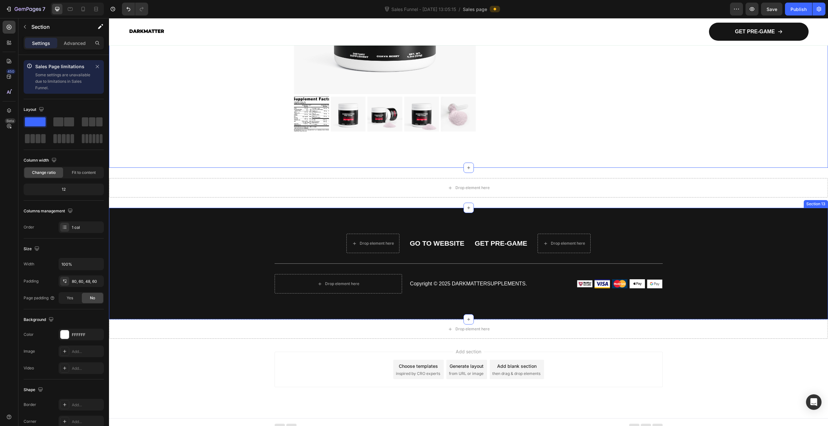
scroll to position [2445, 0]
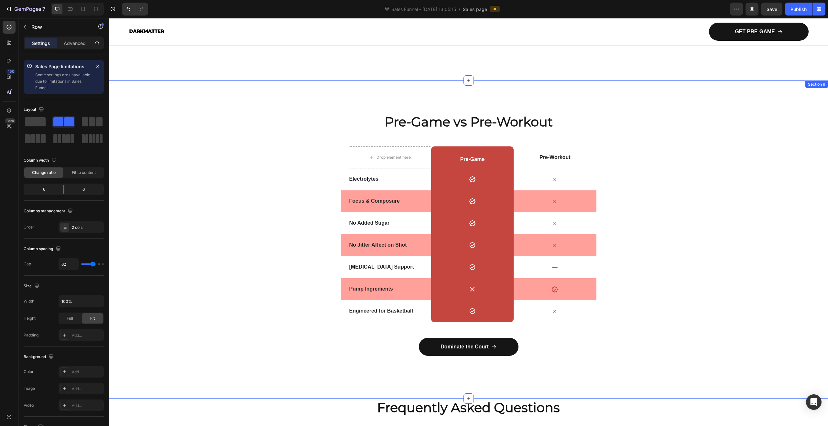
scroll to position [1552, 0]
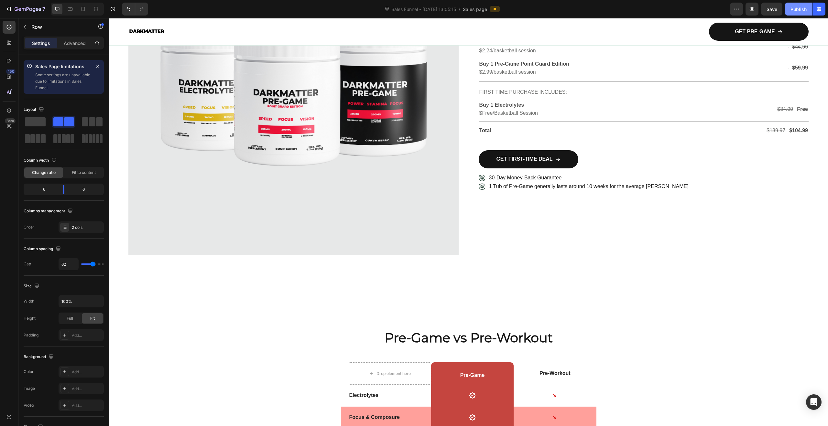
click at [798, 8] on div "Publish" at bounding box center [798, 9] width 16 height 7
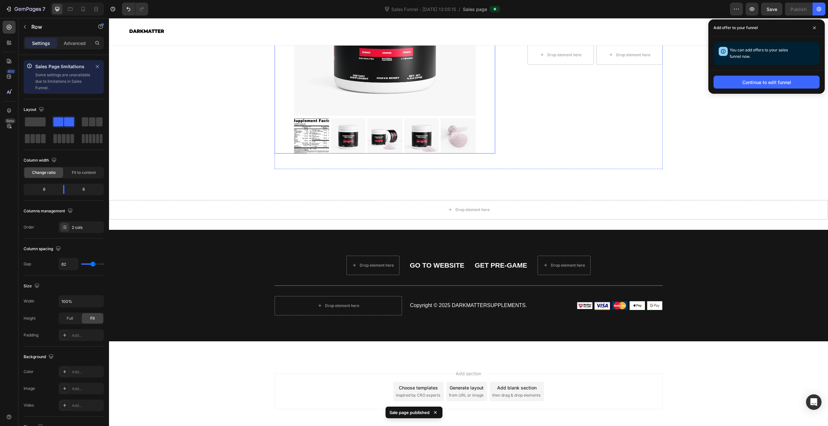
scroll to position [2621, 0]
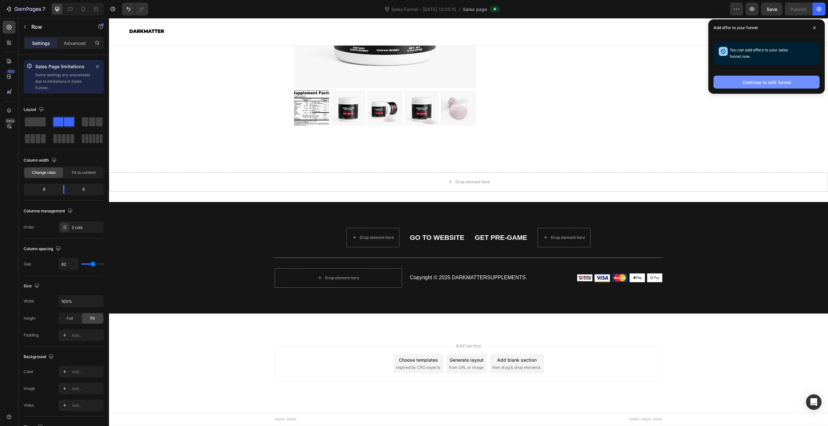
click at [766, 80] on div "Continue to edit funnel" at bounding box center [766, 82] width 49 height 7
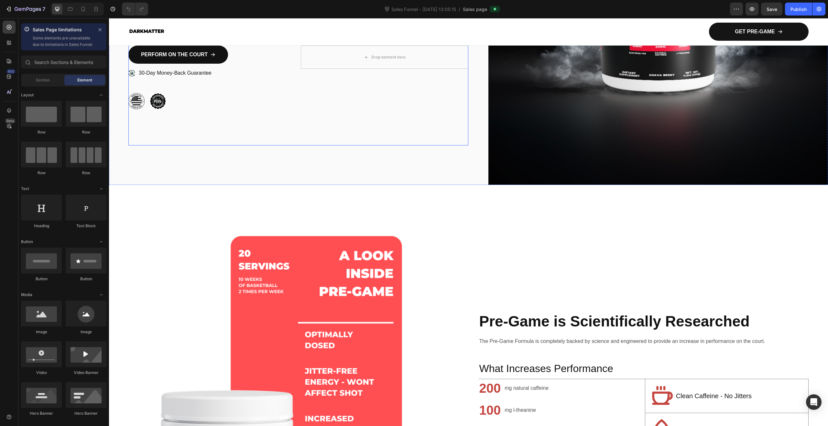
scroll to position [426, 0]
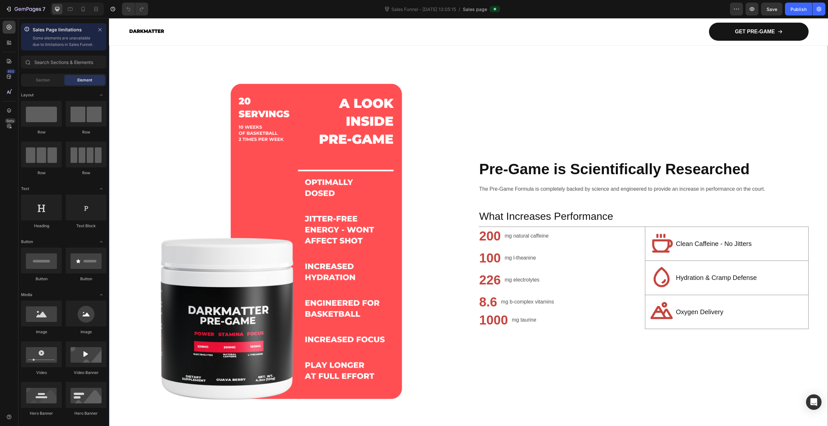
click at [618, 102] on div "Pre-Game is Scientifically Researched Heading The Pre-Game Formula is completel…" at bounding box center [644, 244] width 330 height 330
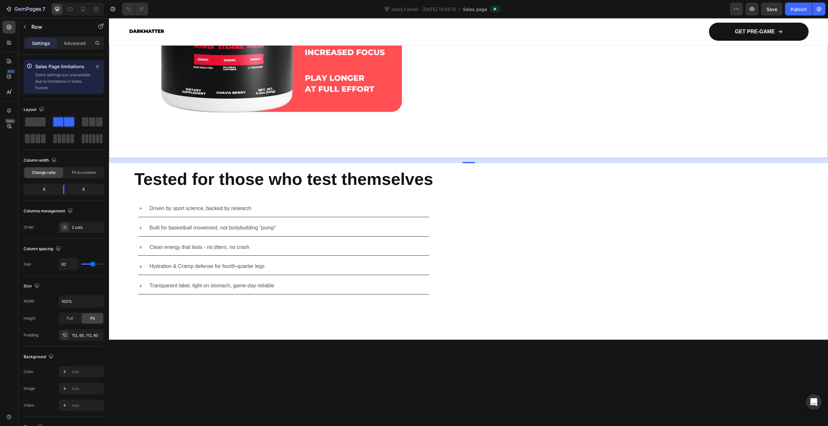
scroll to position [767, 0]
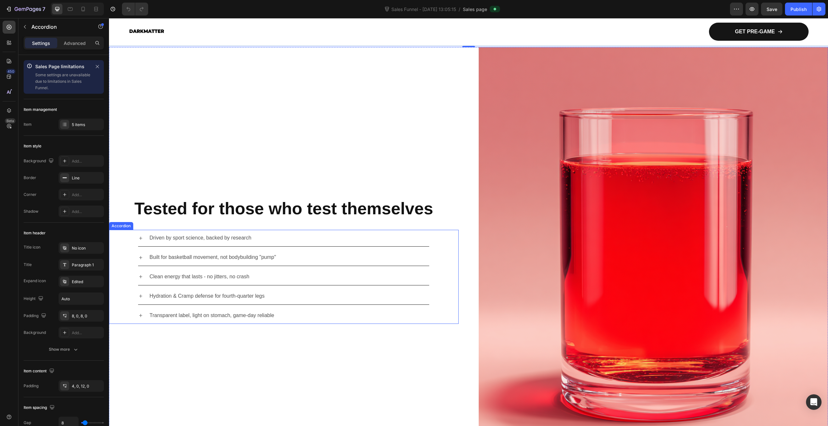
click at [260, 235] on div "Driven by sport science, backed by research" at bounding box center [288, 238] width 281 height 11
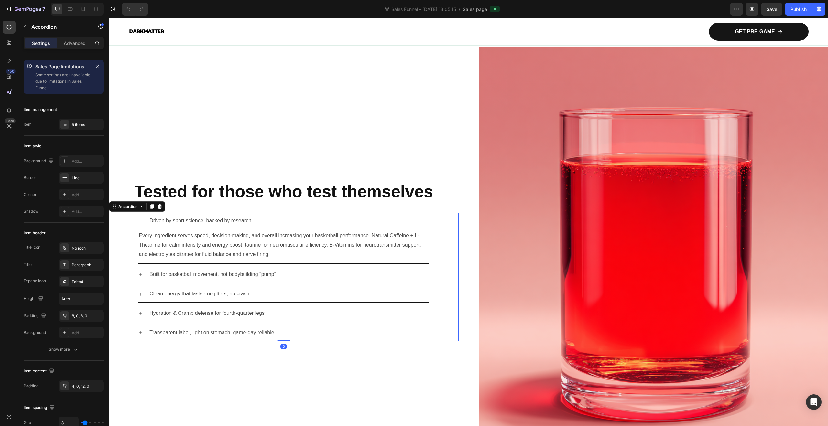
click at [231, 233] on div "Driven by sport science, backed by research Every ingredient serves speed, deci…" at bounding box center [283, 238] width 291 height 51
click at [229, 219] on p "Driven by sport science, backed by research" at bounding box center [200, 220] width 102 height 9
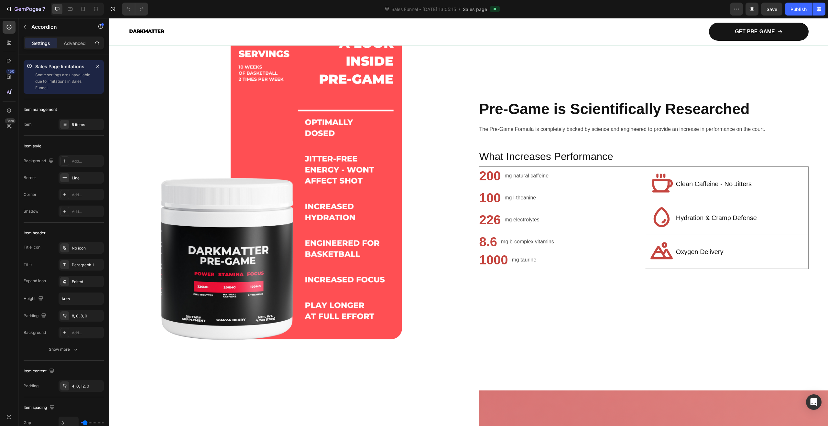
click at [624, 318] on div "Pre-Game is Scientifically Researched Heading The Pre-Game Formula is completel…" at bounding box center [644, 184] width 330 height 330
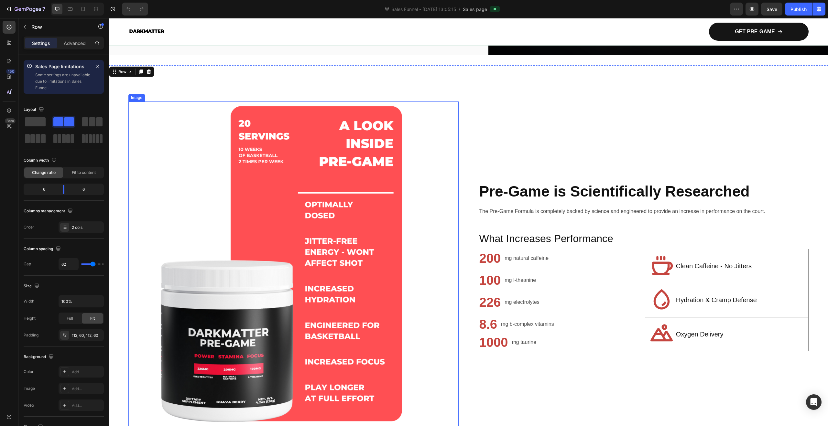
scroll to position [393, 0]
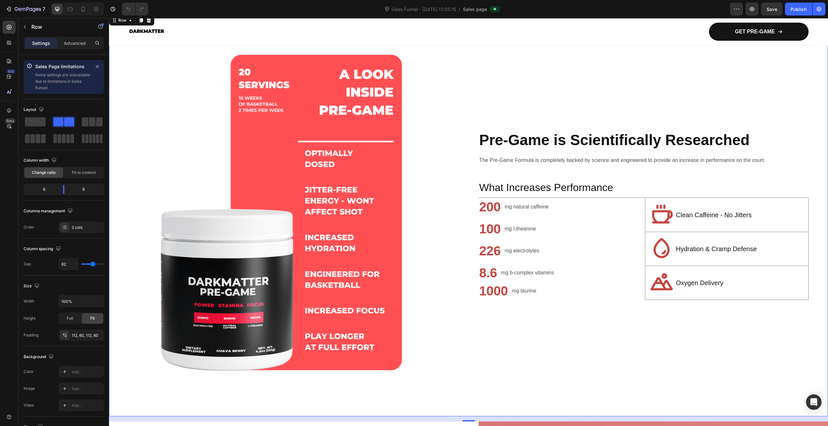
click at [672, 336] on div "Pre-Game is Scientifically Researched Heading The Pre-Game Formula is completel…" at bounding box center [644, 215] width 330 height 330
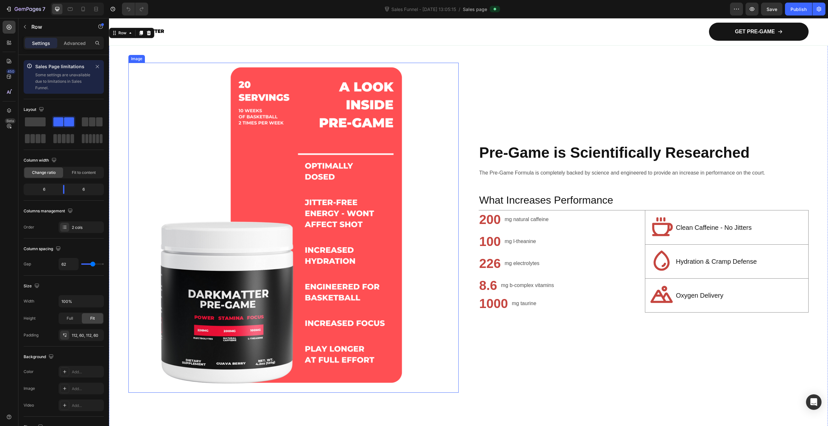
scroll to position [380, 0]
click at [590, 100] on div "Pre-Game is Scientifically Researched Heading The Pre-Game Formula is completel…" at bounding box center [644, 228] width 330 height 330
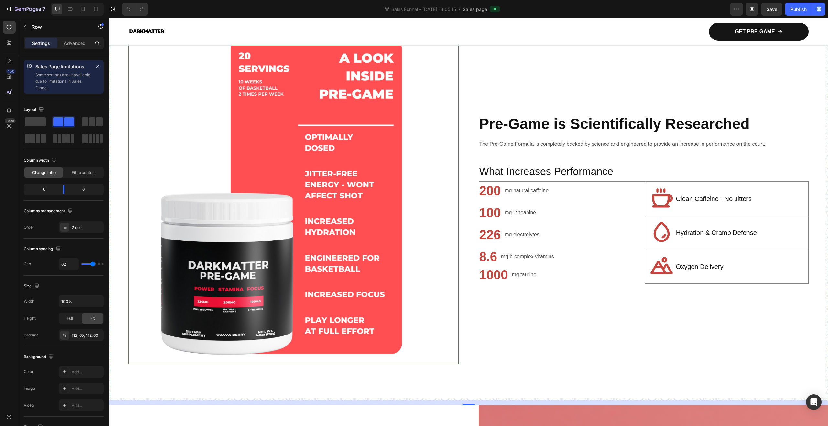
scroll to position [408, 0]
